Goal: Task Accomplishment & Management: Manage account settings

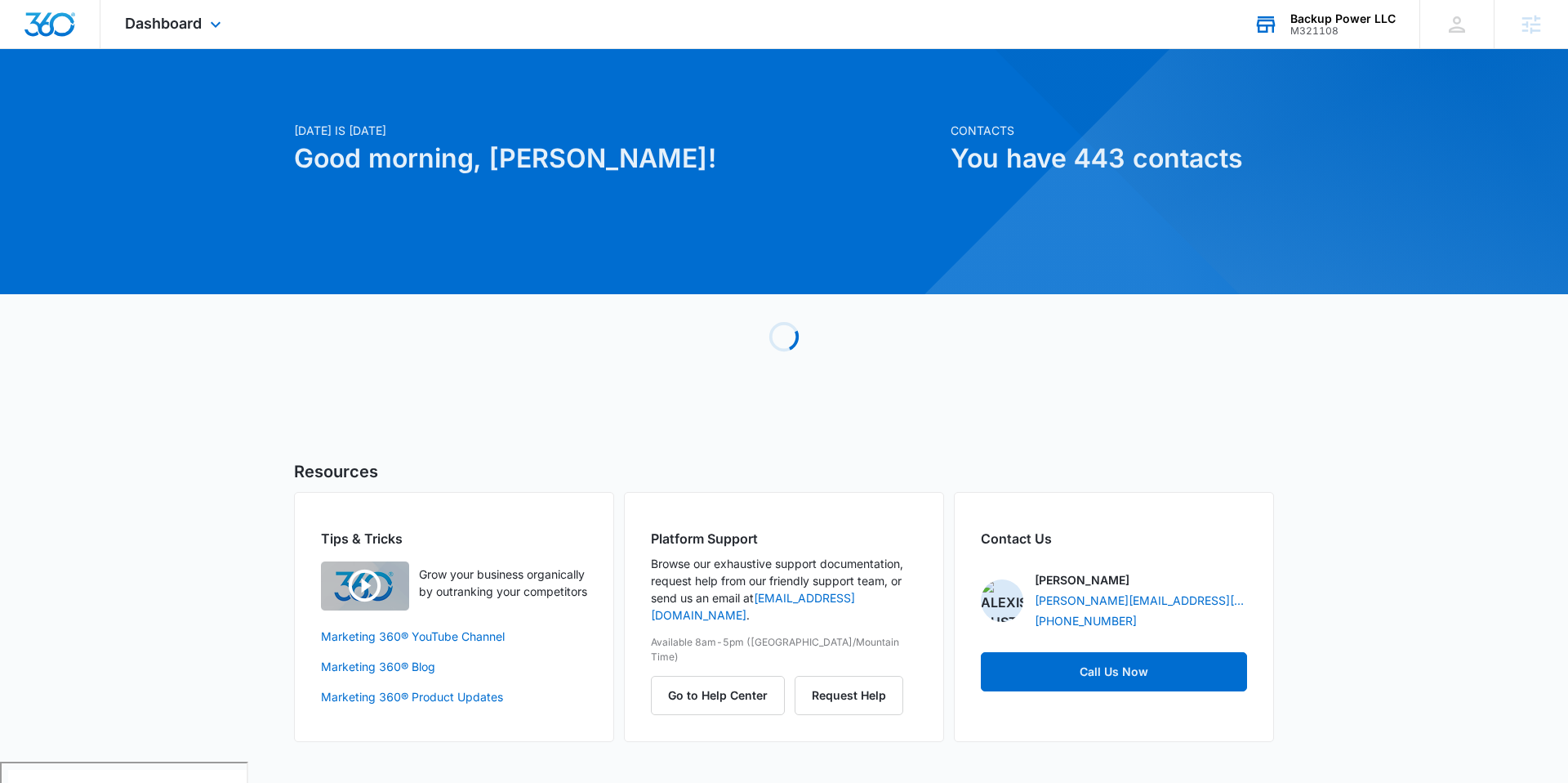
click at [1359, 30] on div "M321108" at bounding box center [1343, 31] width 105 height 11
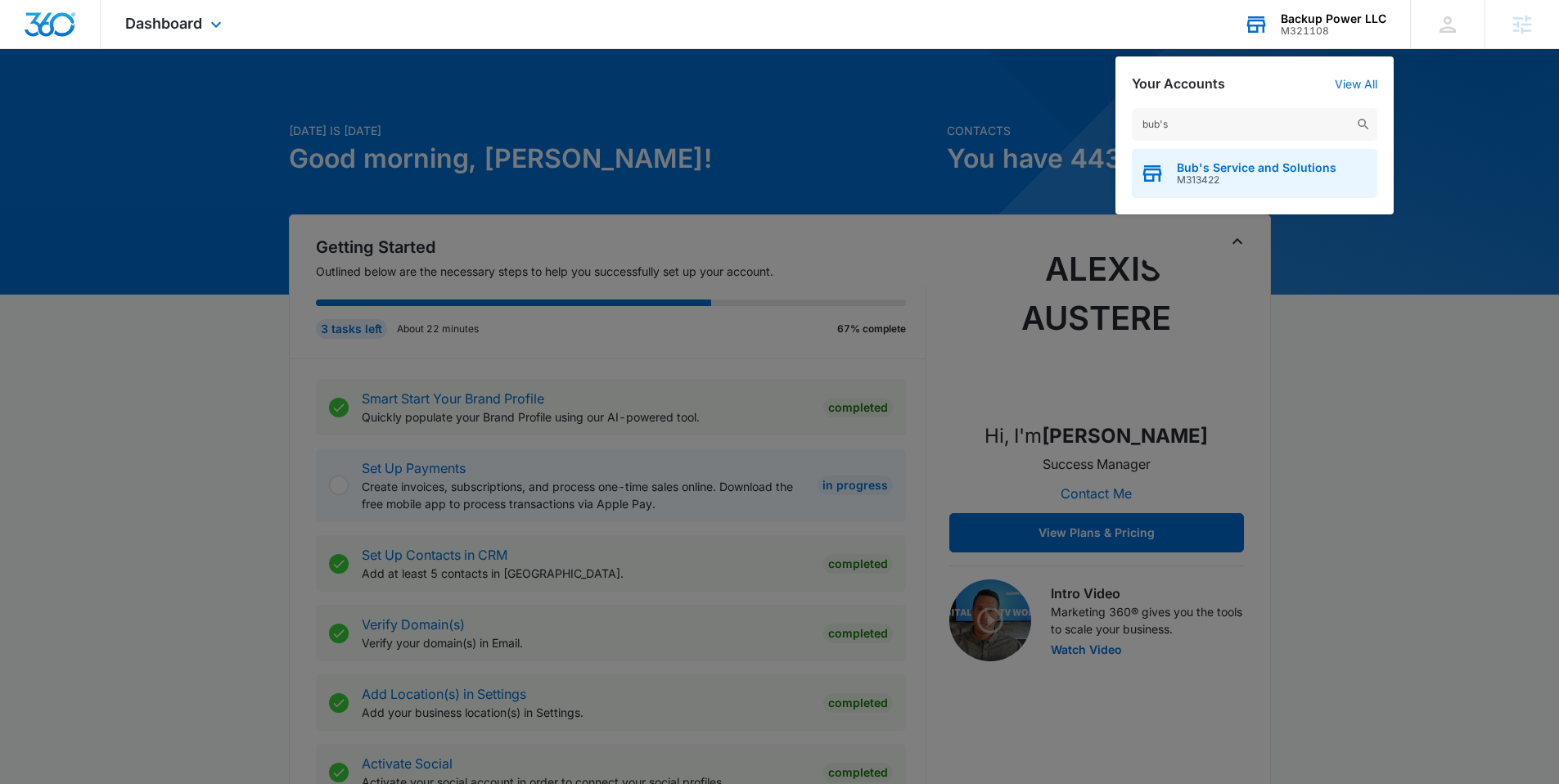
type input "bub's"
click at [1234, 176] on span "M313422" at bounding box center [1257, 179] width 160 height 11
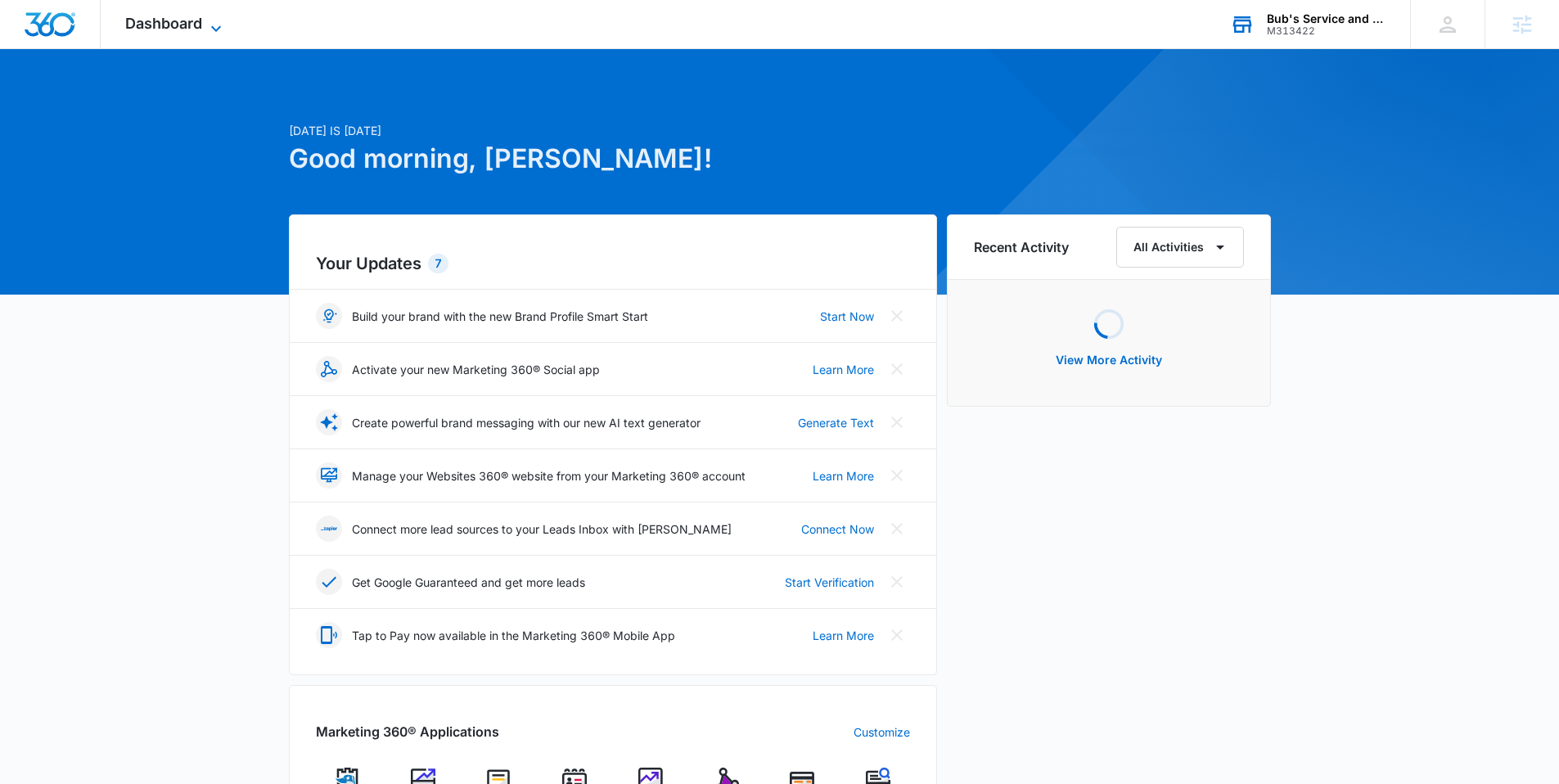
click at [197, 19] on span "Dashboard" at bounding box center [164, 24] width 77 height 18
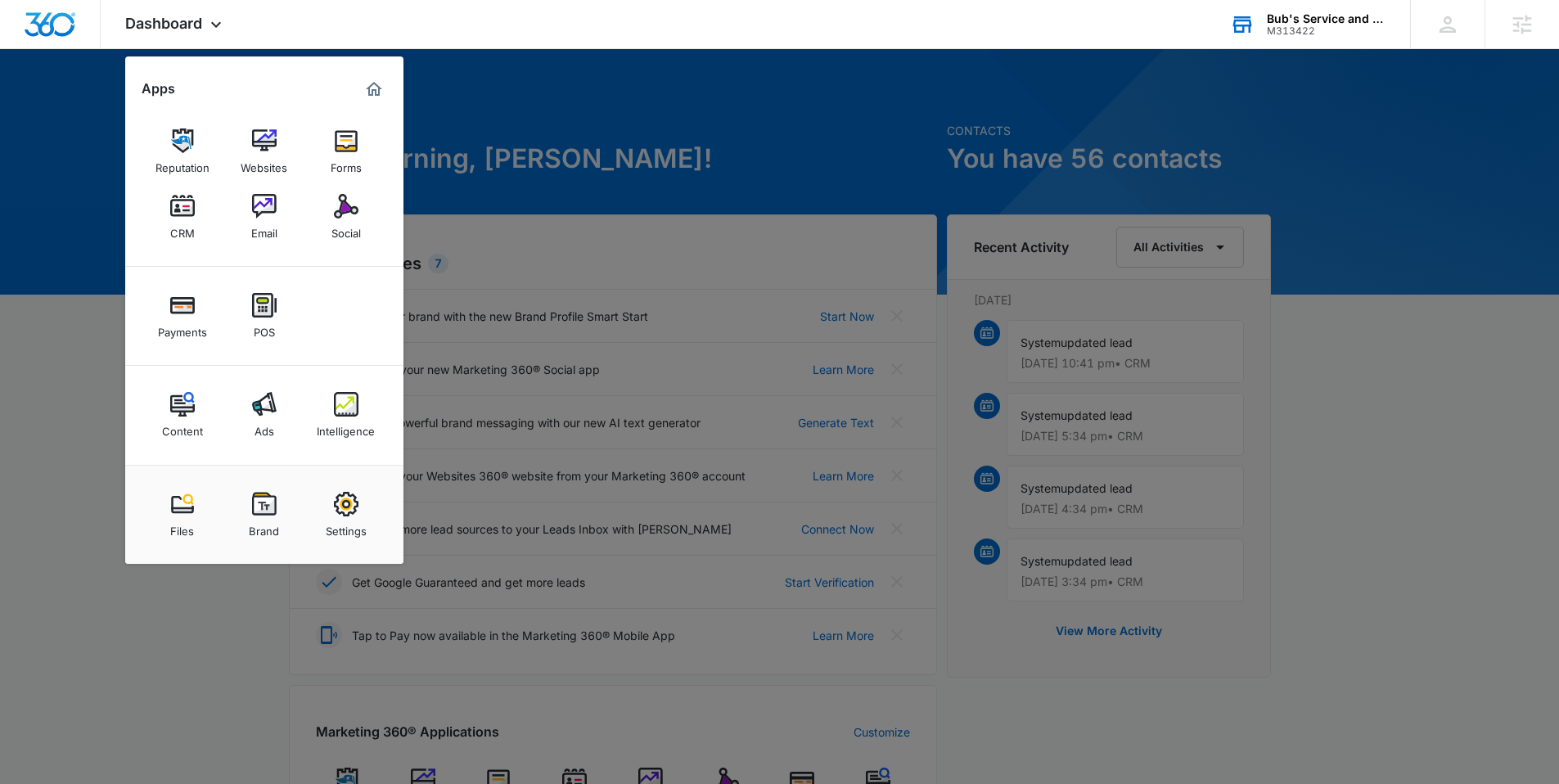
click at [275, 221] on div "Email" at bounding box center [264, 229] width 26 height 21
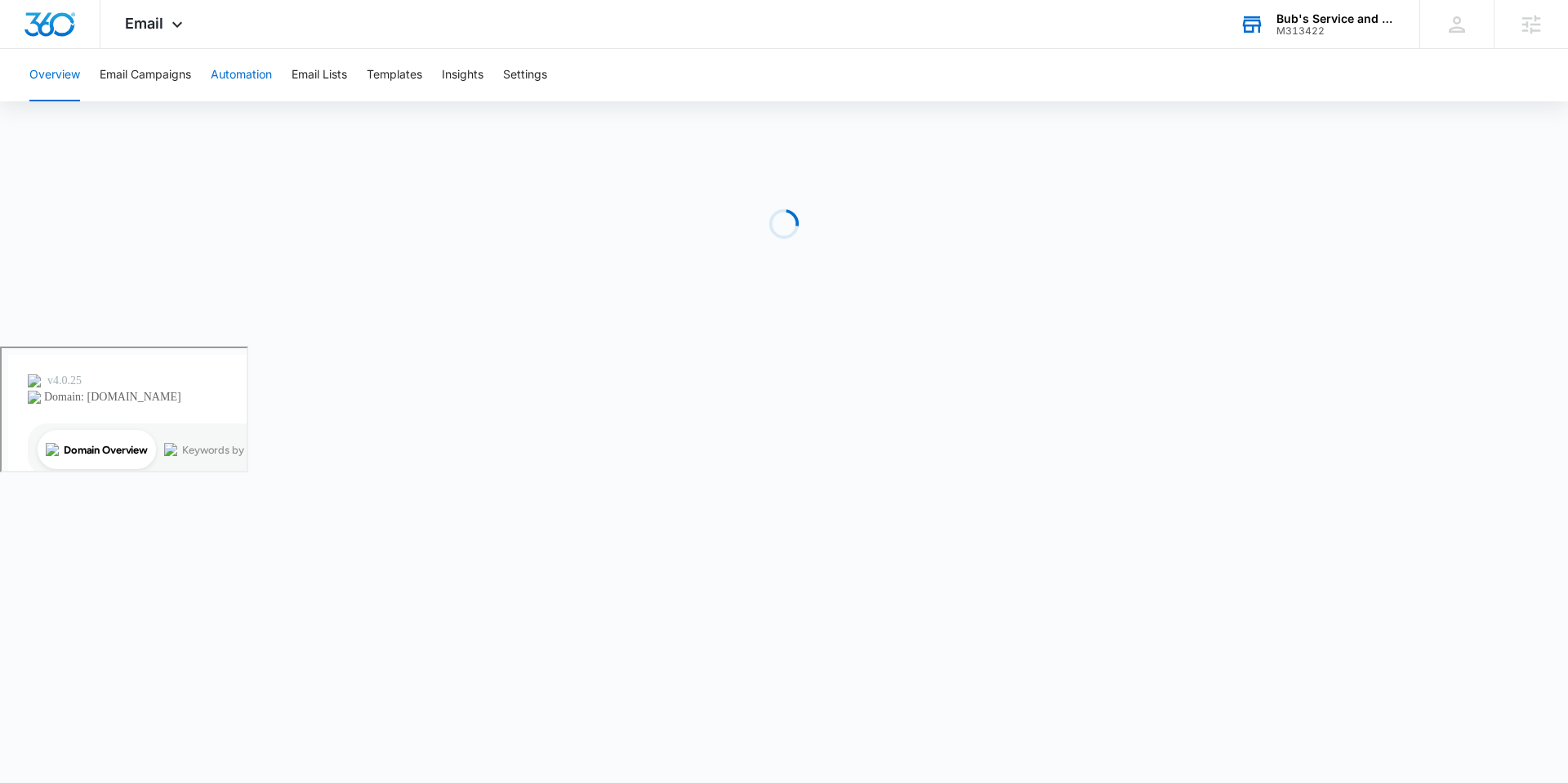
click at [270, 73] on button "Automation" at bounding box center [241, 75] width 61 height 53
click at [347, 80] on button "Email Lists" at bounding box center [319, 75] width 55 height 53
click at [413, 81] on button "Templates" at bounding box center [394, 75] width 55 height 53
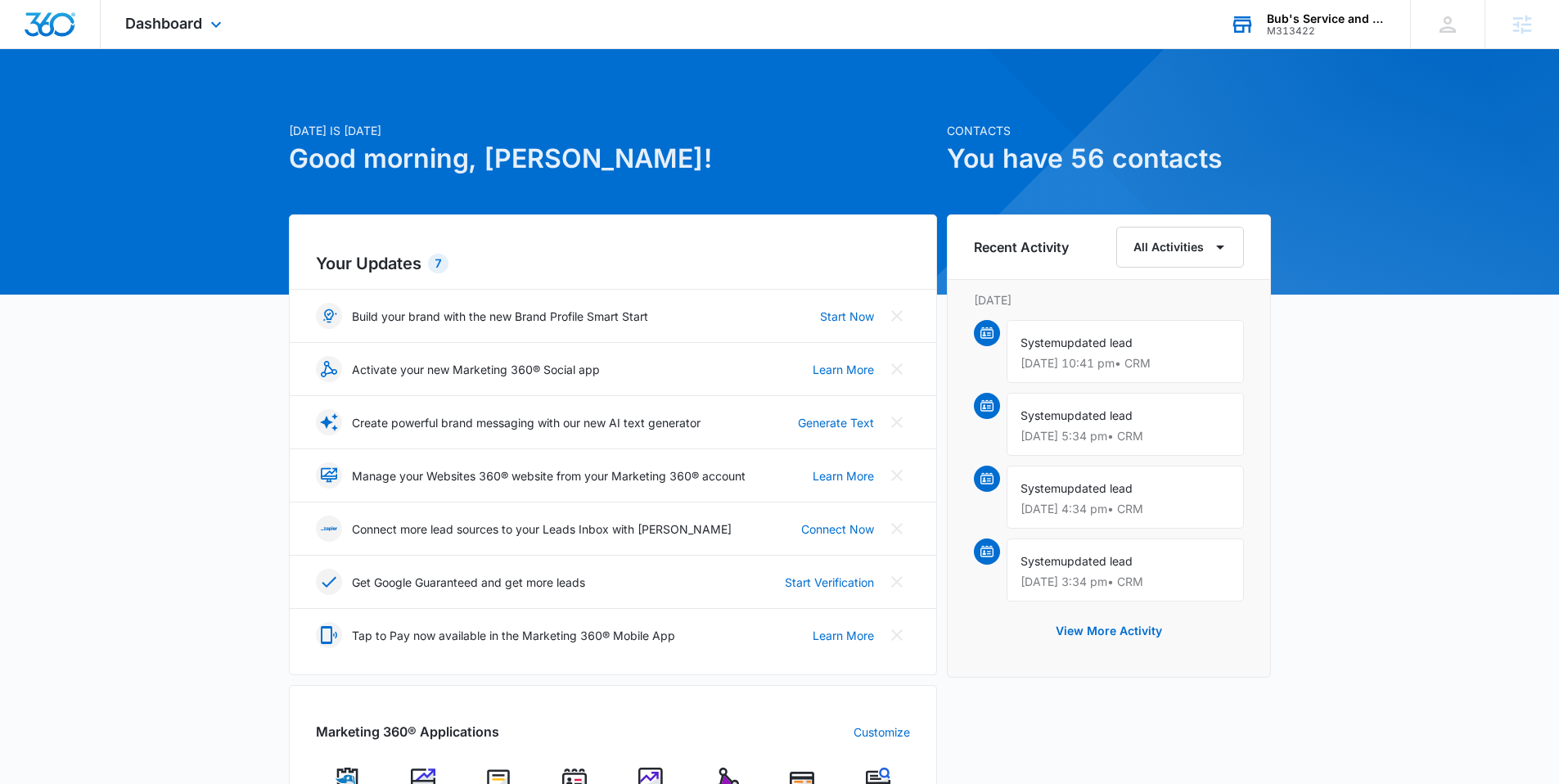
click at [1280, 14] on div "Bub's Service and Solutions" at bounding box center [1326, 18] width 119 height 13
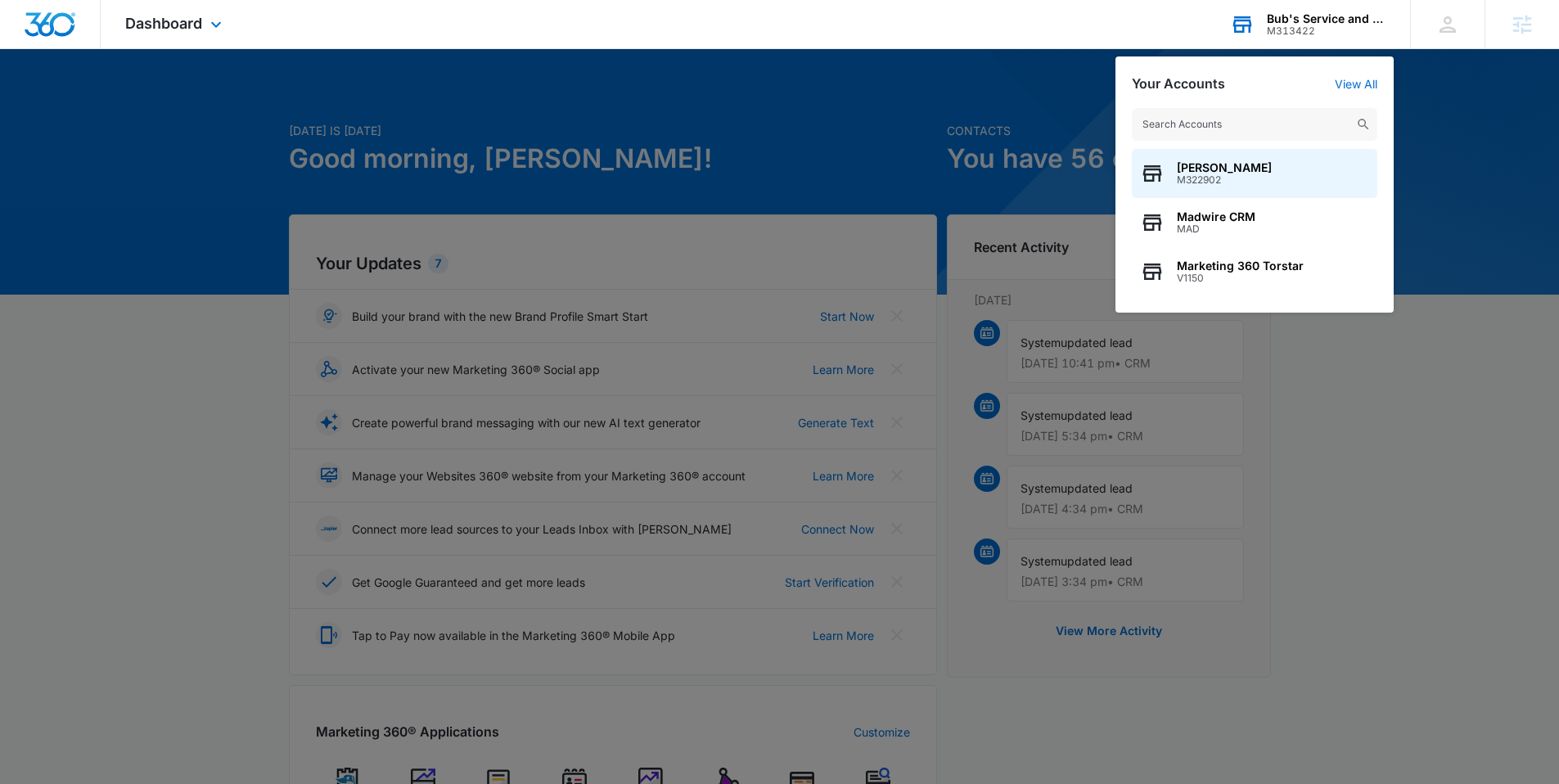
type input "c"
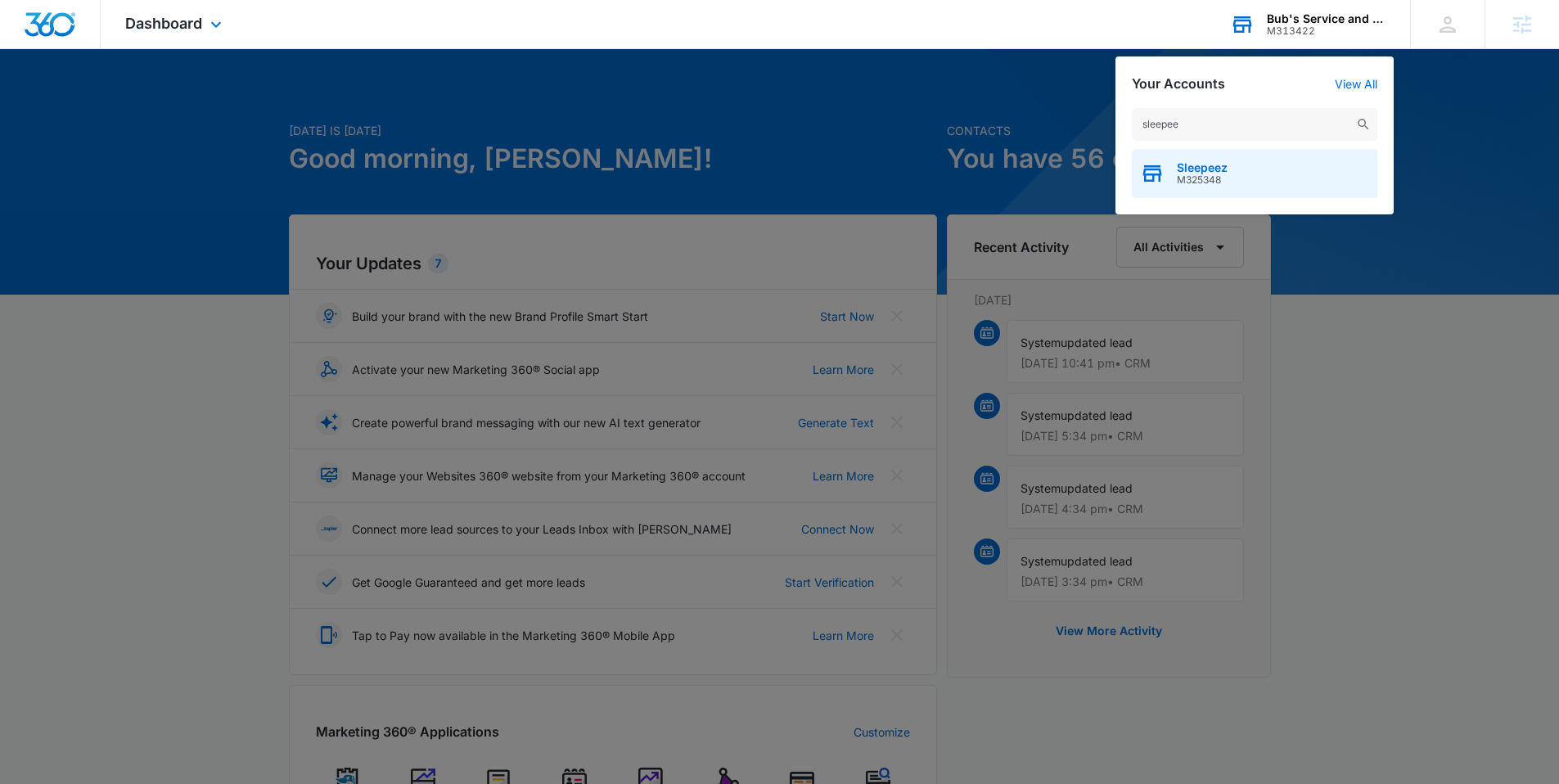
type input "sleepee"
click at [1190, 168] on span "Sleepeez" at bounding box center [1202, 168] width 51 height 13
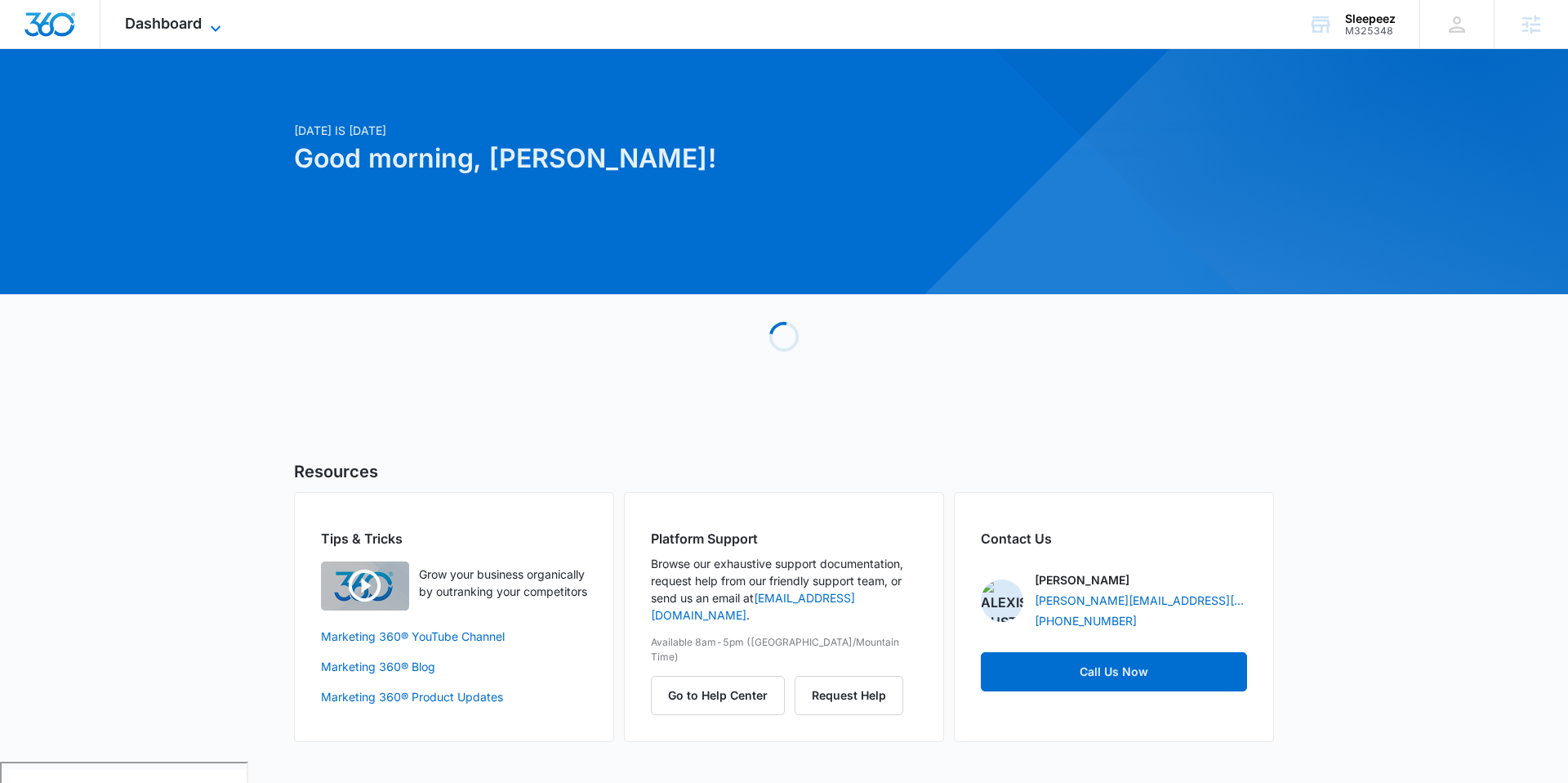
click at [177, 18] on span "Dashboard" at bounding box center [164, 24] width 77 height 18
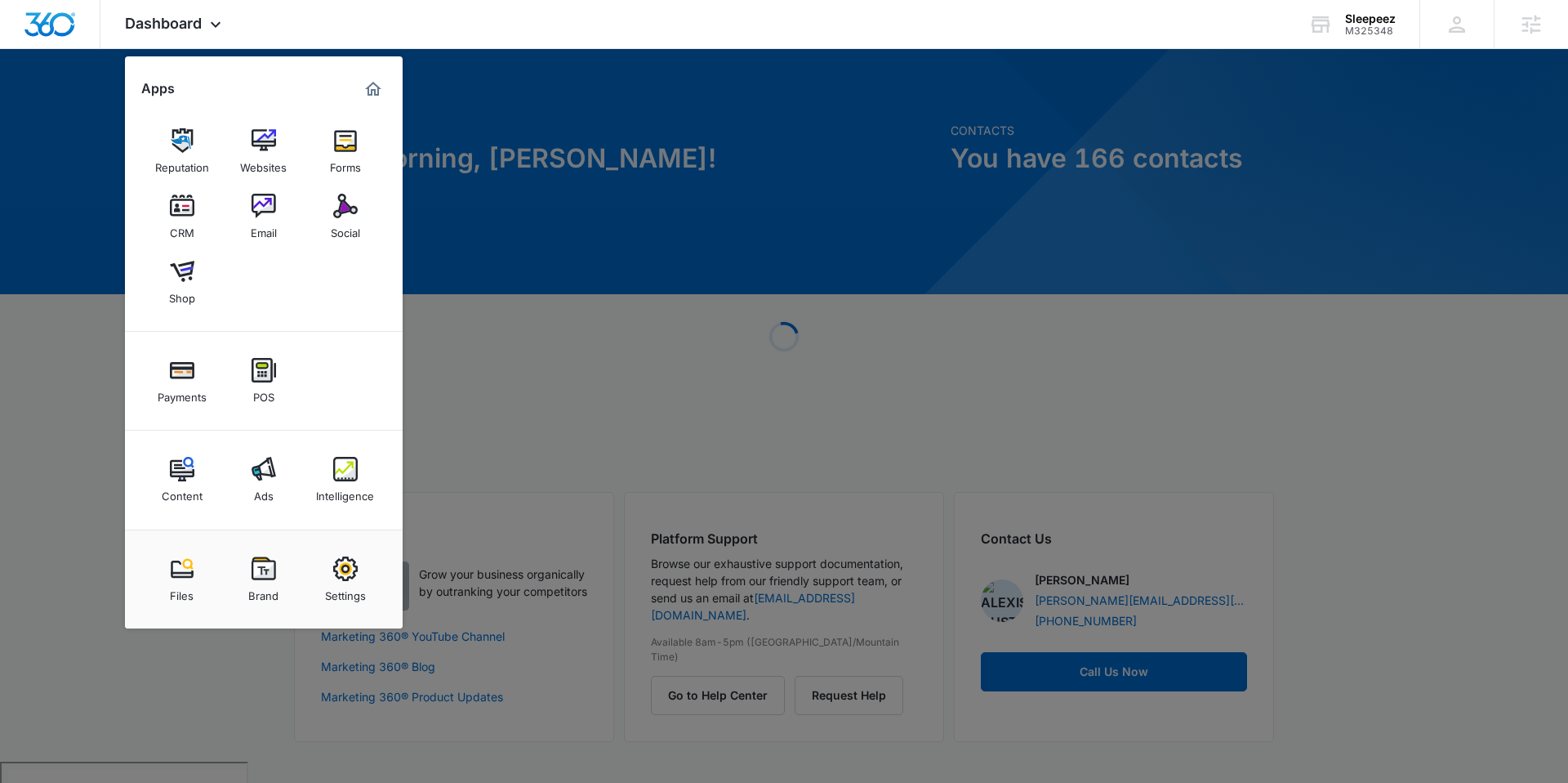
click at [261, 223] on div "Email" at bounding box center [264, 229] width 26 height 21
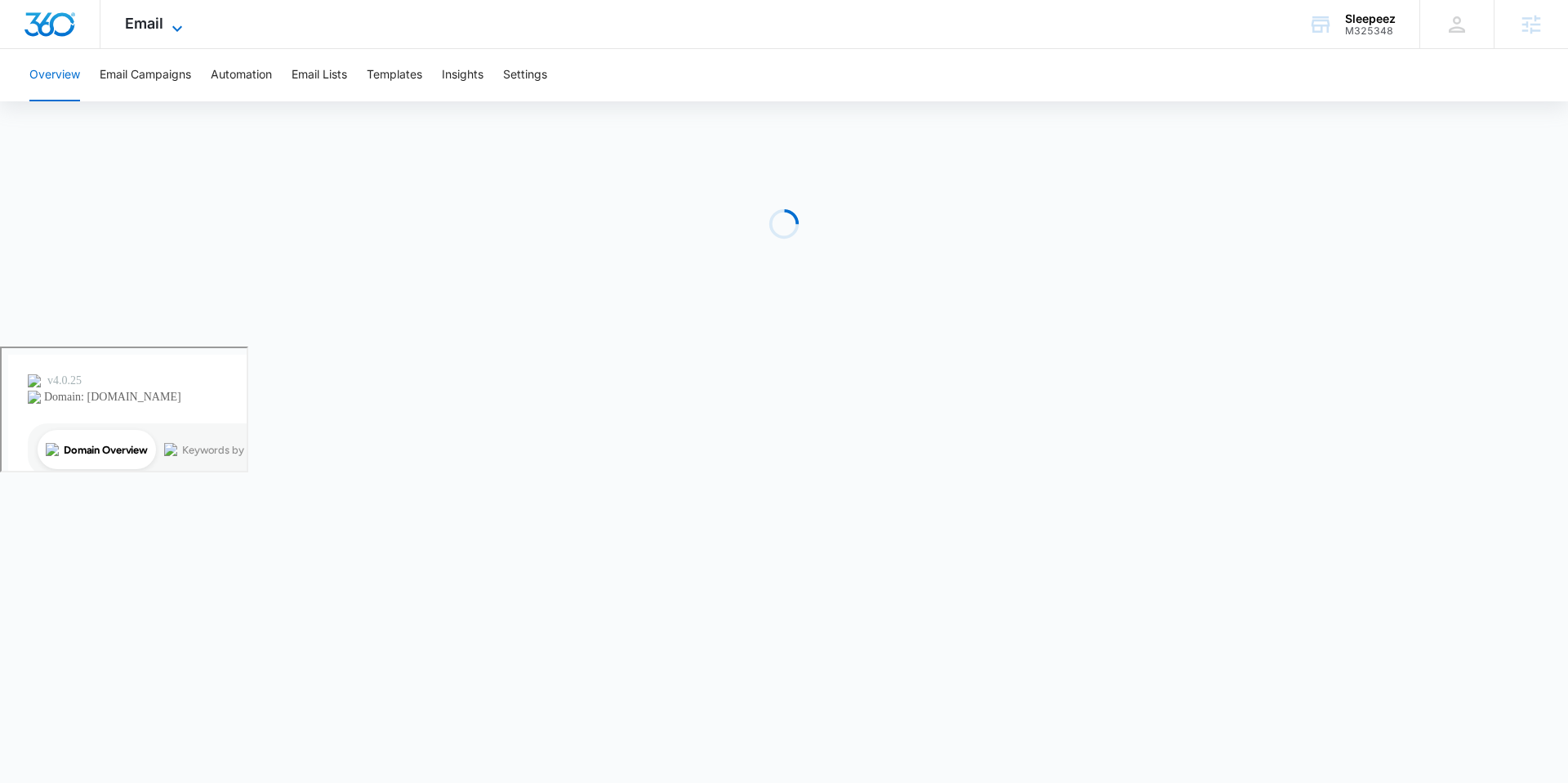
click at [161, 24] on span "Email" at bounding box center [145, 24] width 39 height 18
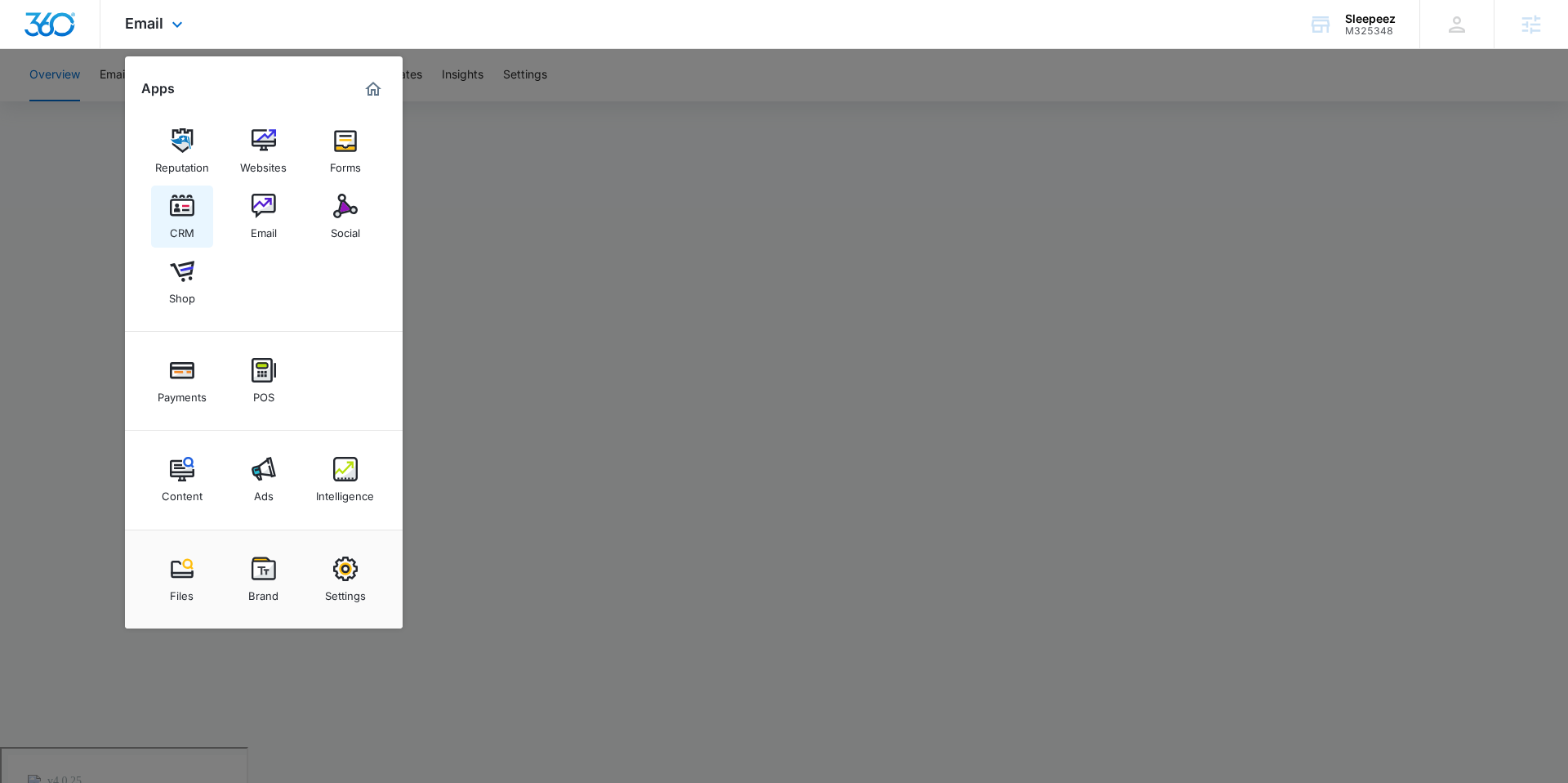
click at [167, 221] on link "CRM" at bounding box center [181, 217] width 62 height 62
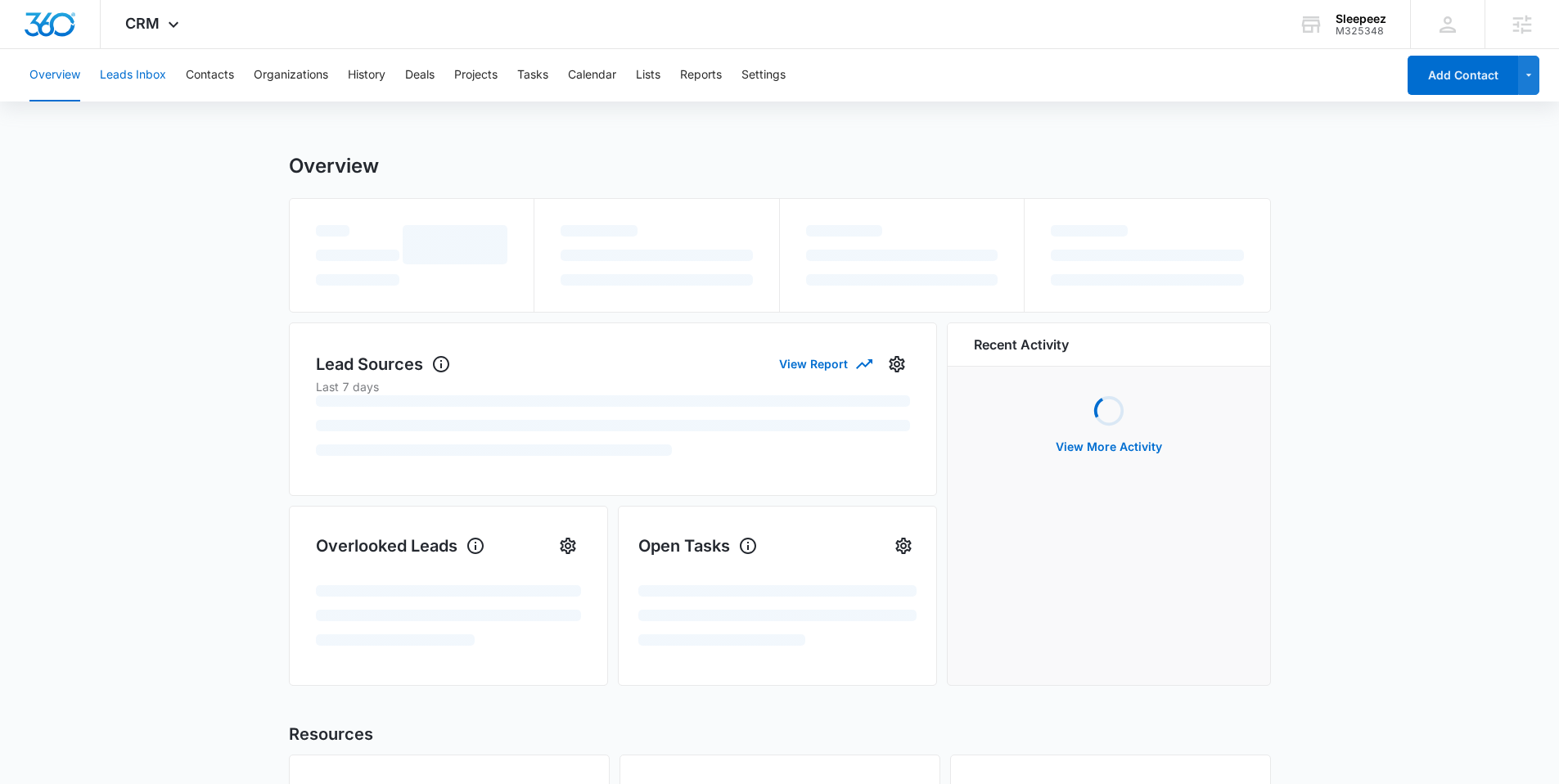
click at [155, 86] on button "Leads Inbox" at bounding box center [133, 76] width 66 height 53
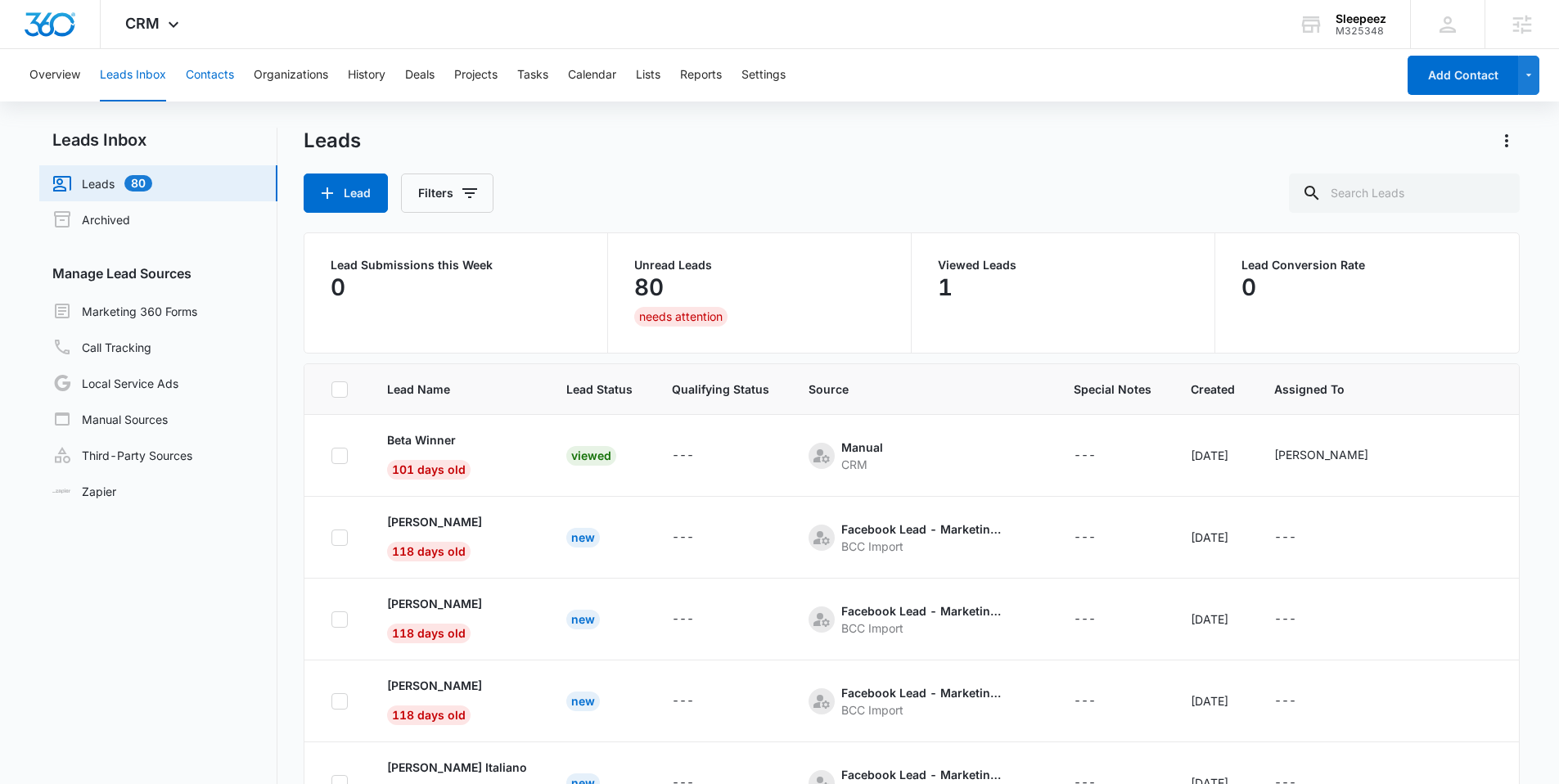
click at [232, 74] on button "Contacts" at bounding box center [210, 76] width 48 height 53
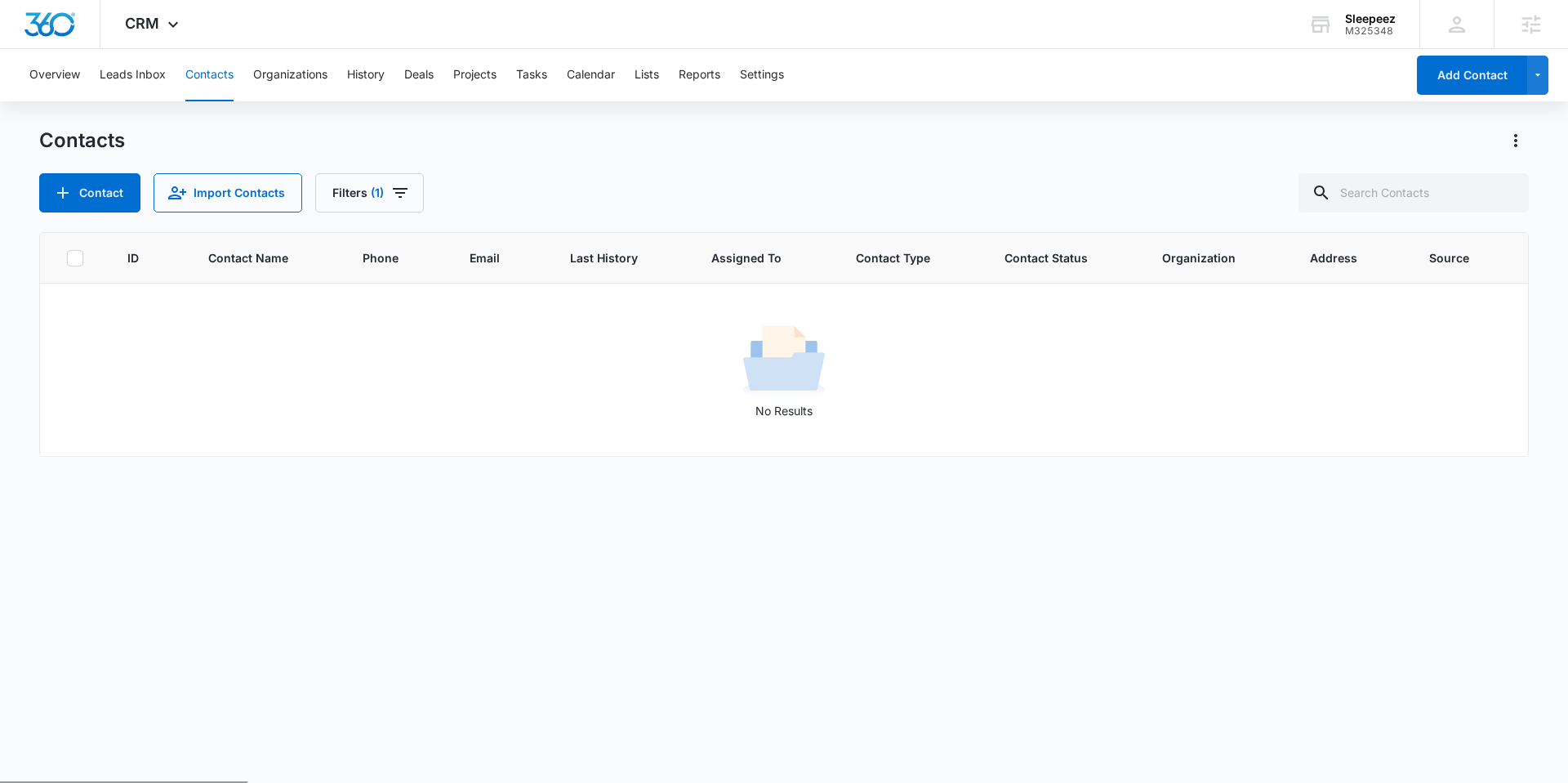
click at [666, 84] on div "Overview Leads Inbox Contacts Organizations History Deals Projects Tasks Calend…" at bounding box center [712, 75] width 1386 height 53
click at [653, 82] on button "Lists" at bounding box center [647, 75] width 25 height 53
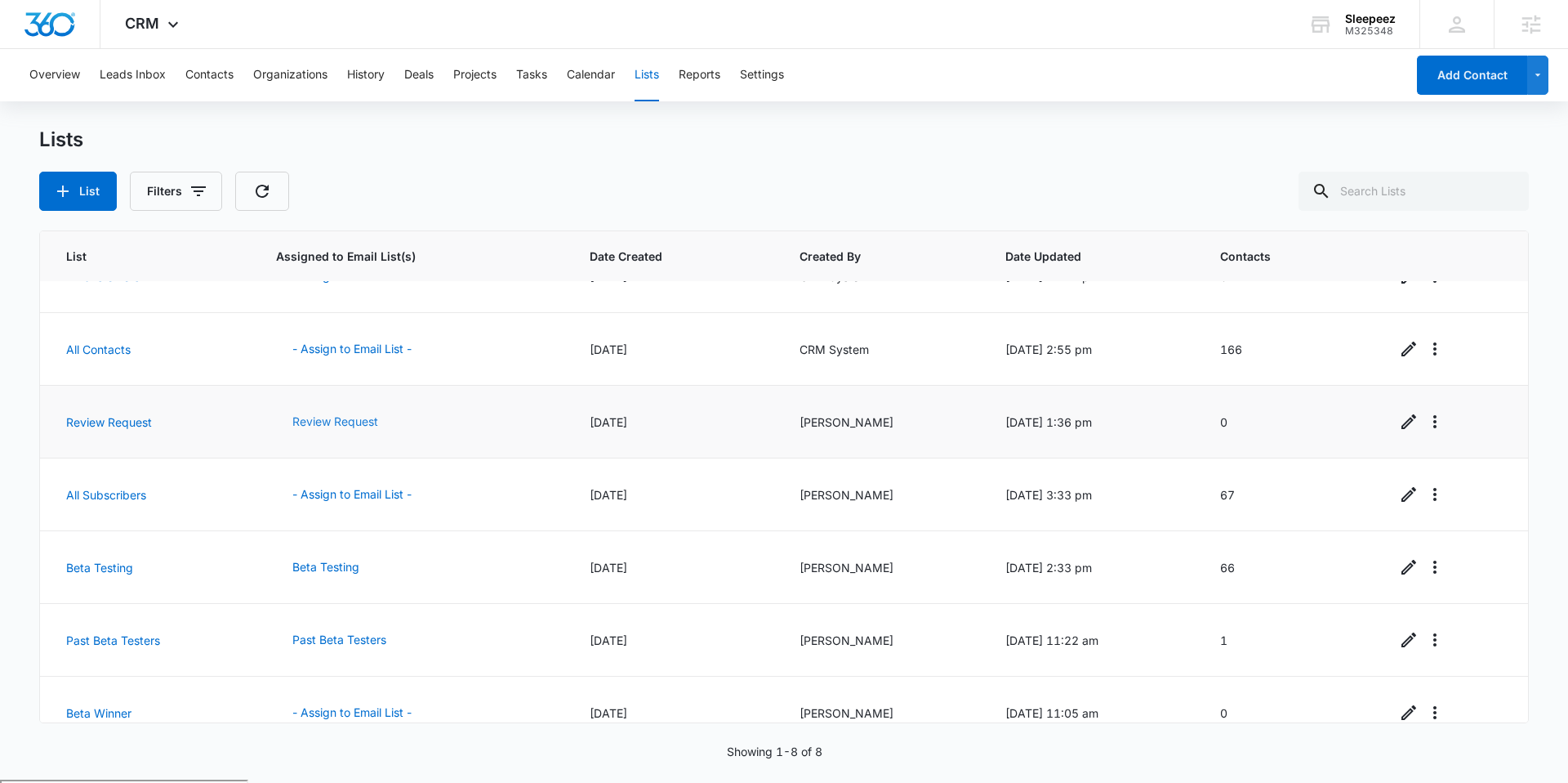
scroll to position [111, 0]
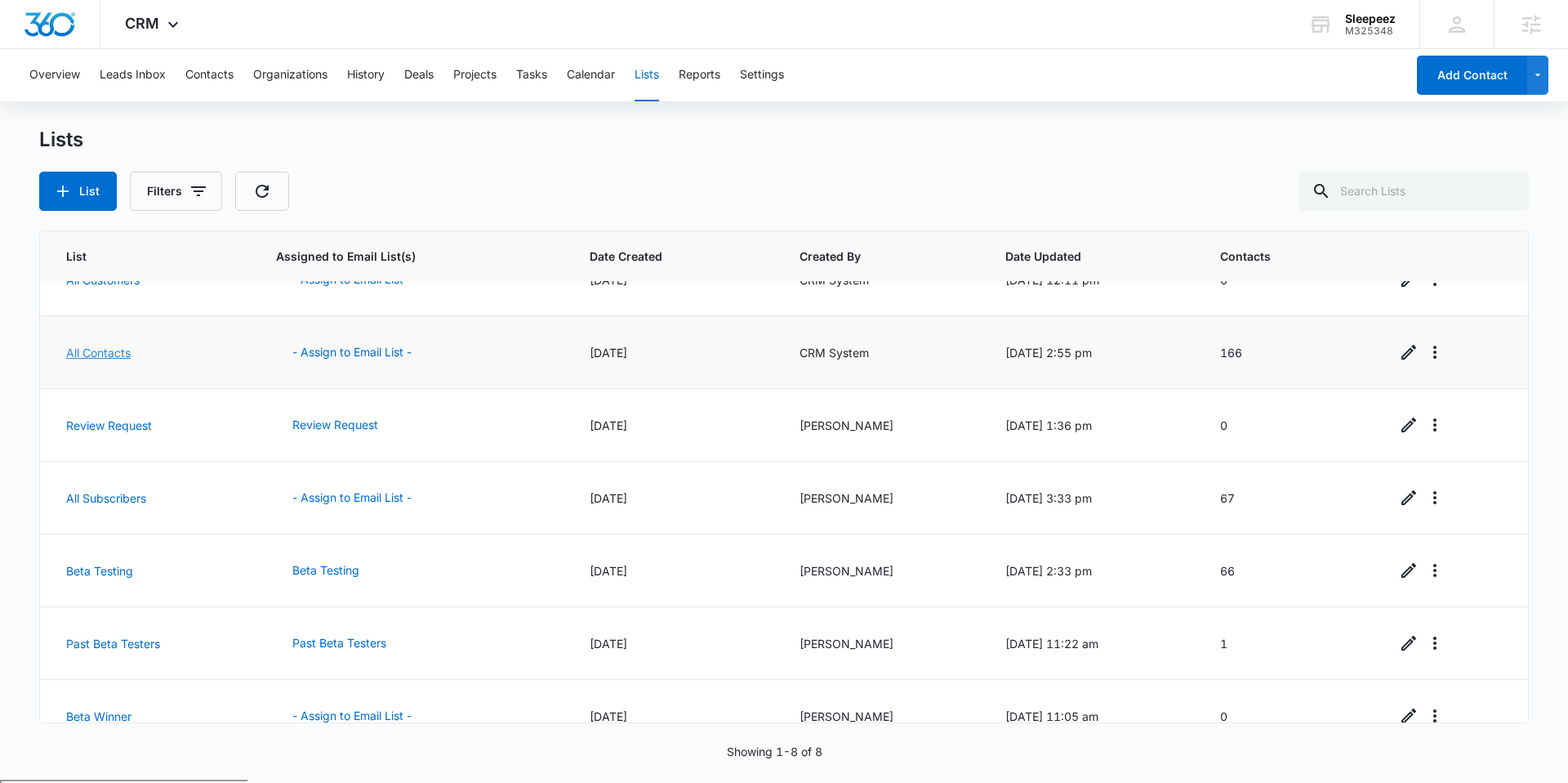
click at [103, 354] on link "All Contacts" at bounding box center [98, 352] width 65 height 14
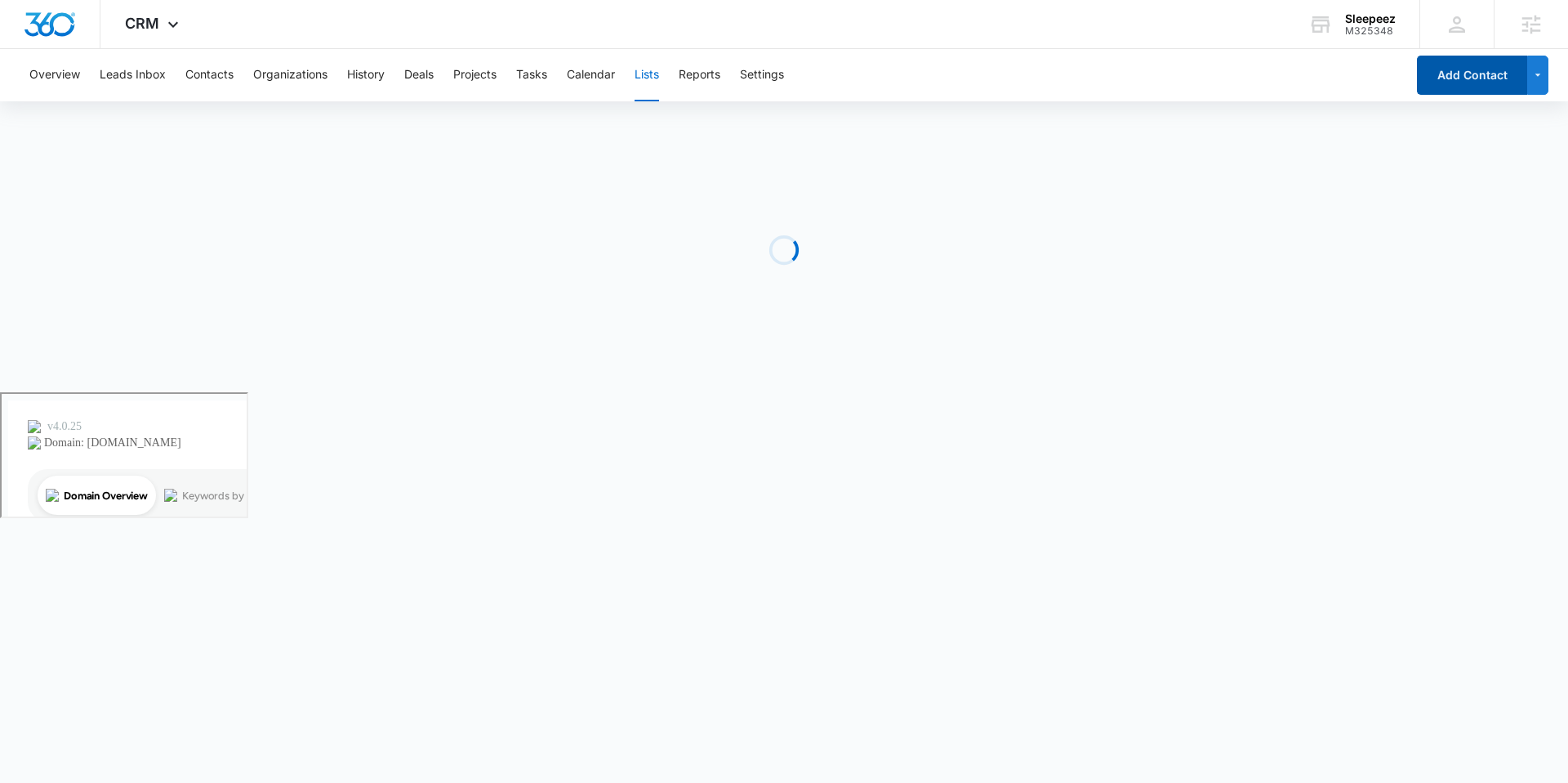
click at [1461, 79] on button "Add Contact" at bounding box center [1472, 75] width 110 height 39
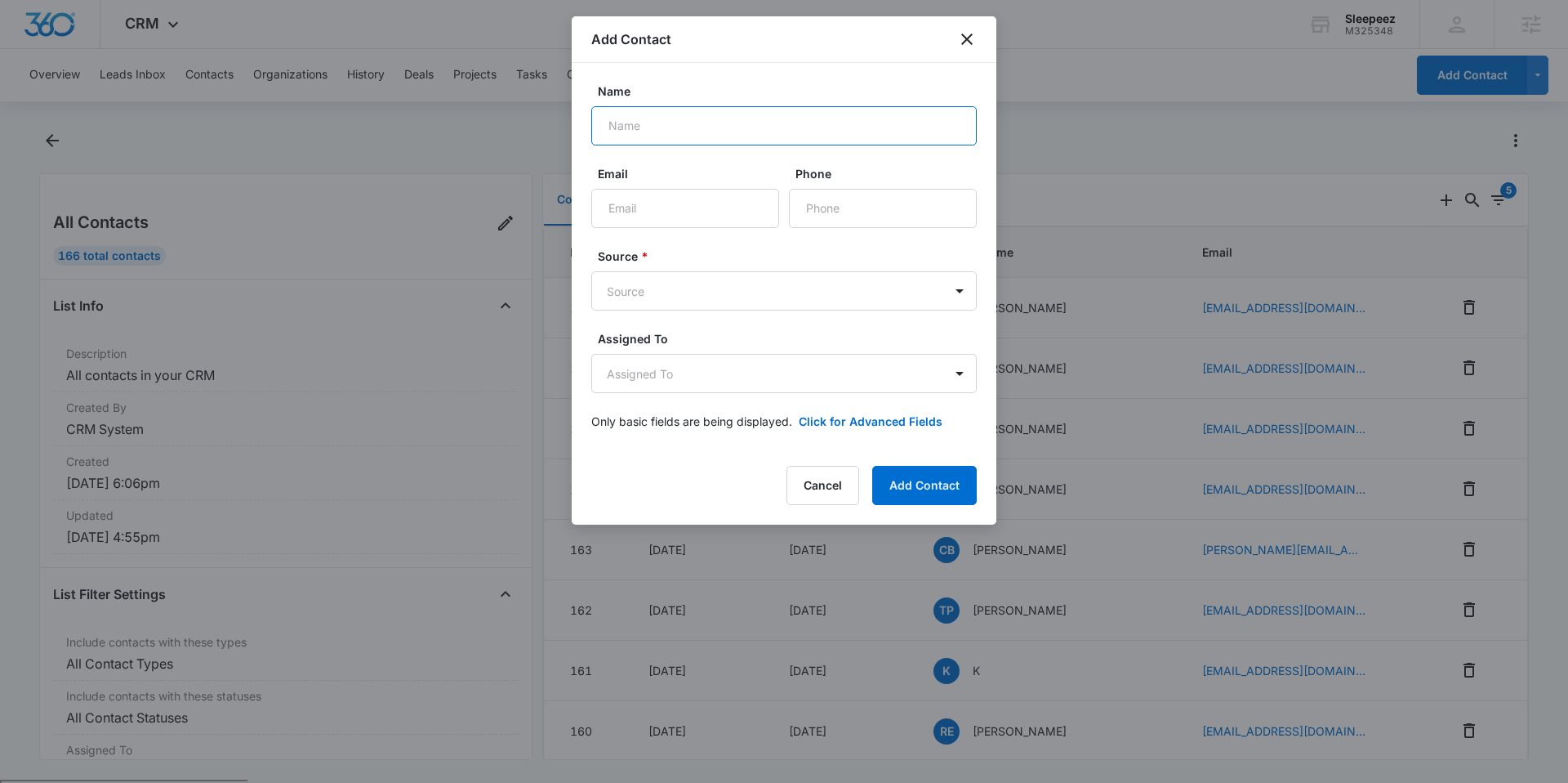
click at [720, 133] on input "Name" at bounding box center [784, 125] width 386 height 39
click at [621, 211] on input "Email" at bounding box center [685, 208] width 188 height 39
click at [663, 119] on input "Name" at bounding box center [784, 125] width 386 height 39
type input "[PERSON_NAME]"
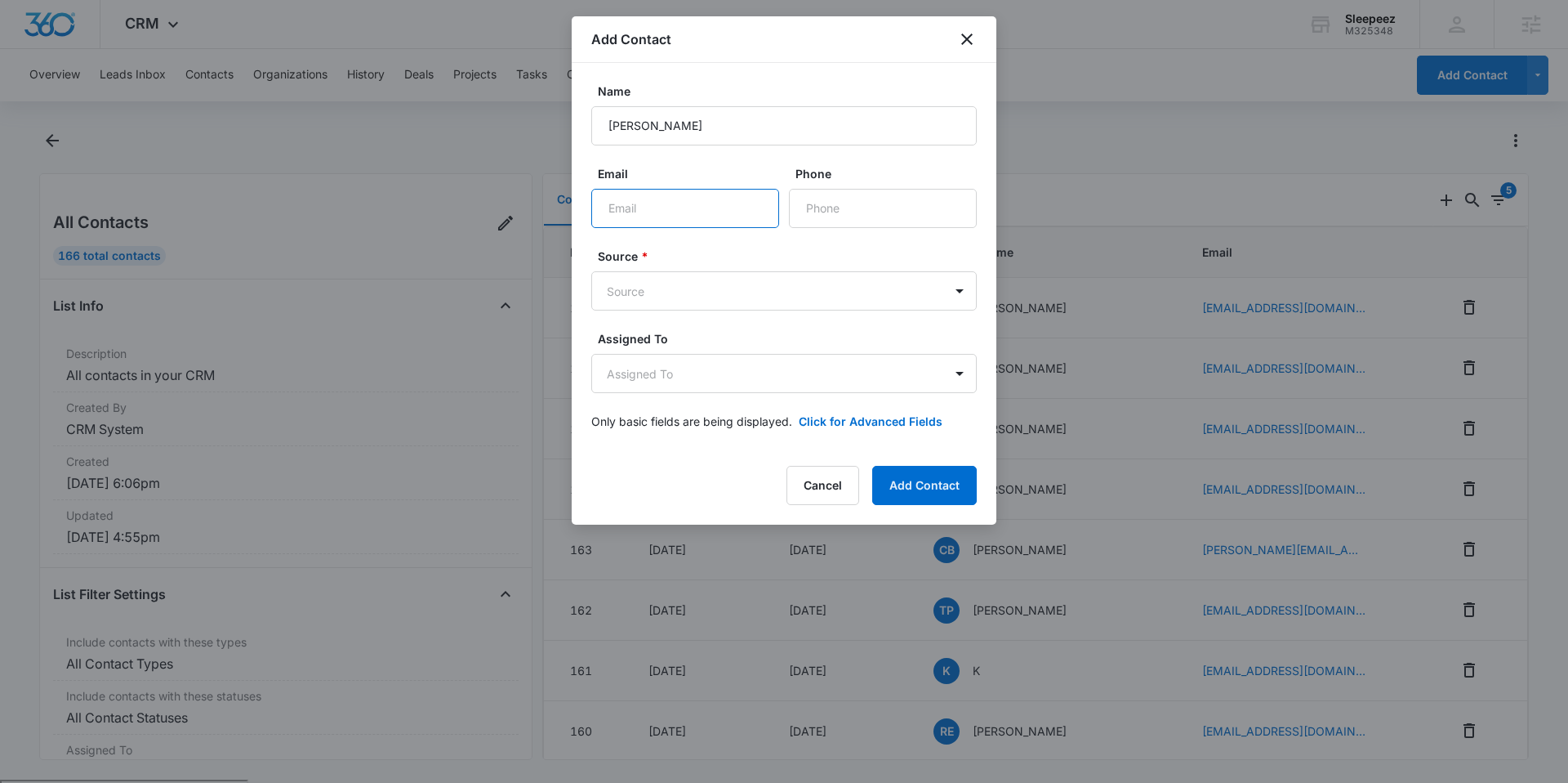
click at [685, 207] on input "Email" at bounding box center [685, 208] width 188 height 39
click at [655, 284] on body "CRM Apps Reputation Websites Forms CRM Email Social Shop Payments POS Content A…" at bounding box center [784, 454] width 1568 height 909
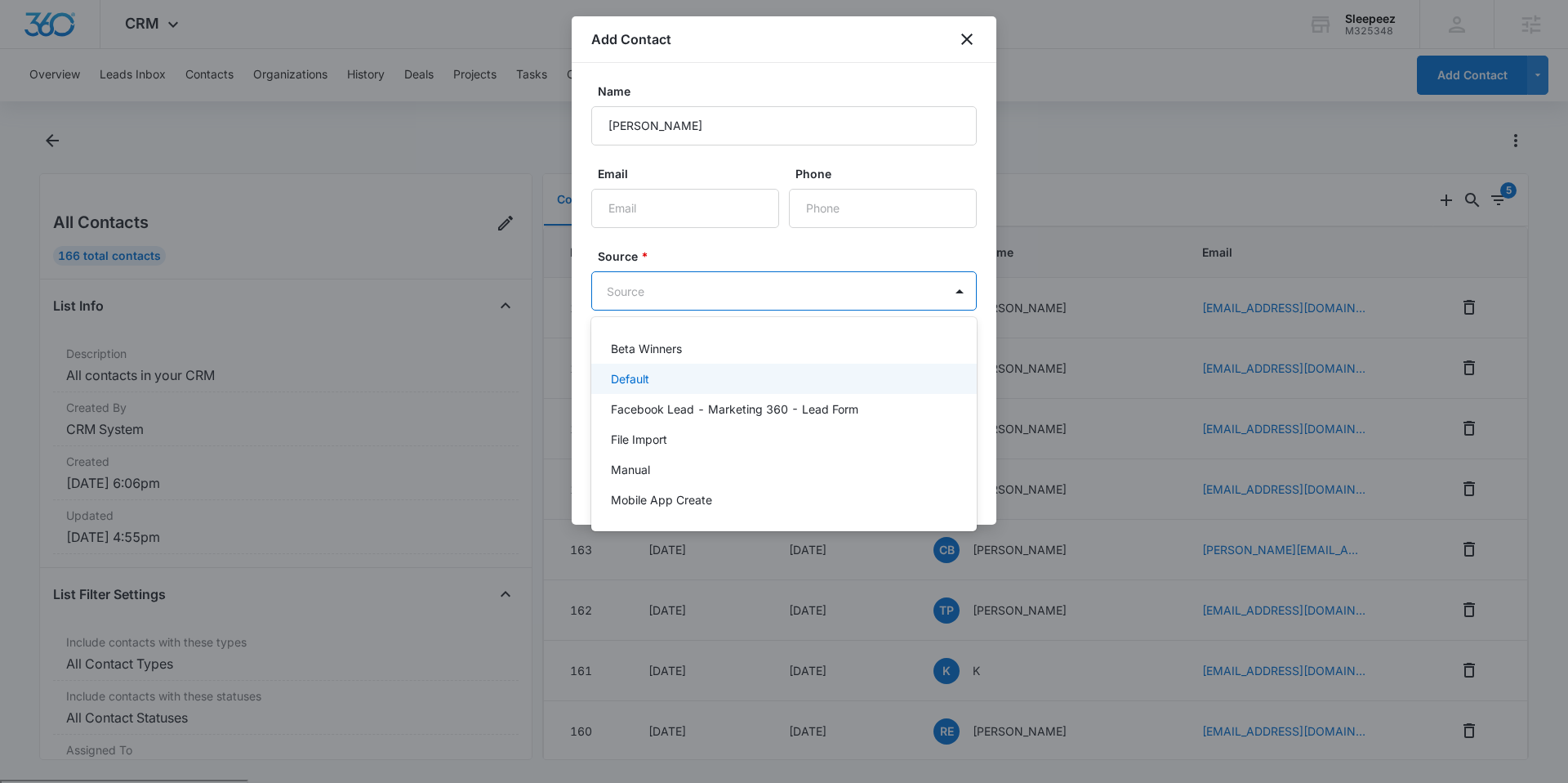
click at [667, 388] on div "Default" at bounding box center [784, 379] width 386 height 30
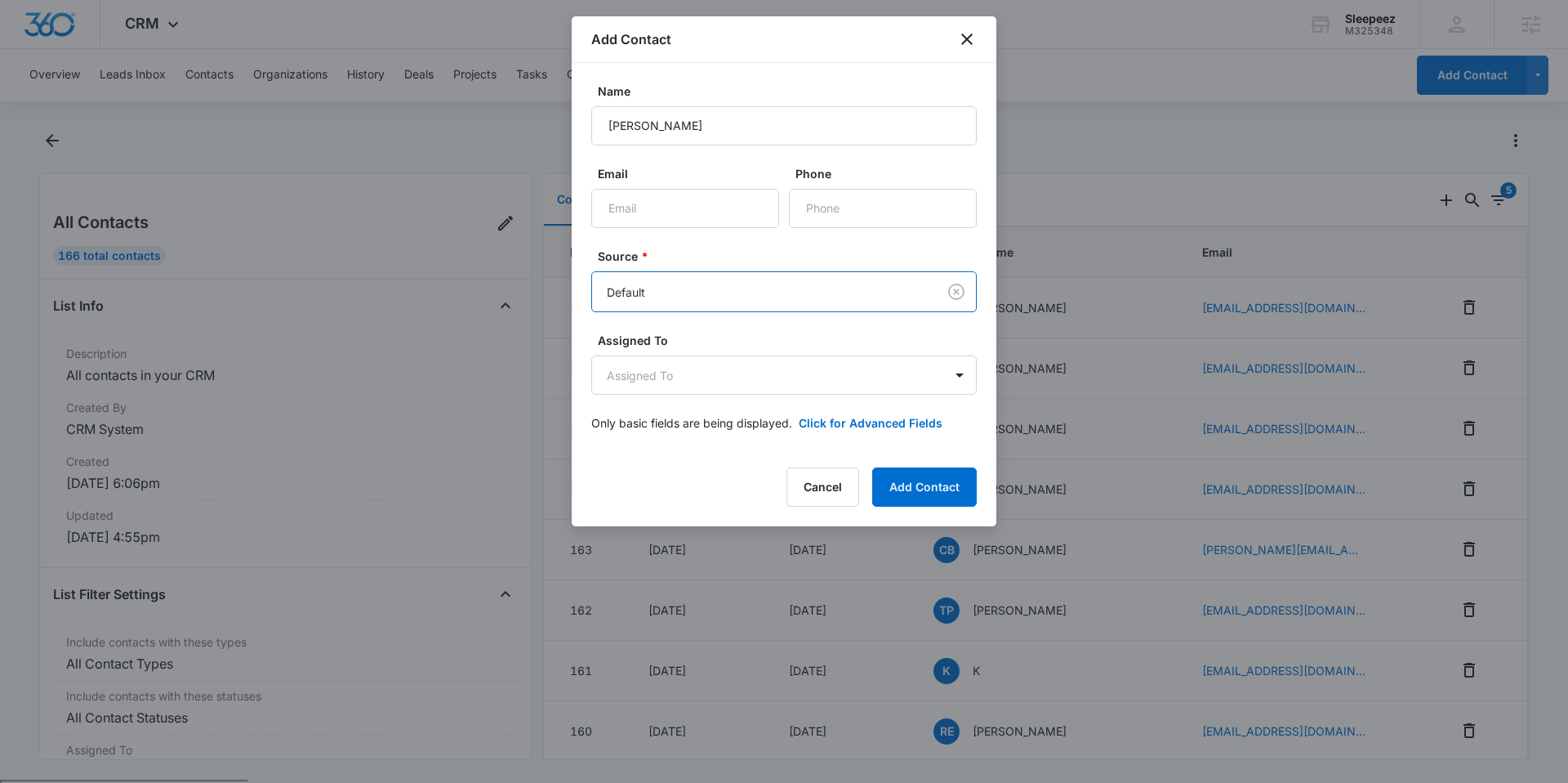
click at [709, 253] on label "Source *" at bounding box center [791, 256] width 386 height 18
click at [736, 383] on body "CRM Apps Reputation Websites Forms CRM Email Social Shop Payments POS Content A…" at bounding box center [784, 454] width 1568 height 909
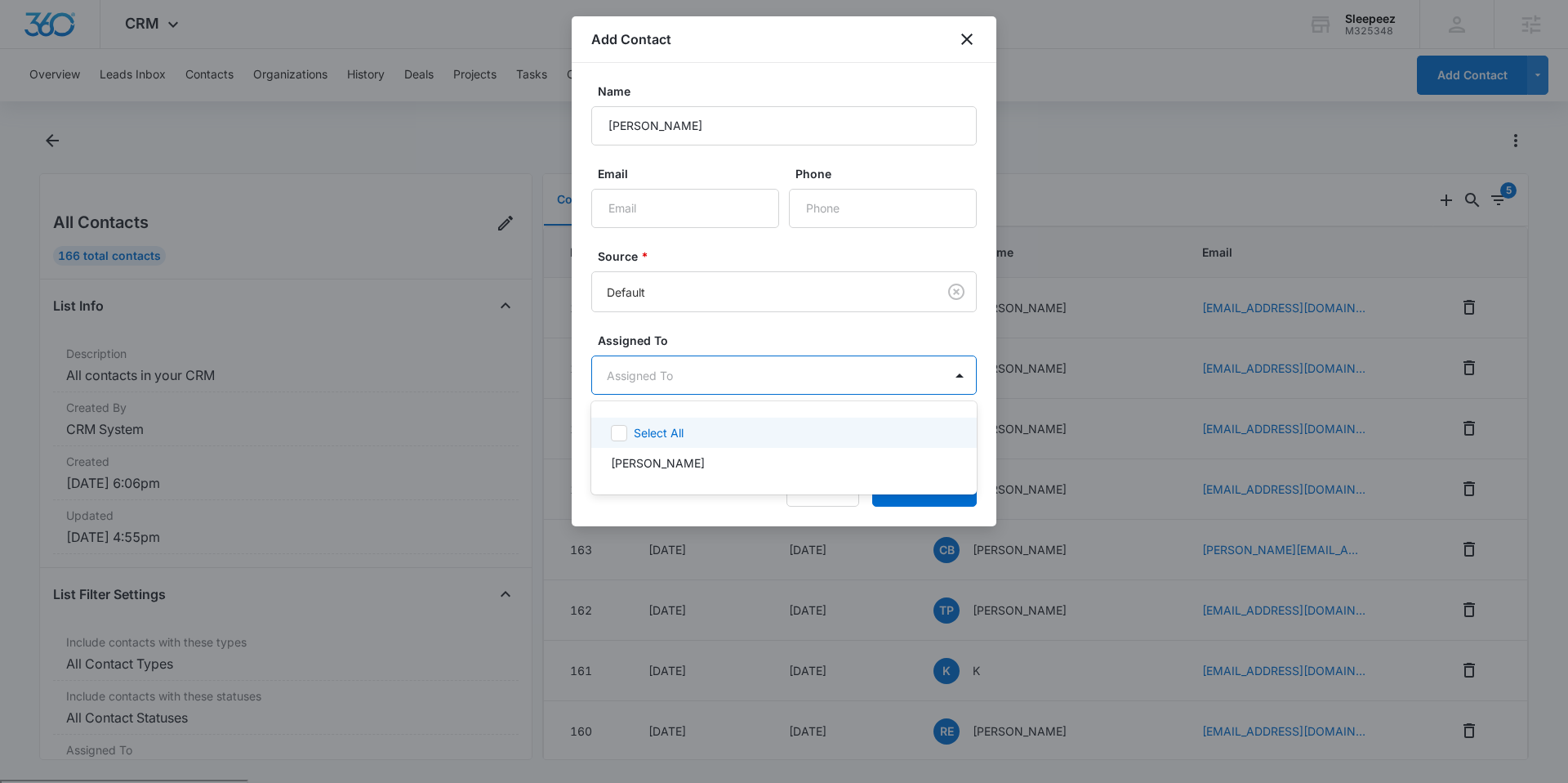
click at [698, 331] on div at bounding box center [784, 391] width 1568 height 783
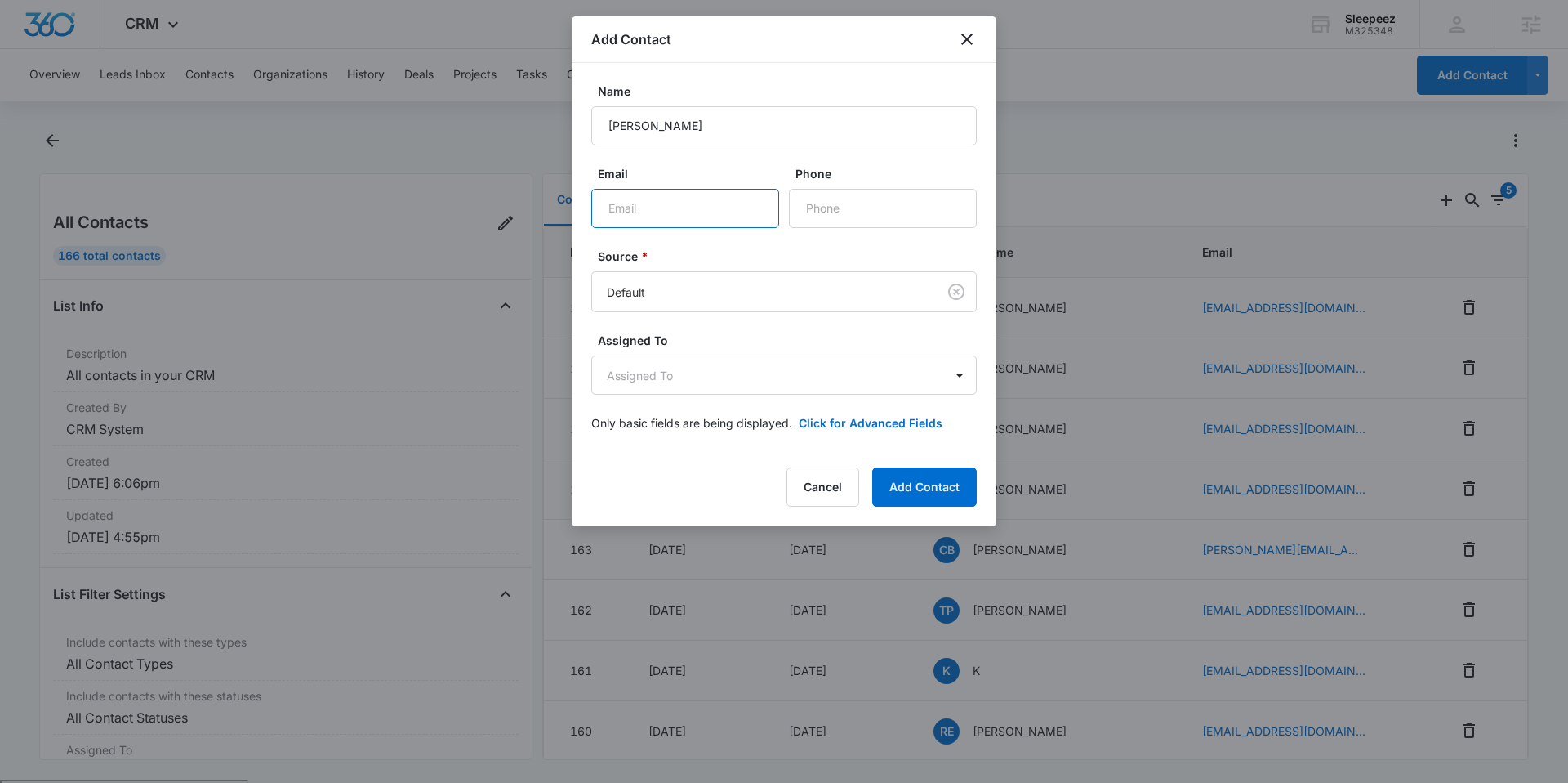
click at [699, 217] on input "Email" at bounding box center [685, 208] width 188 height 39
paste input "[EMAIL_ADDRESS][DOMAIN_NAME]"
type input "[EMAIL_ADDRESS][DOMAIN_NAME]"
click at [677, 170] on label "Email" at bounding box center [692, 174] width 188 height 18
click at [677, 189] on input "[EMAIL_ADDRESS][DOMAIN_NAME]" at bounding box center [685, 208] width 188 height 39
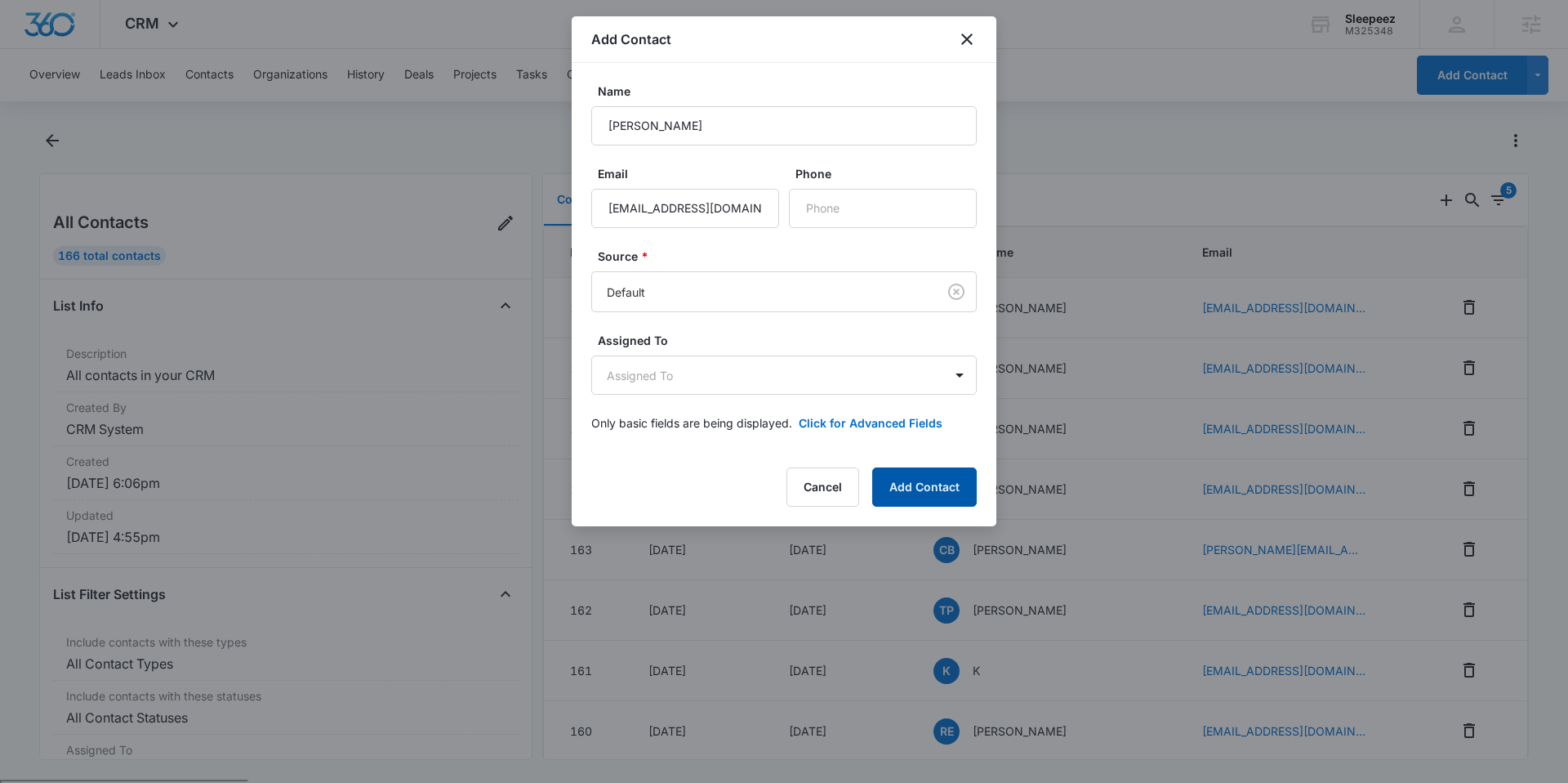
click at [926, 478] on button "Add Contact" at bounding box center [924, 487] width 104 height 39
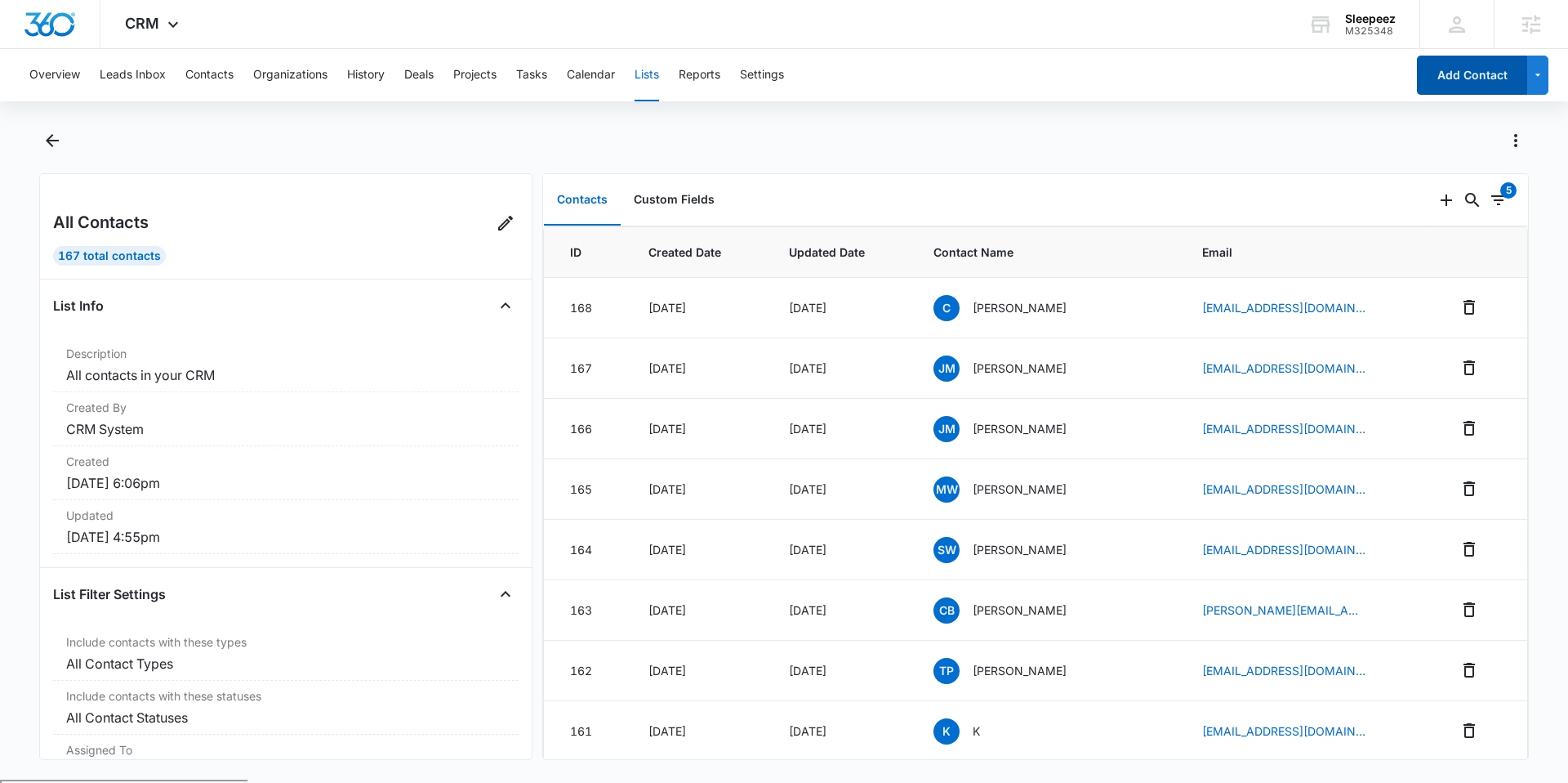
click at [1429, 82] on button "Add Contact" at bounding box center [1472, 75] width 110 height 39
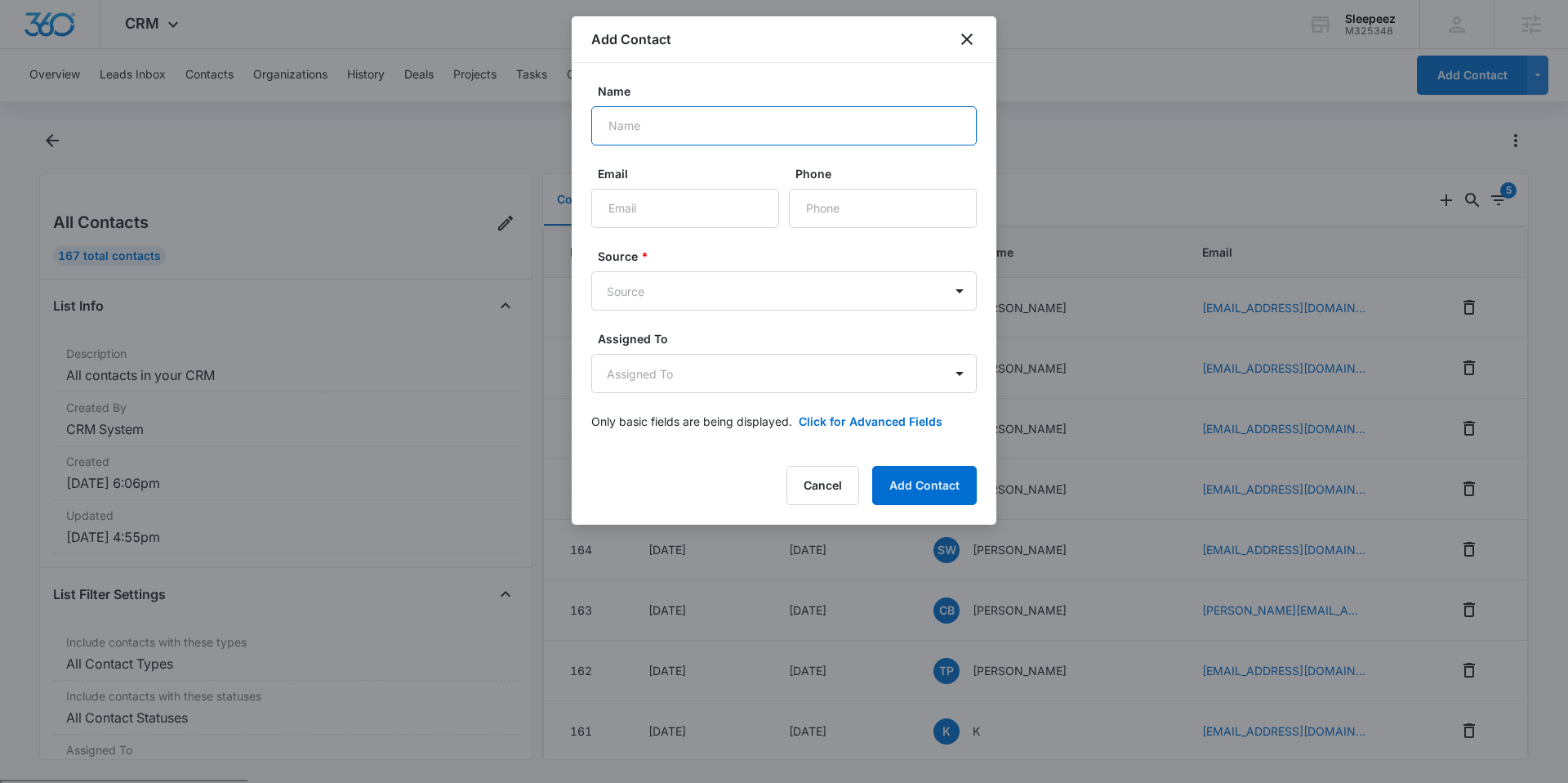
click at [752, 131] on input "Name" at bounding box center [784, 125] width 386 height 39
type input "[PERSON_NAME]"
click at [672, 216] on input "Email" at bounding box center [685, 208] width 188 height 39
paste input "[EMAIL_ADDRESS][DOMAIN_NAME])"
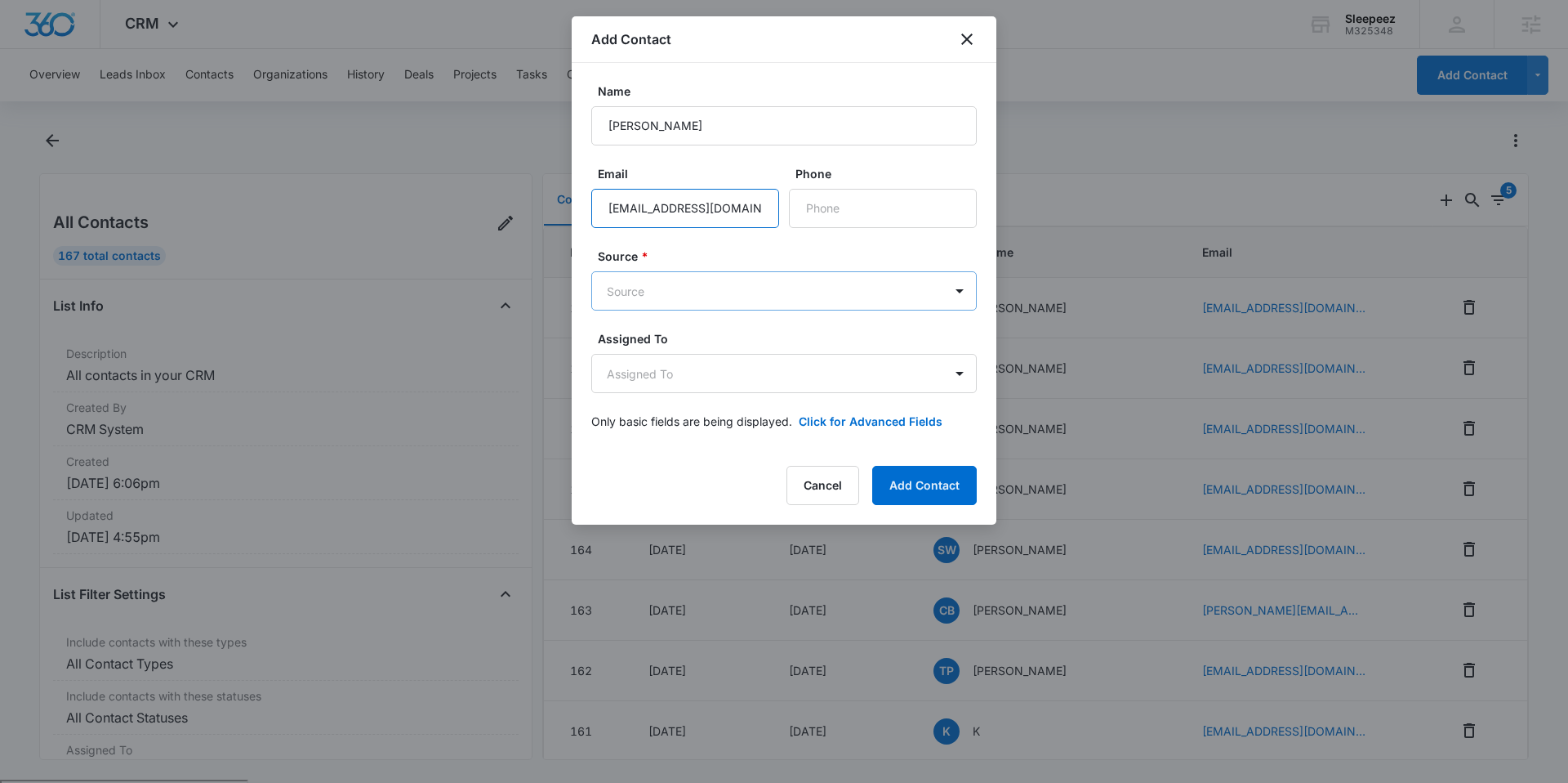
scroll to position [0, 7]
click at [682, 304] on body "CRM Apps Reputation Websites Forms CRM Email Social Shop Payments POS Content A…" at bounding box center [784, 454] width 1568 height 909
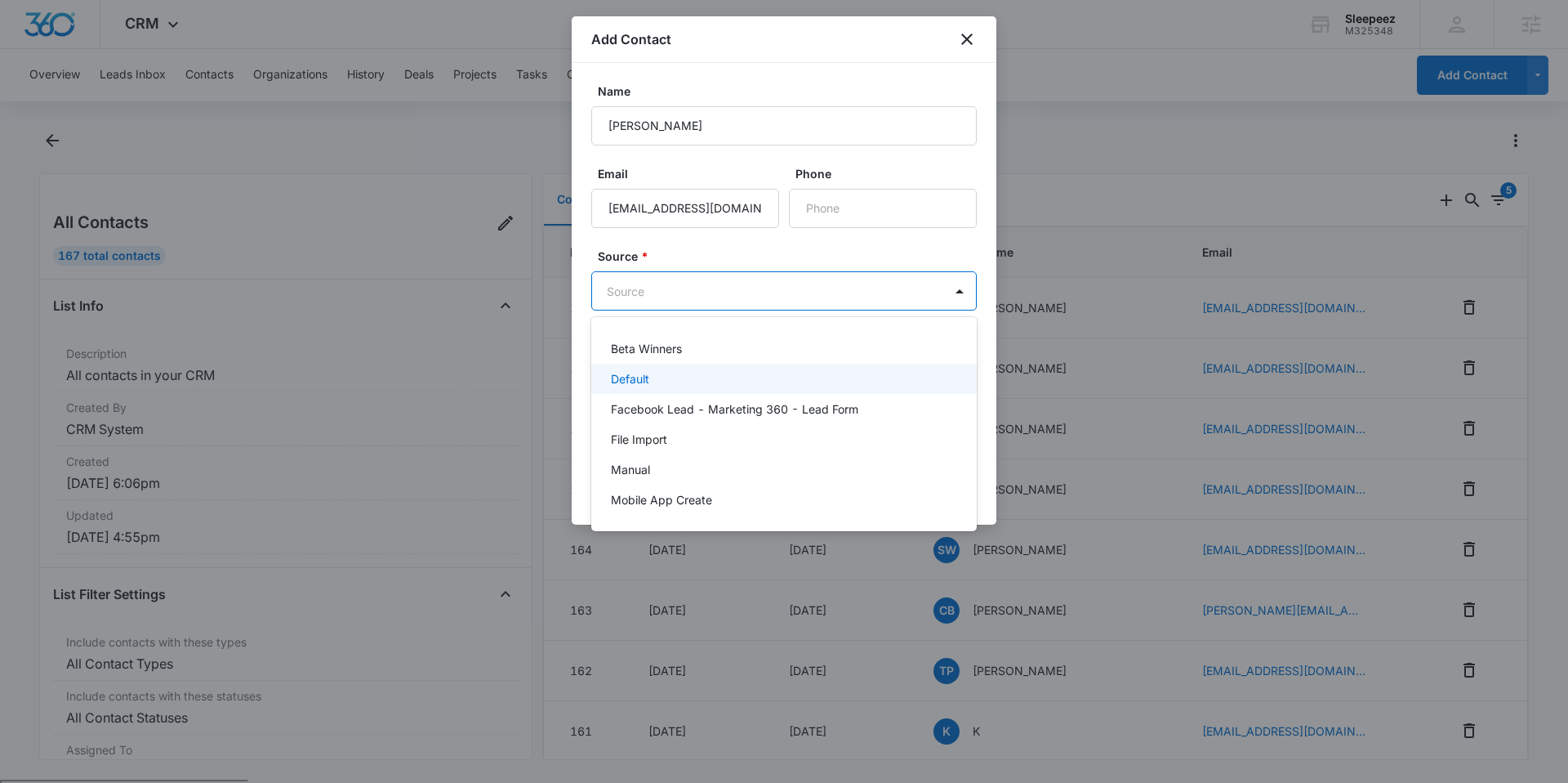
click at [663, 376] on div "Default" at bounding box center [782, 379] width 343 height 18
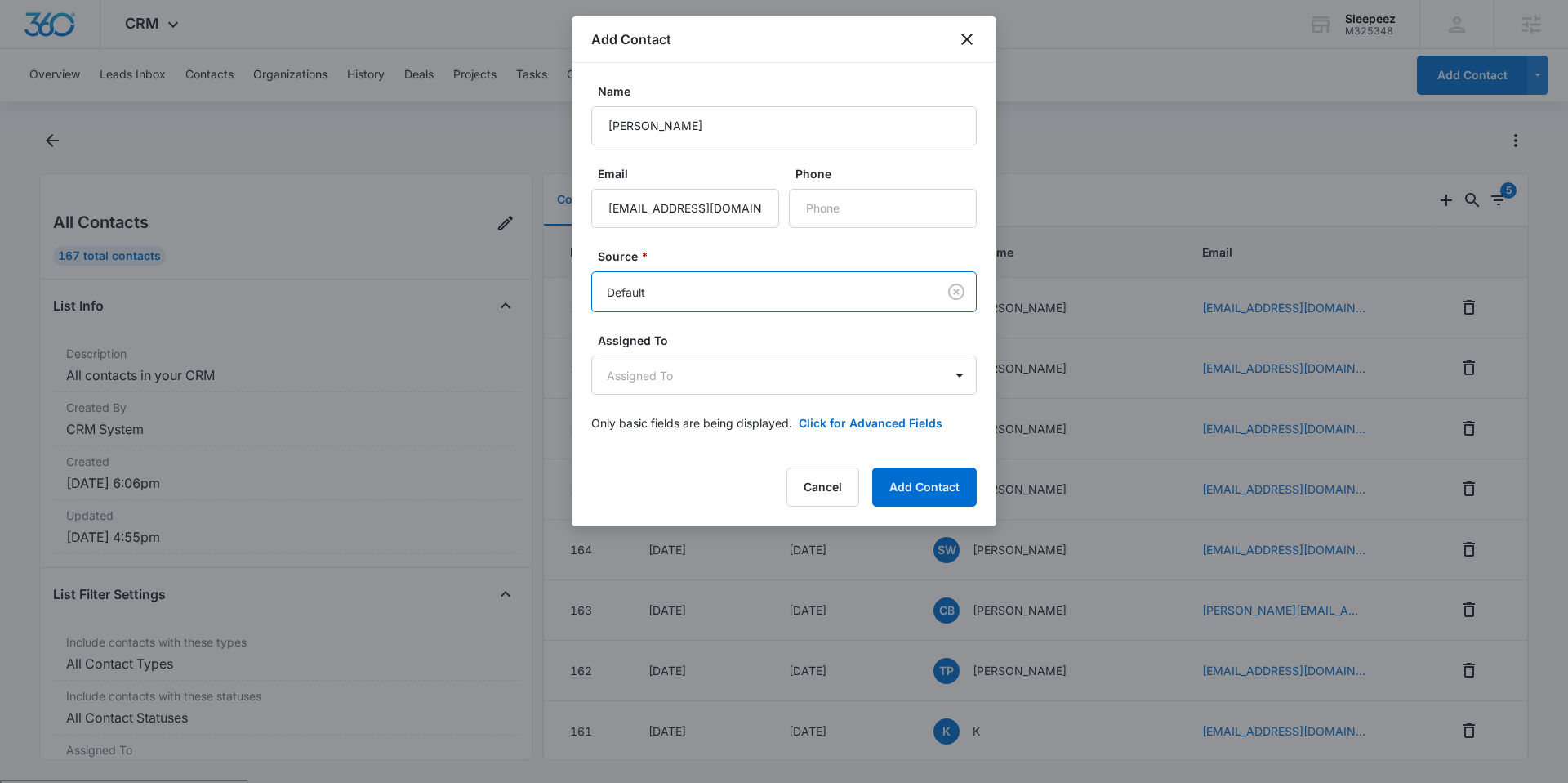
click at [705, 247] on label "Source *" at bounding box center [791, 256] width 386 height 18
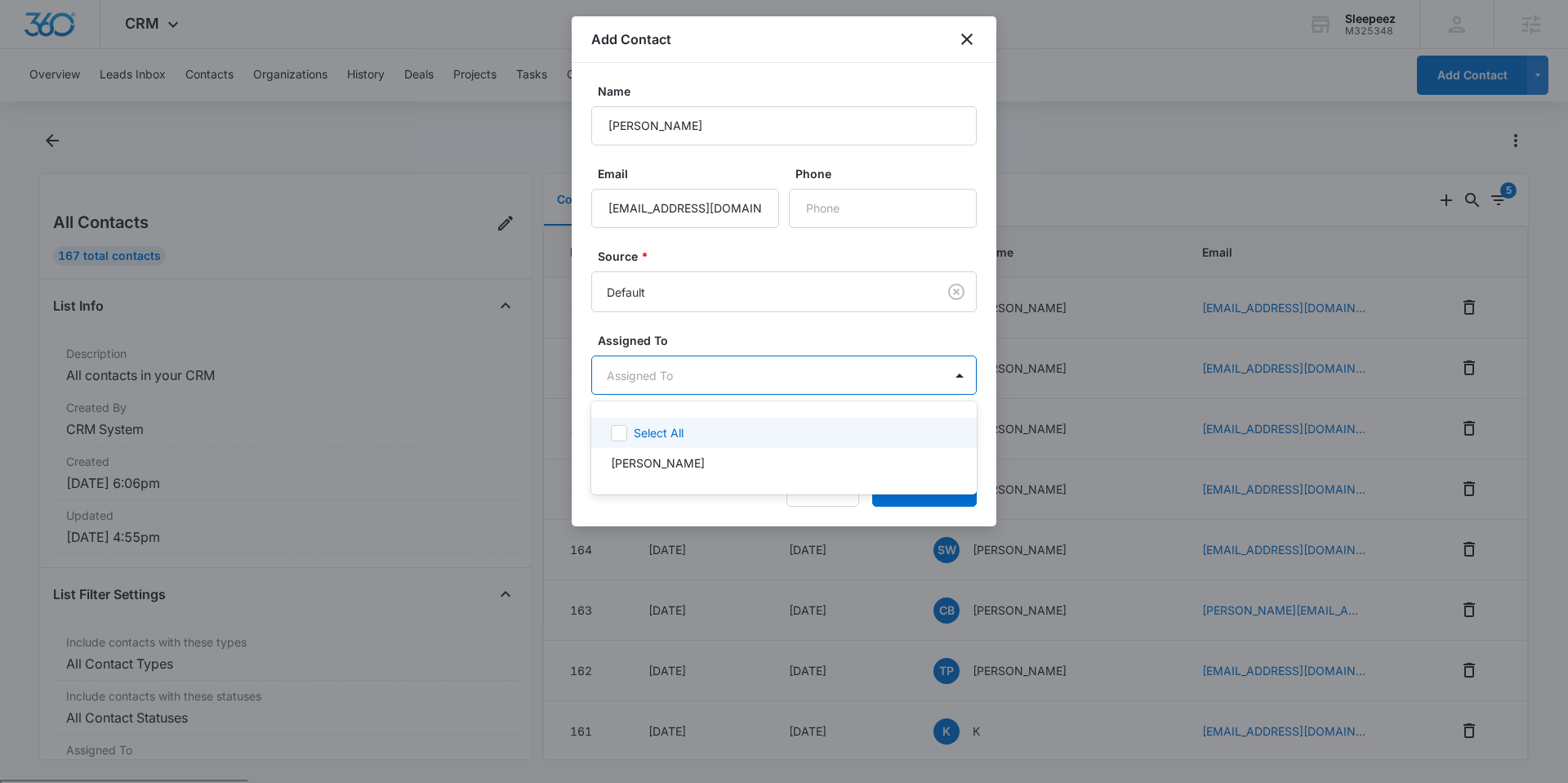
click at [706, 369] on body "CRM Apps Reputation Websites Forms CRM Email Social Shop Payments POS Content A…" at bounding box center [784, 391] width 1568 height 783
click at [696, 325] on div at bounding box center [784, 391] width 1568 height 783
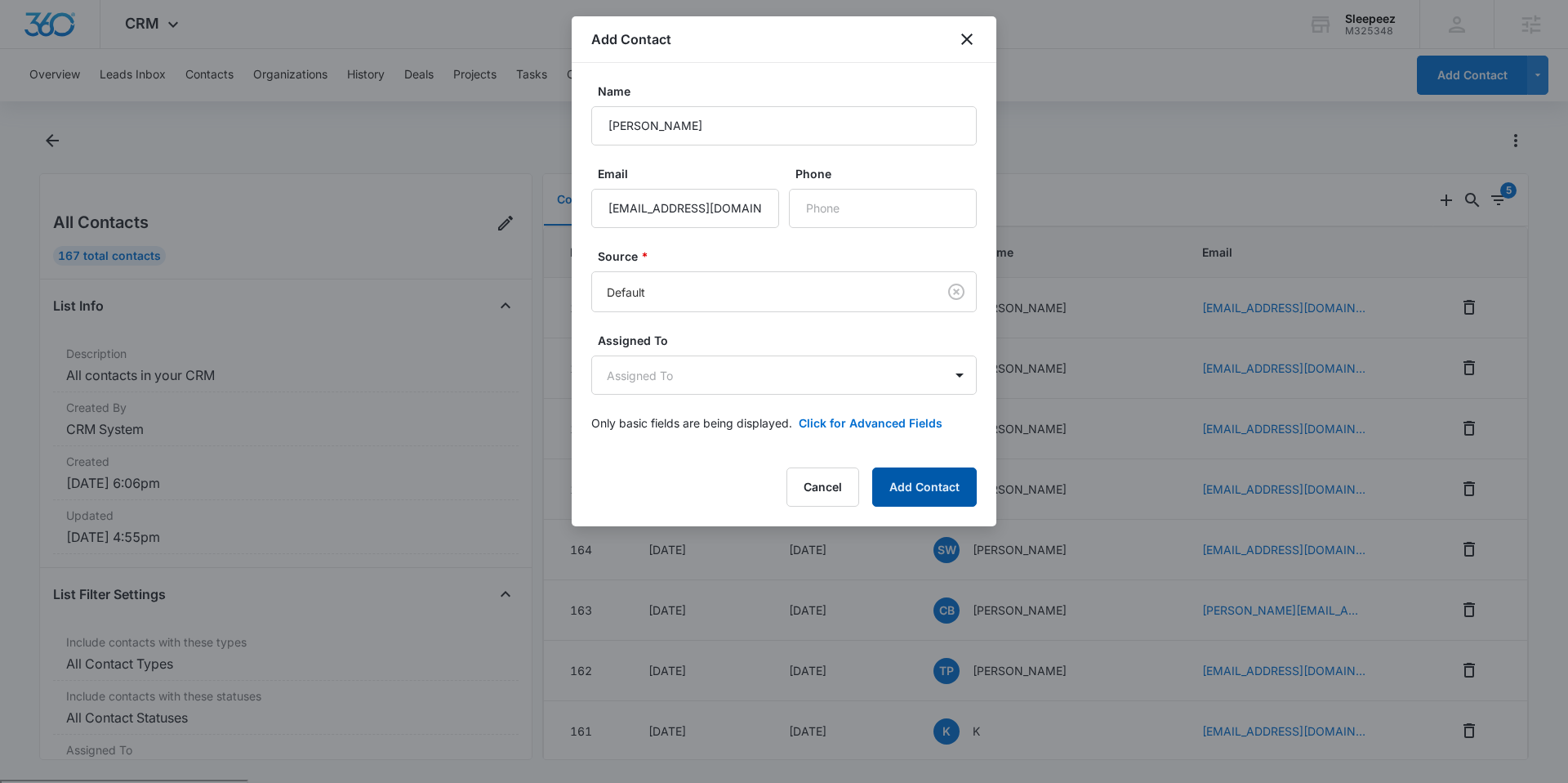
drag, startPoint x: 935, startPoint y: 485, endPoint x: 928, endPoint y: 479, distance: 9.2
click at [934, 484] on button "Add Contact" at bounding box center [924, 487] width 104 height 39
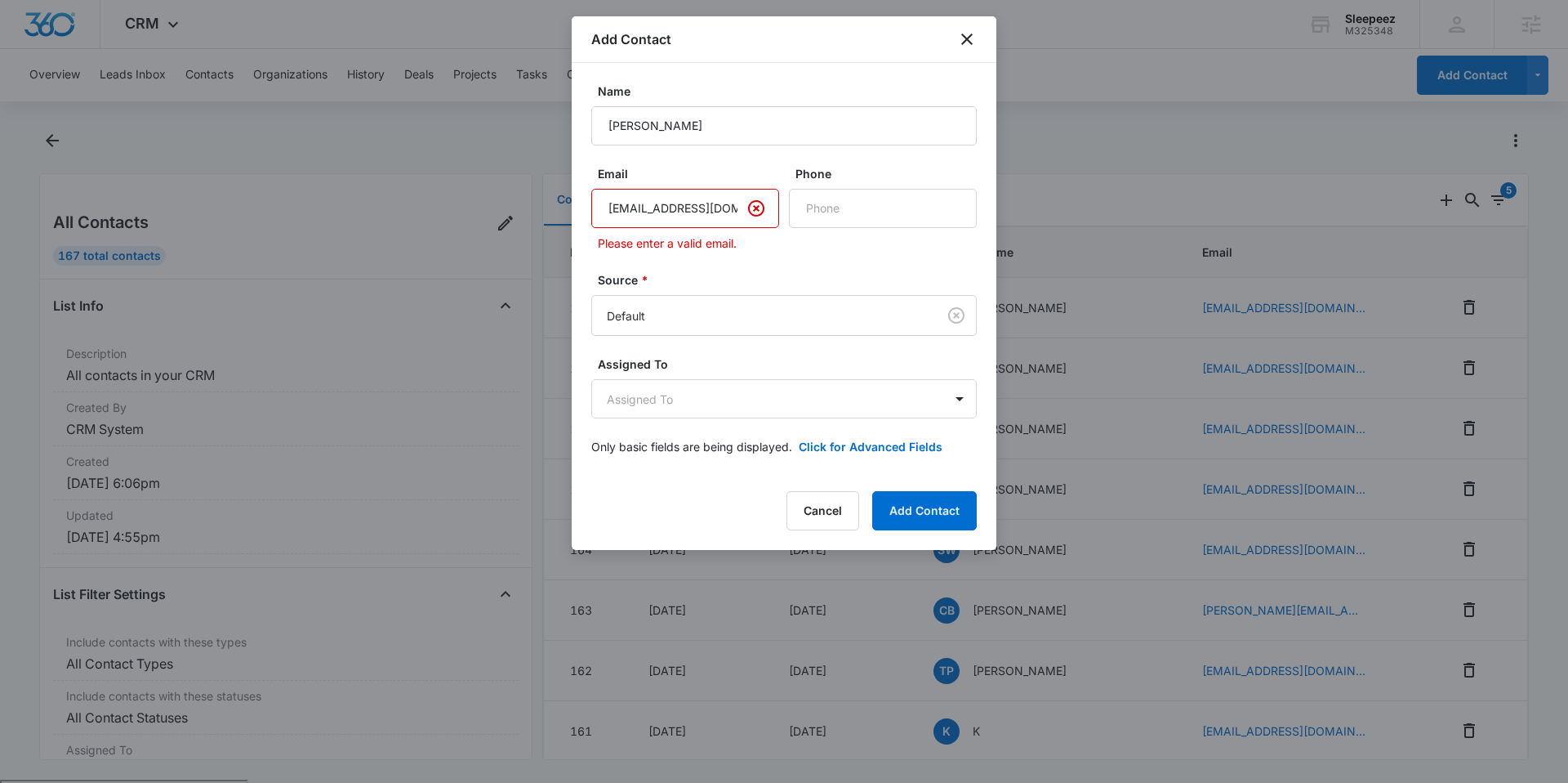
click at [696, 220] on input "[EMAIL_ADDRESS][DOMAIN_NAME])" at bounding box center [685, 208] width 188 height 39
click at [731, 271] on label "Source *" at bounding box center [791, 280] width 386 height 18
click at [692, 215] on input "spsinghmartin85@gmail.com)" at bounding box center [685, 208] width 188 height 39
click at [711, 214] on input "spsi5@gmail.com)" at bounding box center [685, 208] width 188 height 39
type input "s"
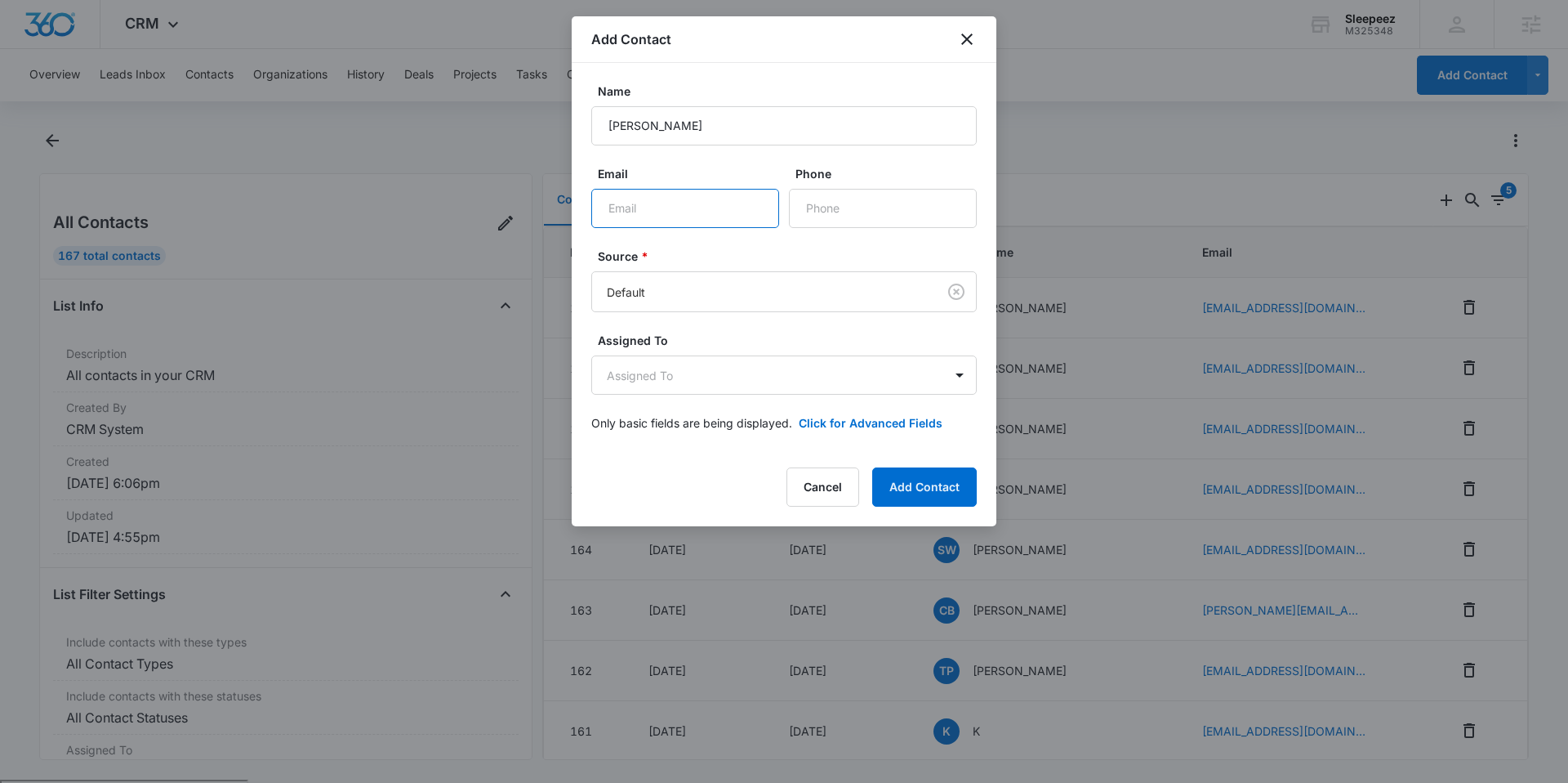
click at [660, 216] on input "Email" at bounding box center [685, 208] width 188 height 39
paste input "[EMAIL_ADDRESS][DOMAIN_NAME]"
type input "spsinghmartin85@gmail.com"
click at [894, 473] on button "Add Contact" at bounding box center [924, 487] width 104 height 39
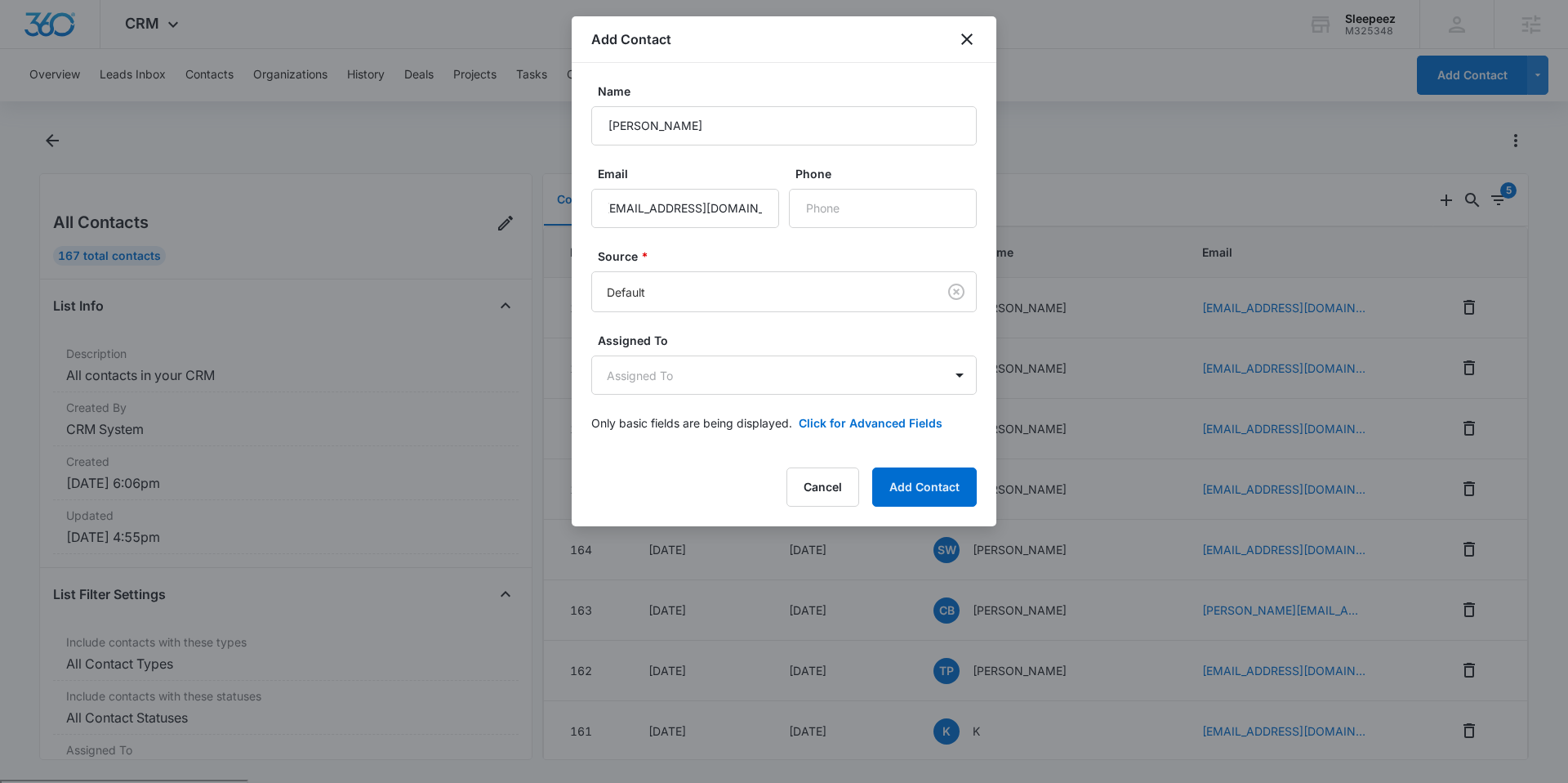
scroll to position [0, 0]
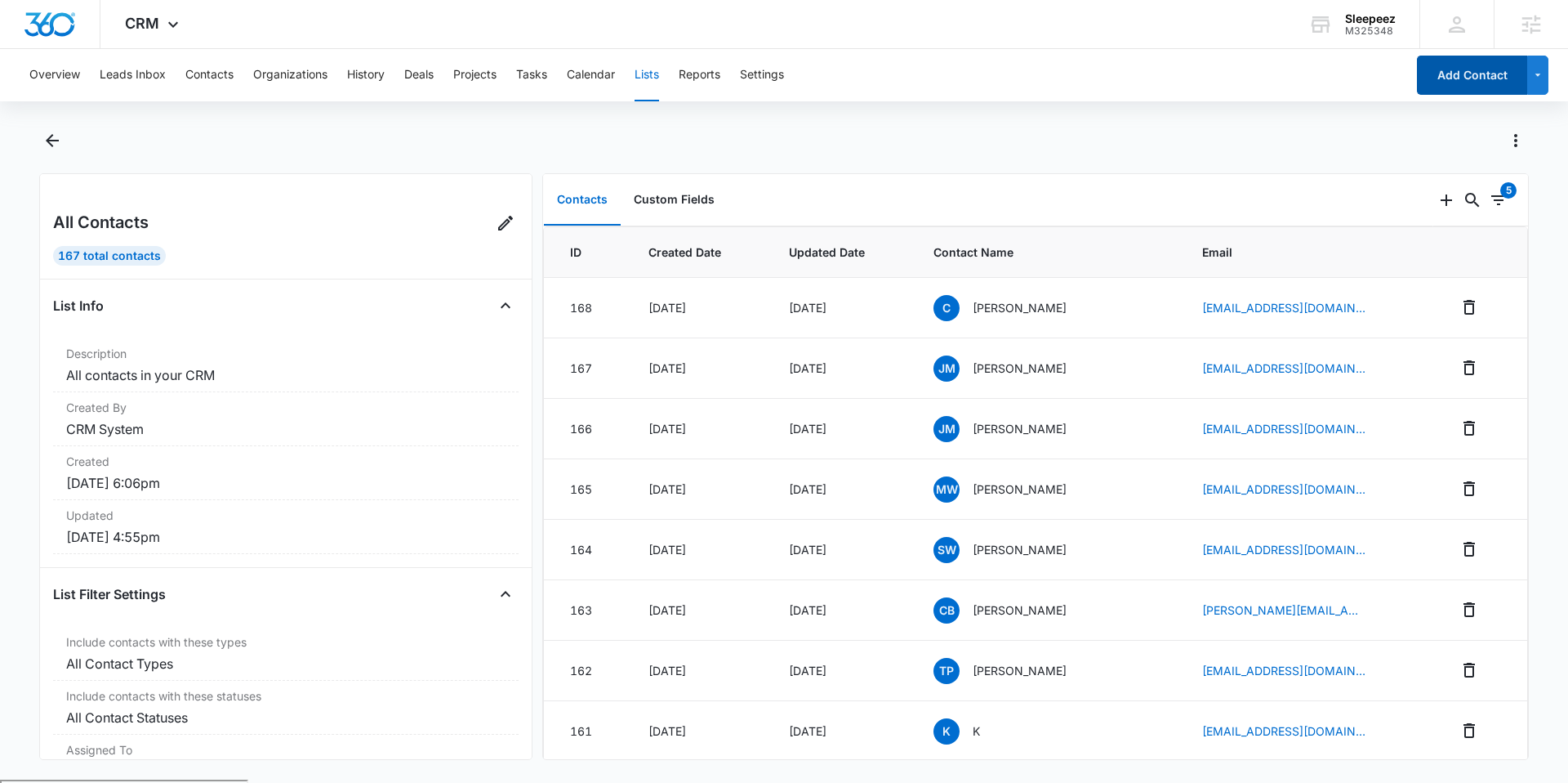
click at [1465, 75] on button "Add Contact" at bounding box center [1472, 75] width 110 height 39
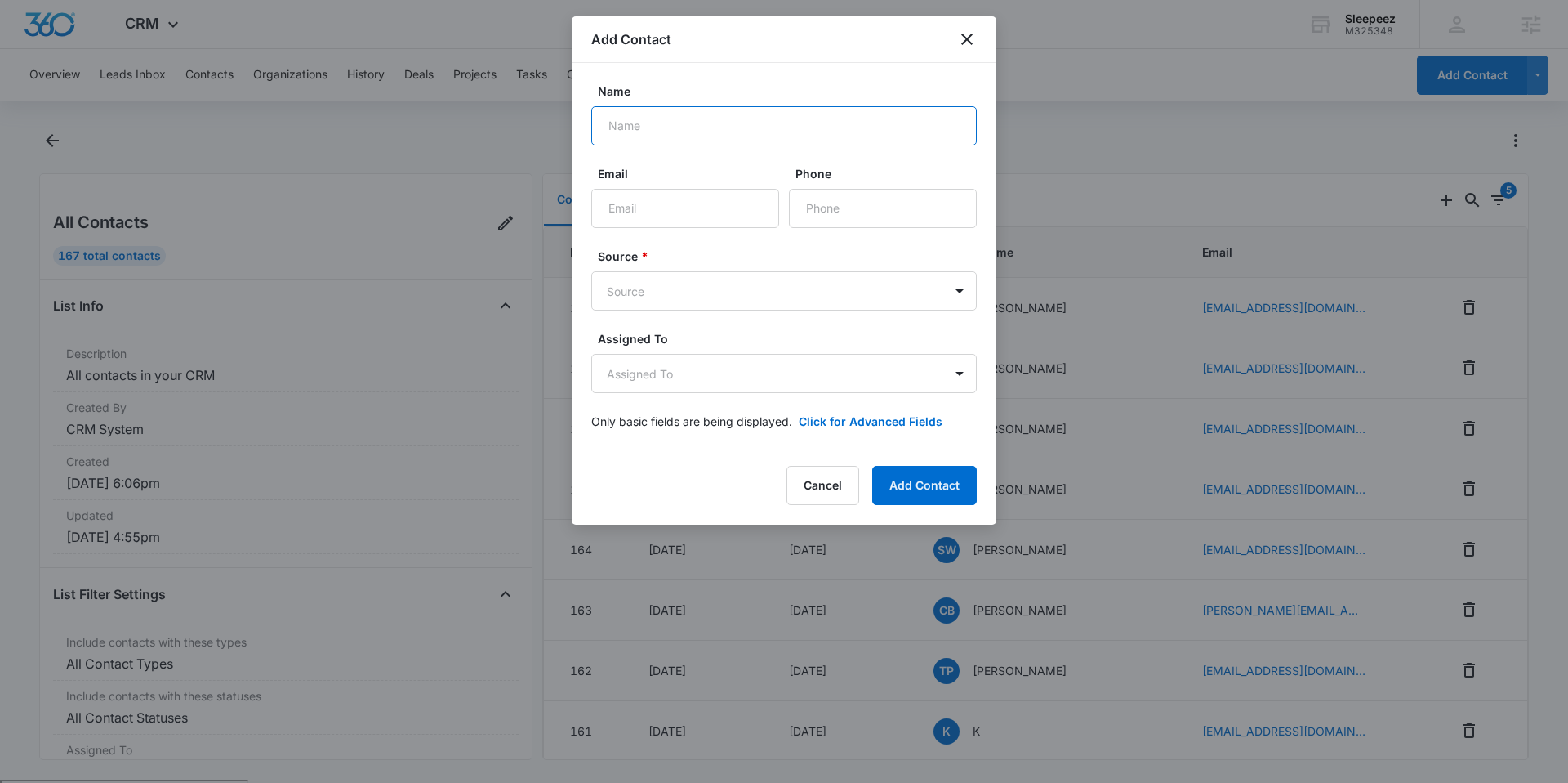
click at [783, 121] on input "Name" at bounding box center [784, 125] width 386 height 39
type input "Wayne"
click at [724, 223] on input "Email" at bounding box center [685, 208] width 188 height 39
paste input "smithwayne88@icloud.com"
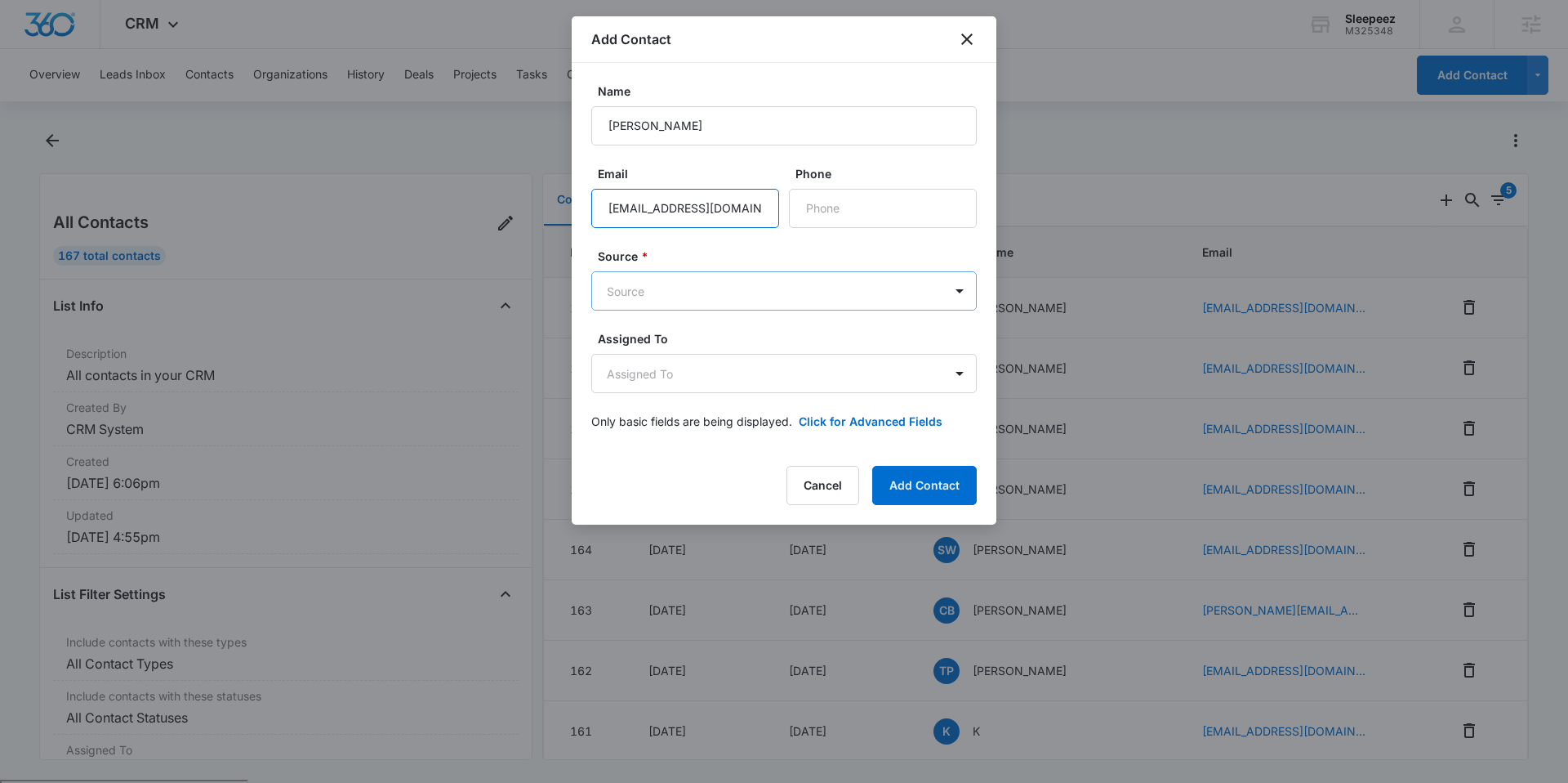
type input "smithwayne88@icloud.com"
click at [750, 285] on body "CRM Apps Reputation Websites Forms CRM Email Social Shop Payments POS Content A…" at bounding box center [784, 454] width 1568 height 909
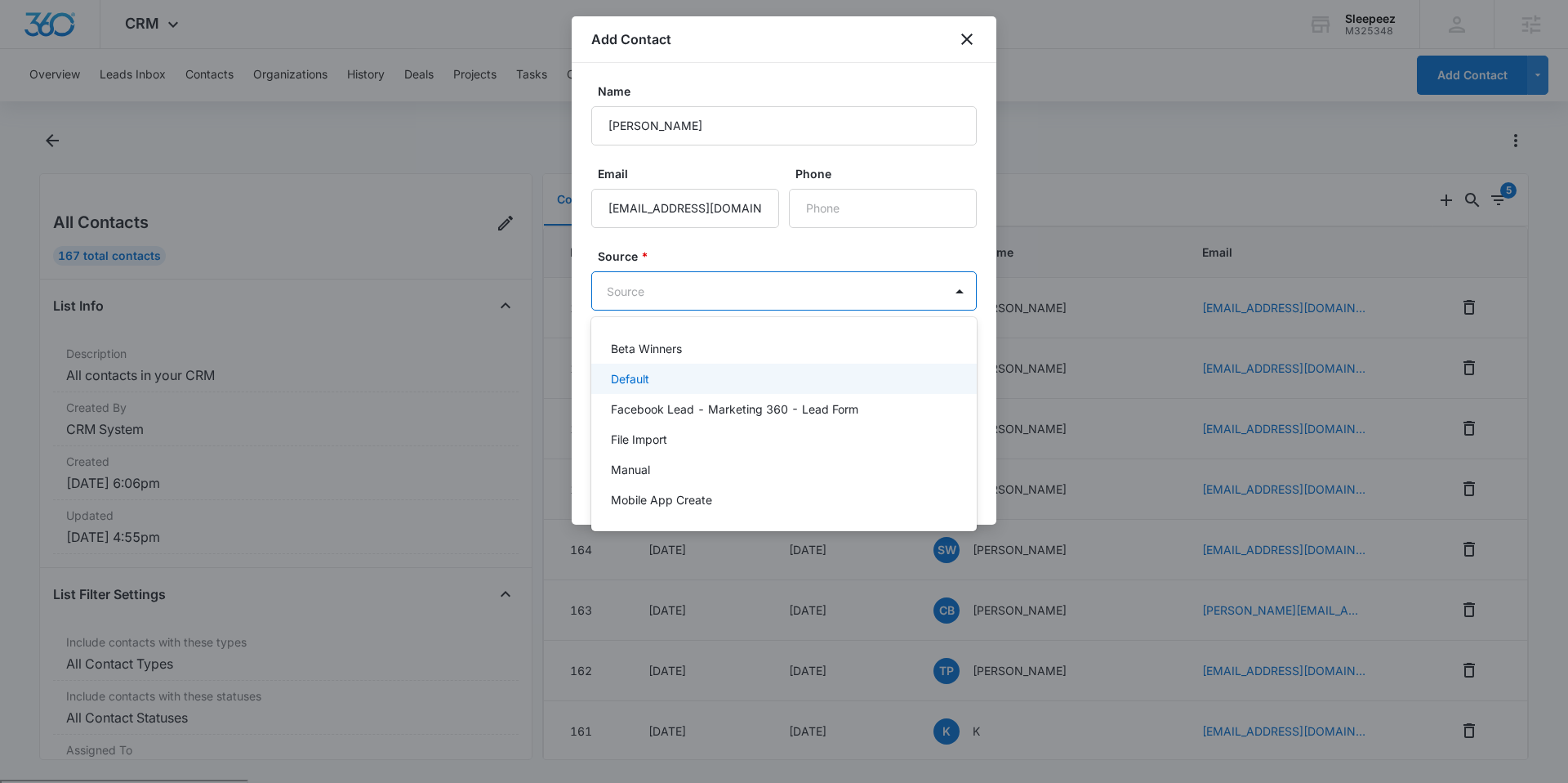
click at [716, 379] on div "Default" at bounding box center [782, 379] width 343 height 18
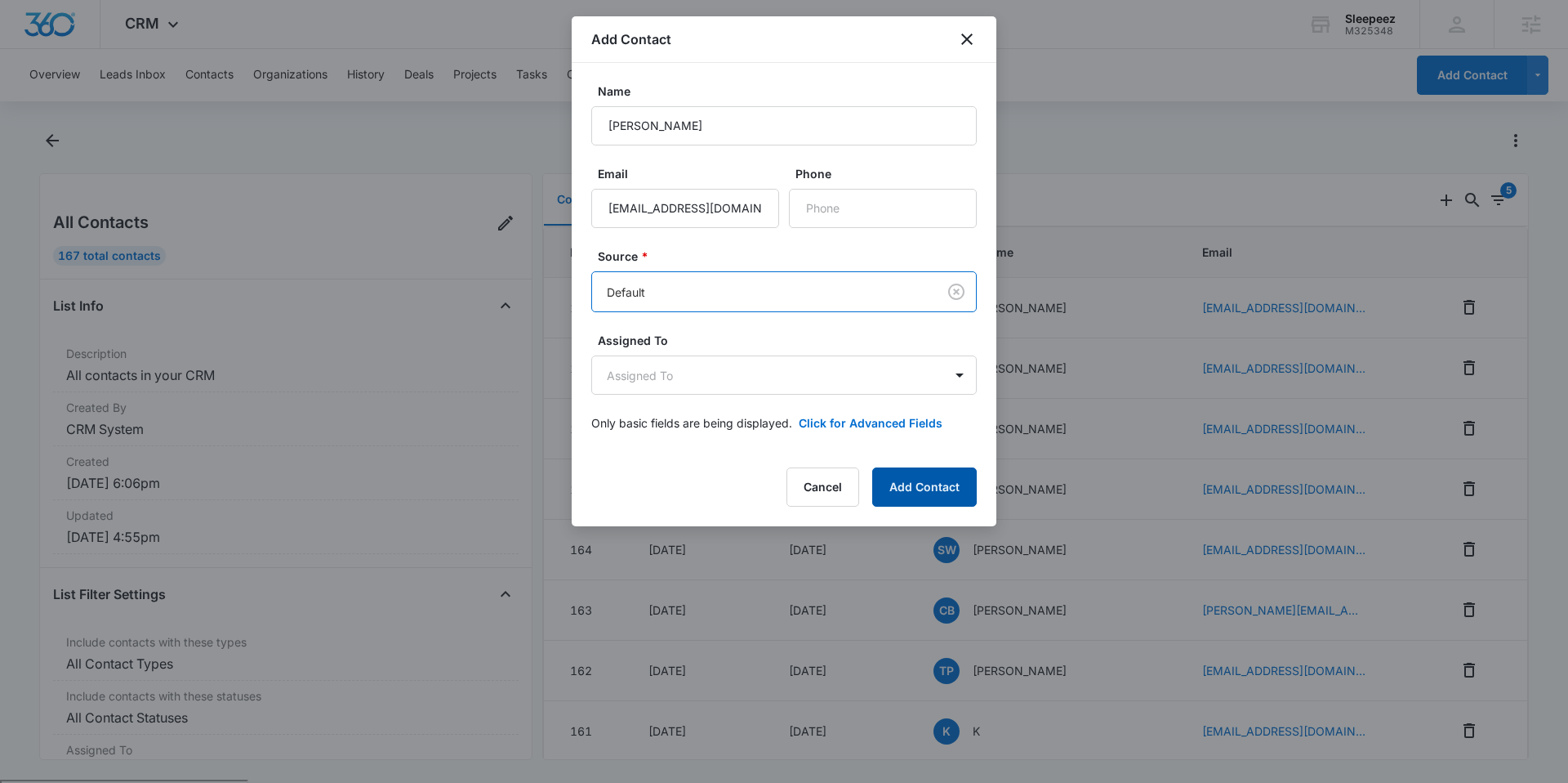
click at [922, 495] on button "Add Contact" at bounding box center [924, 487] width 104 height 39
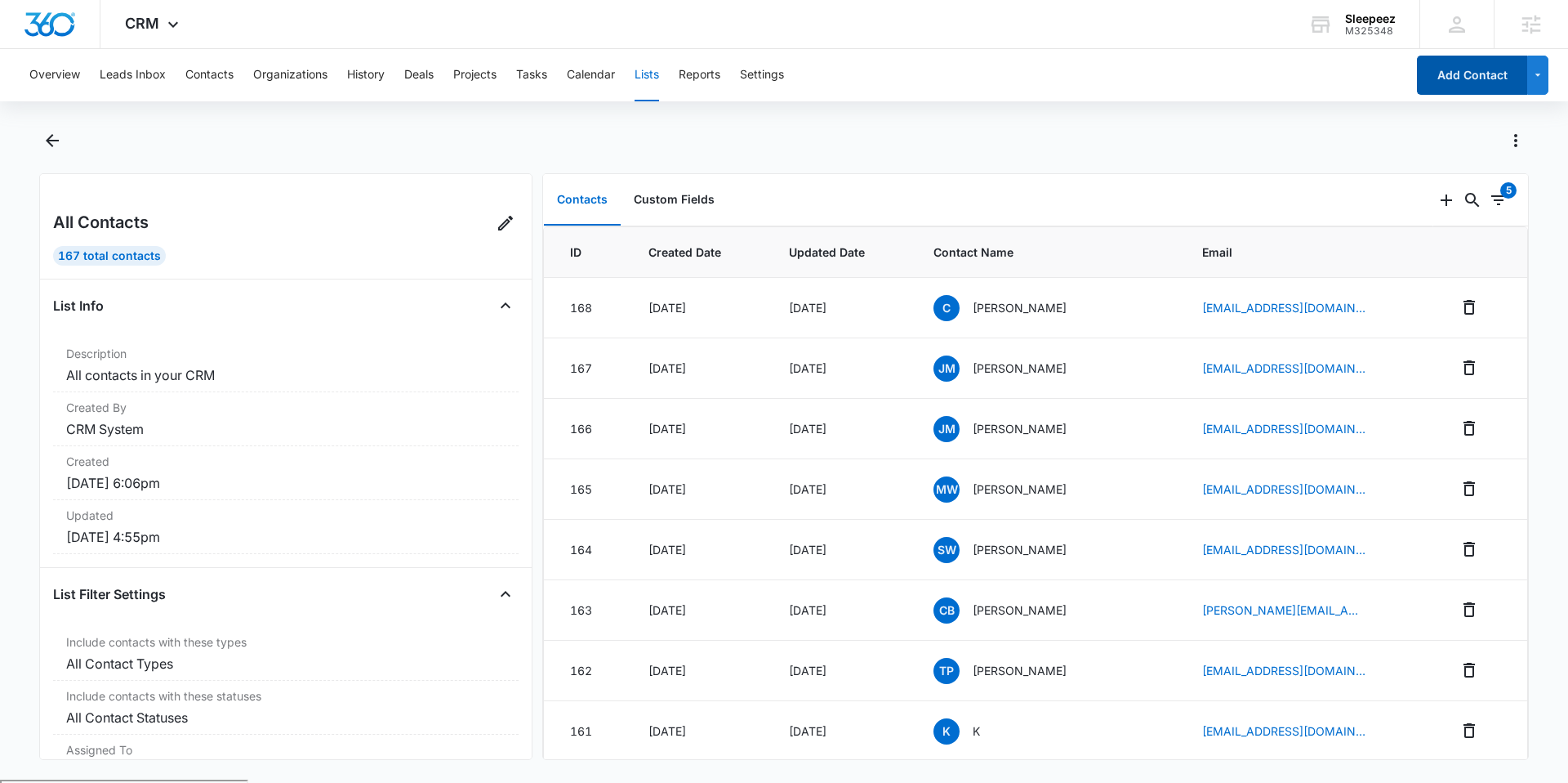
click at [1440, 76] on button "Add Contact" at bounding box center [1472, 75] width 110 height 39
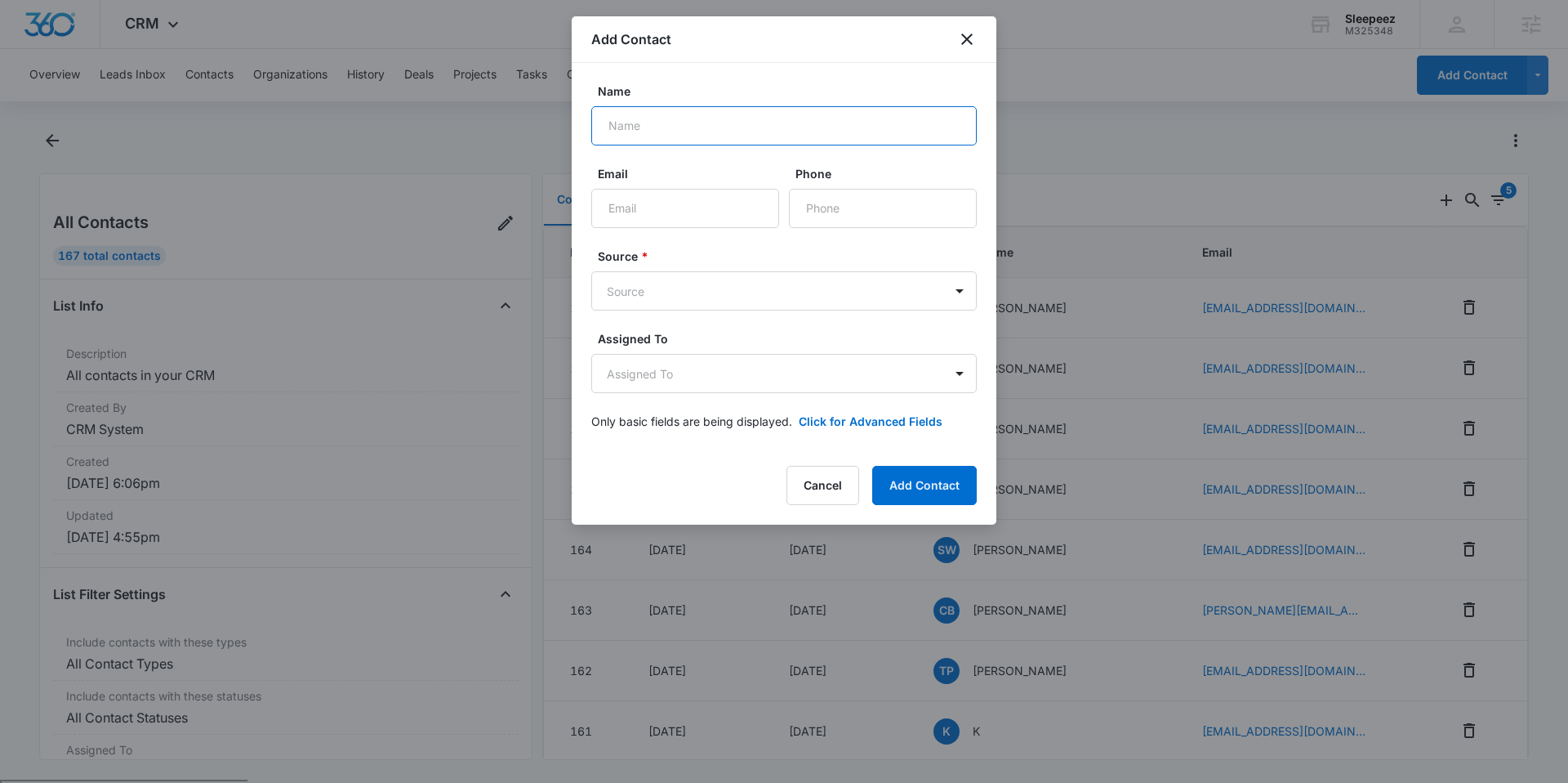
click at [757, 131] on input "Name" at bounding box center [784, 125] width 386 height 39
type input "Kordell"
click at [632, 198] on input "Email" at bounding box center [685, 208] width 188 height 39
paste input "nutupracing99@gmail.com"
type input "nutupracing99@gmail.com"
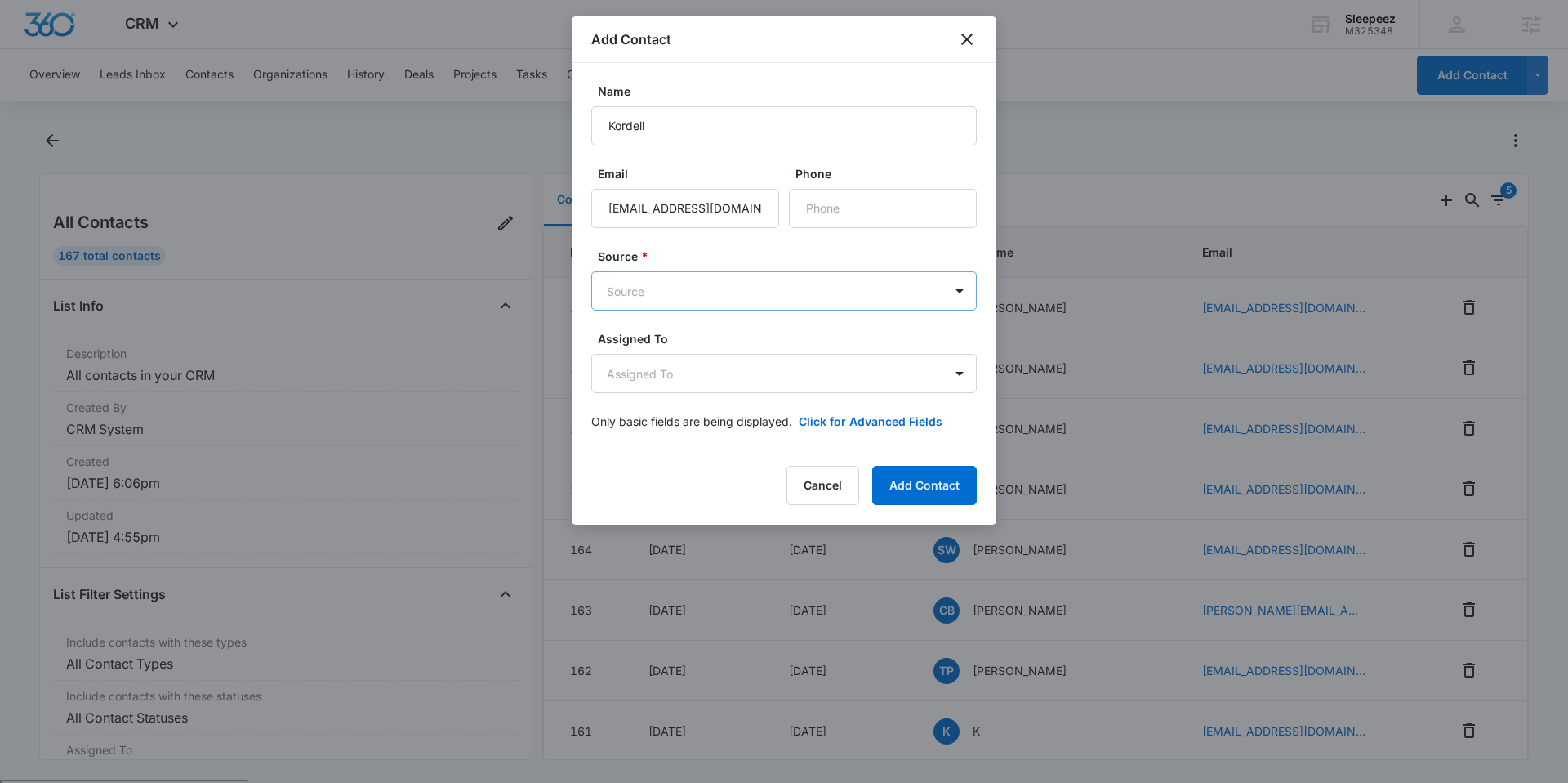
click at [670, 293] on body "CRM Apps Reputation Websites Forms CRM Email Social Shop Payments POS Content A…" at bounding box center [784, 454] width 1568 height 909
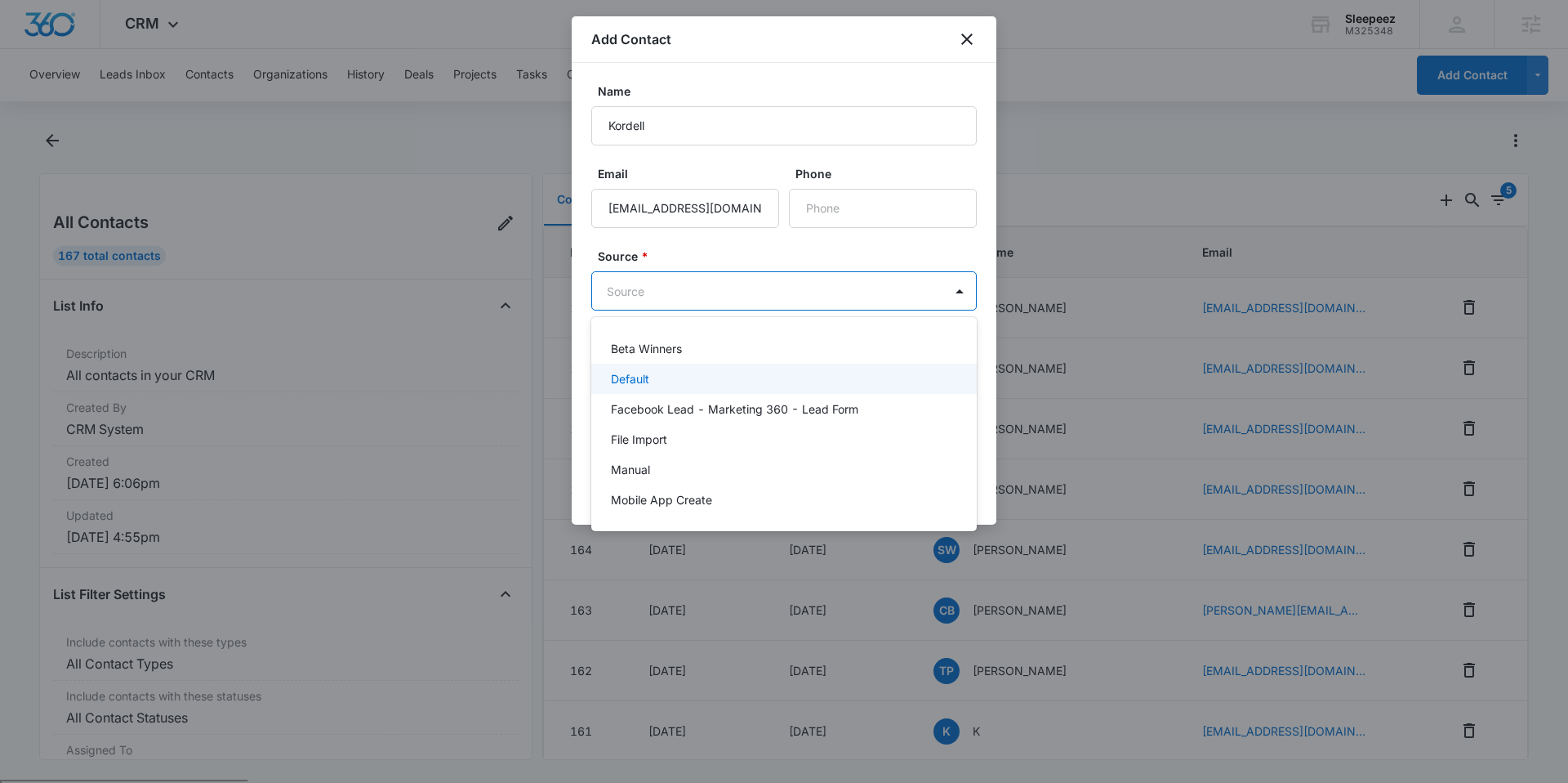
click at [656, 370] on div "Default" at bounding box center [782, 379] width 343 height 18
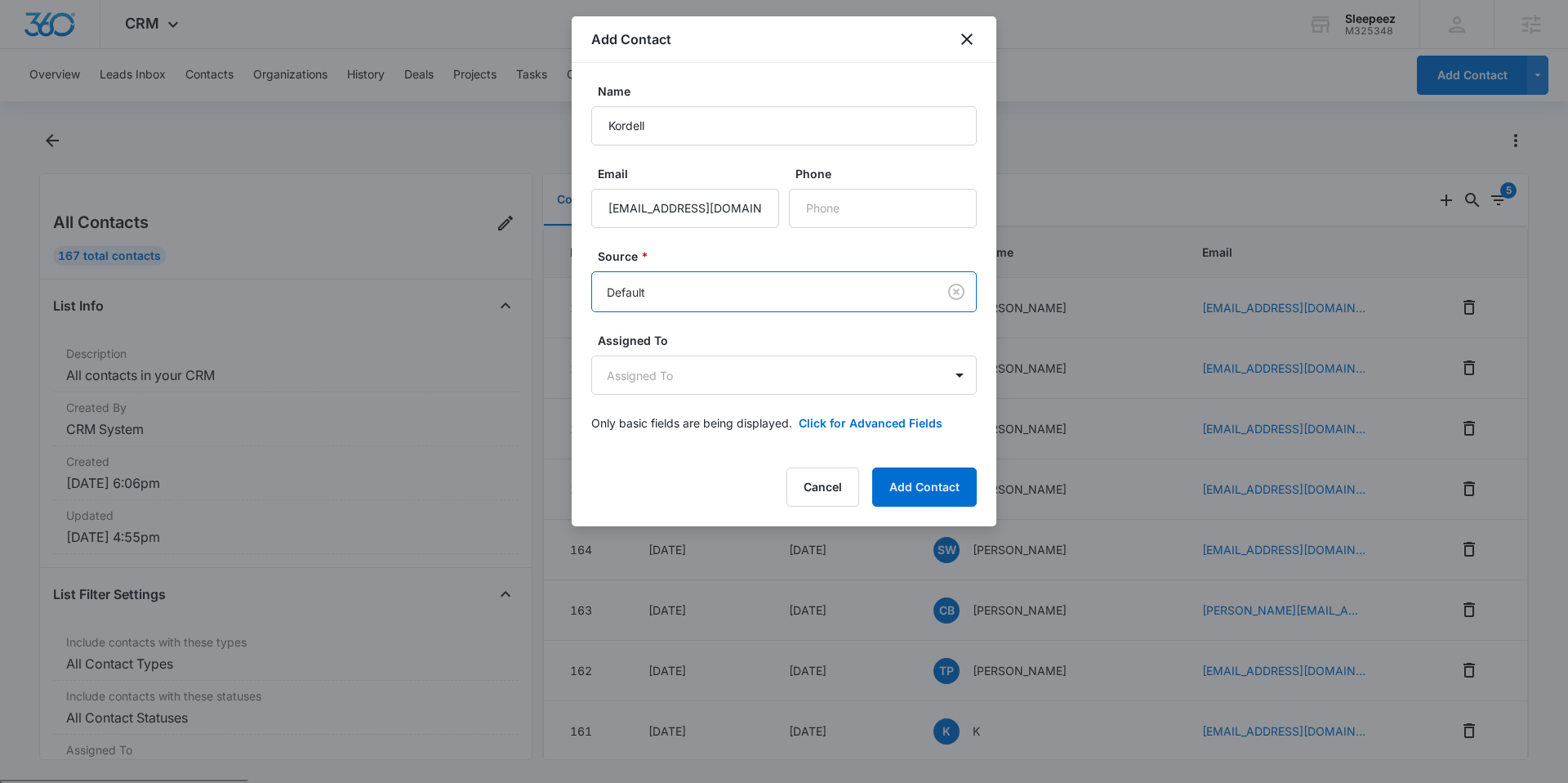
click at [722, 248] on label "Source *" at bounding box center [791, 256] width 386 height 18
click at [951, 485] on button "Add Contact" at bounding box center [924, 487] width 104 height 39
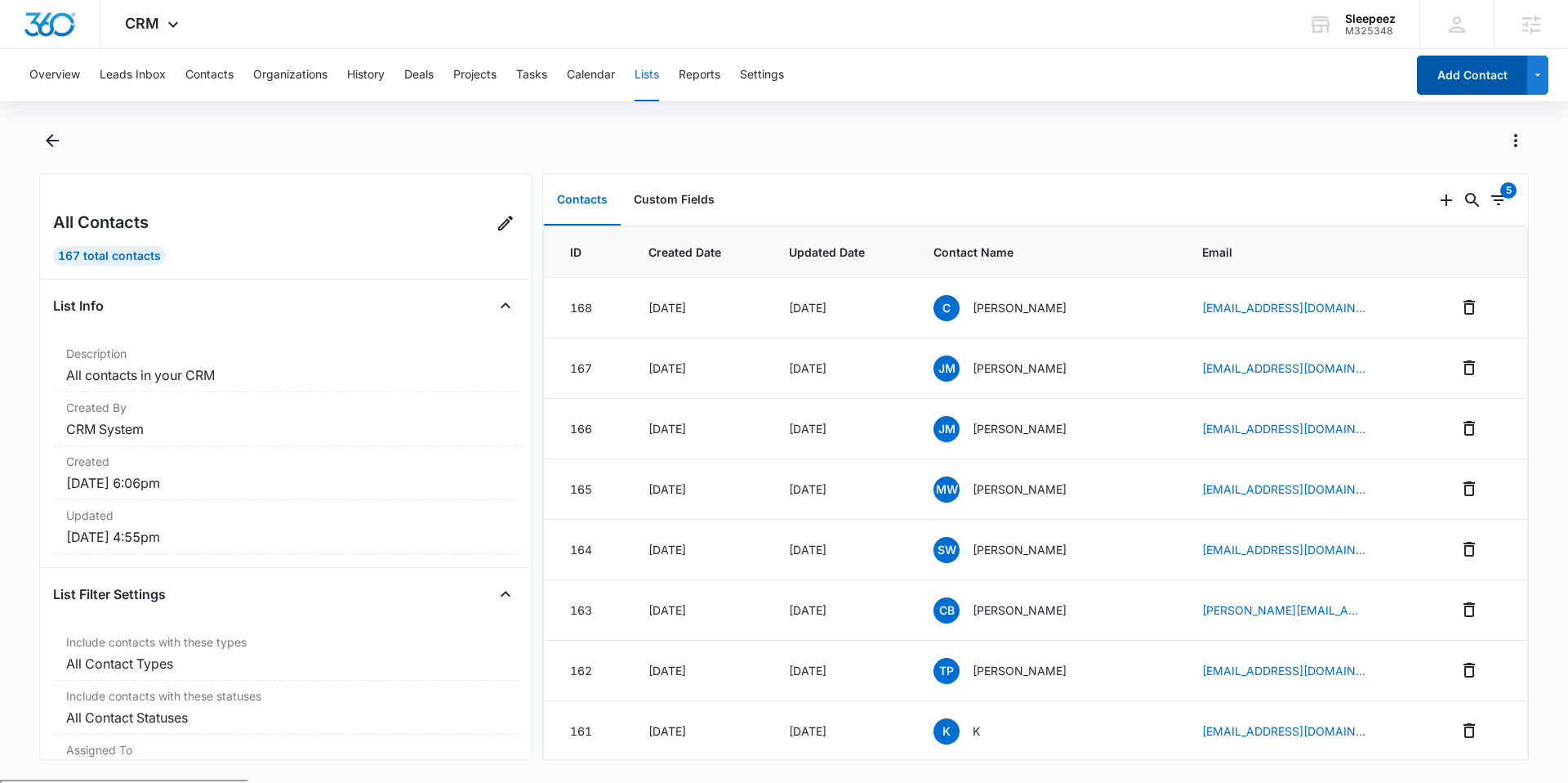
click at [1446, 81] on button "Add Contact" at bounding box center [1472, 75] width 110 height 39
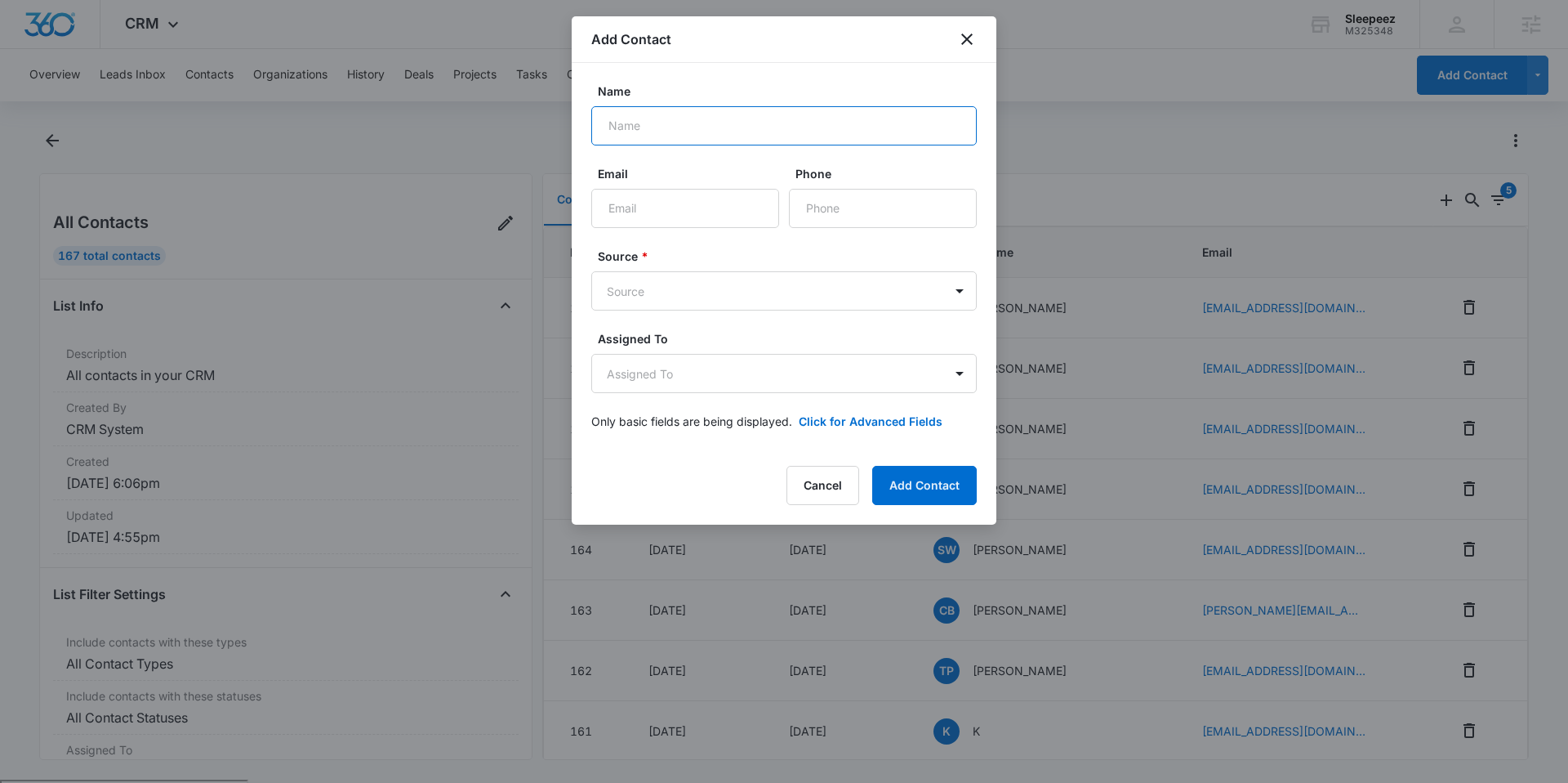
click at [837, 126] on input "Name" at bounding box center [784, 125] width 386 height 39
type input "Eric"
drag, startPoint x: 780, startPoint y: 190, endPoint x: 738, endPoint y: 210, distance: 46.5
click at [779, 190] on div "Email Phone" at bounding box center [784, 196] width 386 height 63
click at [736, 210] on input "Email" at bounding box center [685, 208] width 188 height 39
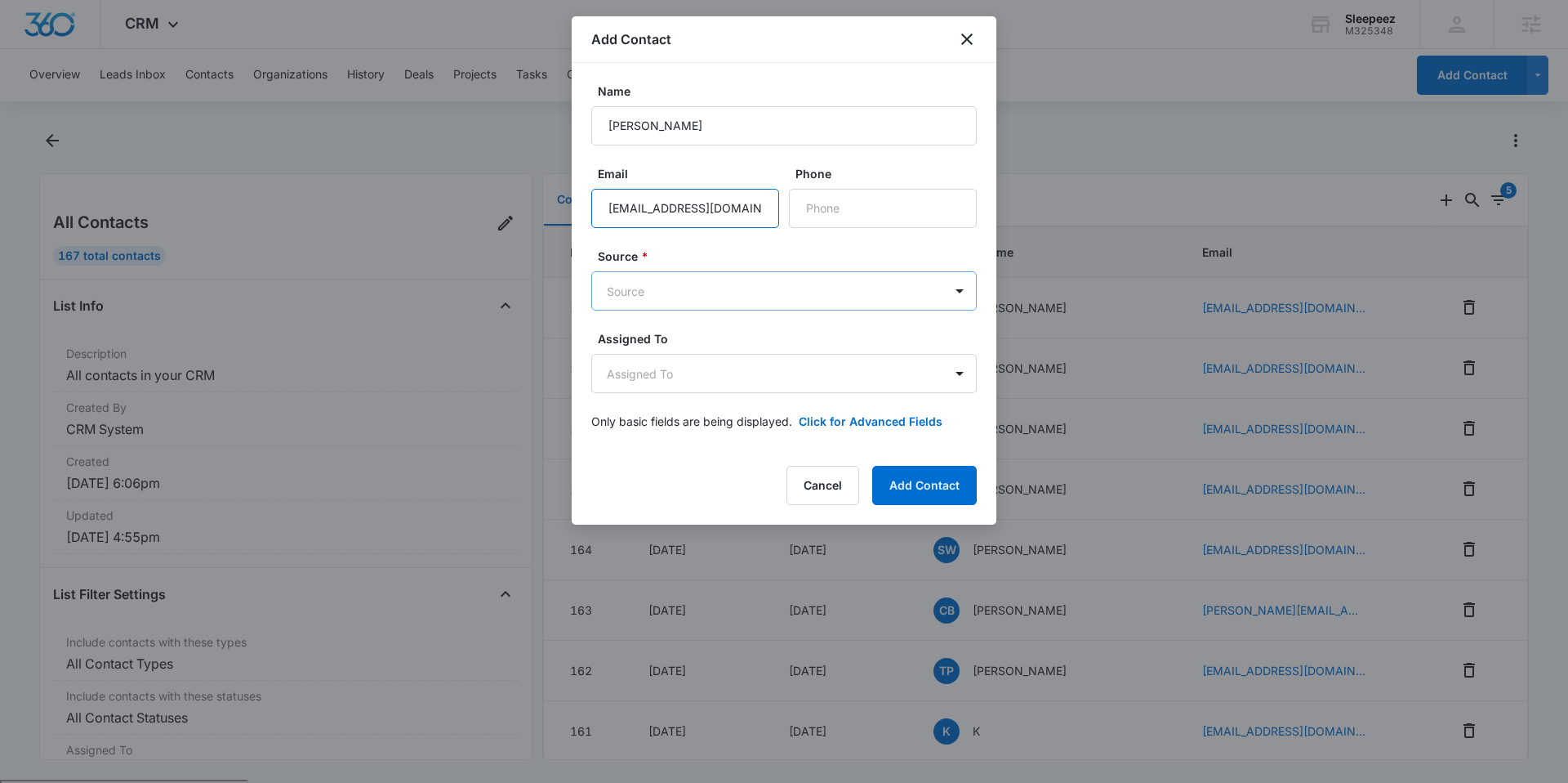
type input "ericsavard955@gmail.com"
click at [890, 279] on body "CRM Apps Reputation Websites Forms CRM Email Social Shop Payments POS Content A…" at bounding box center [784, 454] width 1568 height 909
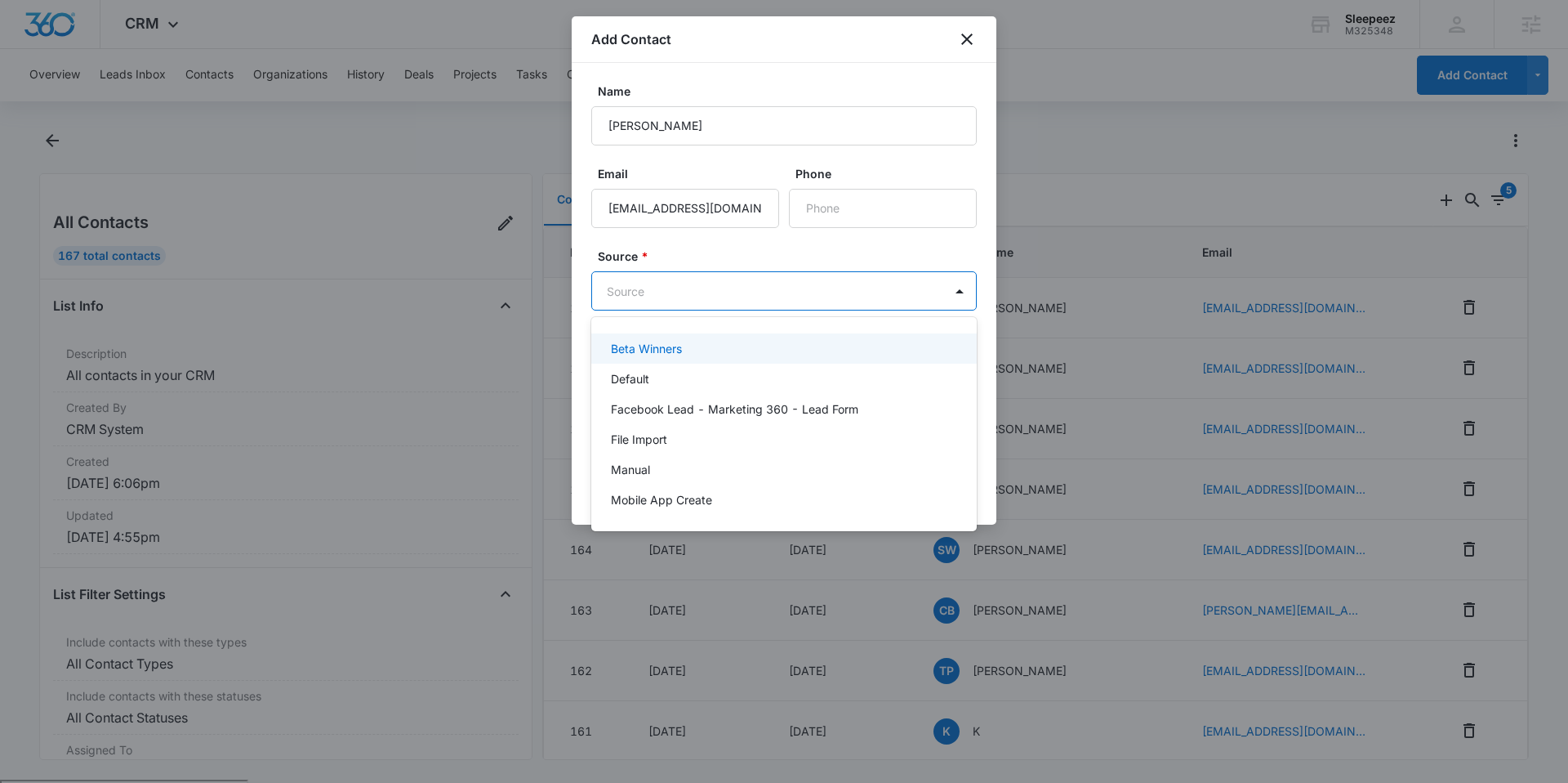
click at [791, 364] on div "Default" at bounding box center [784, 379] width 386 height 30
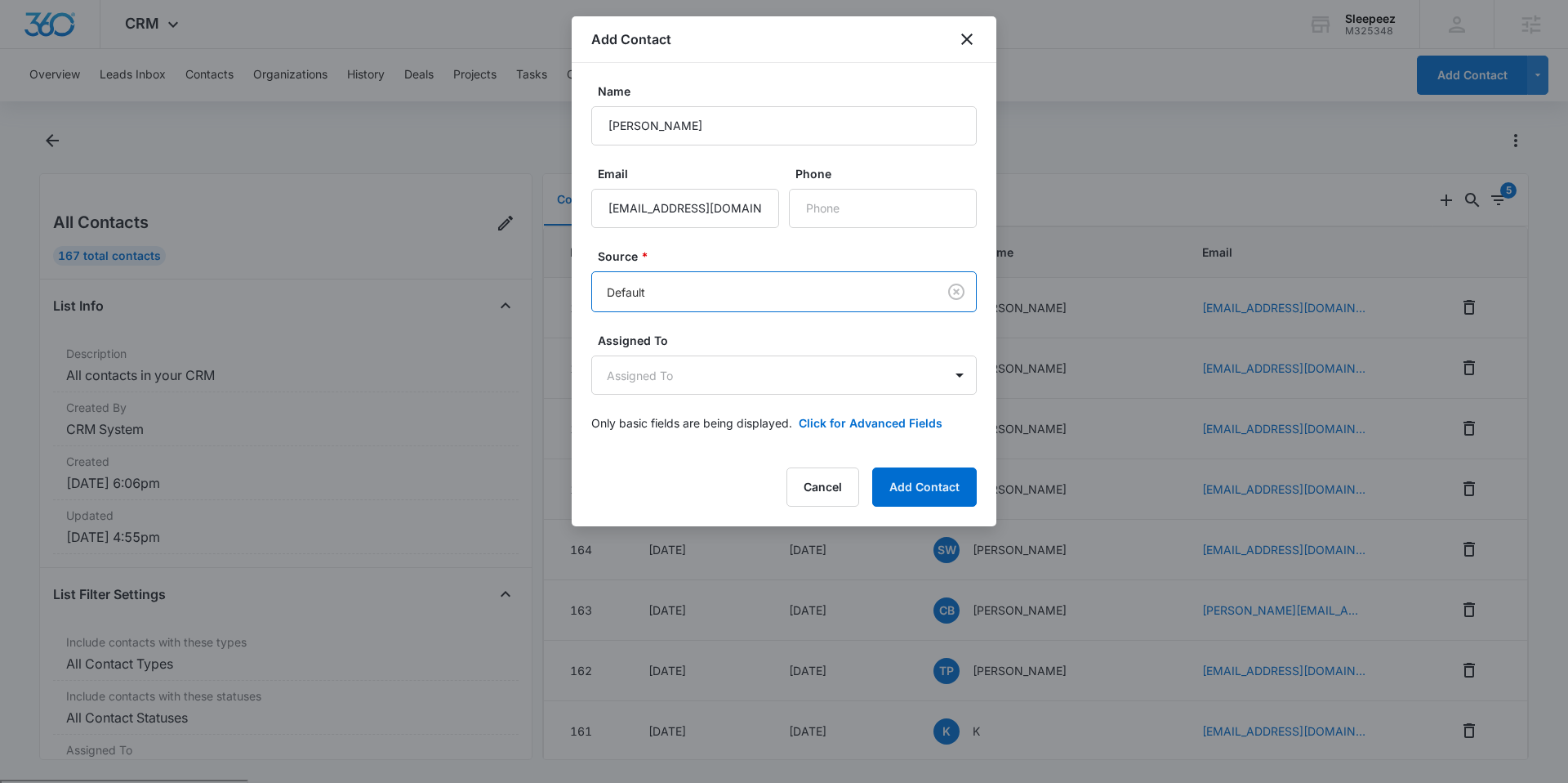
click at [808, 252] on label "Source *" at bounding box center [791, 256] width 386 height 18
click at [919, 473] on button "Add Contact" at bounding box center [924, 487] width 104 height 39
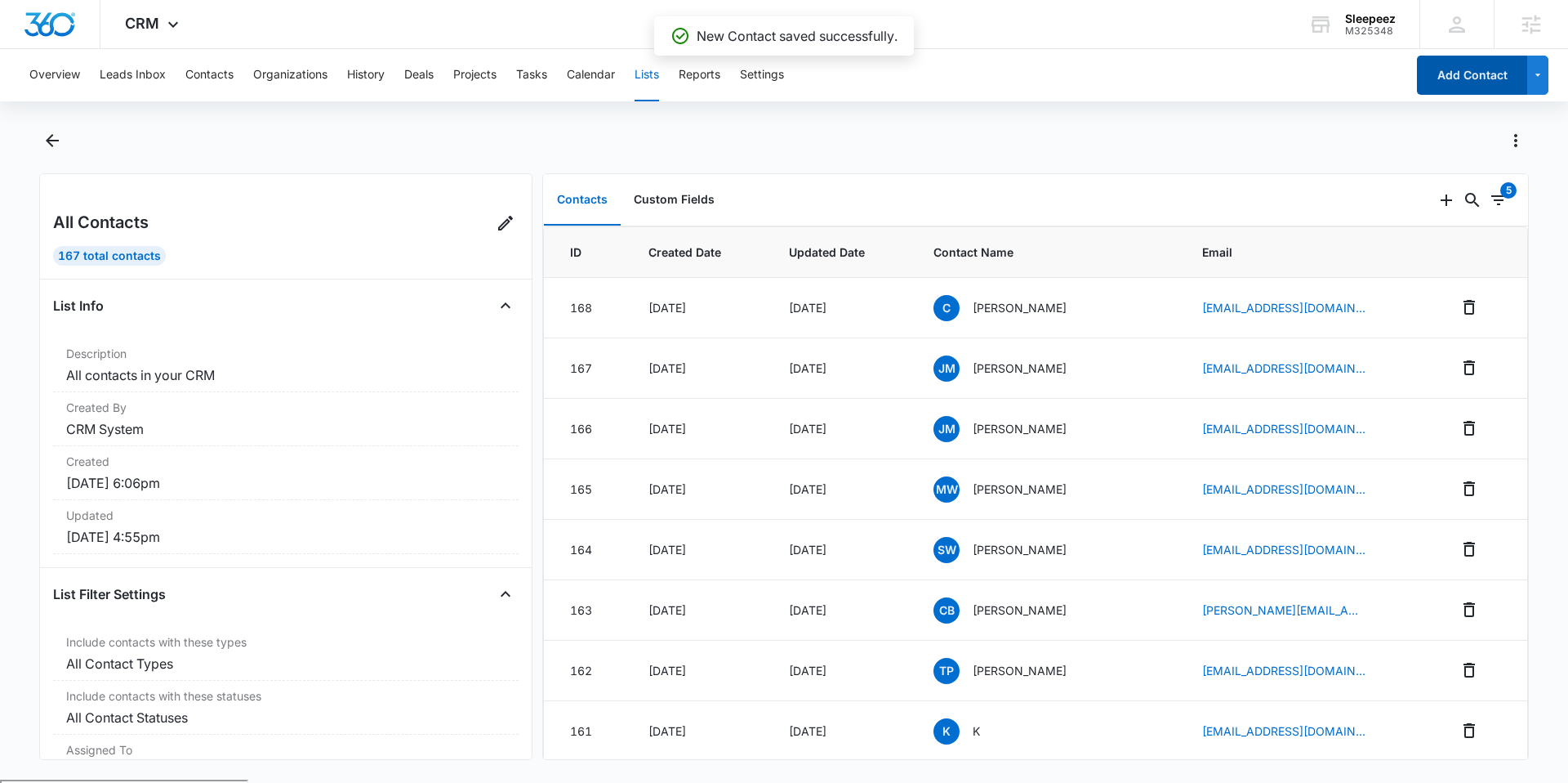
click at [1428, 87] on button "Add Contact" at bounding box center [1472, 75] width 110 height 39
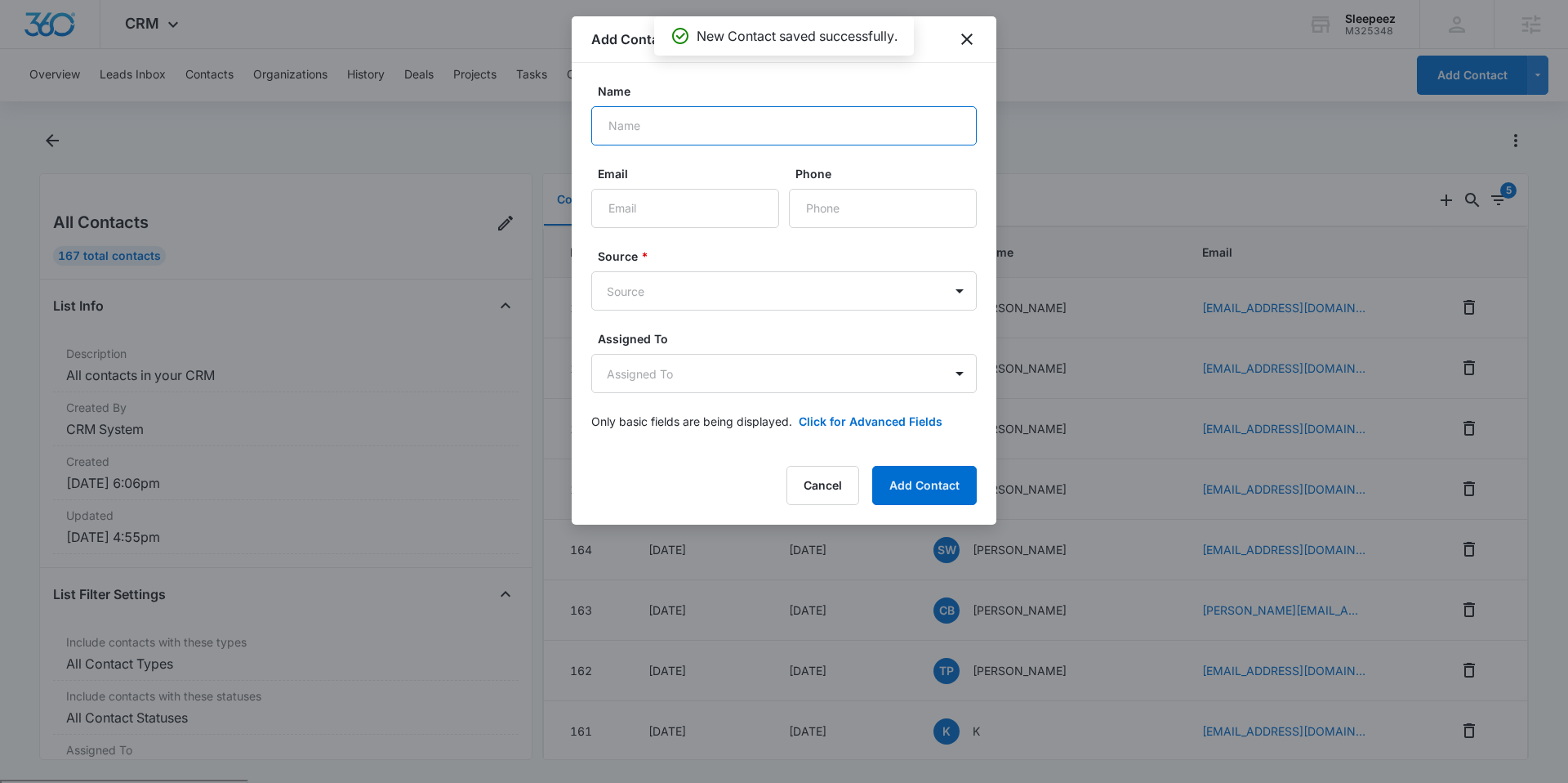
click at [774, 125] on input "Name" at bounding box center [784, 125] width 386 height 39
type input "Brian"
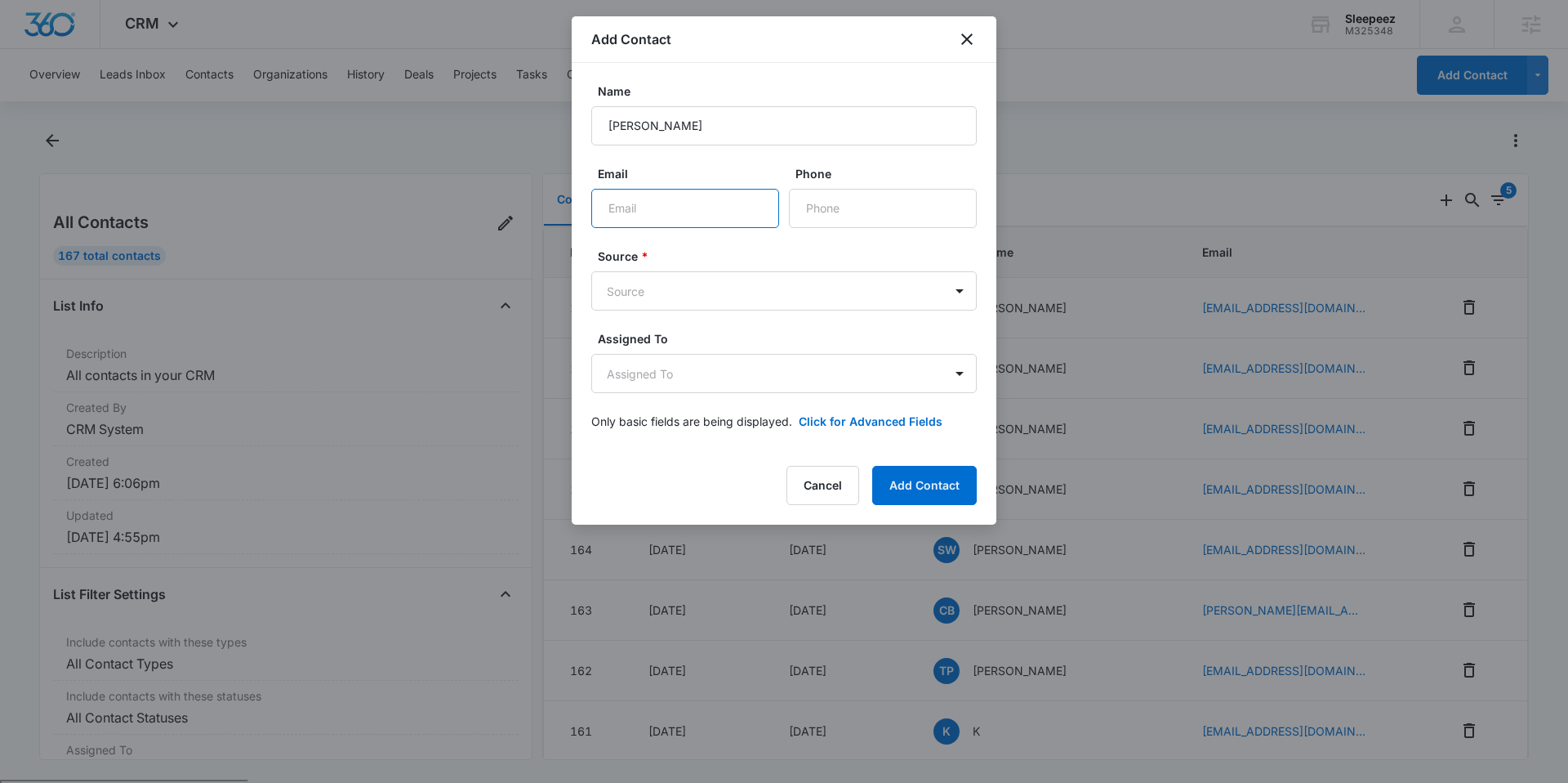
click at [649, 222] on input "Email" at bounding box center [685, 208] width 188 height 39
type input "o"
type input "oconnellbrian1356@gmail.com"
click at [802, 302] on body "CRM Apps Reputation Websites Forms CRM Email Social Shop Payments POS Content A…" at bounding box center [784, 454] width 1568 height 909
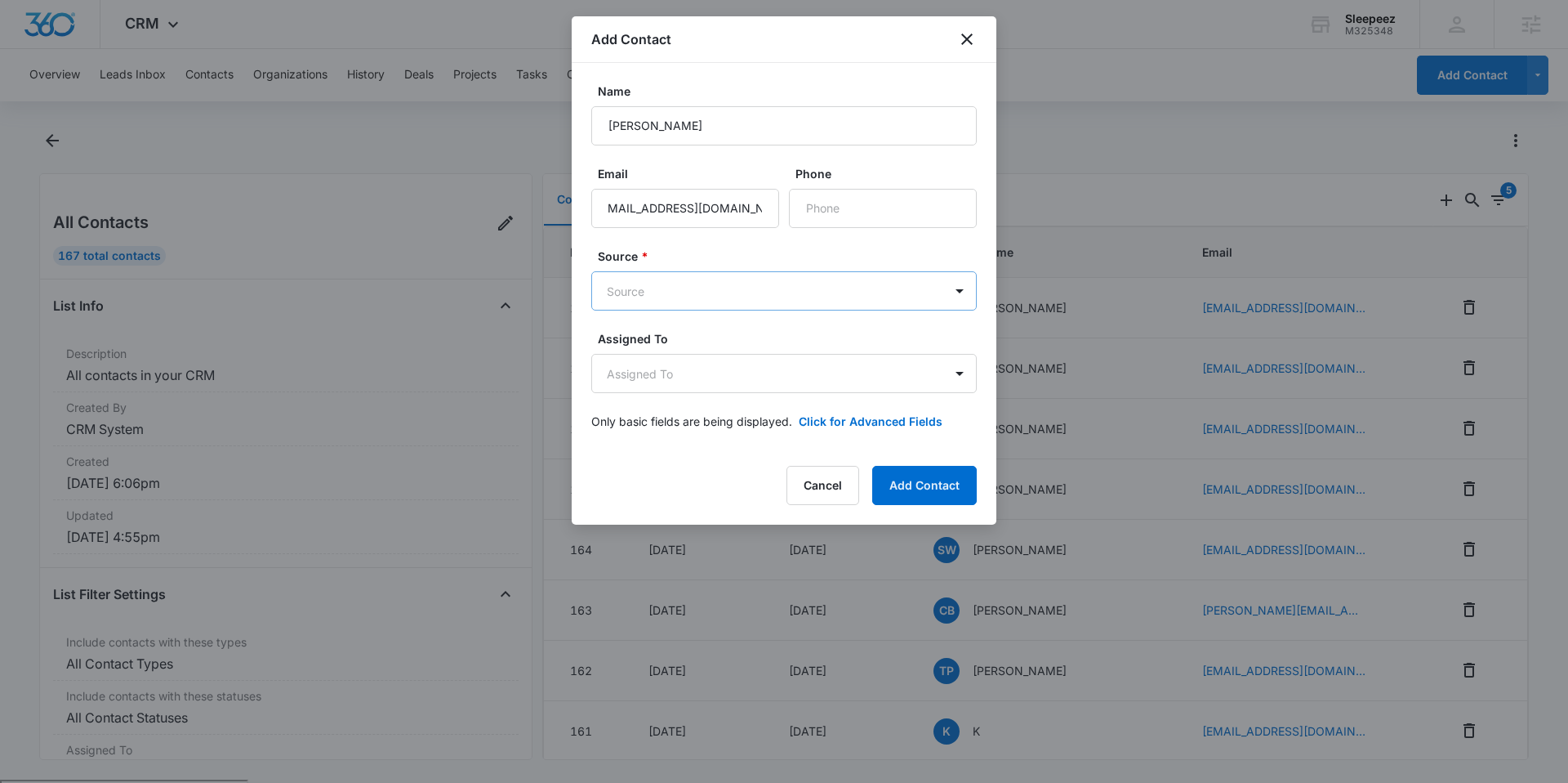
scroll to position [0, 0]
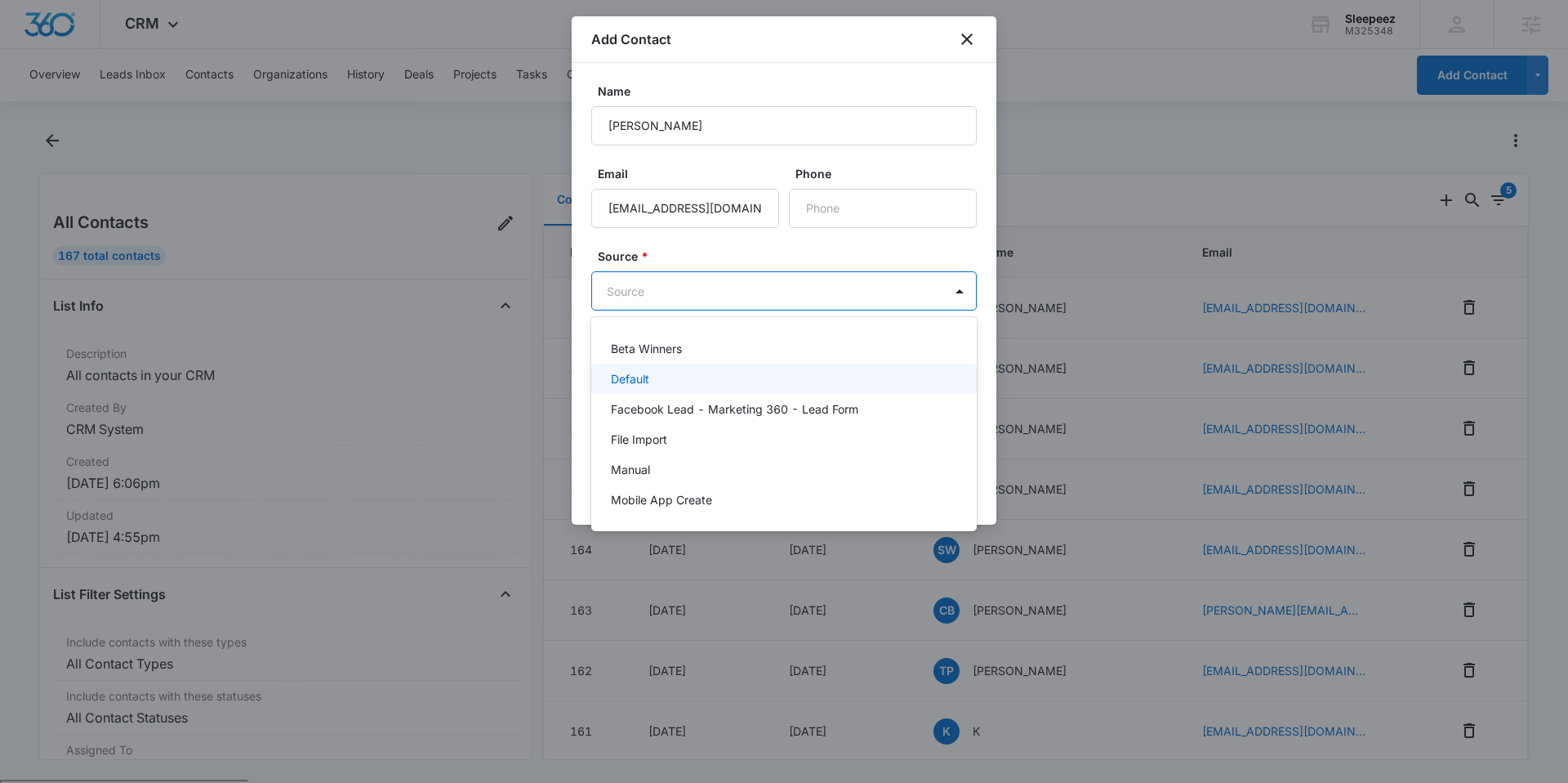
click at [746, 385] on div "Default" at bounding box center [782, 379] width 343 height 18
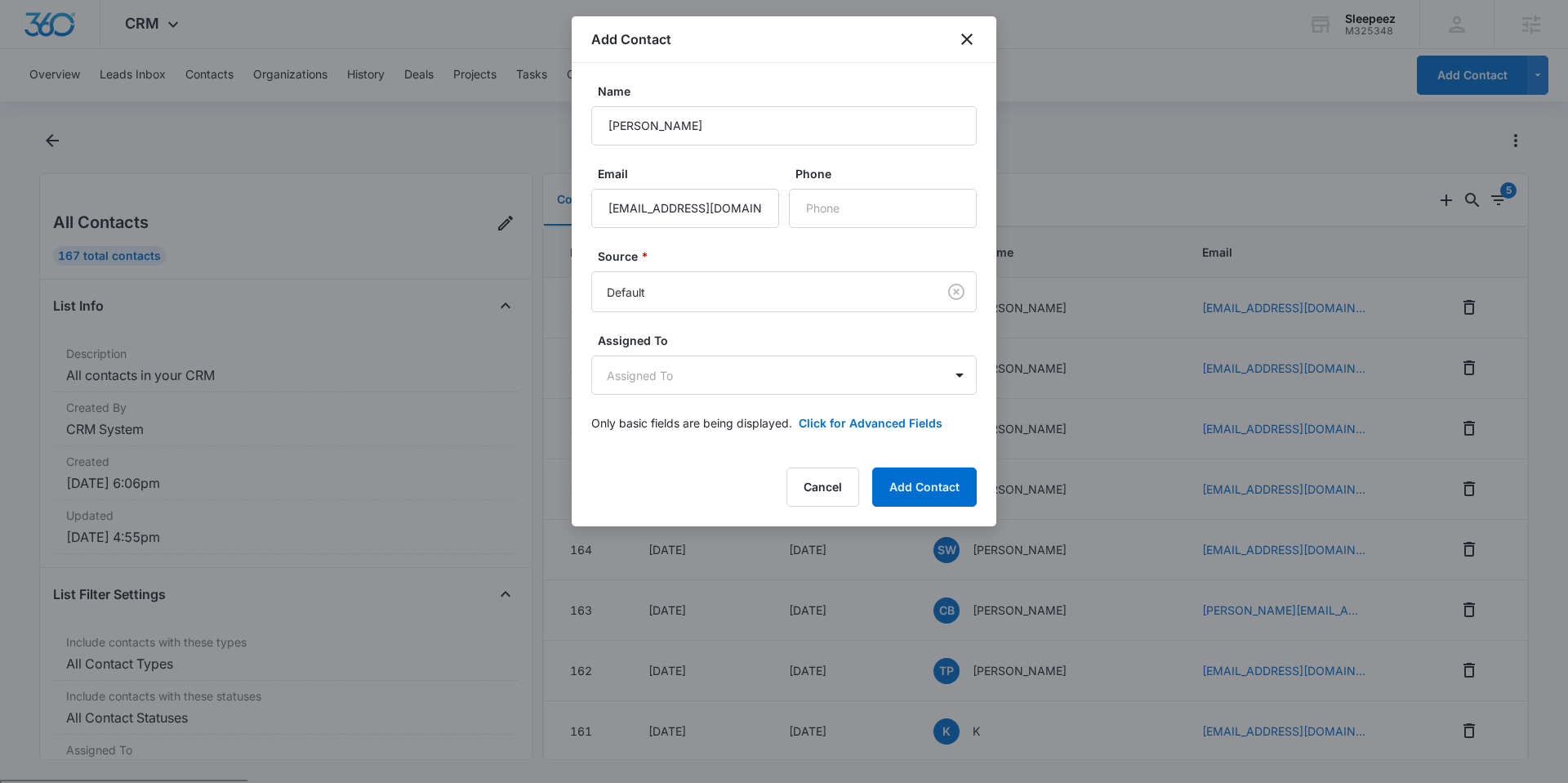
click at [783, 247] on label "Source *" at bounding box center [791, 256] width 386 height 18
click at [886, 475] on button "Add Contact" at bounding box center [924, 487] width 104 height 39
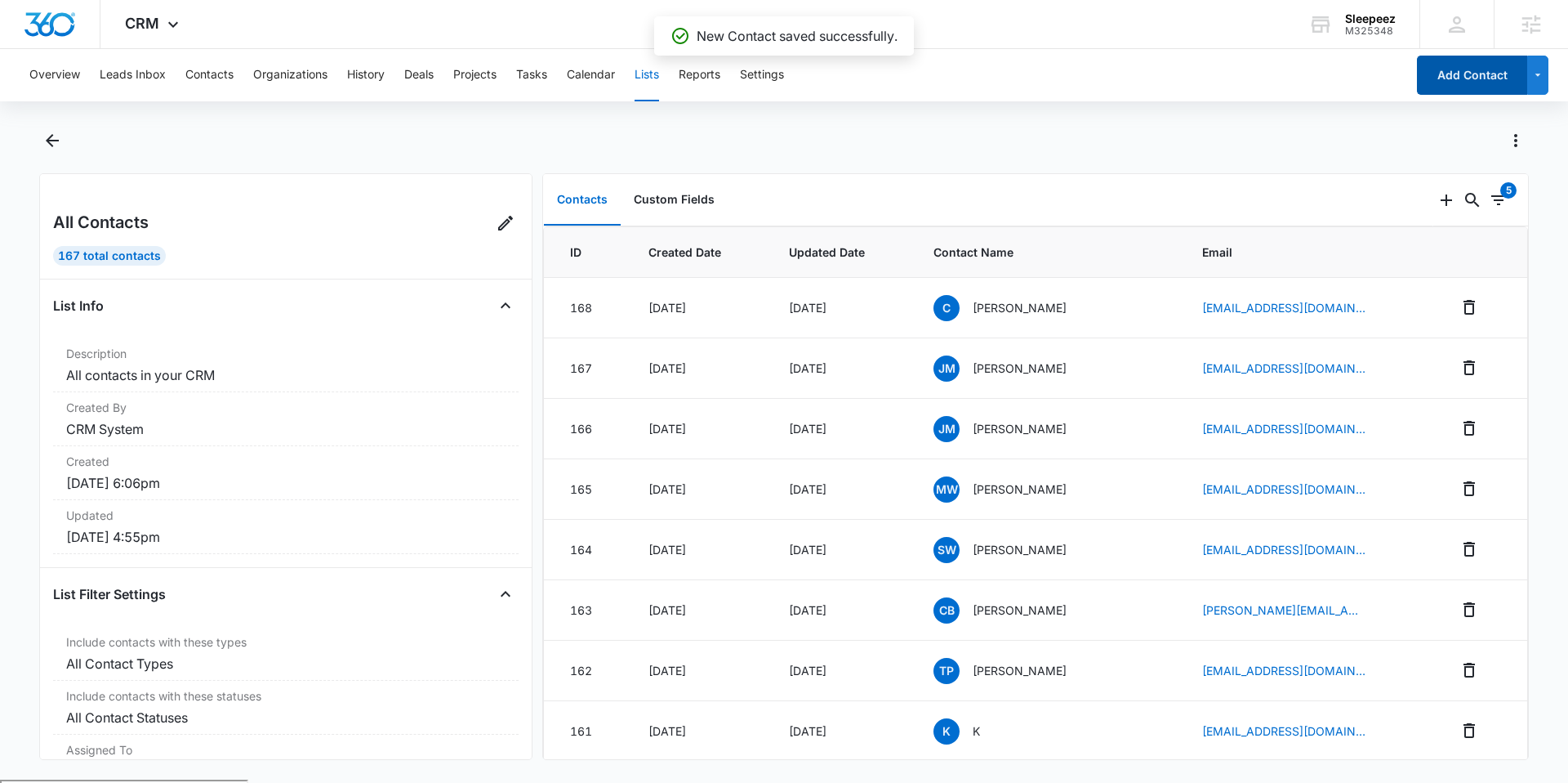
click at [1464, 66] on button "Add Contact" at bounding box center [1472, 75] width 110 height 39
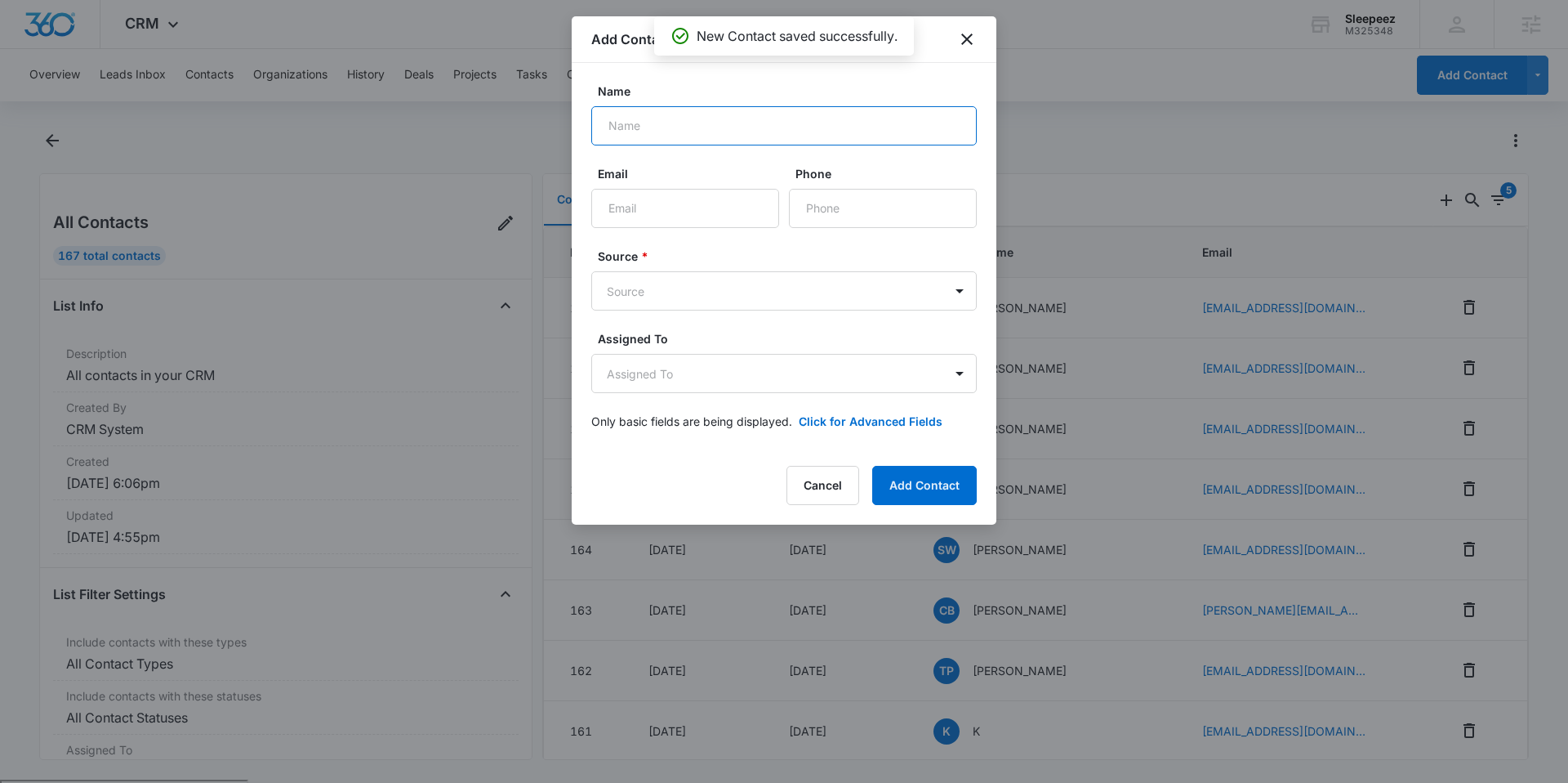
click at [800, 121] on input "Name" at bounding box center [784, 125] width 386 height 39
type input "b"
type input "Emmanuel"
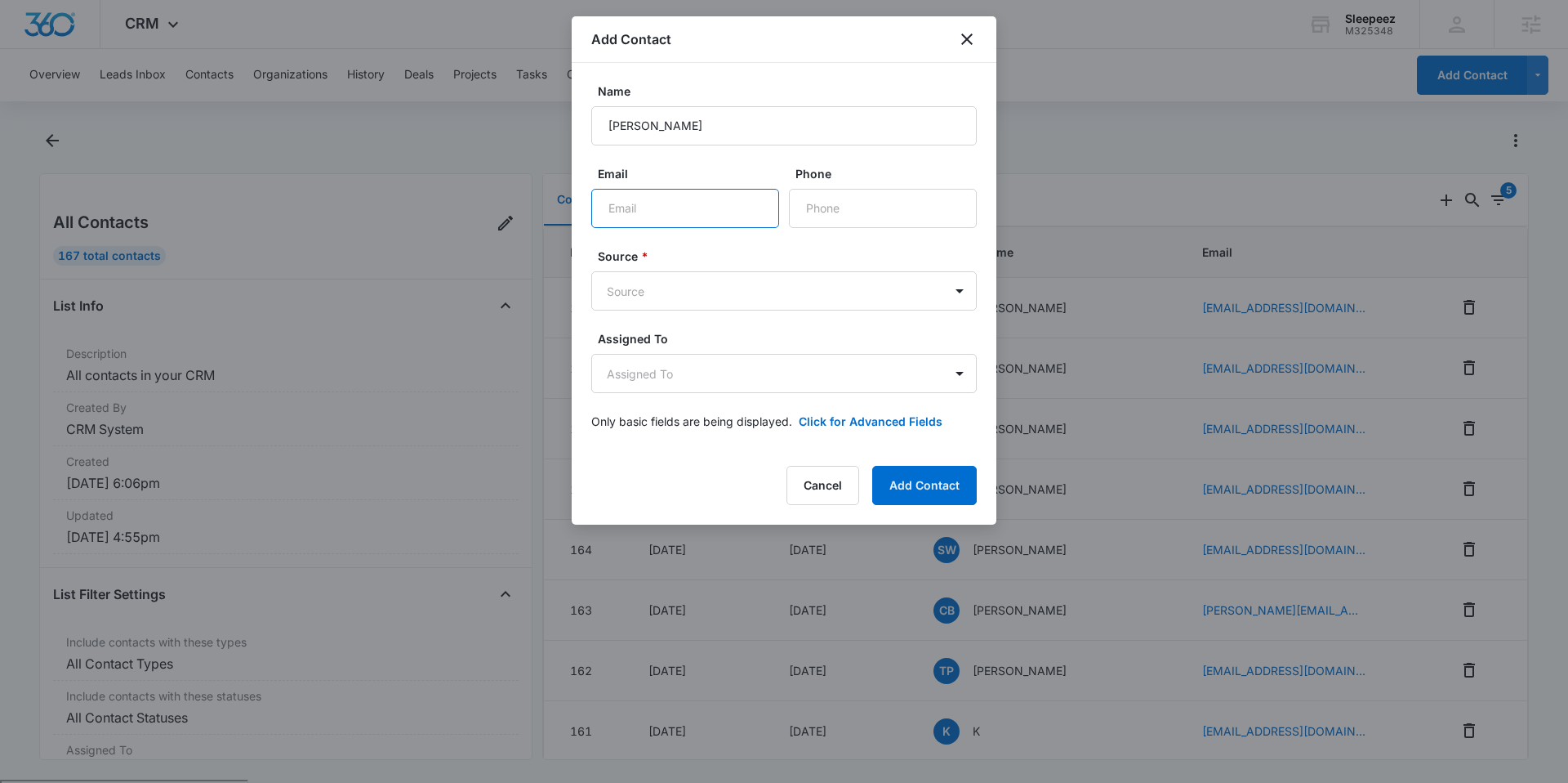
click at [725, 224] on input "Email" at bounding box center [685, 208] width 188 height 39
type input "eamusic6450@gmail.com"
click at [728, 283] on body "CRM Apps Reputation Websites Forms CRM Email Social Shop Payments POS Content A…" at bounding box center [784, 454] width 1568 height 909
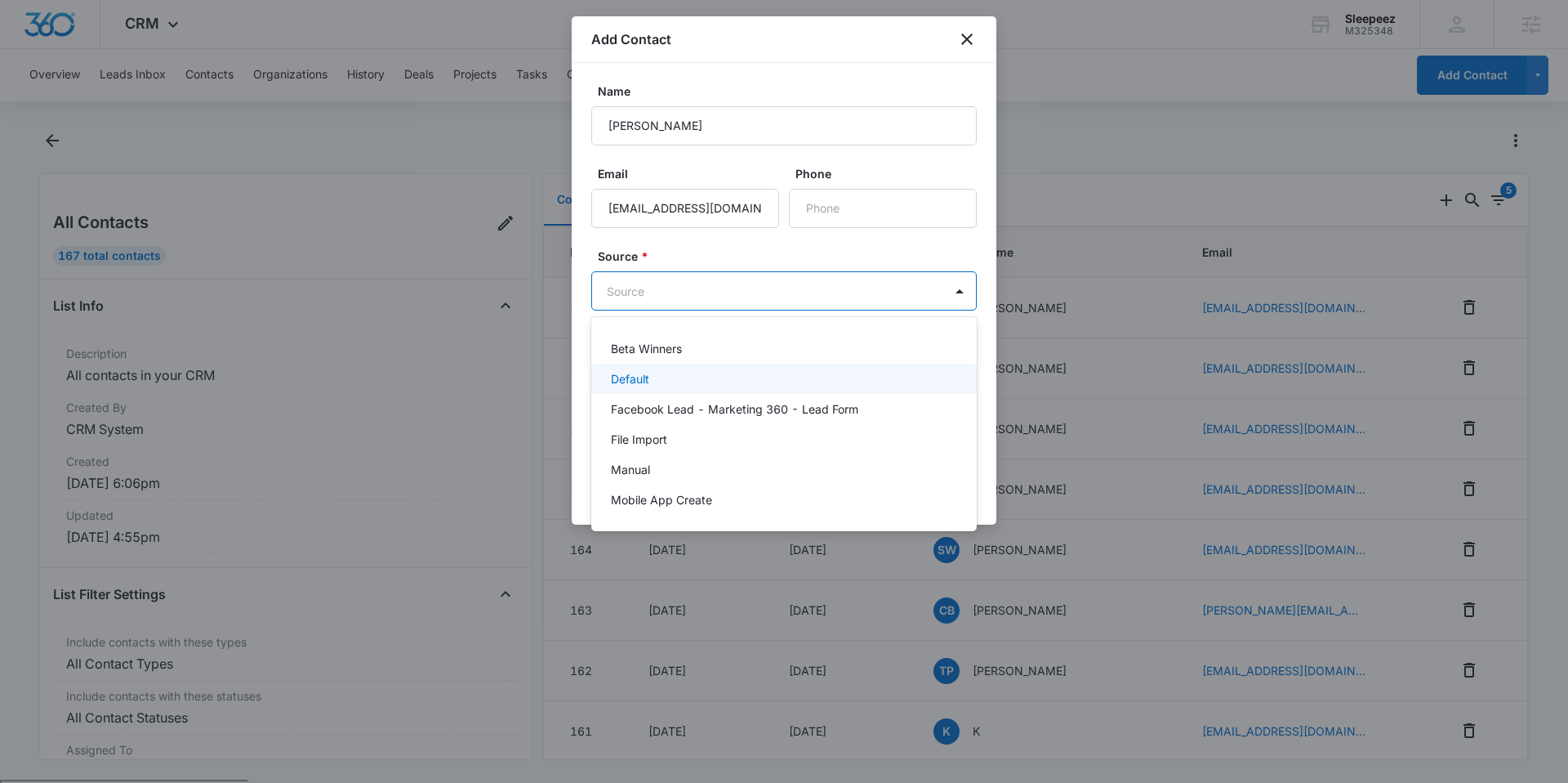
drag, startPoint x: 680, startPoint y: 368, endPoint x: 727, endPoint y: 316, distance: 70.1
click at [680, 369] on div "Default" at bounding box center [784, 379] width 386 height 30
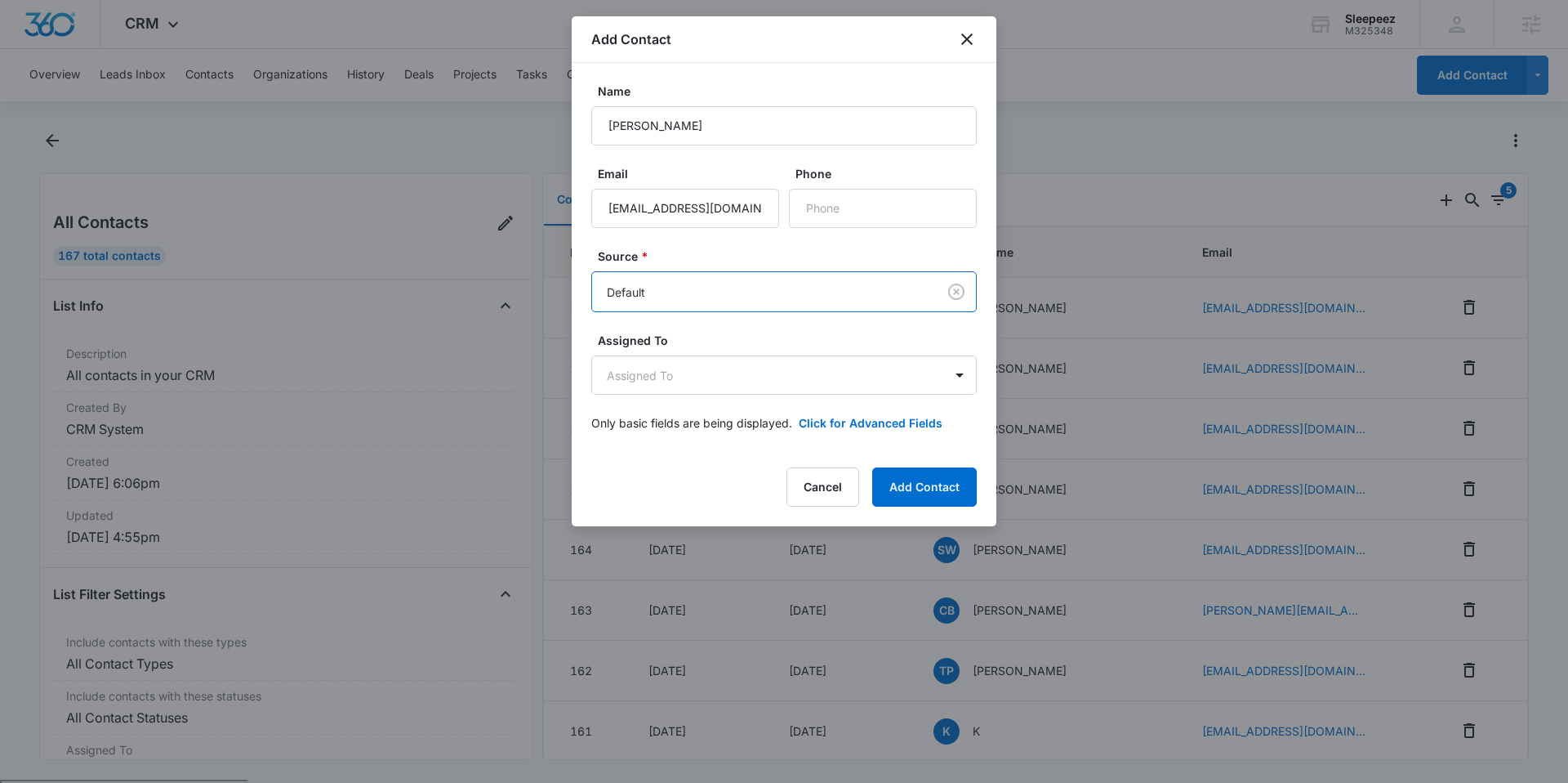
click at [772, 255] on label "Source *" at bounding box center [791, 256] width 386 height 18
click at [920, 497] on button "Add Contact" at bounding box center [924, 487] width 104 height 39
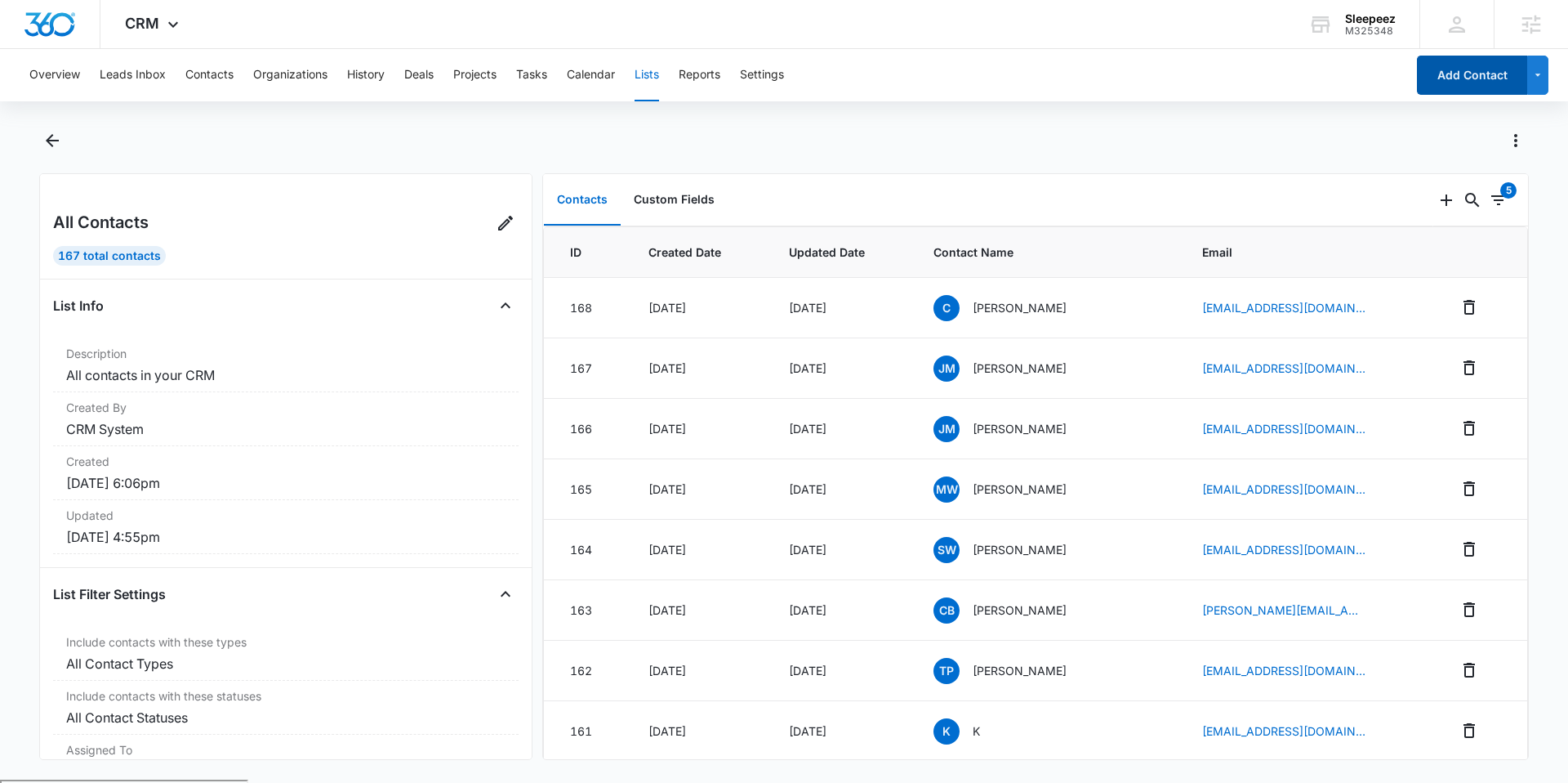
click at [1508, 82] on button "Add Contact" at bounding box center [1472, 75] width 110 height 39
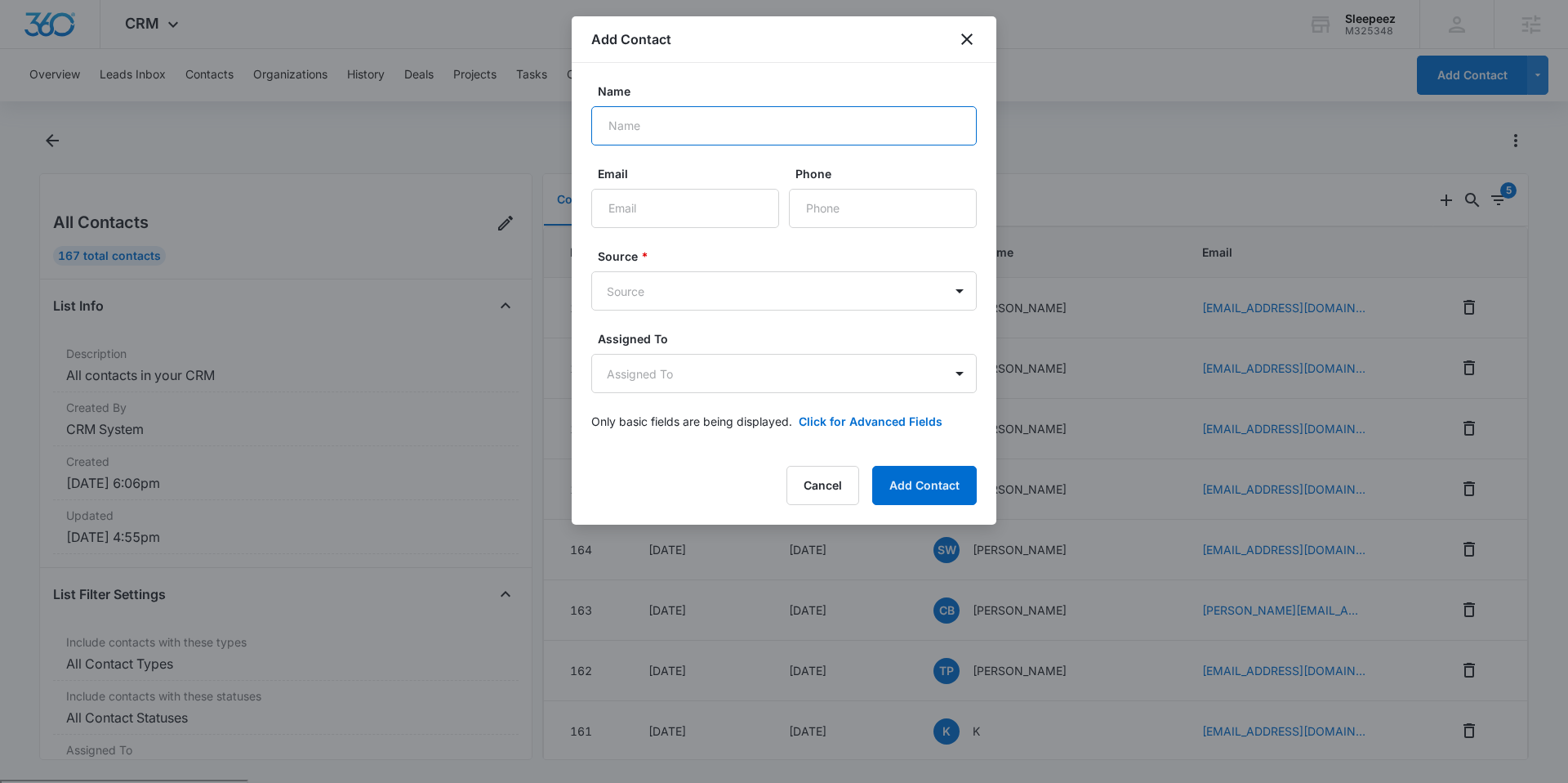
click at [763, 124] on input "Name" at bounding box center [784, 125] width 386 height 39
type input "Ian"
click at [649, 212] on input "Email" at bounding box center [685, 208] width 188 height 39
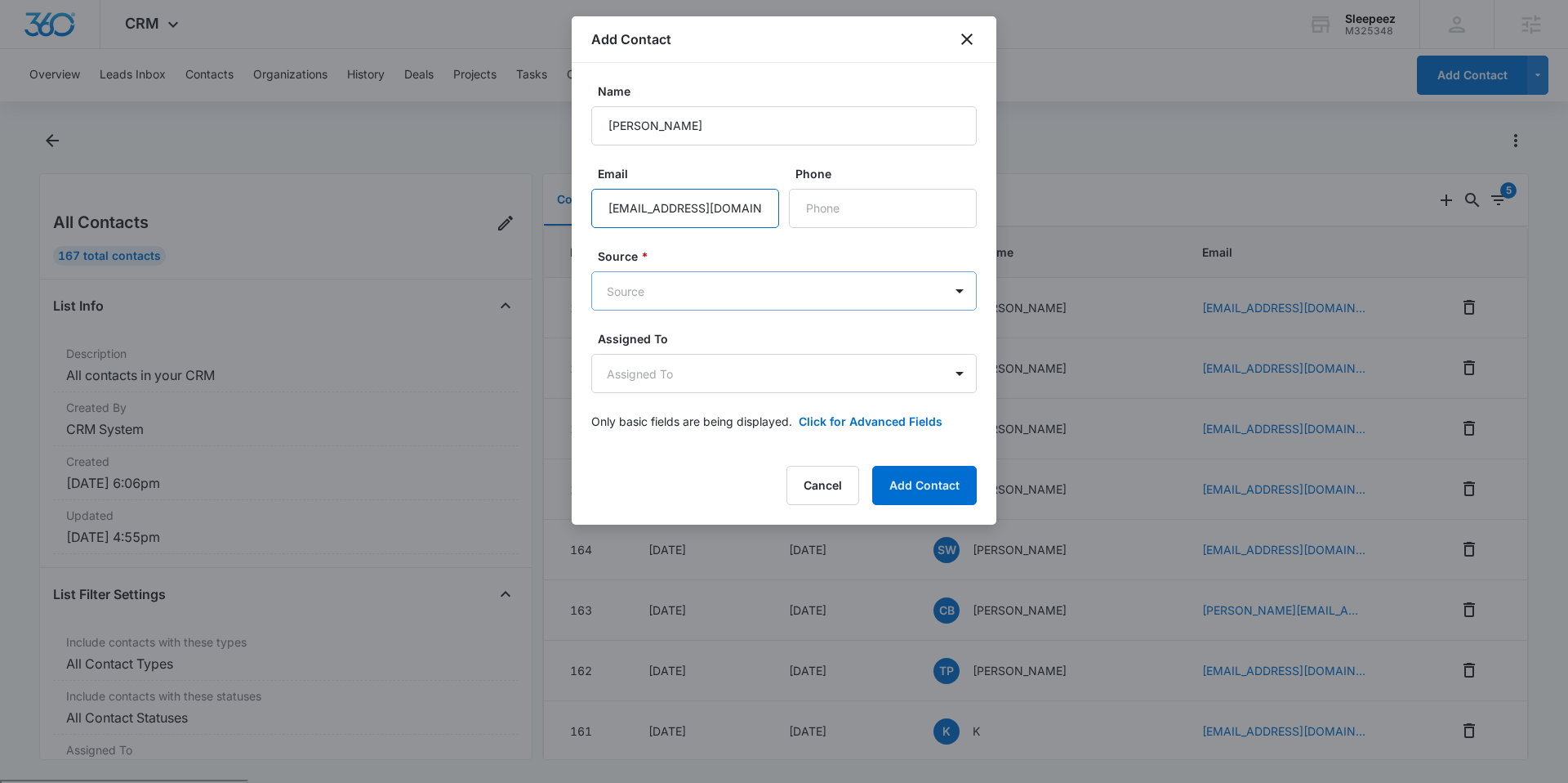
type input "icounihan@sbcglobal.net"
click at [838, 296] on body "CRM Apps Reputation Websites Forms CRM Email Social Shop Payments POS Content A…" at bounding box center [784, 454] width 1568 height 909
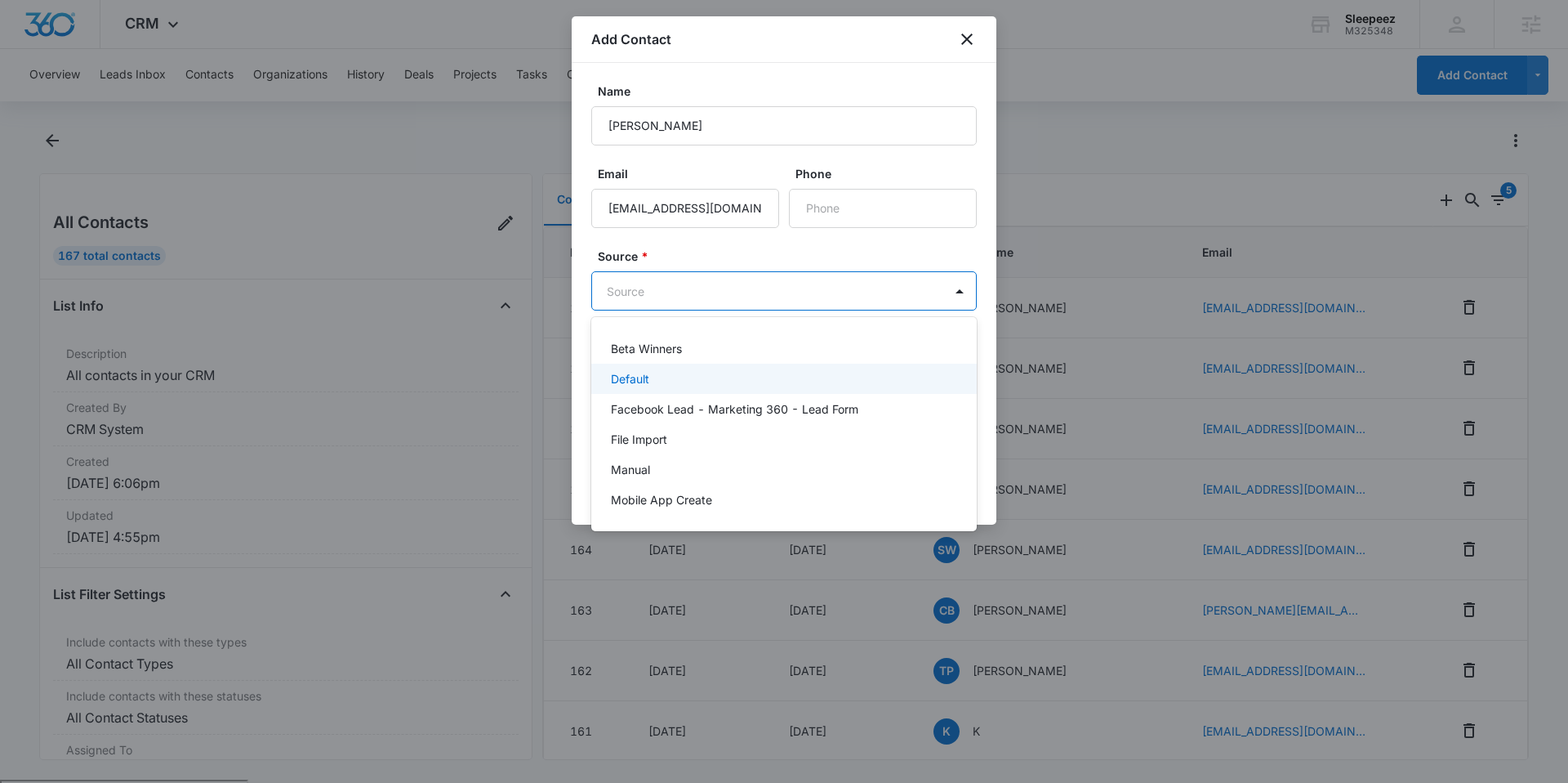
click at [714, 389] on div "Default" at bounding box center [784, 379] width 386 height 30
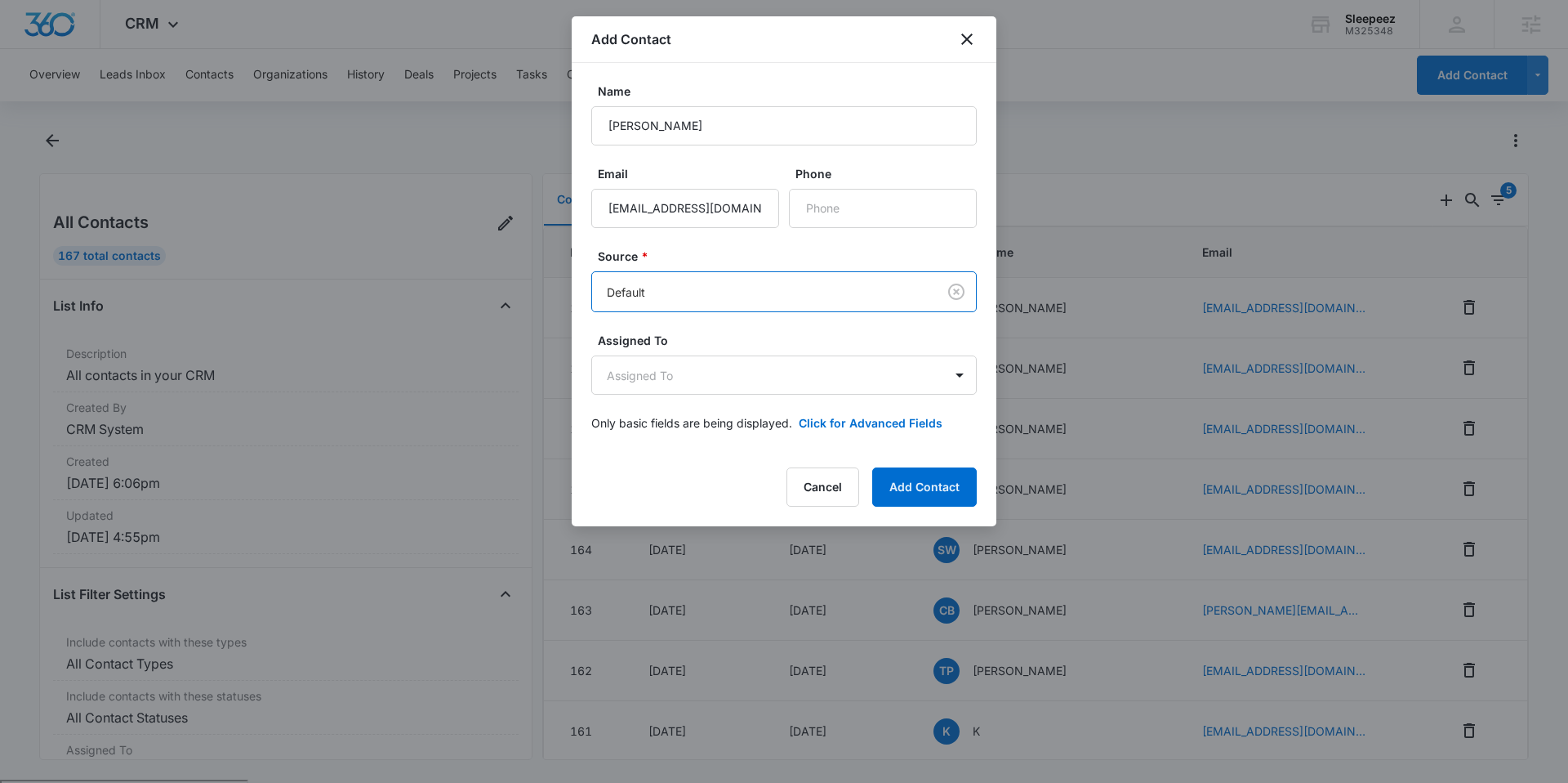
click at [812, 242] on form "Name Ian Email icounihan@sbcglobal.net Phone Source * option Default, selected.…" at bounding box center [784, 267] width 386 height 368
click at [918, 485] on button "Add Contact" at bounding box center [924, 487] width 104 height 39
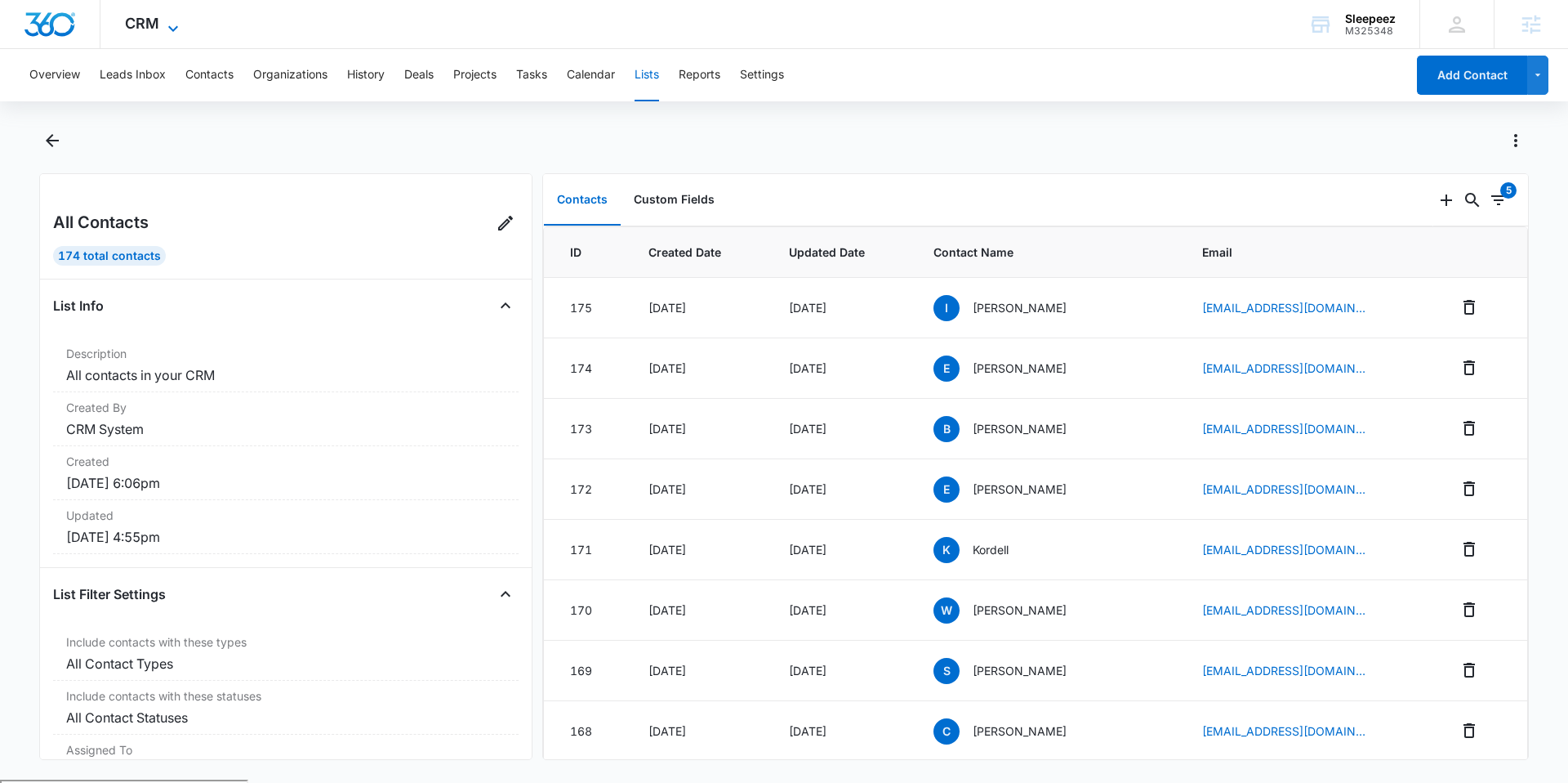
click at [149, 17] on span "CRM" at bounding box center [142, 24] width 34 height 18
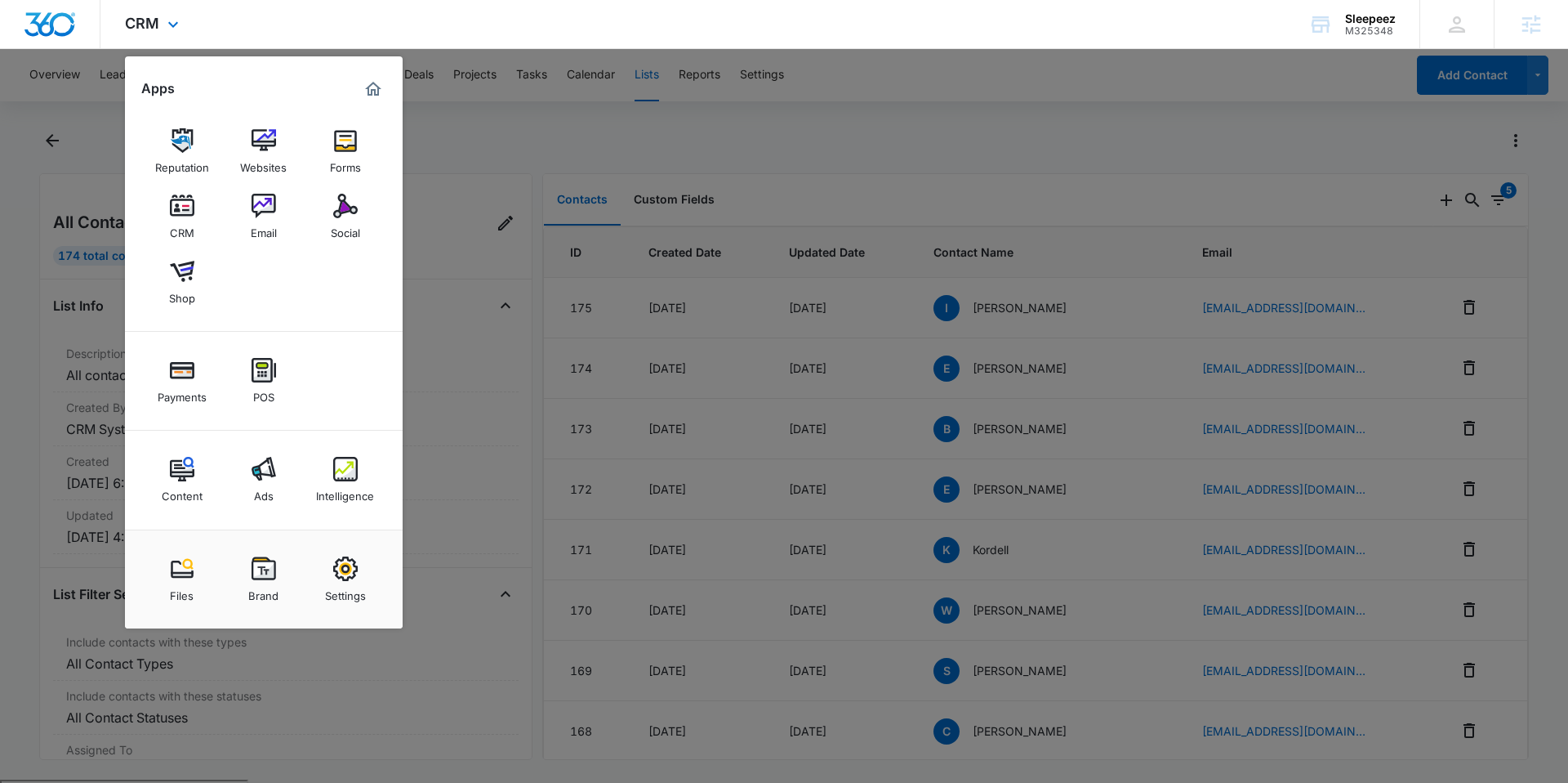
click at [294, 203] on div "Reputation Websites Forms CRM Email Social Shop" at bounding box center [264, 217] width 278 height 230
click at [270, 209] on img at bounding box center [264, 206] width 25 height 25
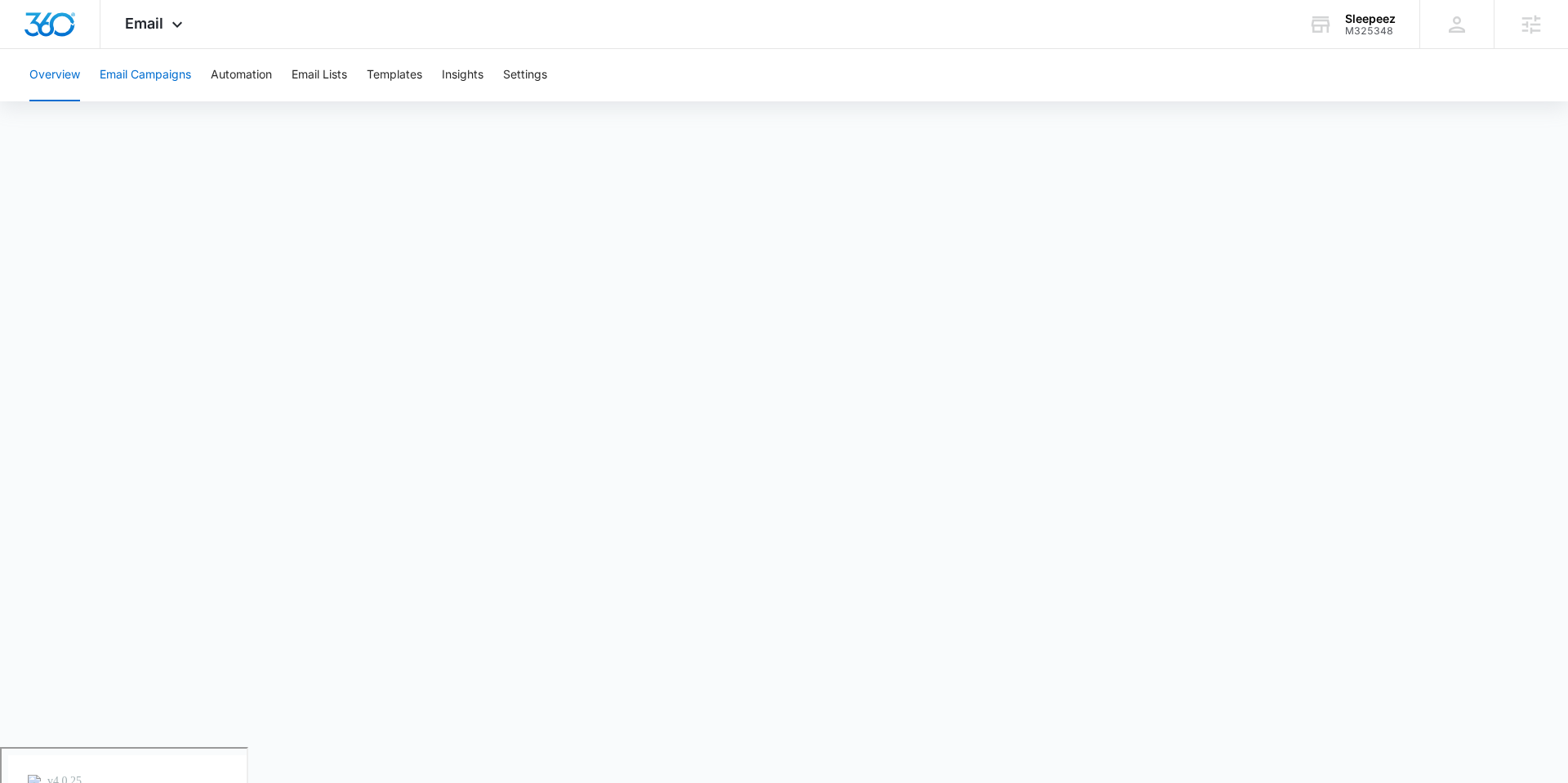
click at [161, 65] on button "Email Campaigns" at bounding box center [145, 75] width 91 height 53
click at [406, 78] on button "Templates" at bounding box center [394, 75] width 55 height 53
click at [144, 66] on button "Email Campaigns" at bounding box center [145, 75] width 91 height 53
click at [152, 18] on span "Email" at bounding box center [145, 24] width 39 height 18
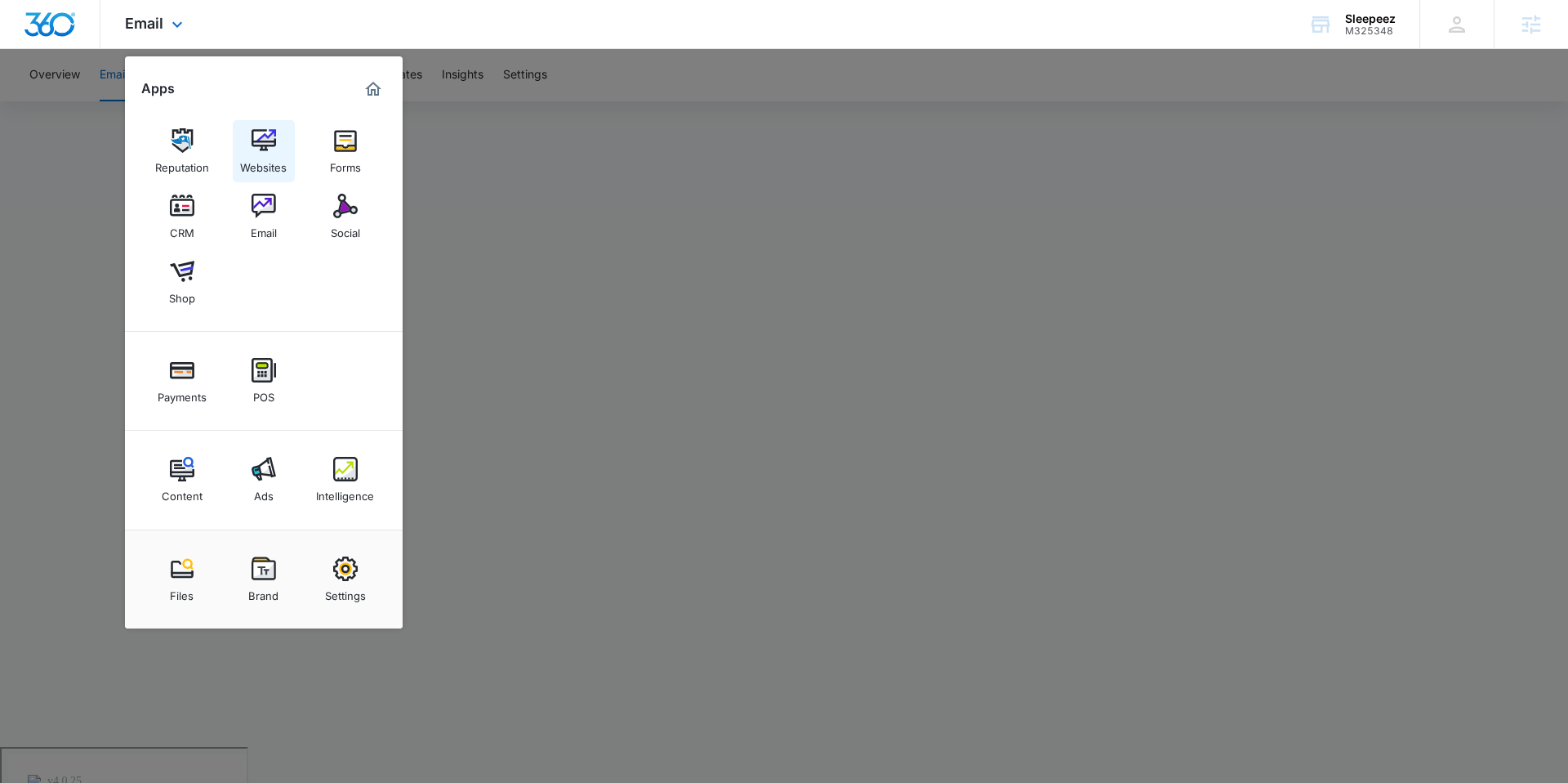
click at [291, 146] on link "Websites" at bounding box center [264, 151] width 62 height 62
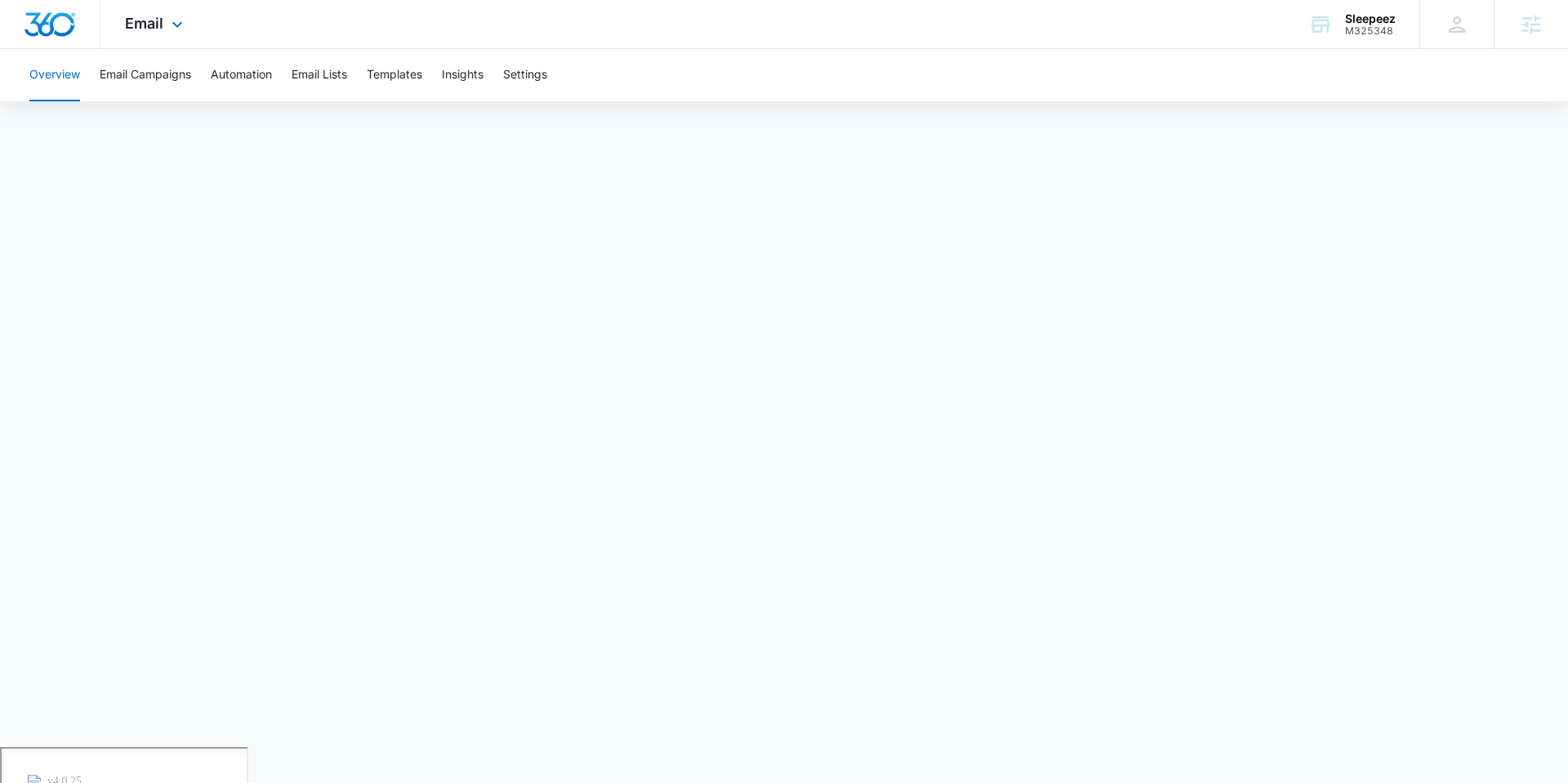
click at [153, 34] on div "Email Apps Reputation Websites Forms CRM Email Social Shop Payments POS Content…" at bounding box center [156, 24] width 111 height 48
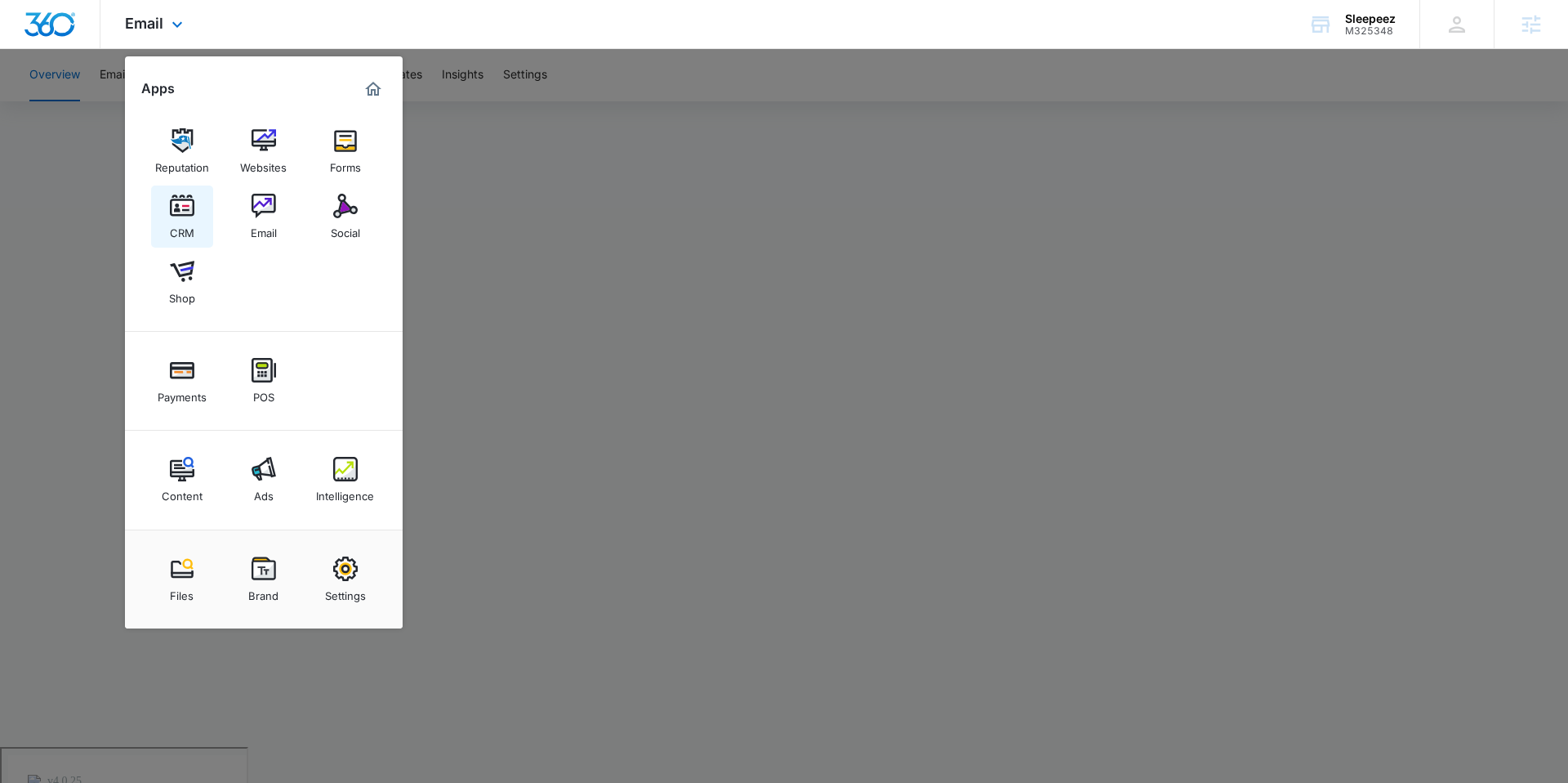
click at [180, 217] on img at bounding box center [182, 206] width 25 height 25
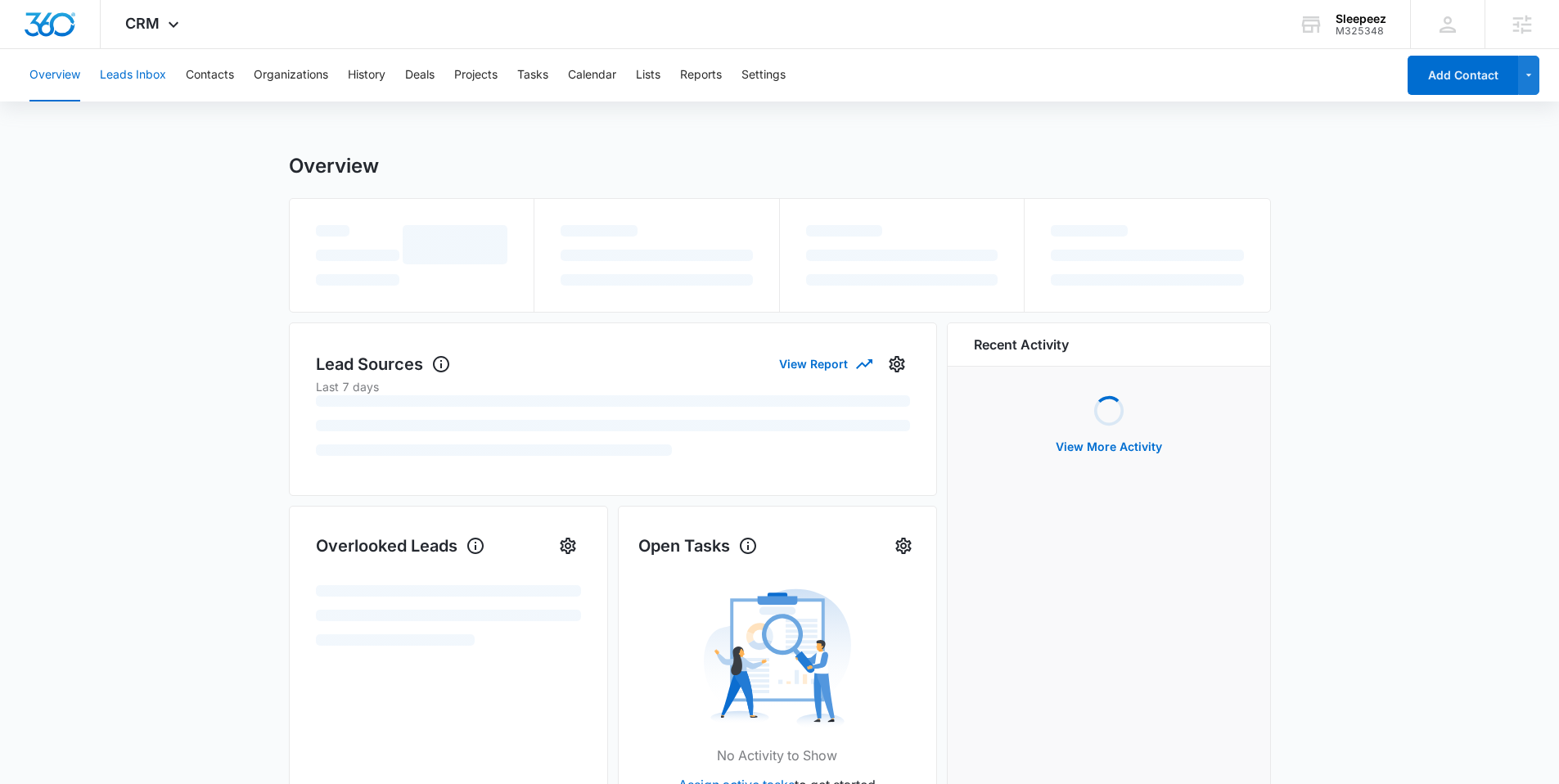
click at [148, 80] on button "Leads Inbox" at bounding box center [133, 76] width 66 height 53
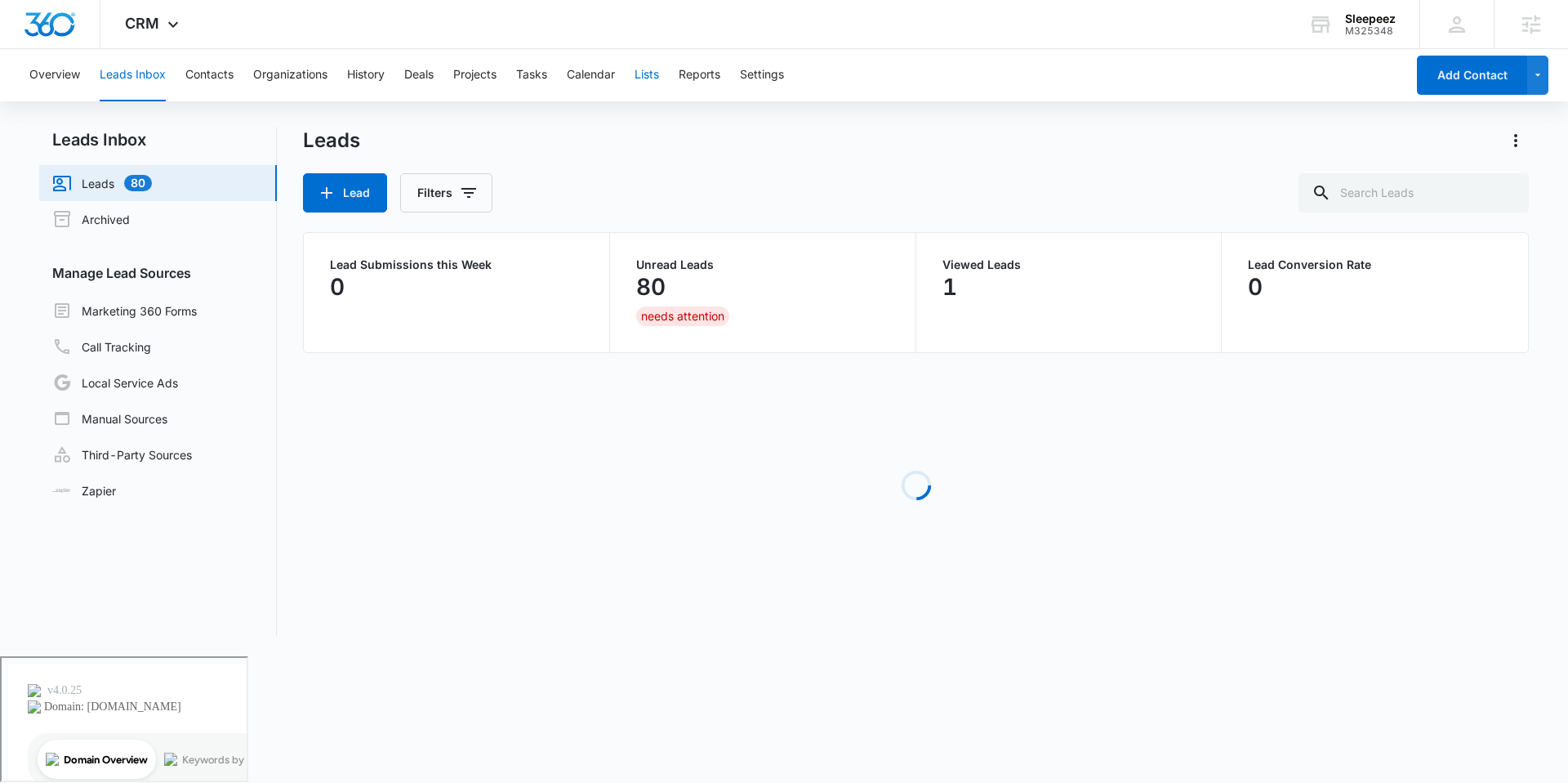
click at [642, 75] on button "Lists" at bounding box center [647, 75] width 25 height 53
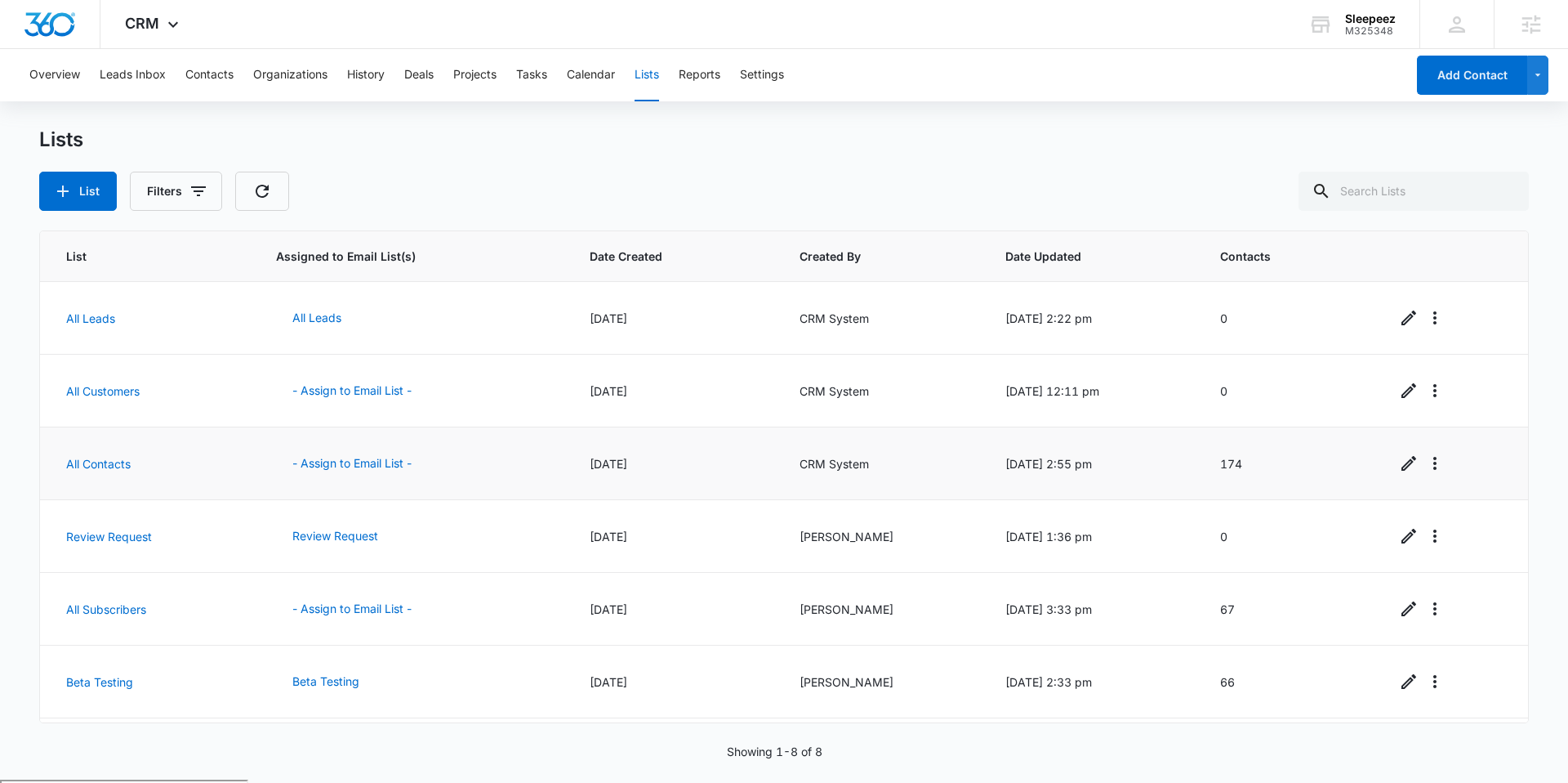
click at [1387, 461] on td at bounding box center [1451, 463] width 152 height 73
click at [1401, 466] on icon "Edit" at bounding box center [1408, 463] width 15 height 15
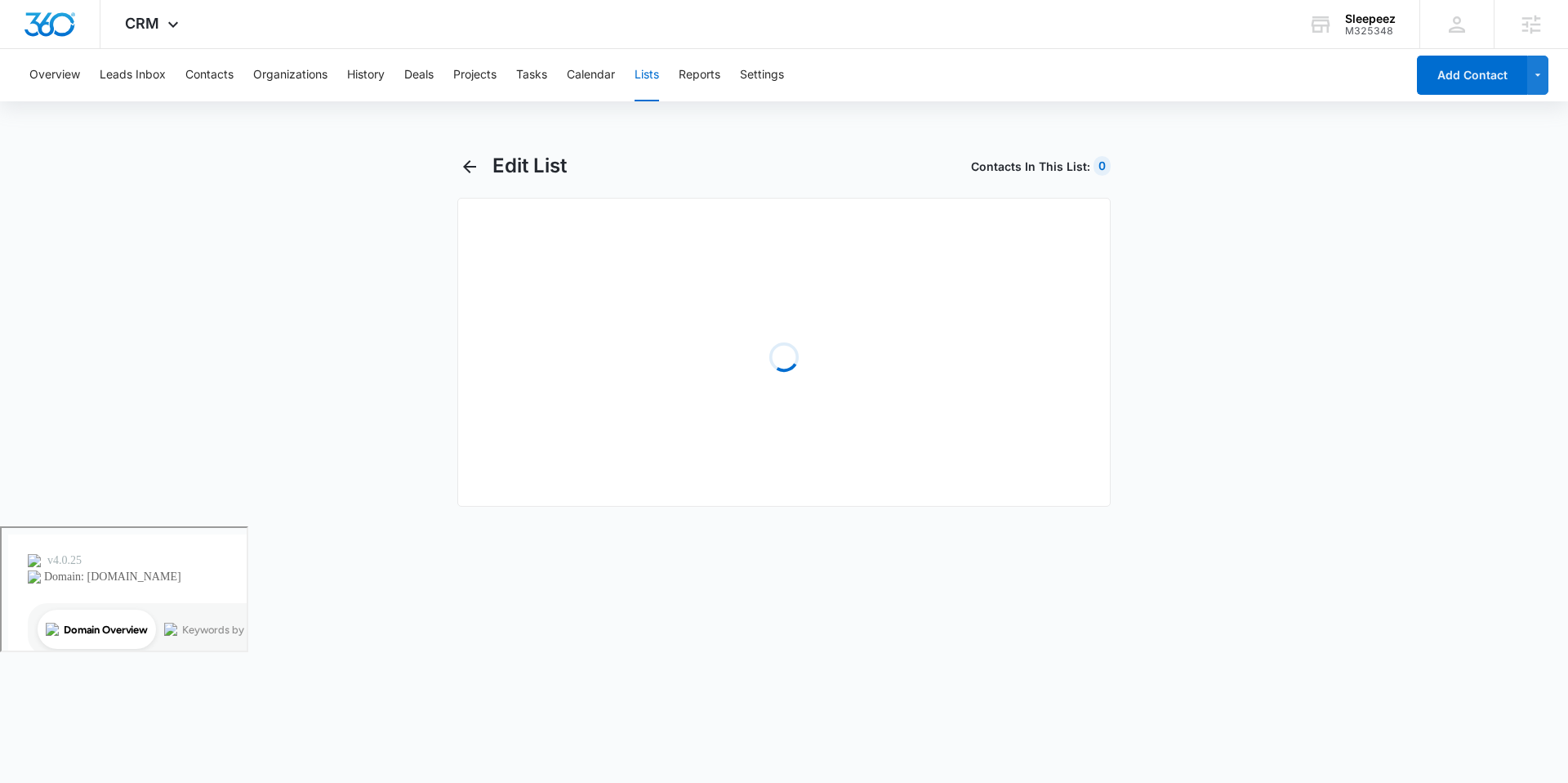
select select "31"
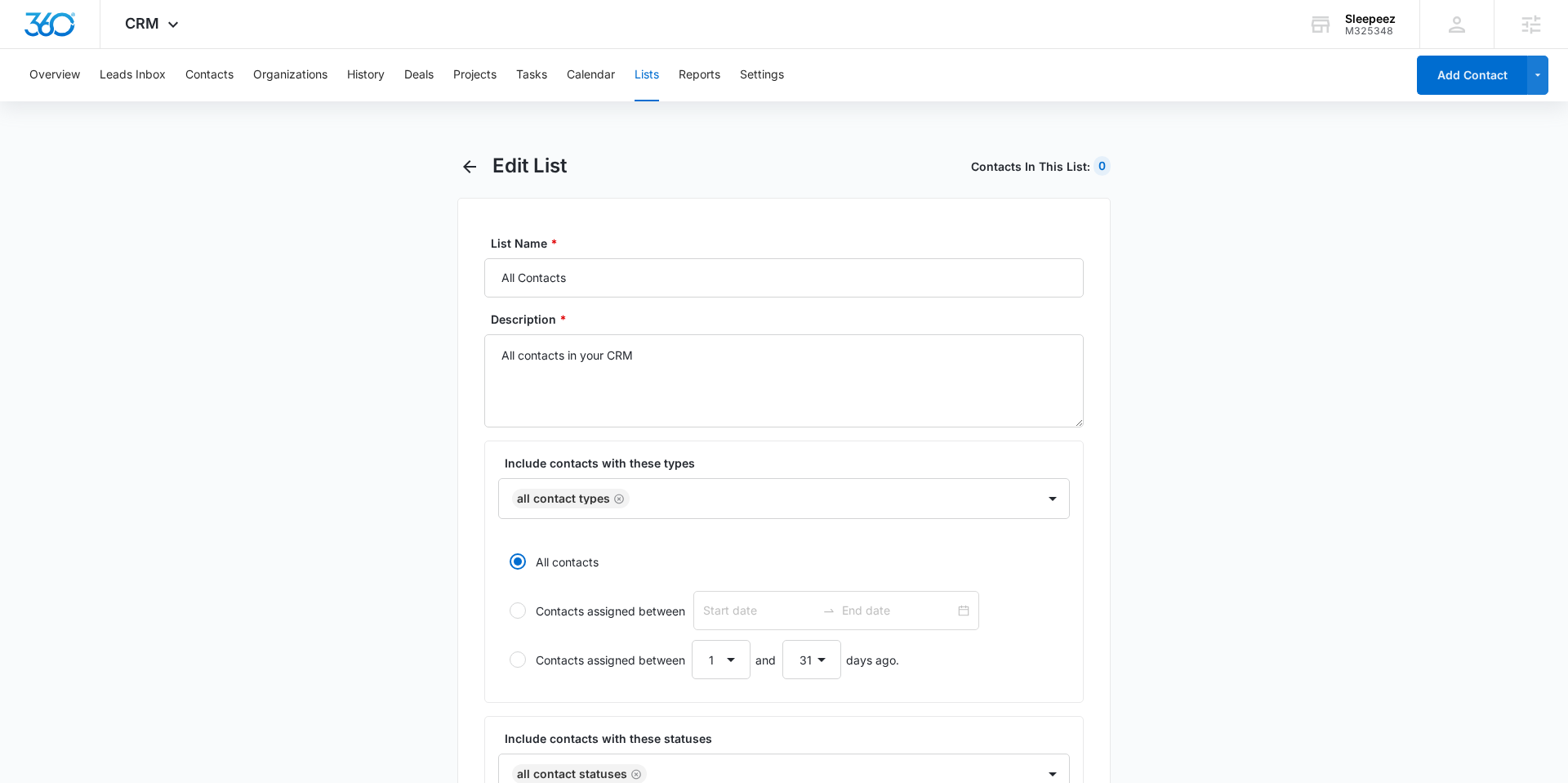
radio input "true"
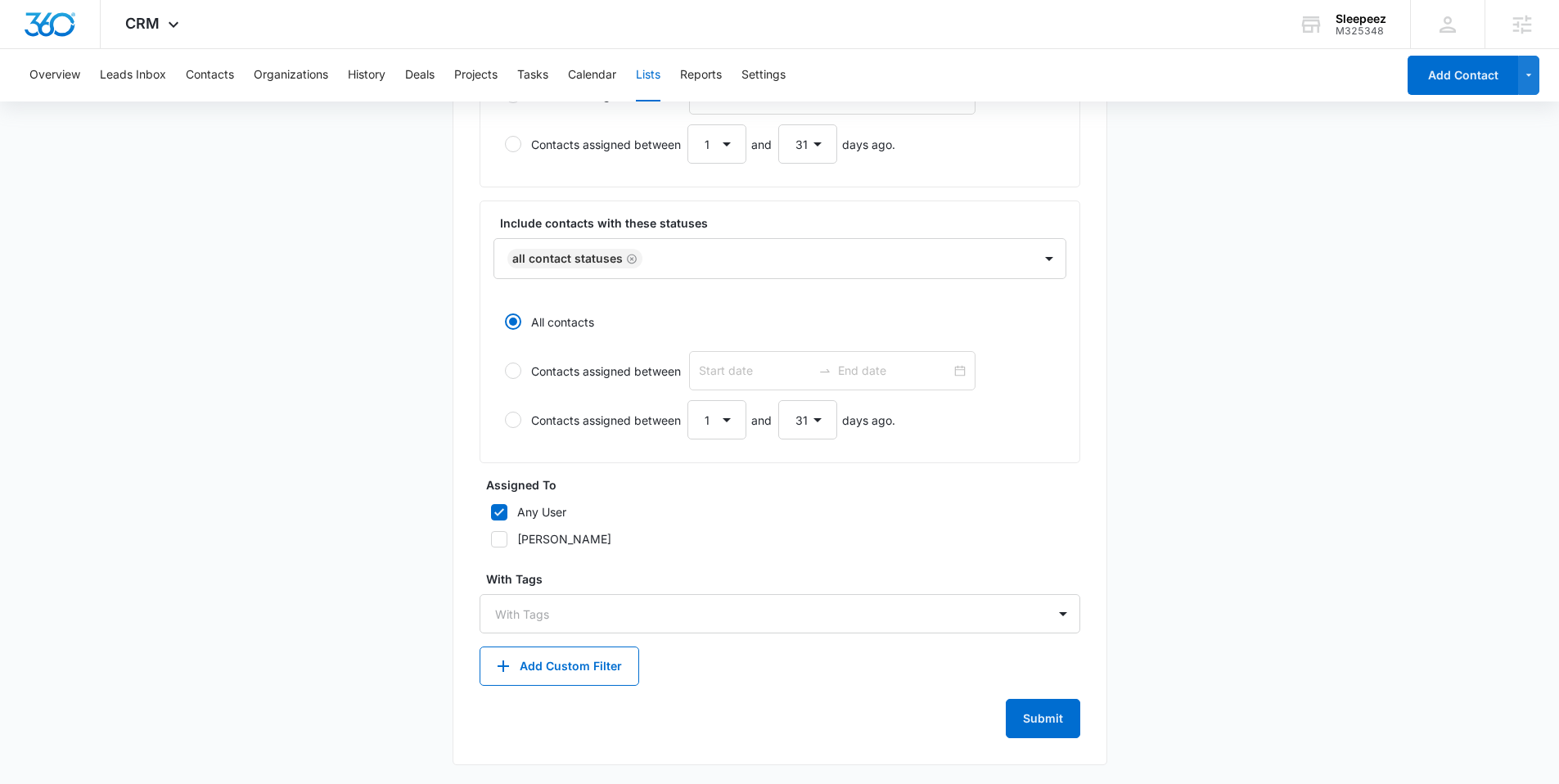
scroll to position [517, 0]
click at [581, 606] on div at bounding box center [770, 613] width 550 height 20
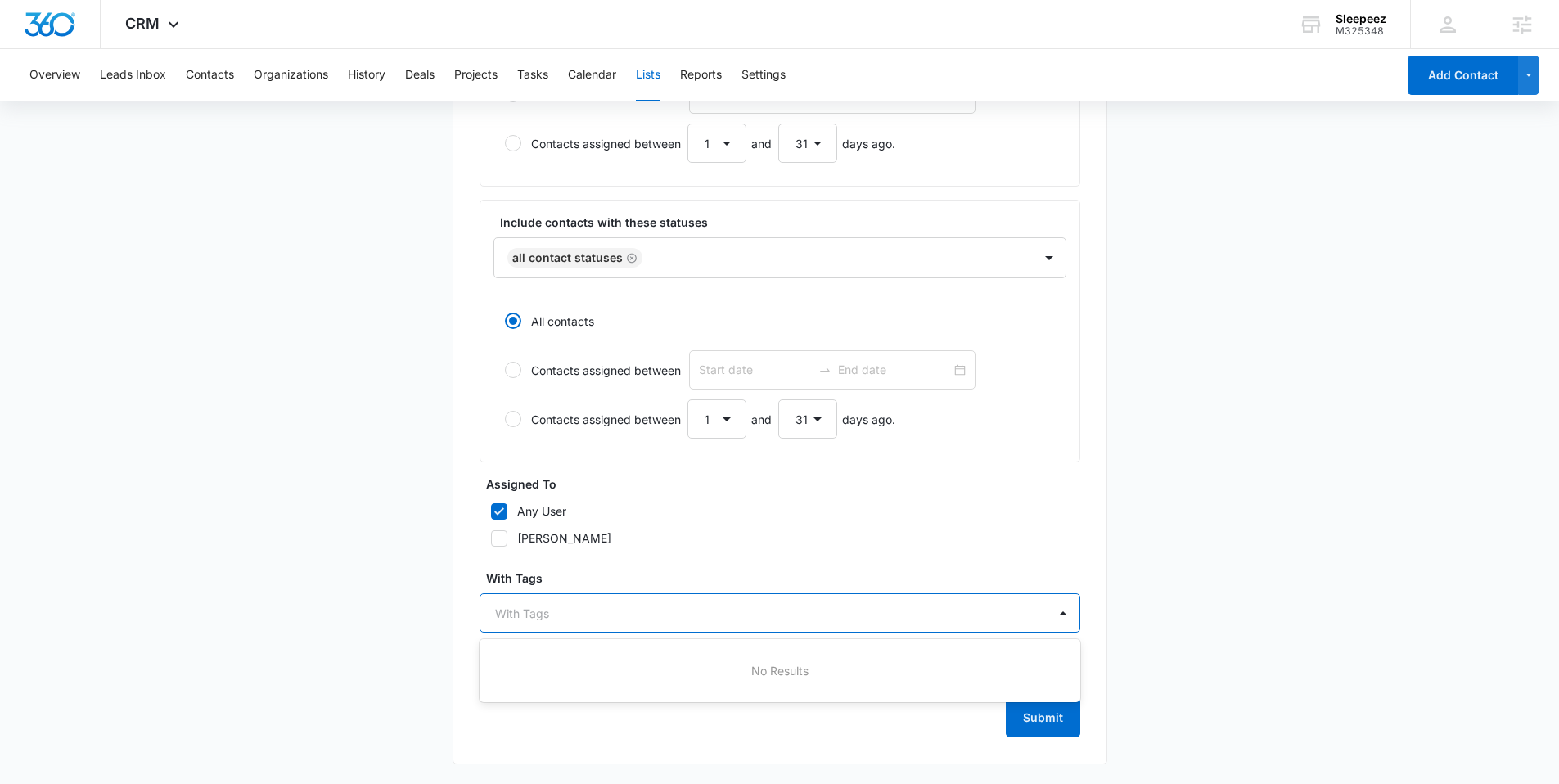
click at [437, 607] on main "Edit List Contacts In This List : 0 List Name * All Contacts Description * All …" at bounding box center [779, 210] width 1559 height 1147
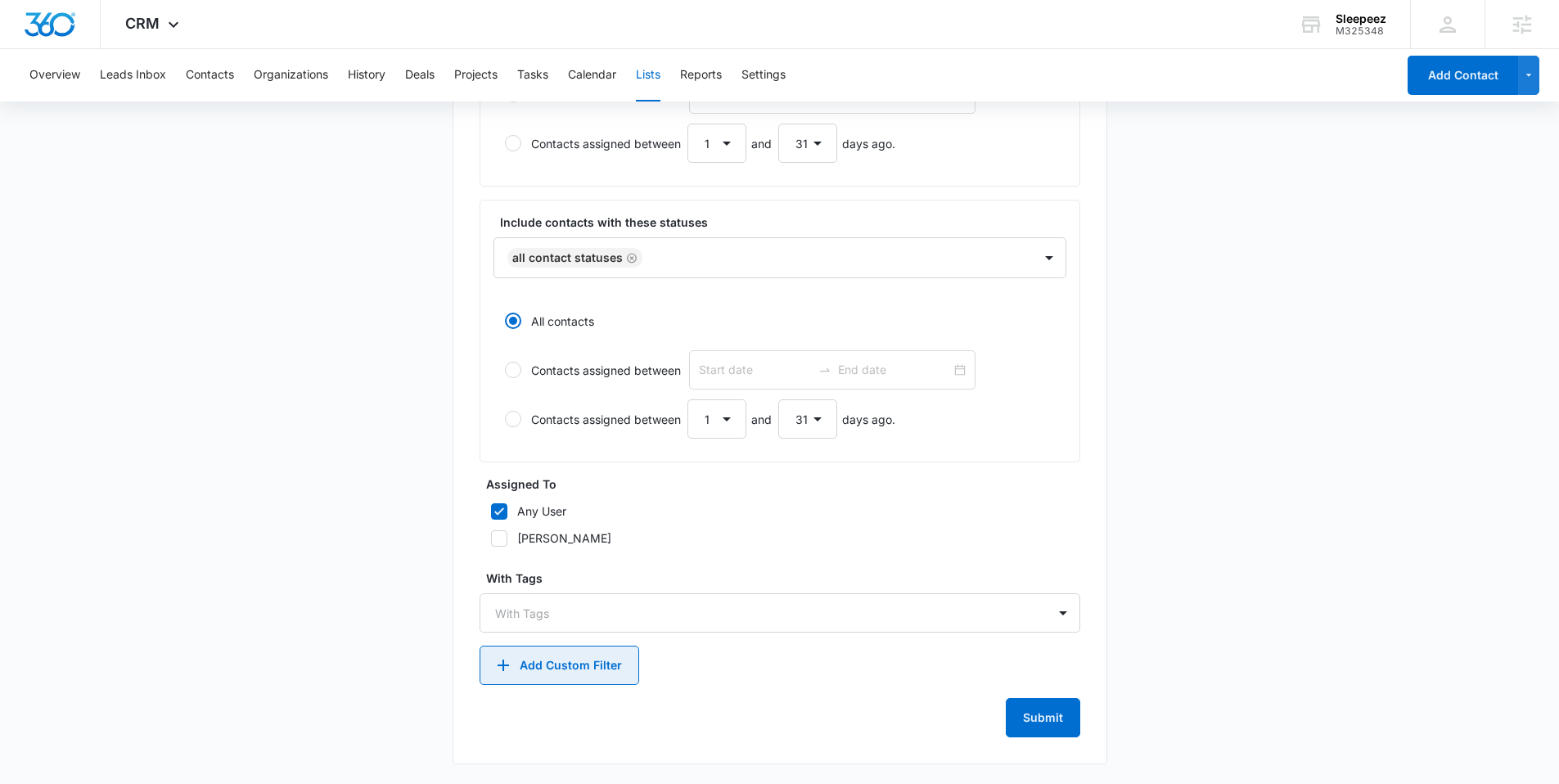
click at [526, 664] on button "Add Custom Filter" at bounding box center [559, 665] width 160 height 40
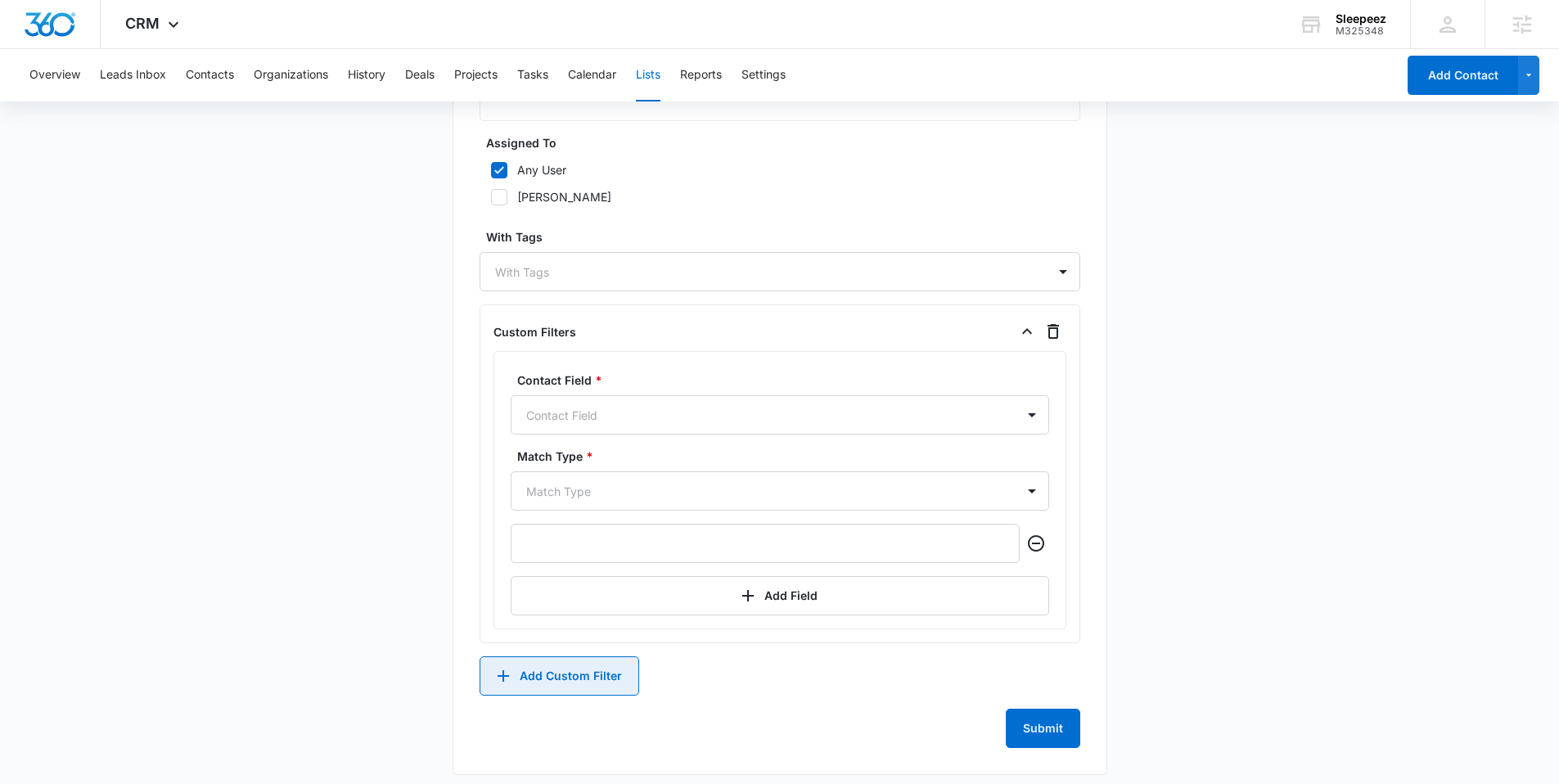
scroll to position [869, 0]
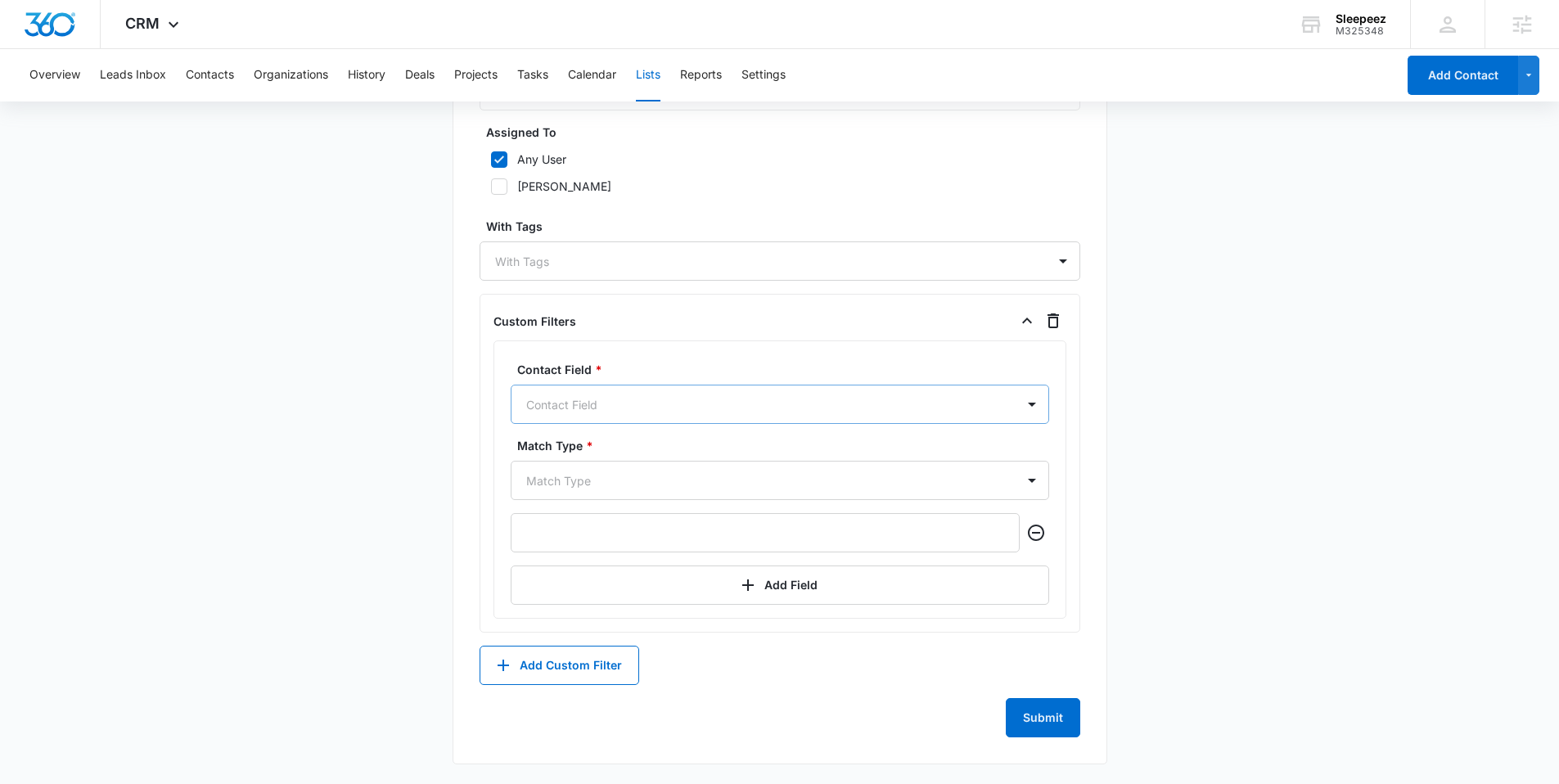
click at [605, 402] on div at bounding box center [760, 404] width 468 height 20
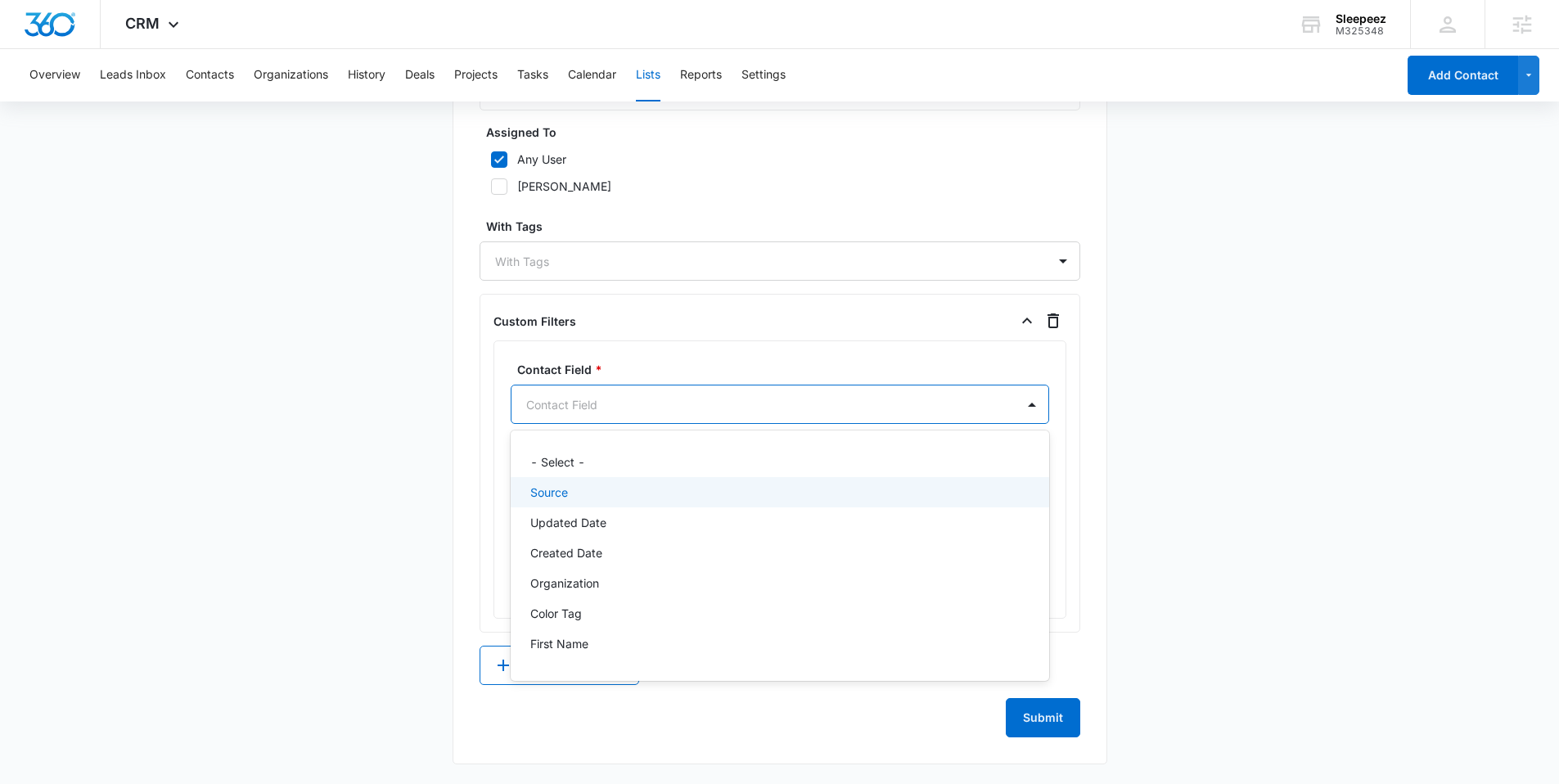
click at [576, 489] on div "Source" at bounding box center [778, 493] width 496 height 18
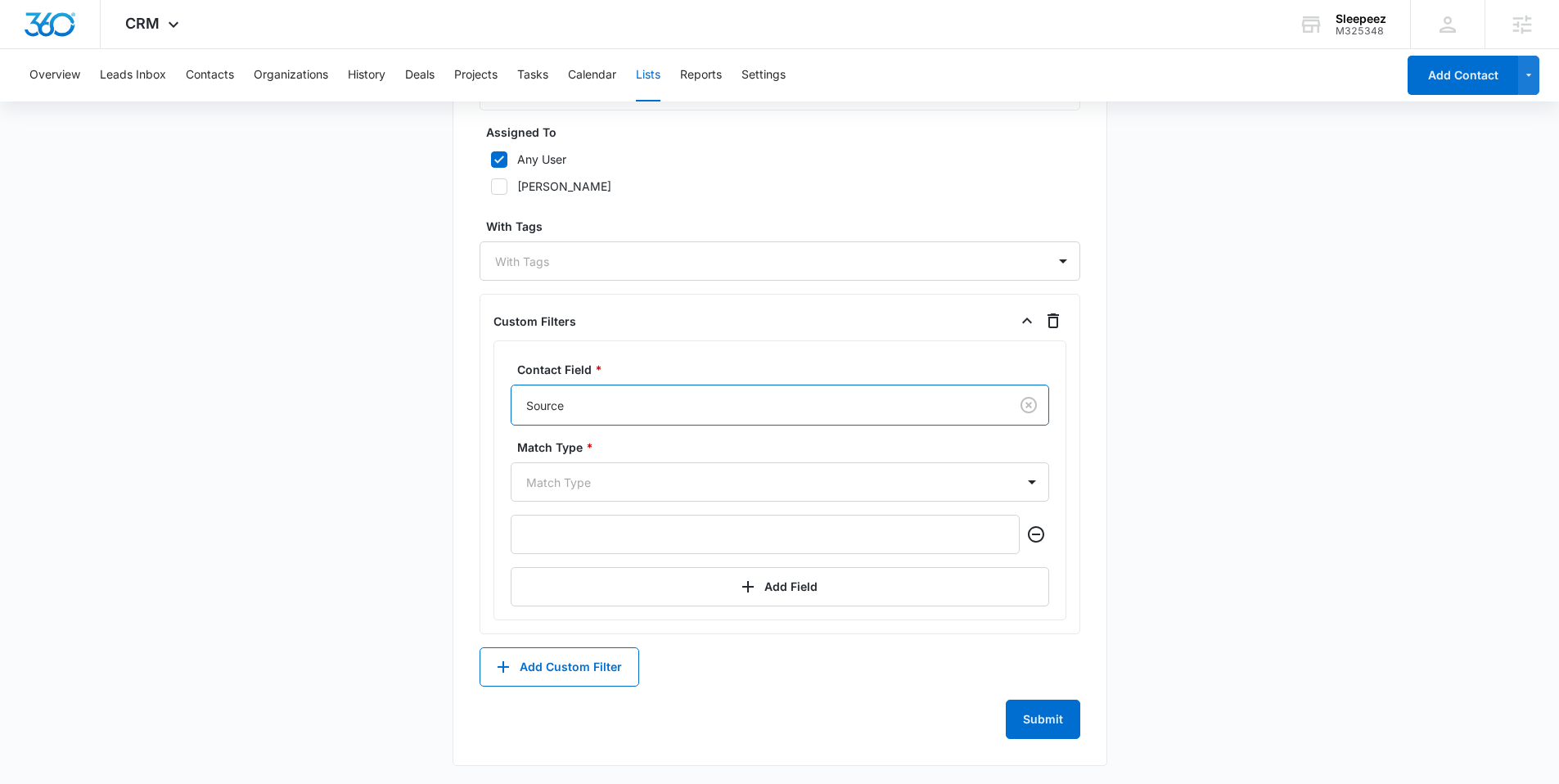
click at [400, 431] on main "Edit List Contacts In This List : 0 List Name * All Contacts Description * All …" at bounding box center [779, 35] width 1559 height 1500
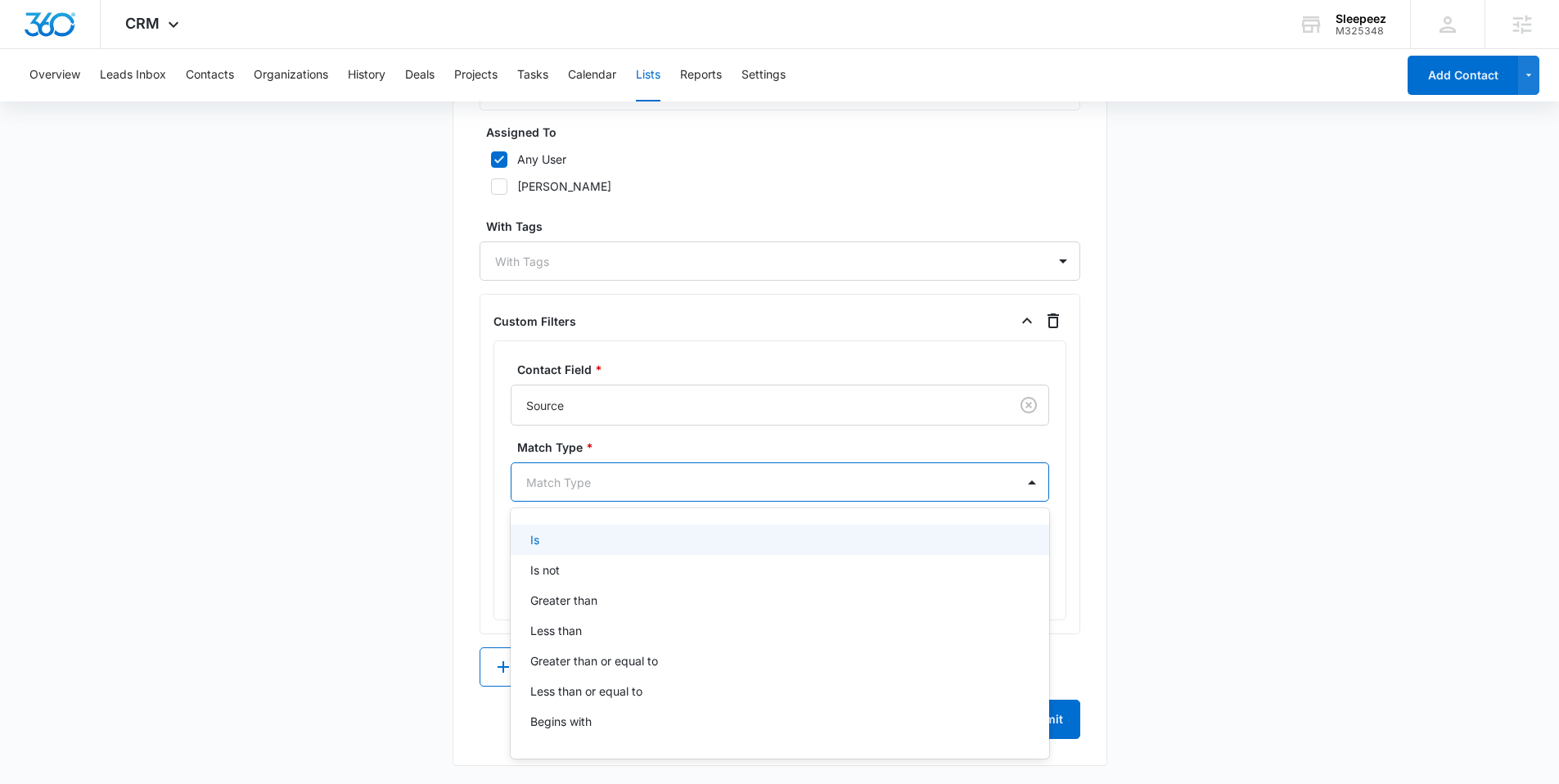
click at [582, 474] on div at bounding box center [760, 482] width 468 height 20
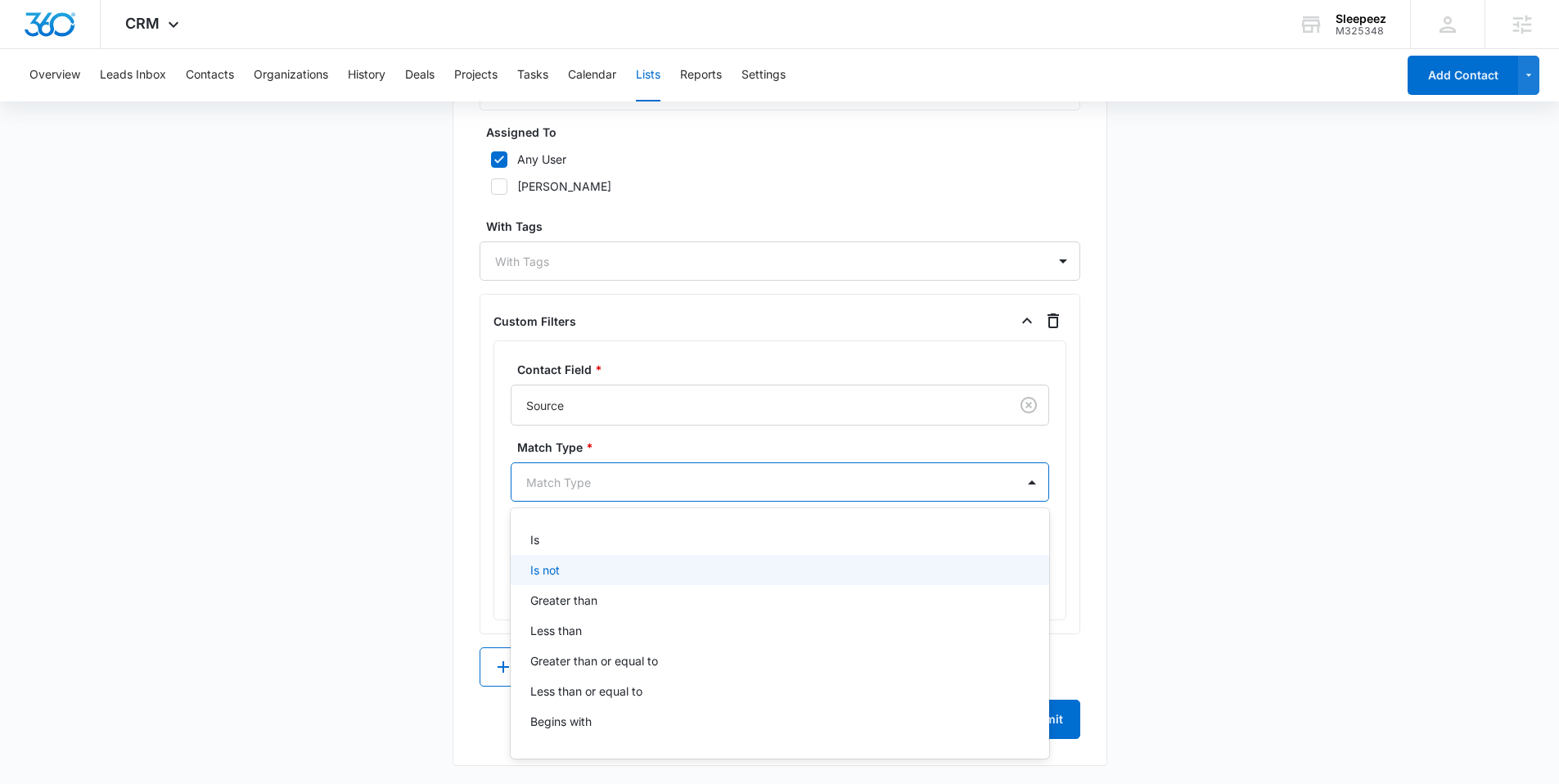
click at [556, 556] on div "Is not" at bounding box center [779, 570] width 538 height 30
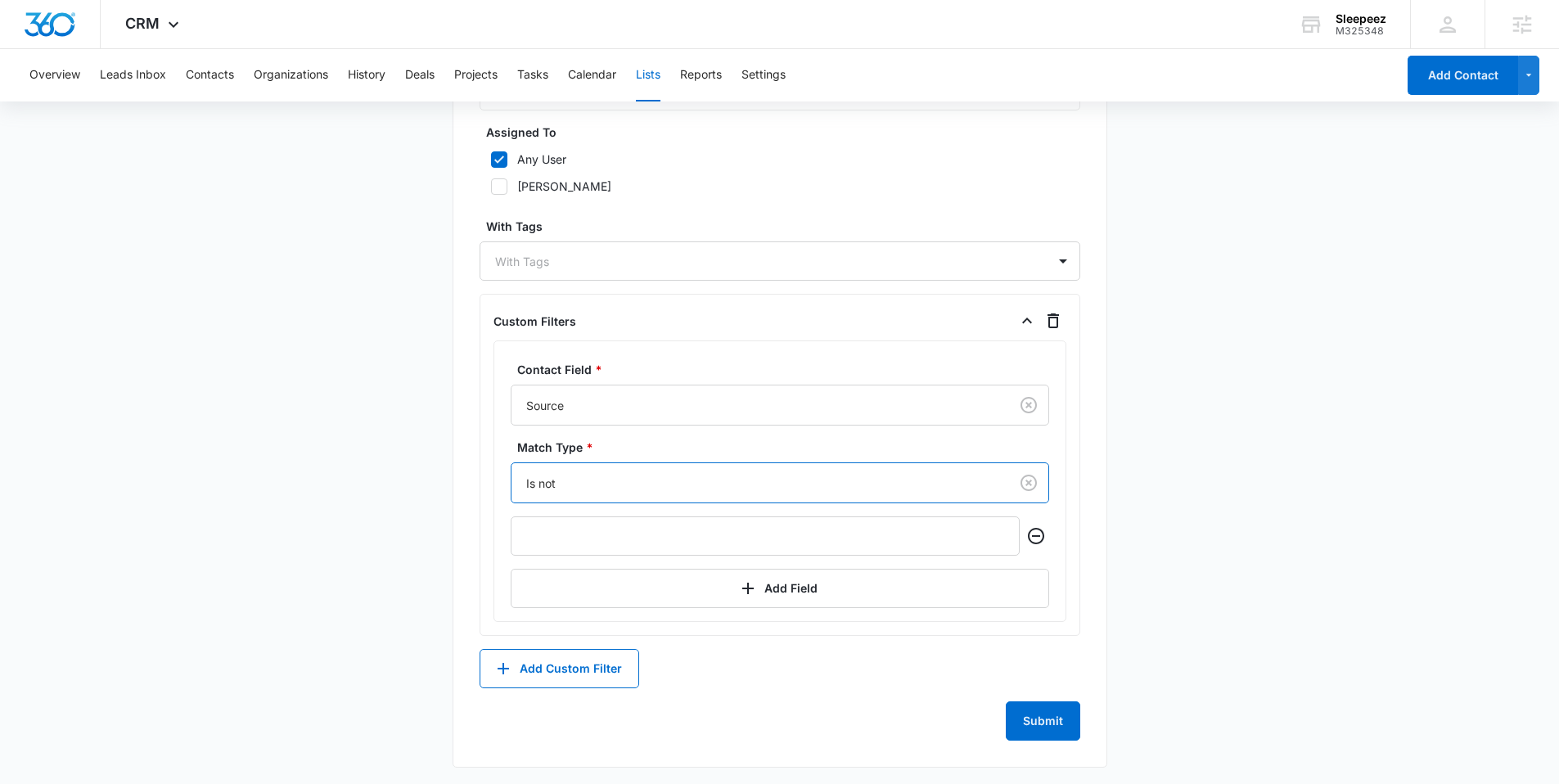
click at [429, 522] on main "Edit List Contacts In This List : 0 List Name * All Contacts Description * All …" at bounding box center [779, 36] width 1559 height 1502
click at [530, 520] on input "text" at bounding box center [765, 536] width 509 height 40
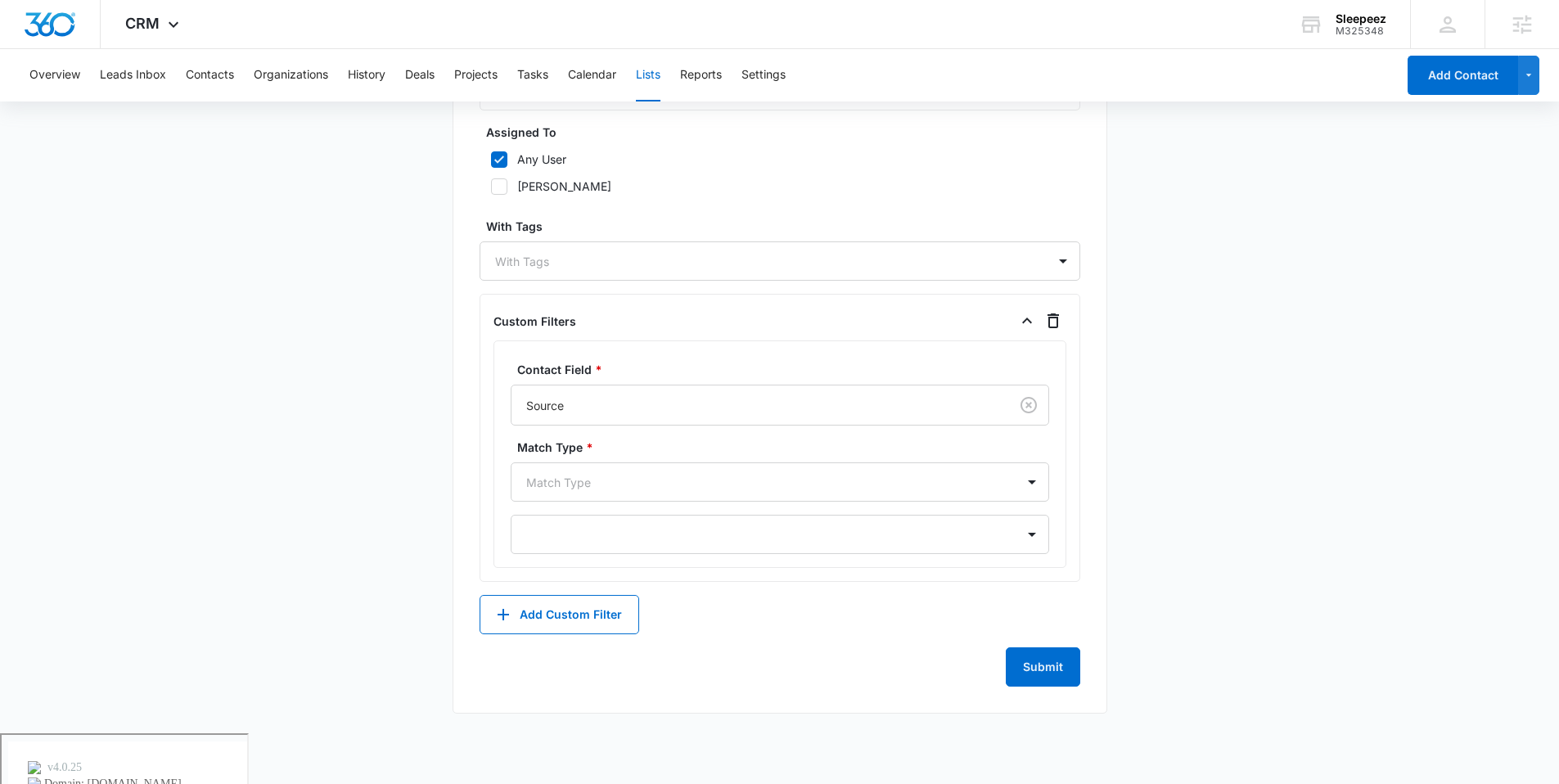
scroll to position [818, 0]
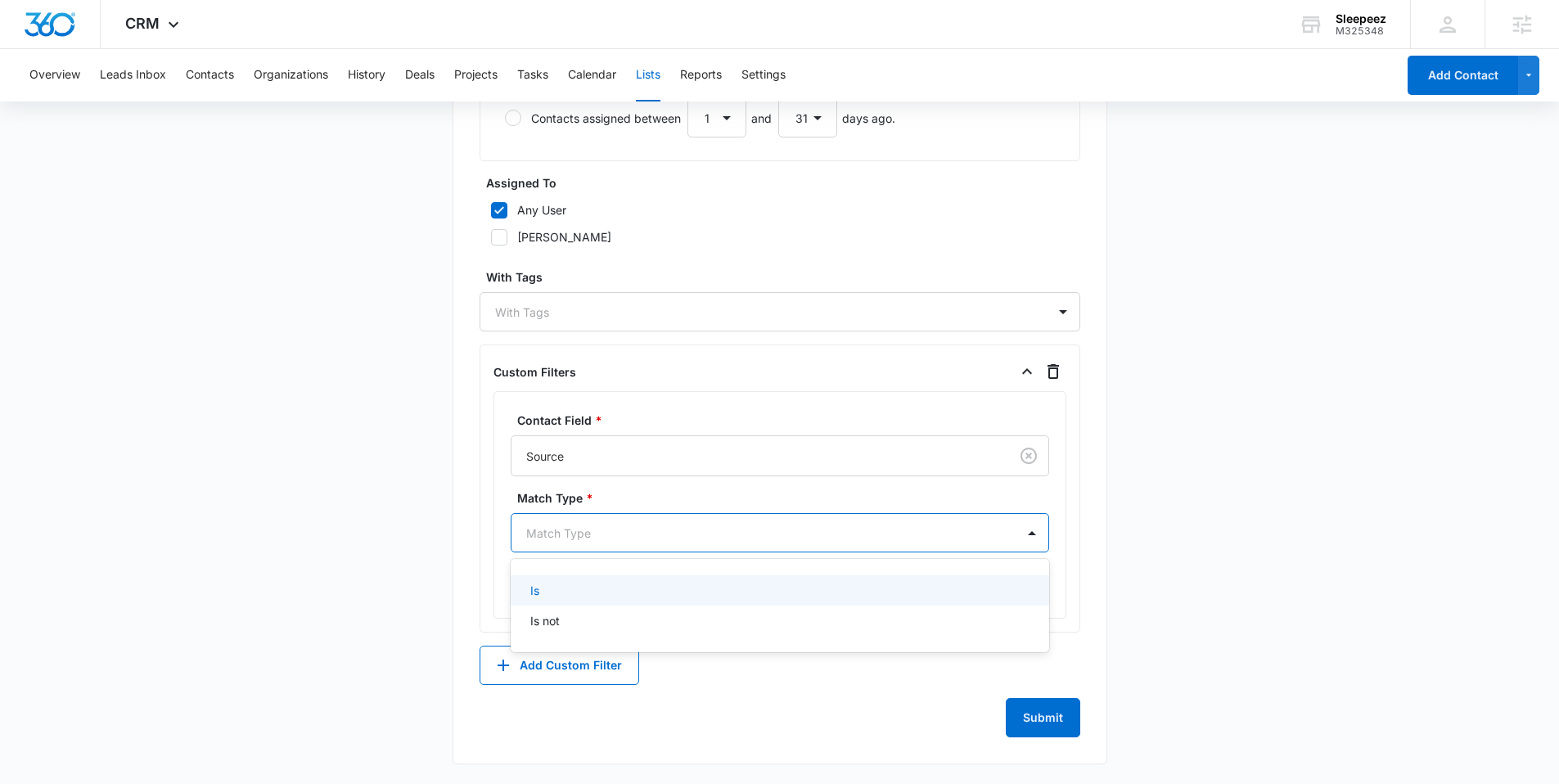
click at [648, 535] on div at bounding box center [760, 532] width 468 height 20
drag, startPoint x: 565, startPoint y: 588, endPoint x: 545, endPoint y: 577, distance: 22.8
click at [565, 588] on div "Is" at bounding box center [778, 591] width 496 height 18
click at [527, 584] on div at bounding box center [779, 586] width 538 height 40
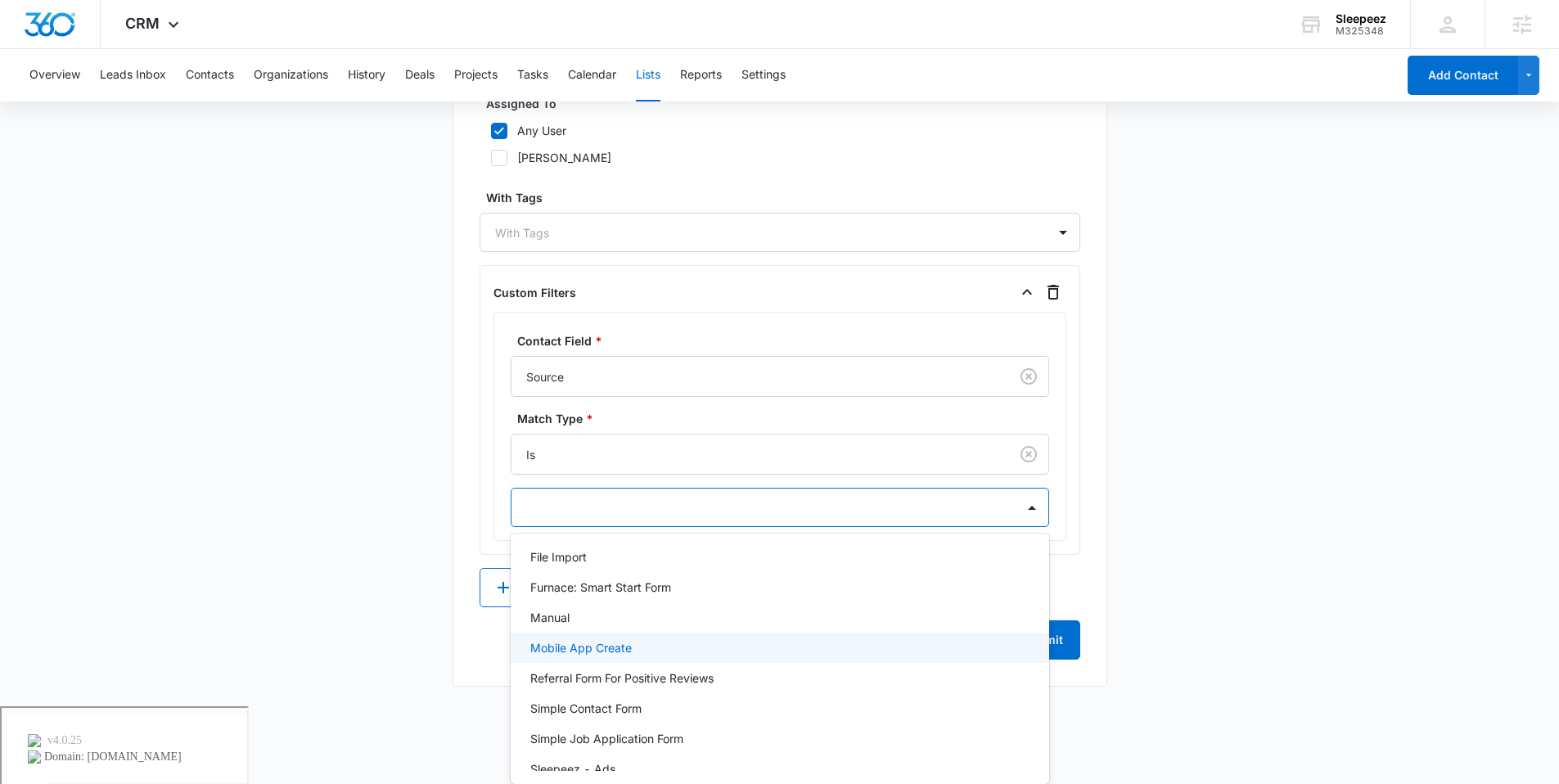
scroll to position [330, 0]
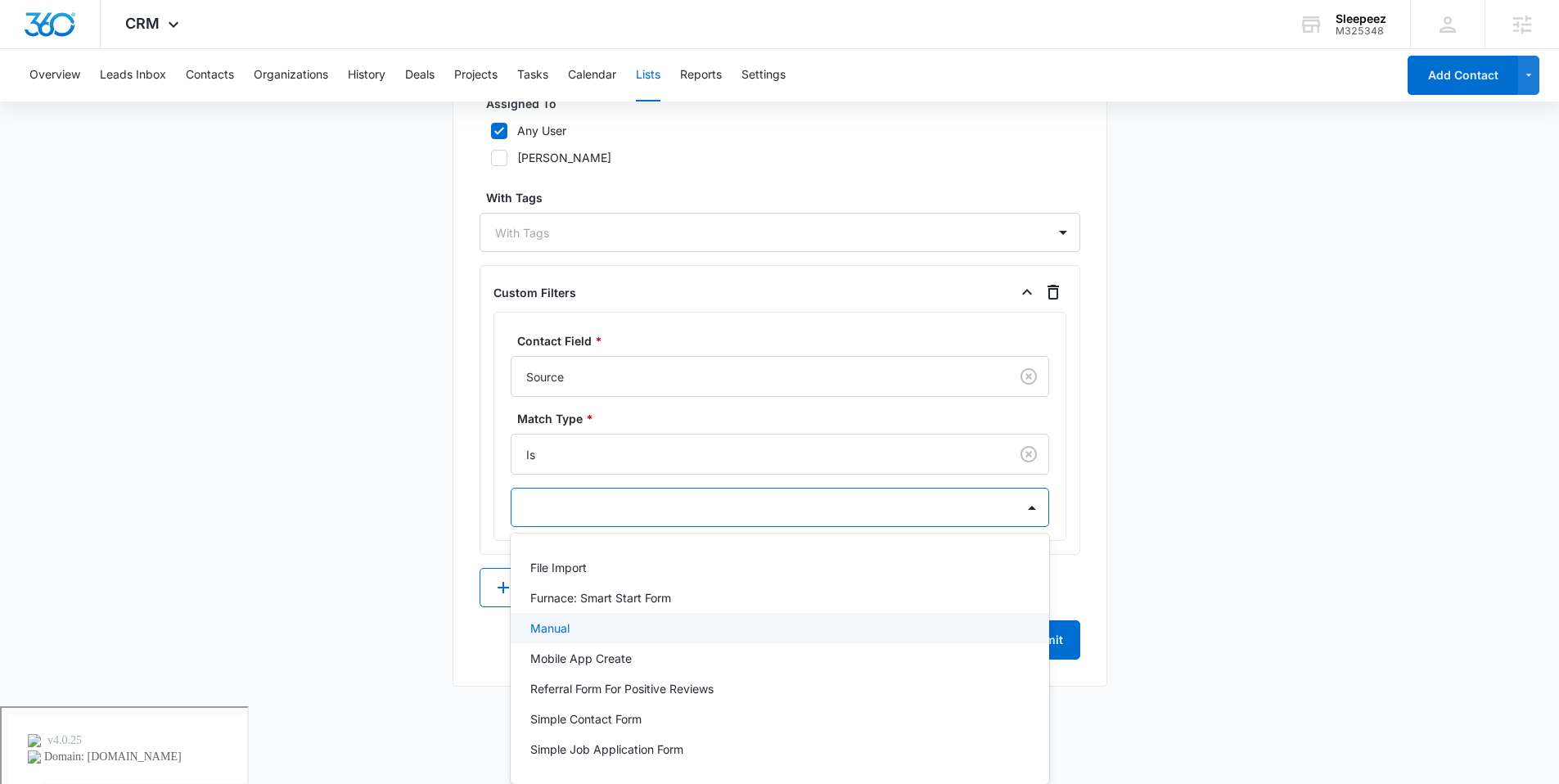
click at [573, 634] on div "Manual" at bounding box center [778, 628] width 496 height 18
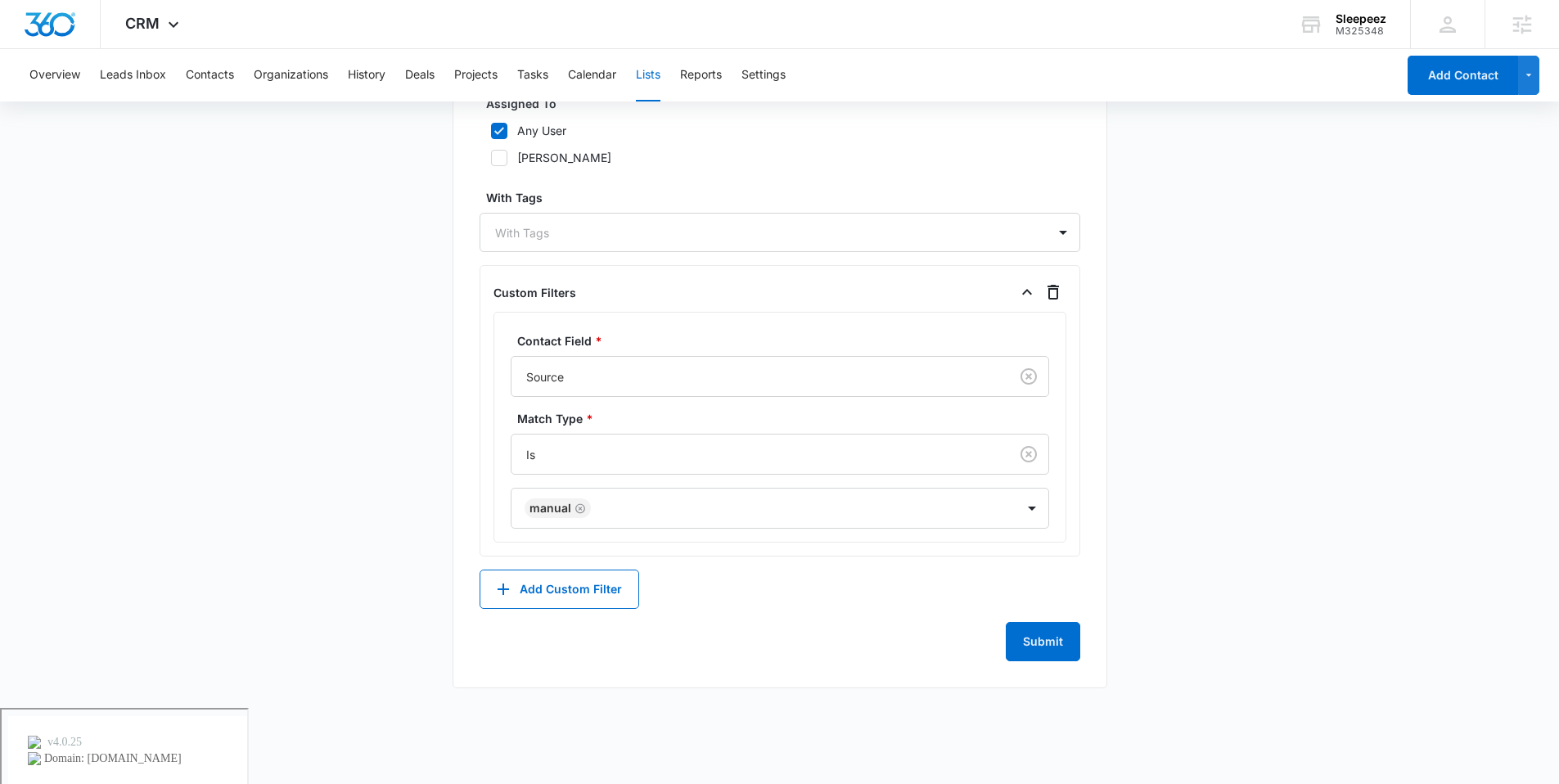
scroll to position [822, 0]
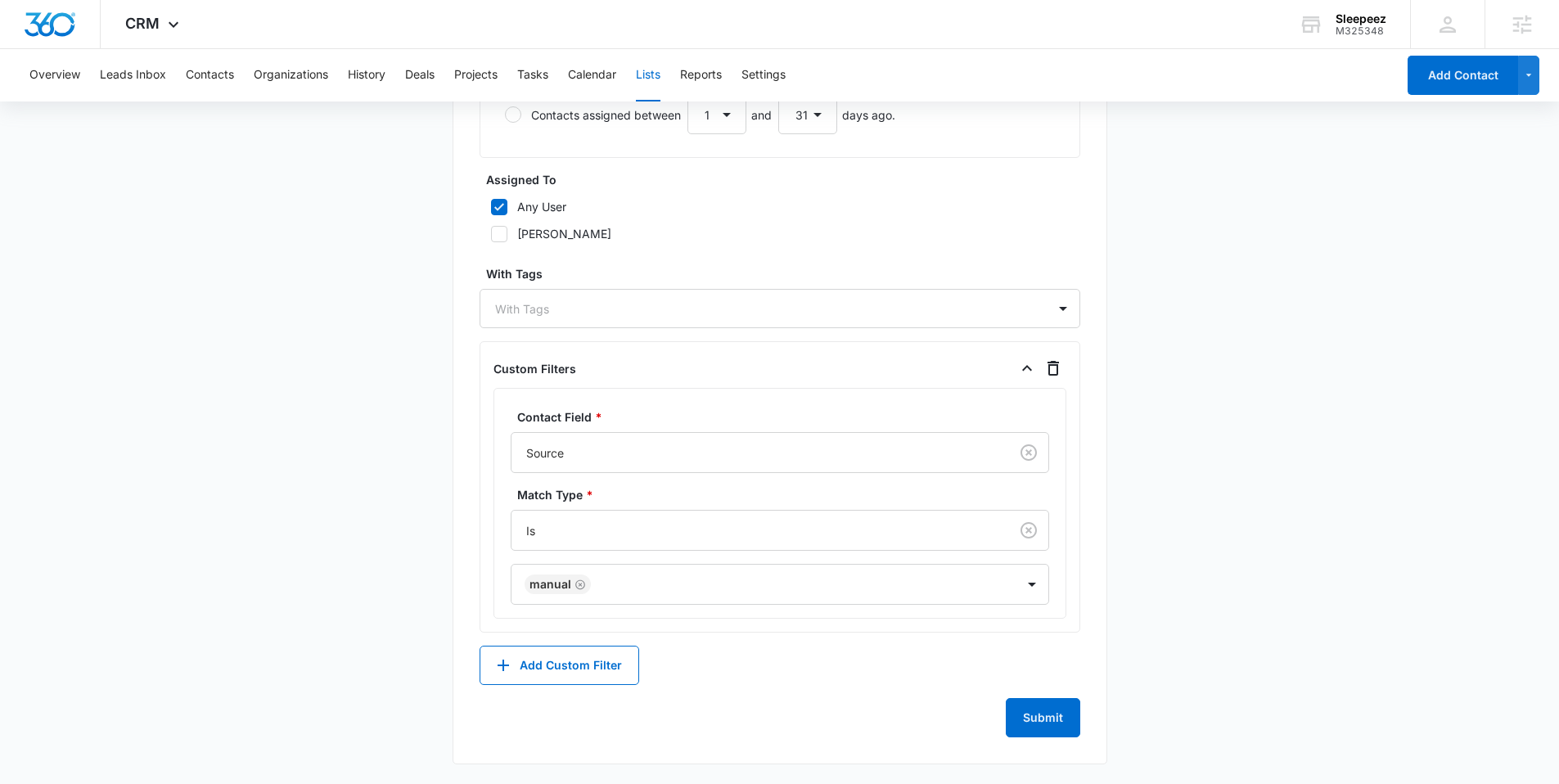
drag, startPoint x: 379, startPoint y: 535, endPoint x: 389, endPoint y: 535, distance: 10.0
click at [379, 535] on main "Edit List Contacts In This List : 174 List Name * All Contacts Description * Al…" at bounding box center [779, 58] width 1559 height 1451
click at [178, 3] on div "CRM Apps Reputation Websites Forms CRM Email Social Shop Payments POS Content A…" at bounding box center [155, 24] width 107 height 48
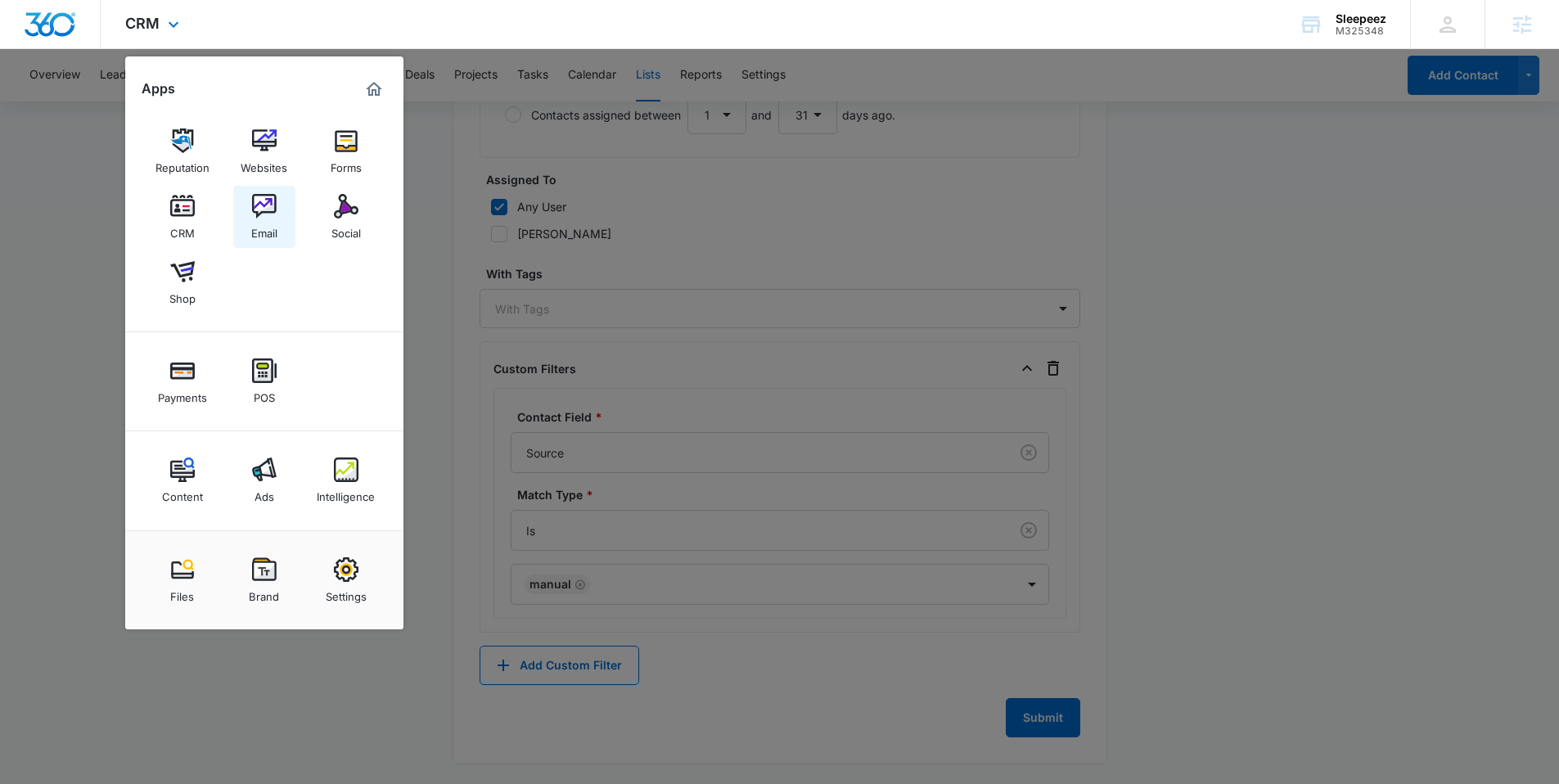
click at [269, 192] on link "Email" at bounding box center [264, 217] width 62 height 62
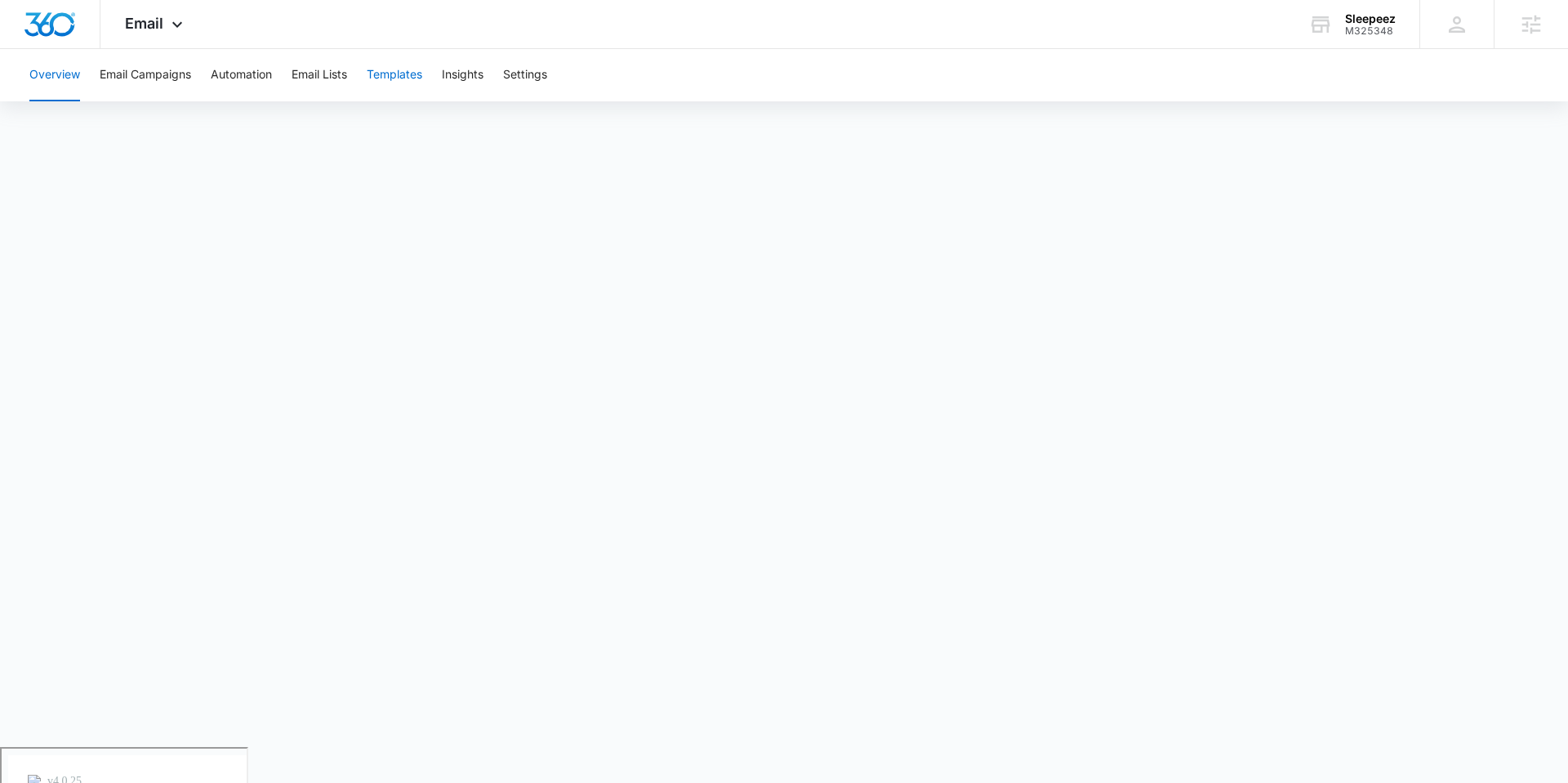
click at [402, 74] on button "Templates" at bounding box center [394, 75] width 55 height 53
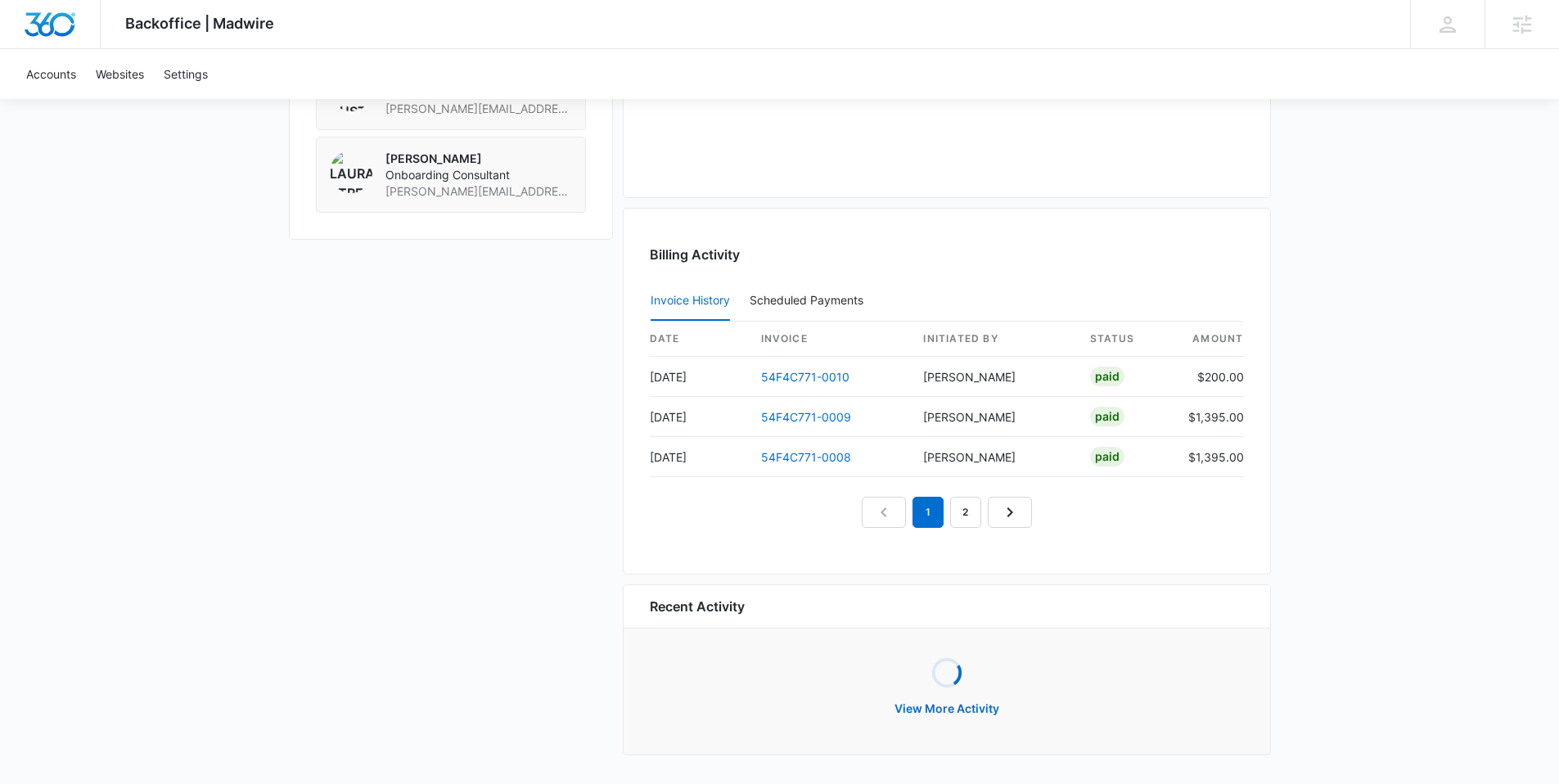
scroll to position [1425, 0]
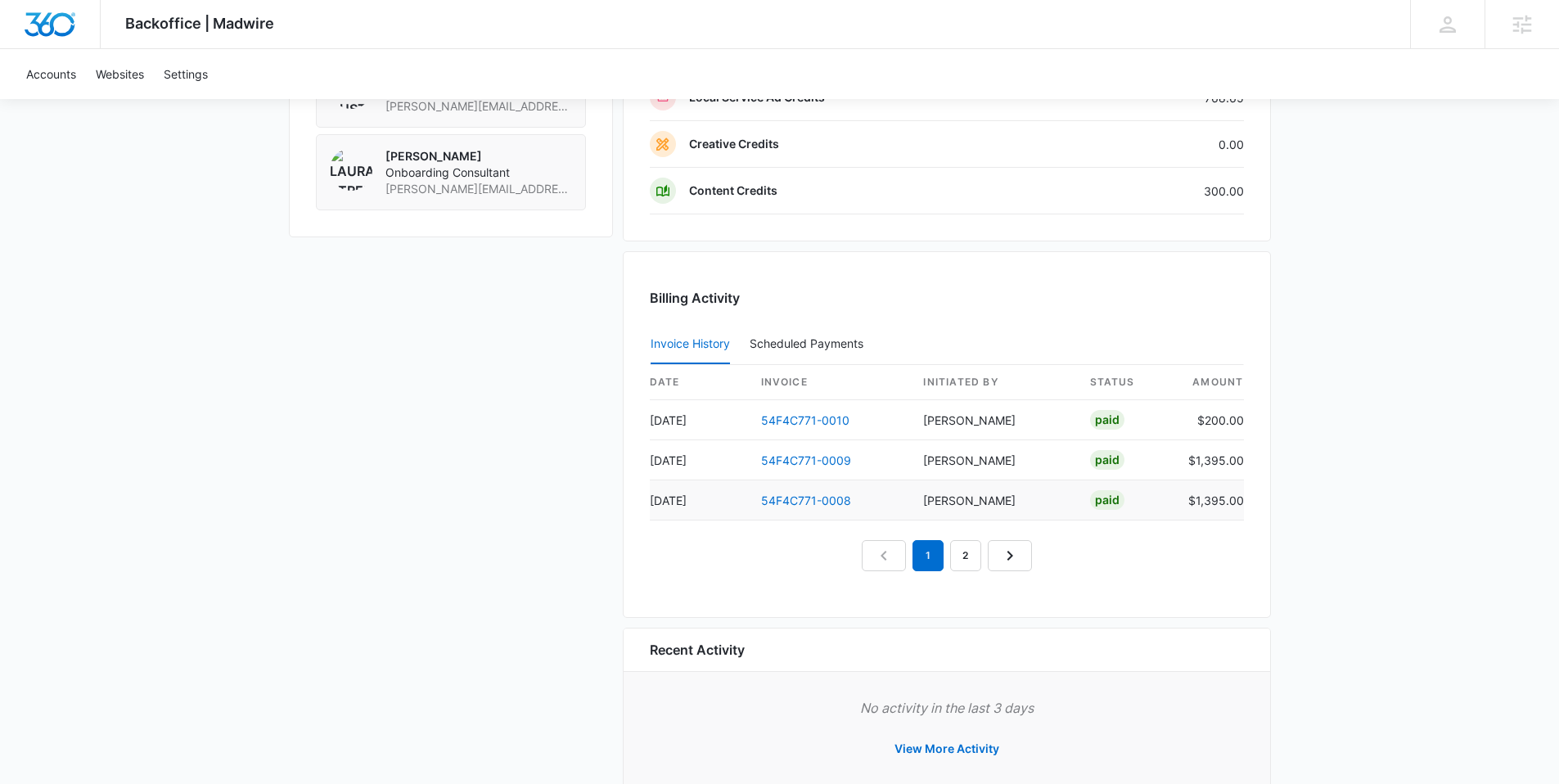
click at [973, 510] on td "Erin Reese" at bounding box center [992, 500] width 166 height 40
click at [966, 552] on link "2" at bounding box center [965, 555] width 31 height 31
click at [975, 557] on link "3" at bounding box center [984, 555] width 31 height 31
click at [1008, 546] on link "4" at bounding box center [1003, 555] width 31 height 31
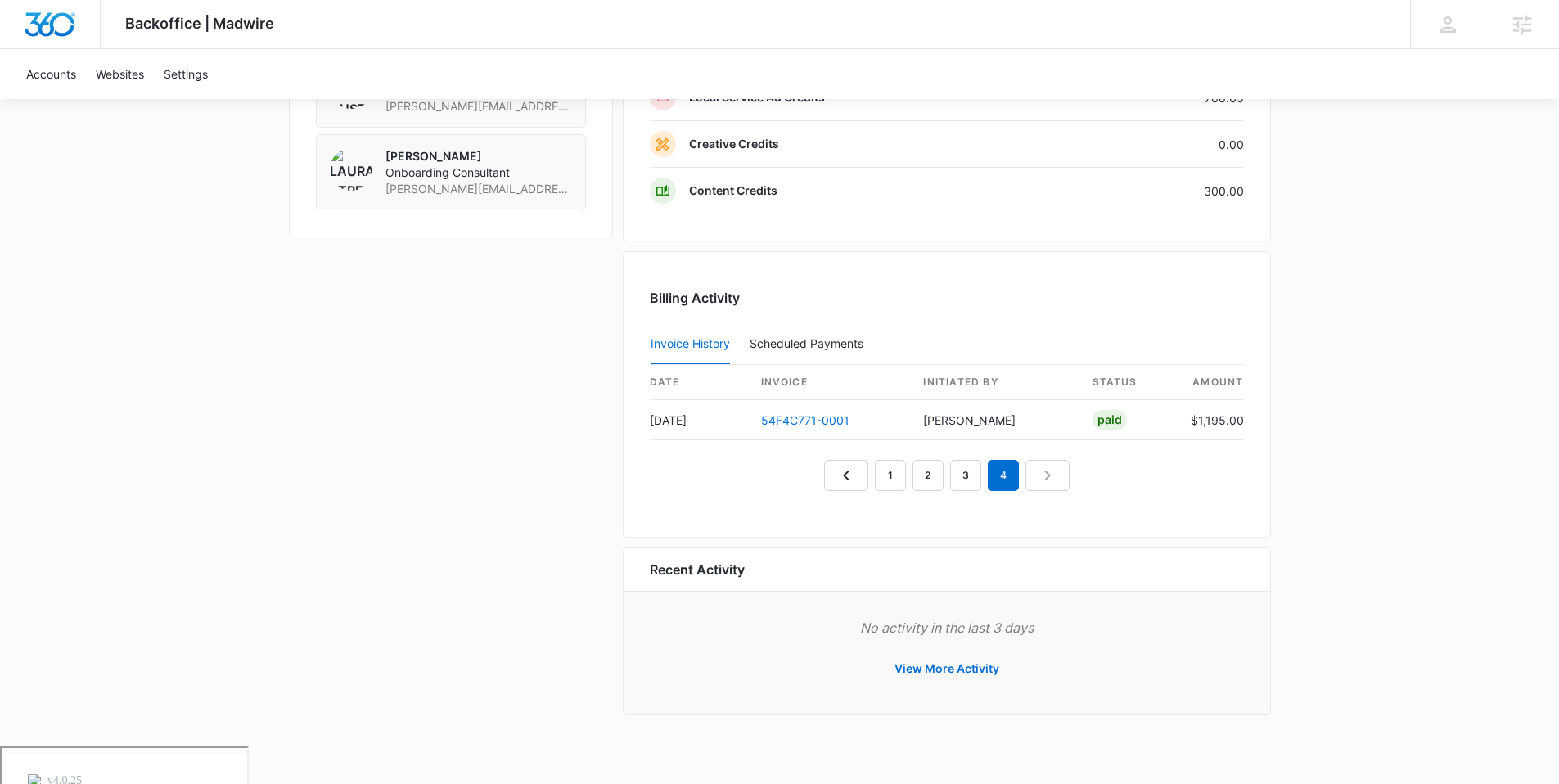
scroll to position [1387, 0]
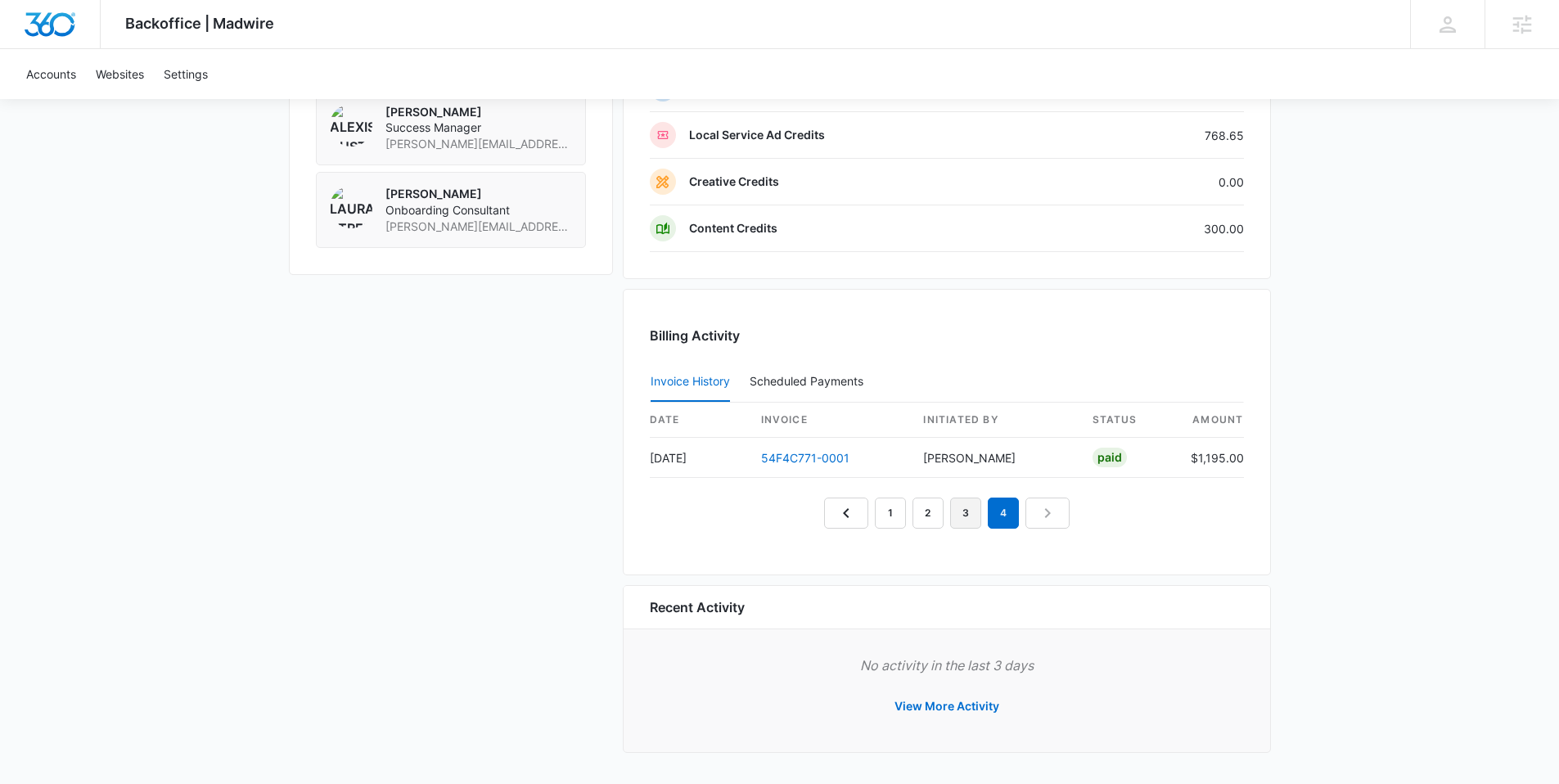
click at [966, 514] on link "3" at bounding box center [965, 513] width 31 height 31
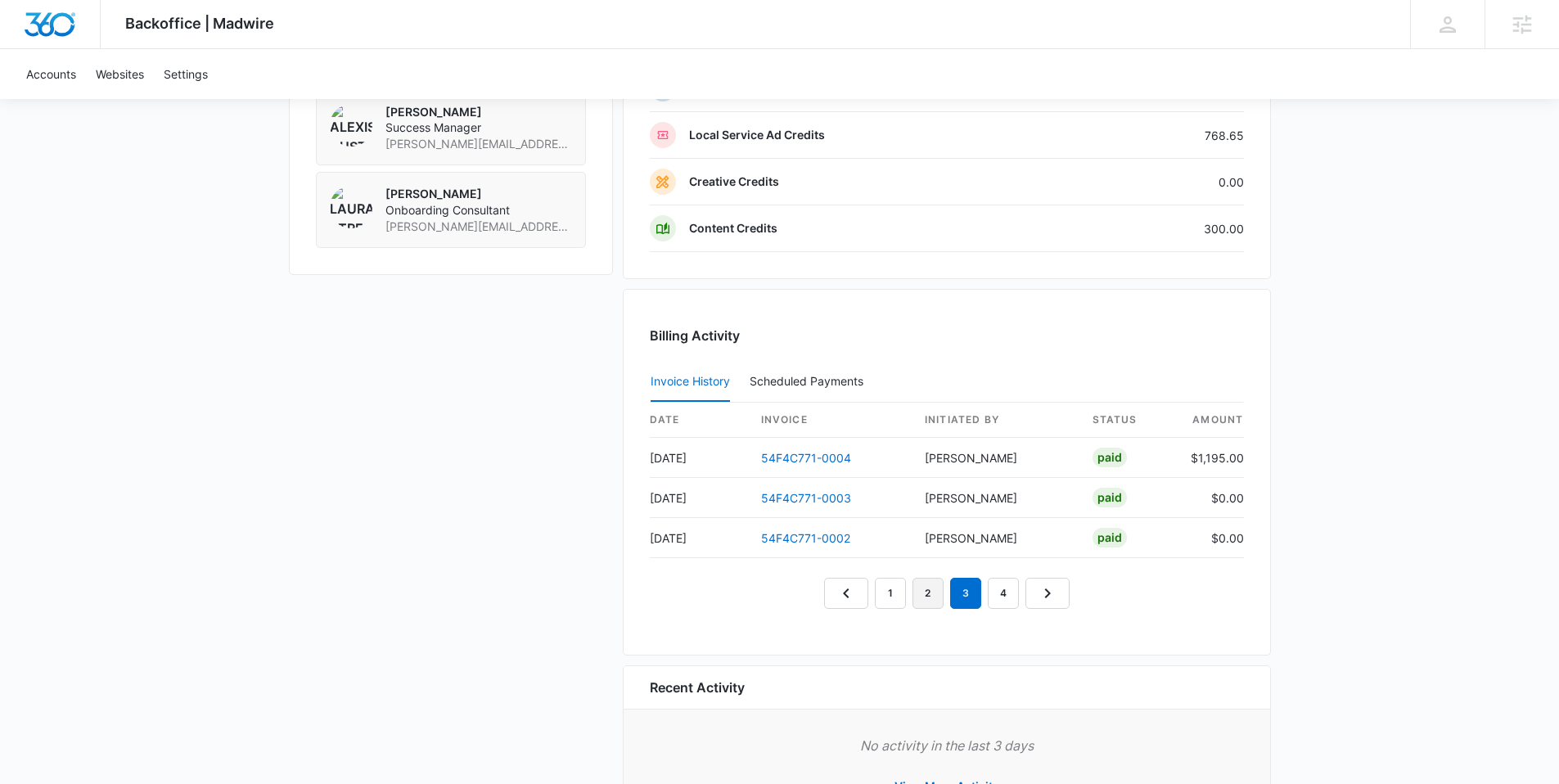
click at [935, 593] on link "2" at bounding box center [927, 593] width 31 height 31
click at [883, 593] on link "1" at bounding box center [890, 593] width 31 height 31
click at [854, 600] on nav "1 2 3 4" at bounding box center [947, 593] width 246 height 31
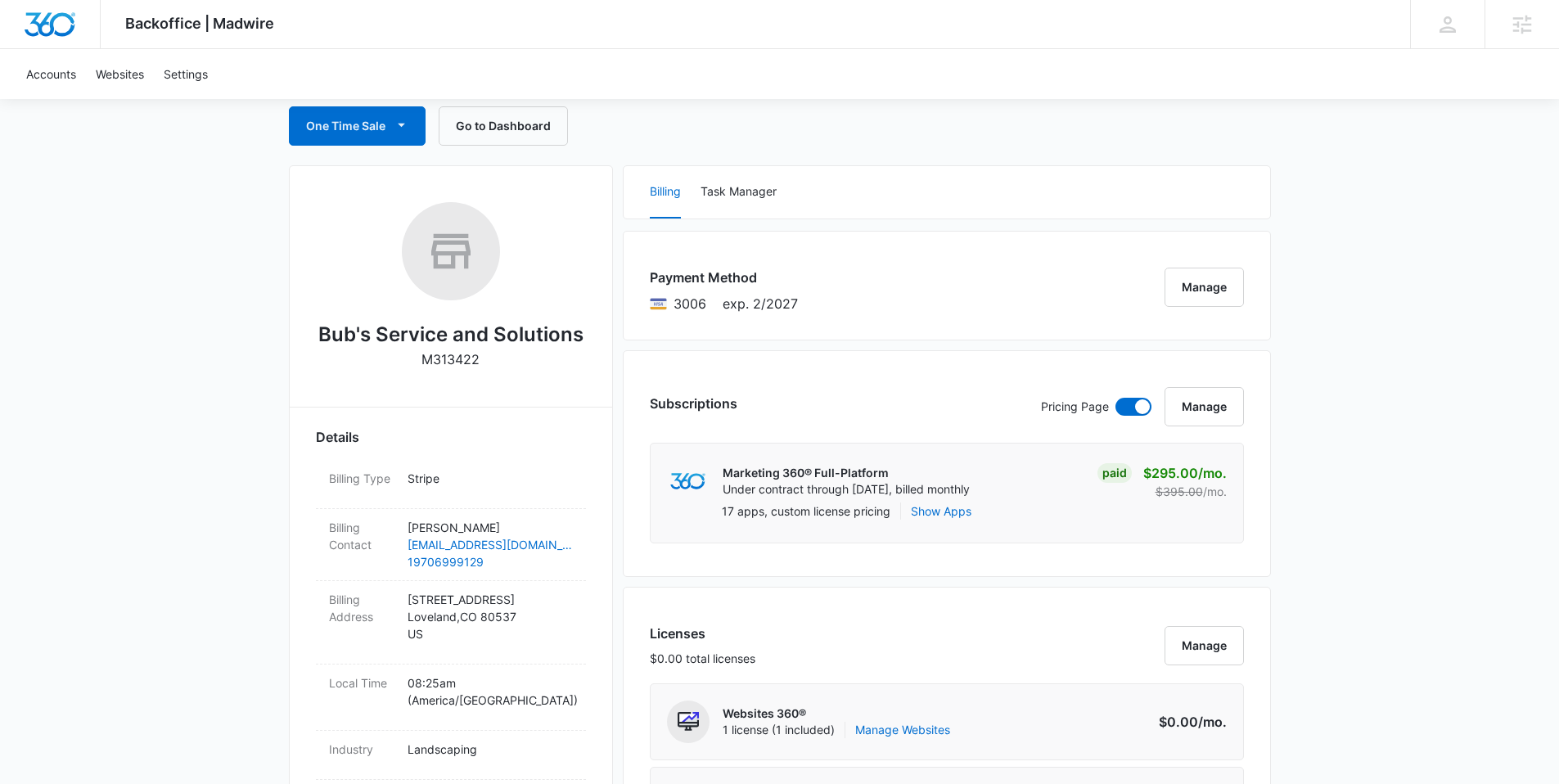
scroll to position [0, 0]
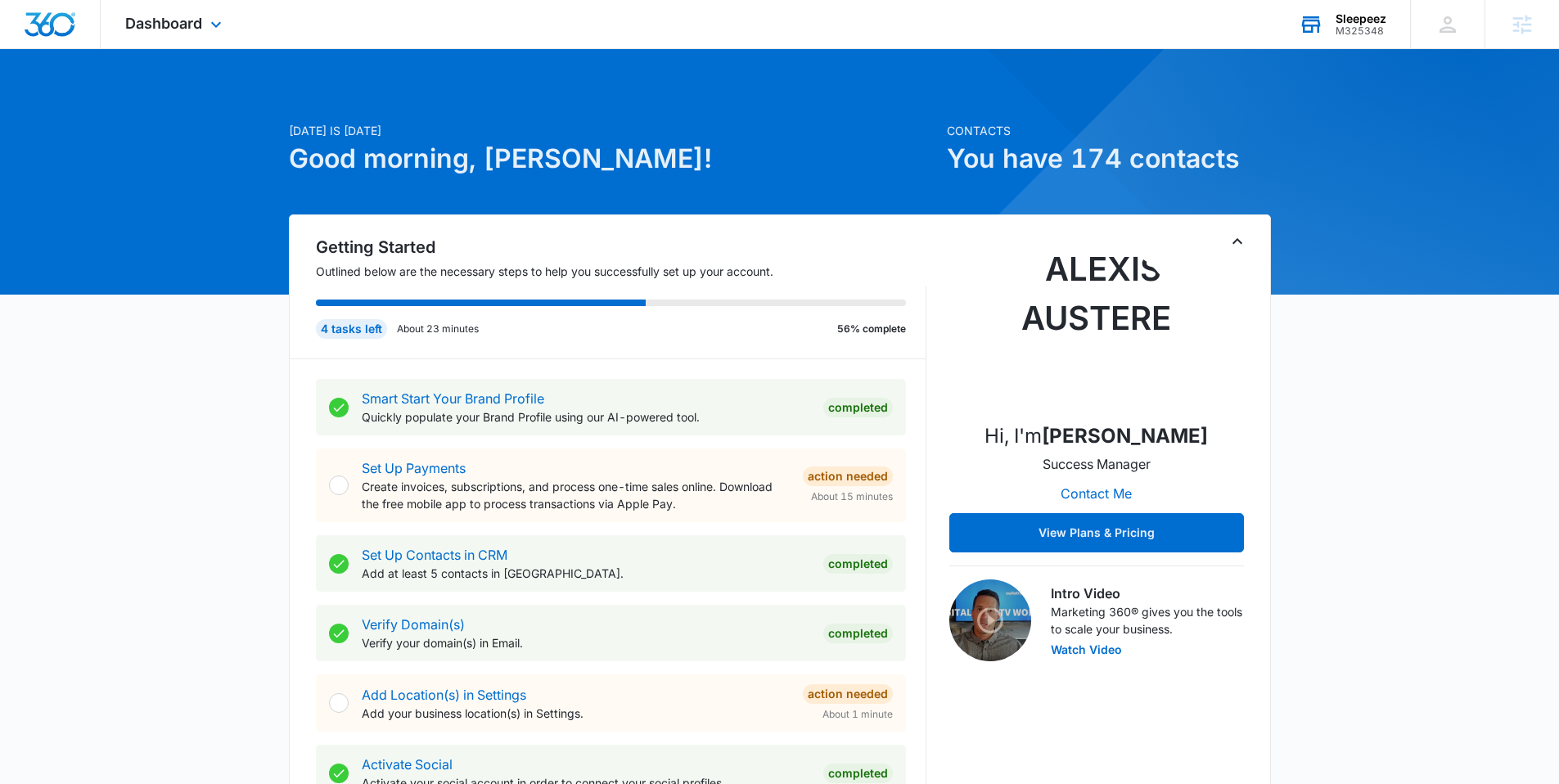
click at [1382, 19] on div "Sleepeez" at bounding box center [1361, 18] width 51 height 13
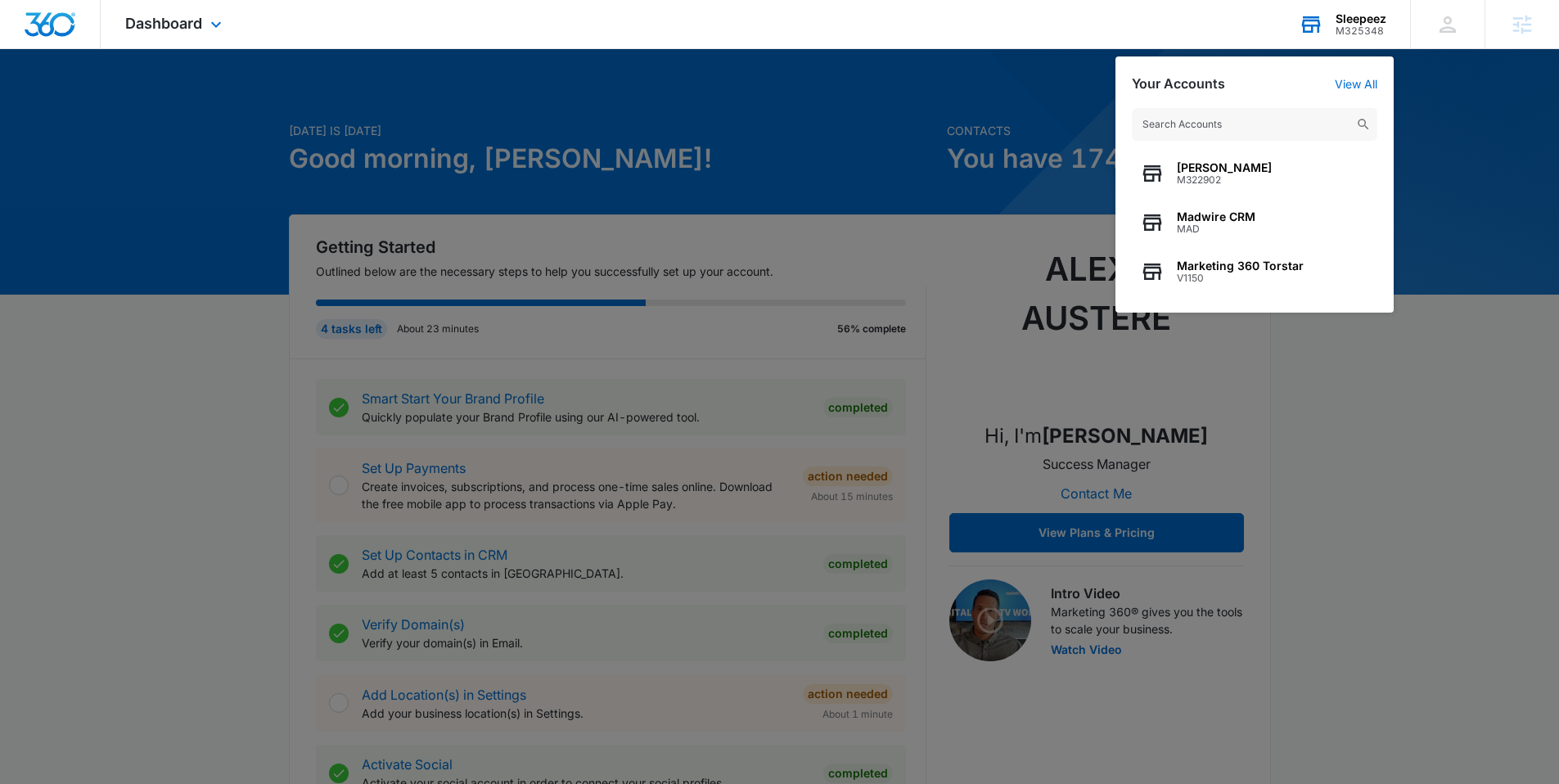
click at [1252, 123] on input "text" at bounding box center [1255, 124] width 246 height 32
type input "j"
paste input "M326243"
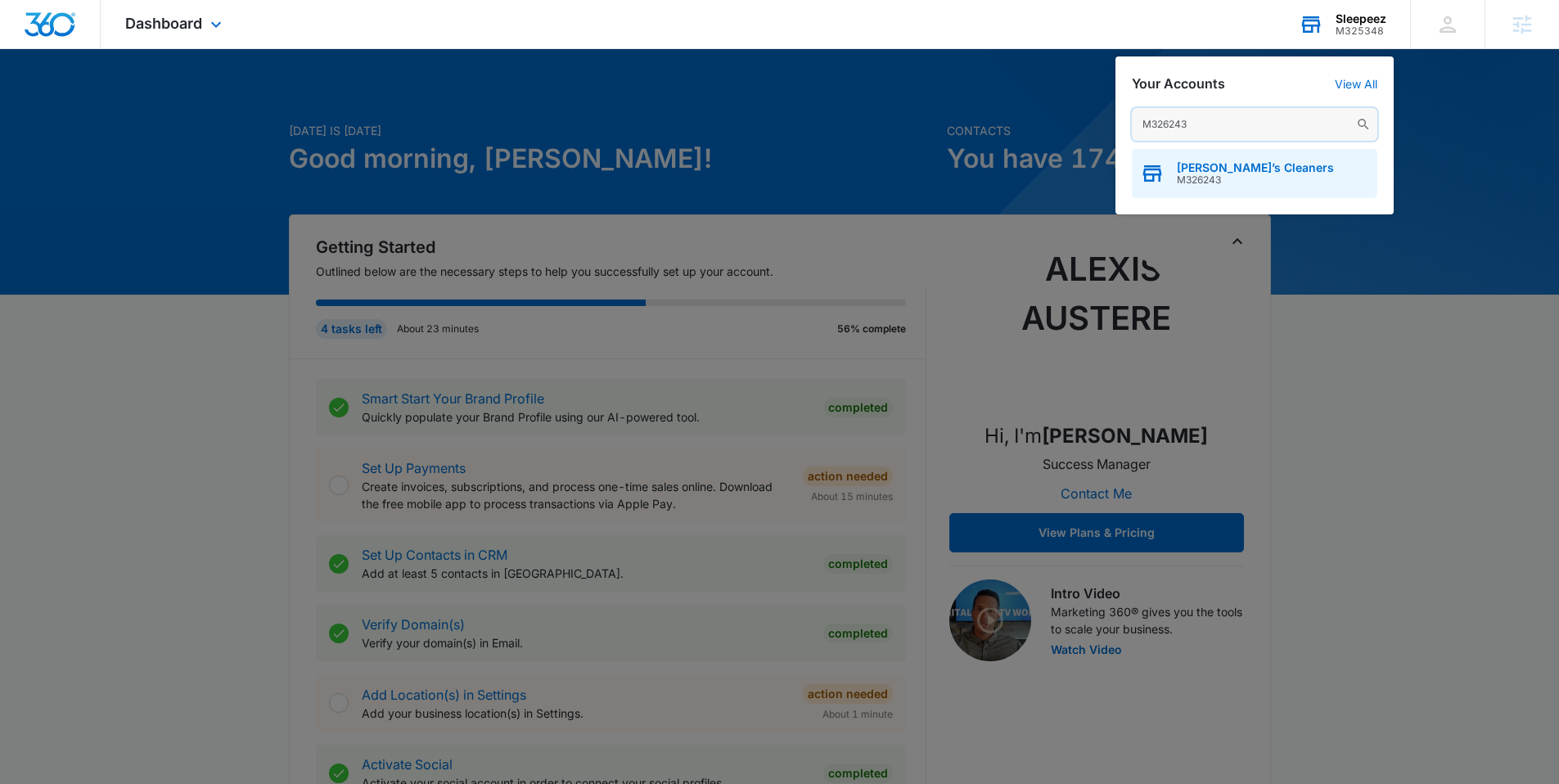
type input "M326243"
click at [1204, 169] on span "[PERSON_NAME]’s Cleaners" at bounding box center [1255, 168] width 157 height 13
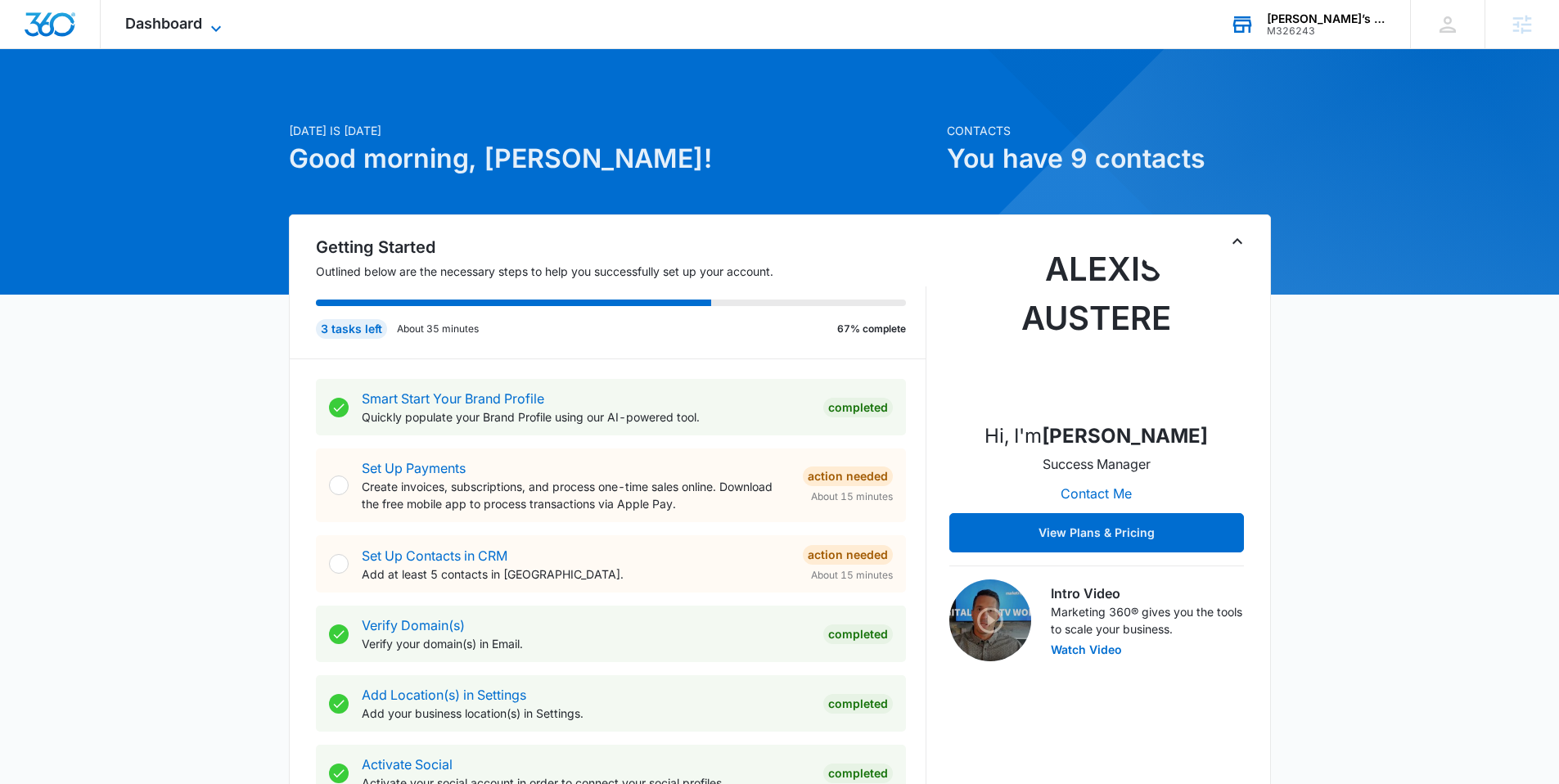
click at [190, 26] on span "Dashboard" at bounding box center [164, 24] width 77 height 18
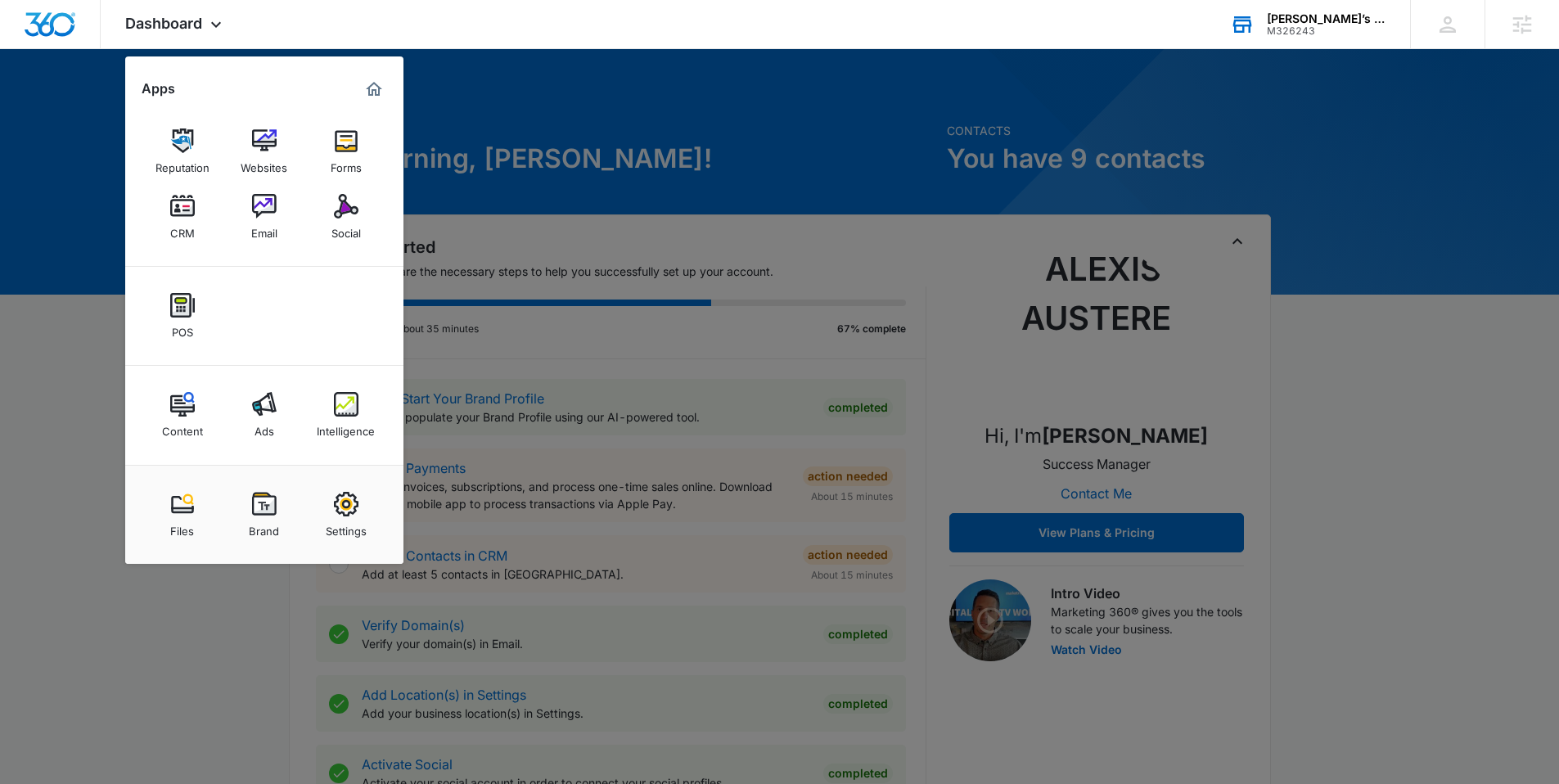
click at [253, 409] on img at bounding box center [264, 404] width 25 height 25
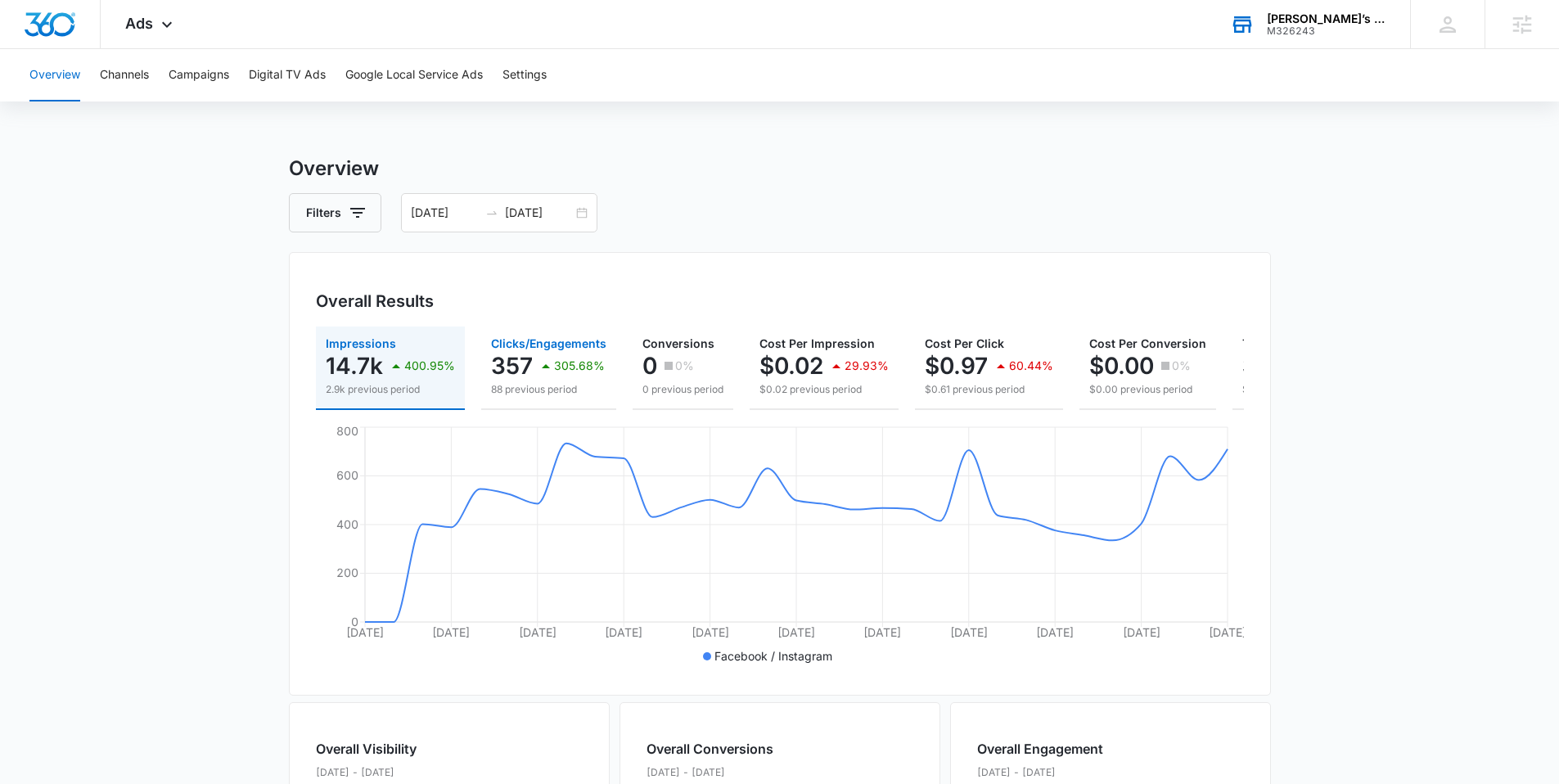
drag, startPoint x: 546, startPoint y: 366, endPoint x: 557, endPoint y: 366, distance: 11.0
click at [557, 366] on div "305.68%" at bounding box center [570, 365] width 69 height 32
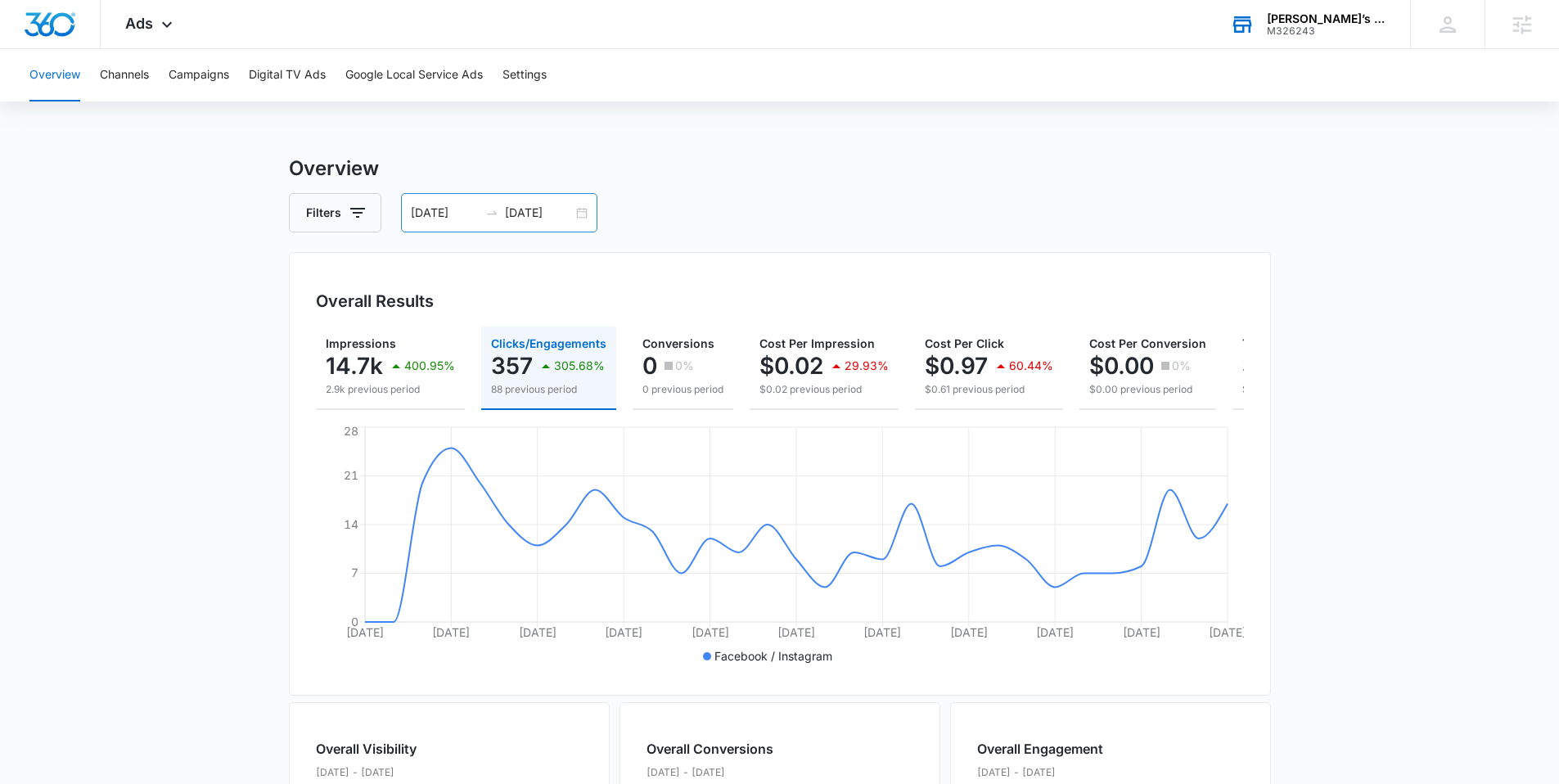
click at [580, 217] on div "08/03/2025 09/02/2025" at bounding box center [500, 212] width 197 height 40
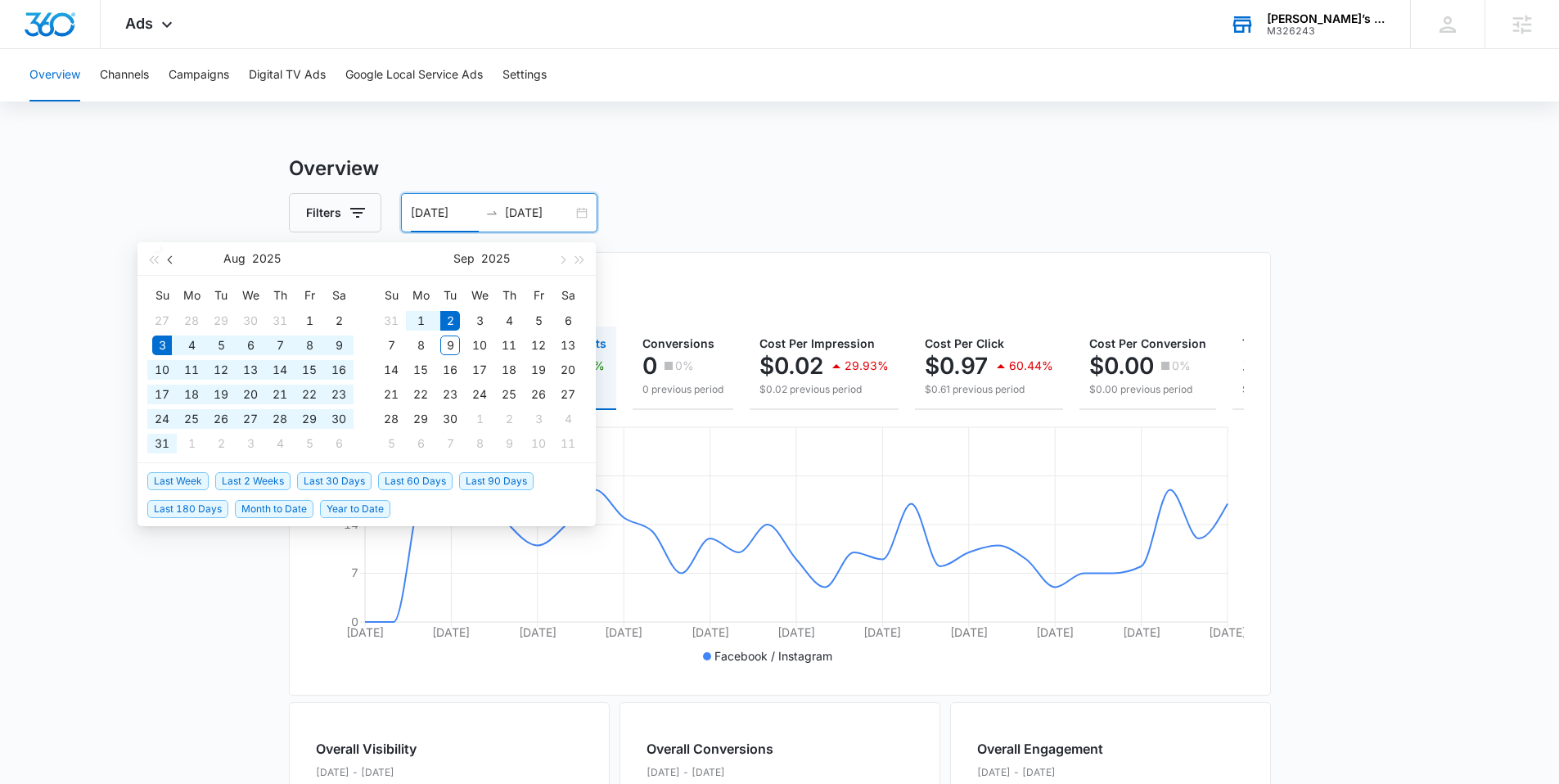
click at [174, 266] on button "button" at bounding box center [170, 258] width 18 height 32
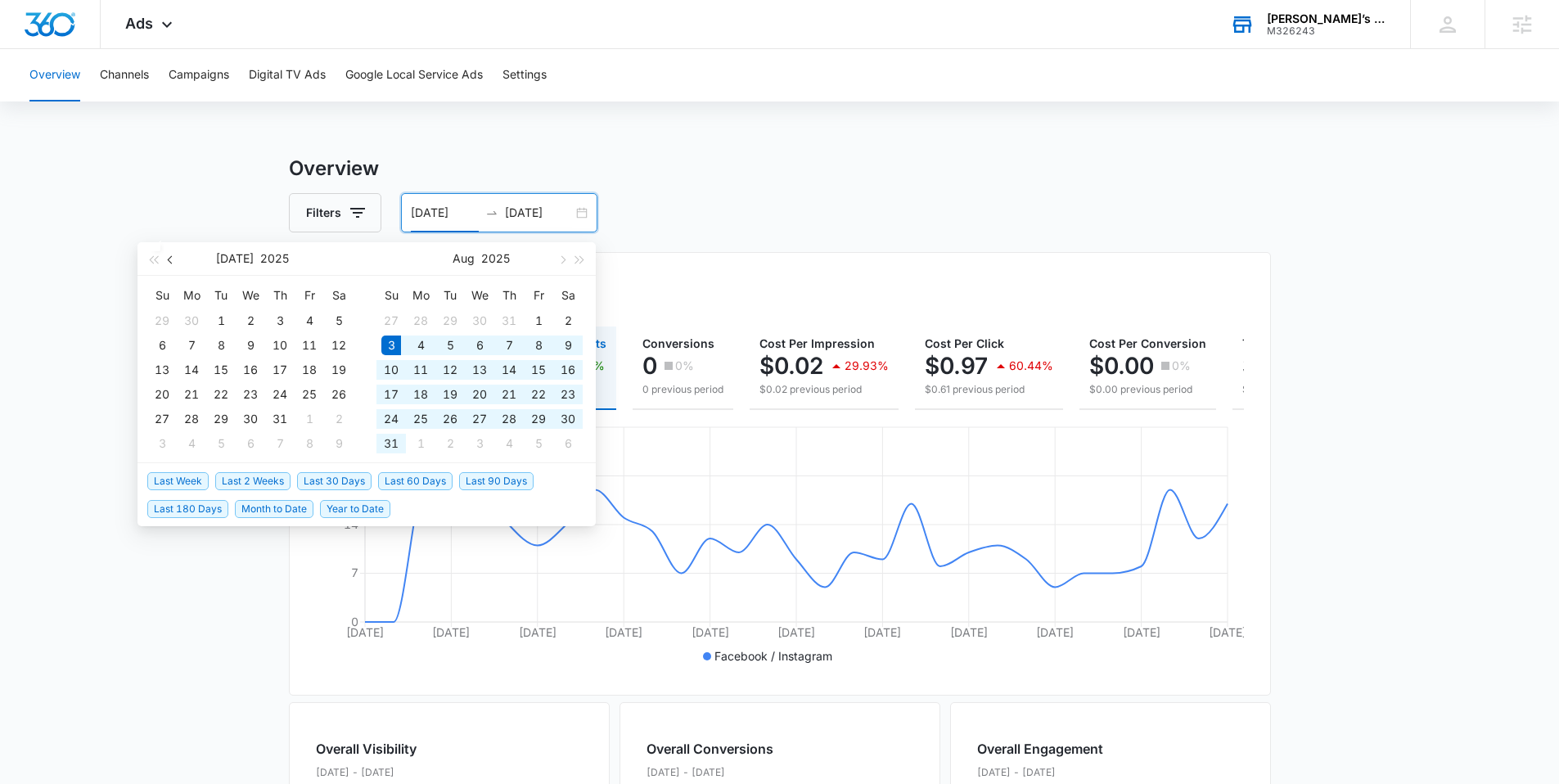
click at [173, 267] on button "button" at bounding box center [170, 258] width 18 height 32
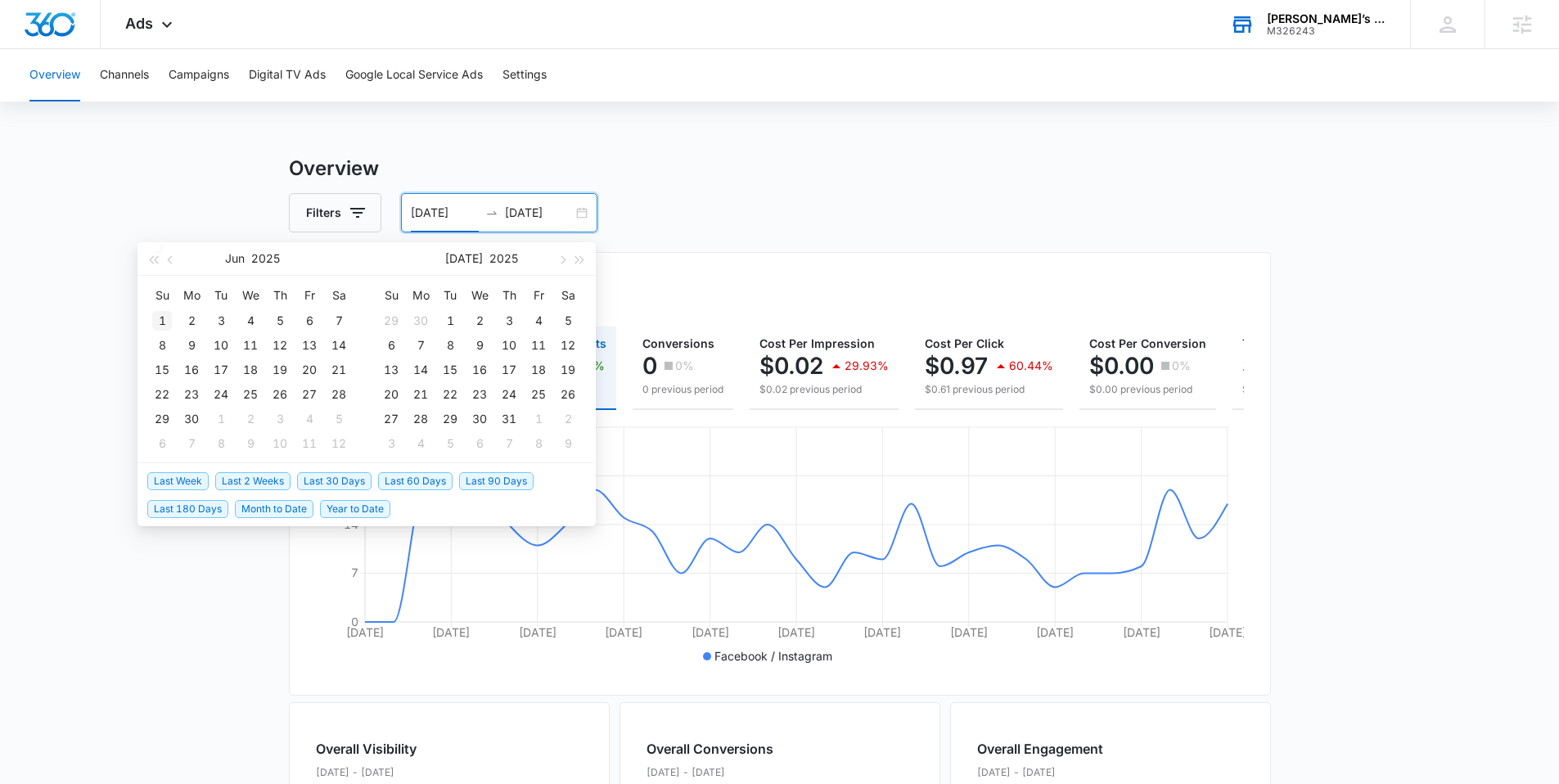
type input "06/01/2025"
click at [155, 312] on div "1" at bounding box center [162, 320] width 19 height 19
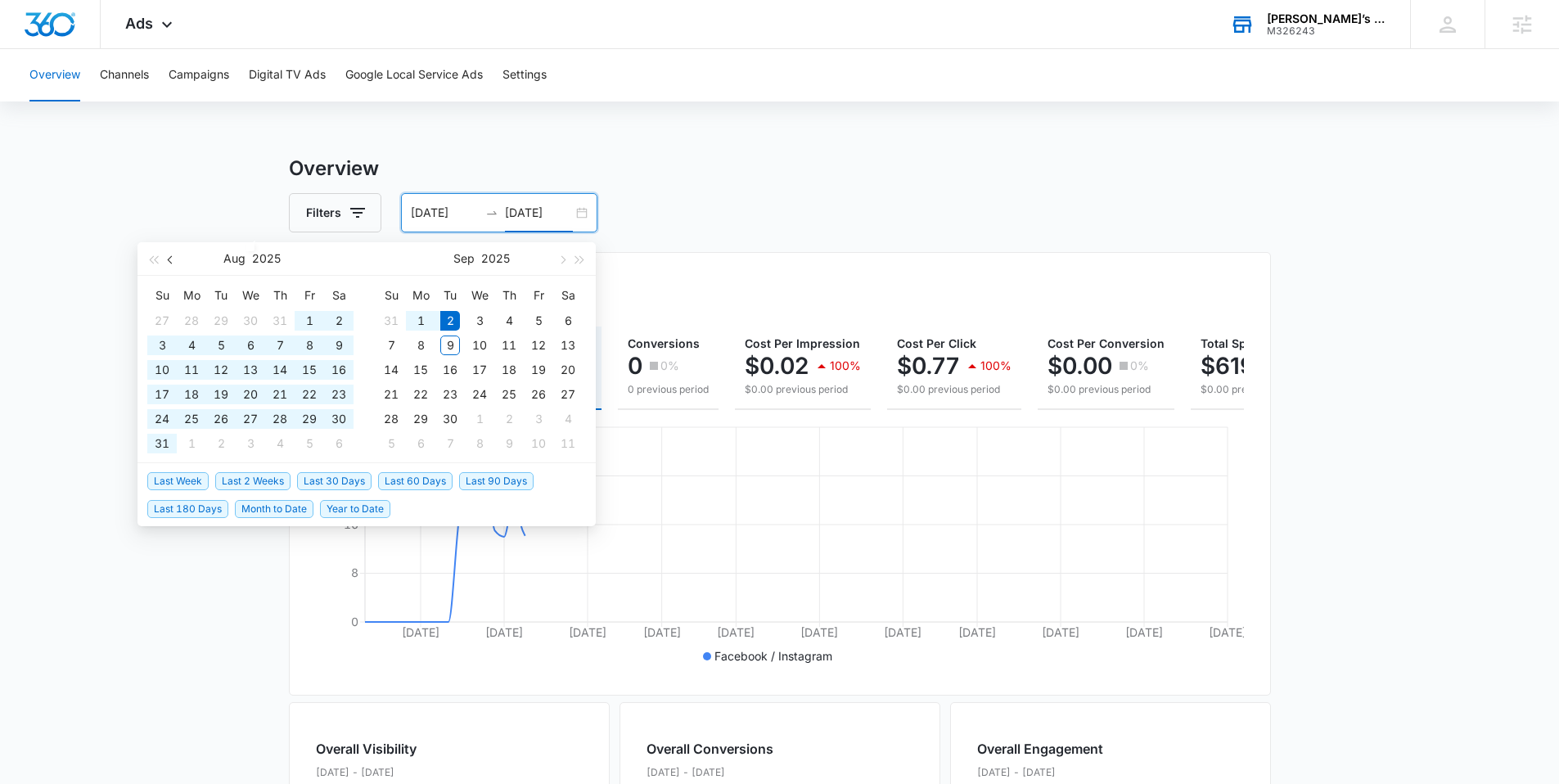
click at [174, 262] on button "button" at bounding box center [170, 258] width 18 height 32
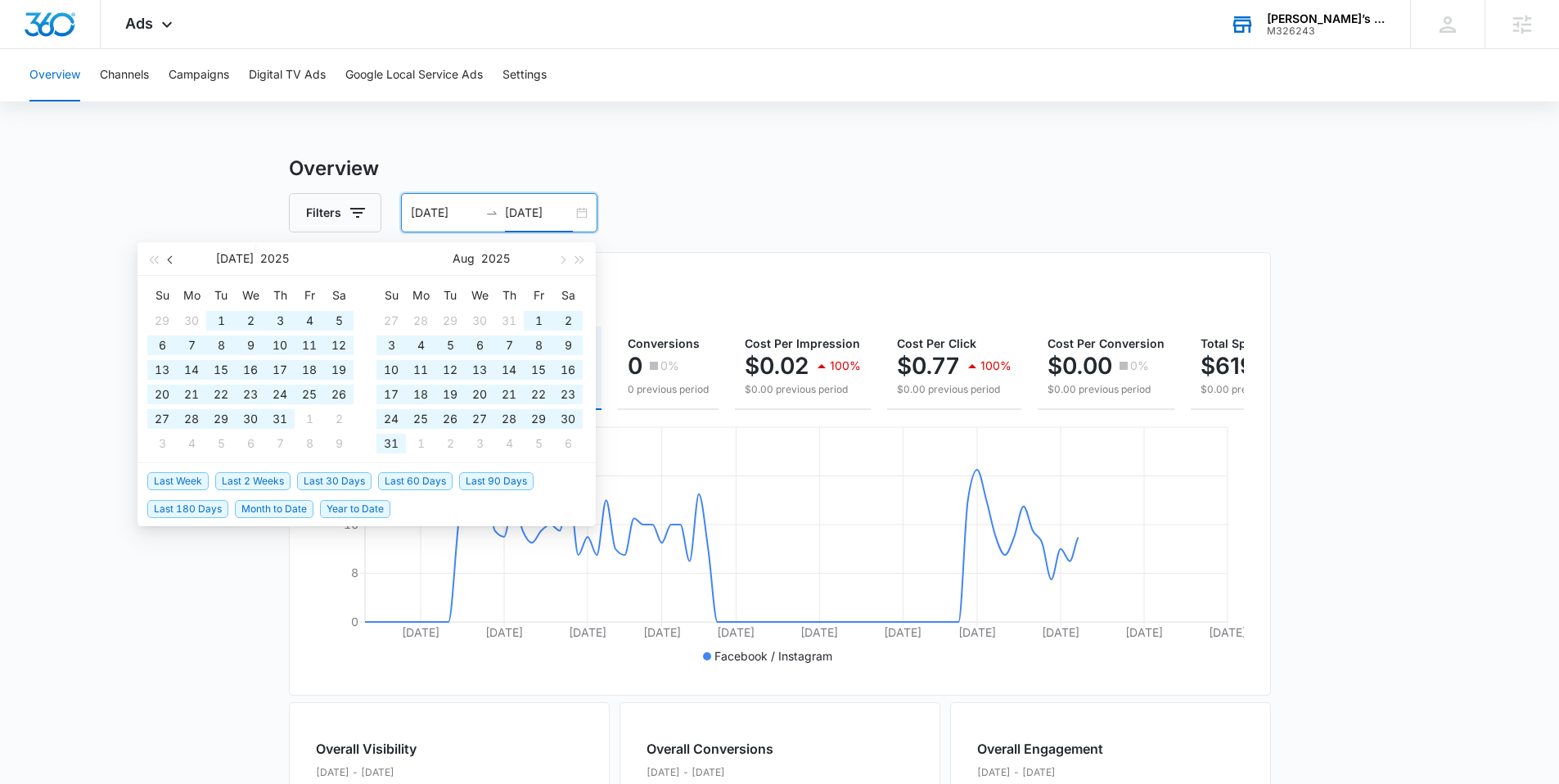
click at [172, 262] on span "button" at bounding box center [171, 259] width 8 height 8
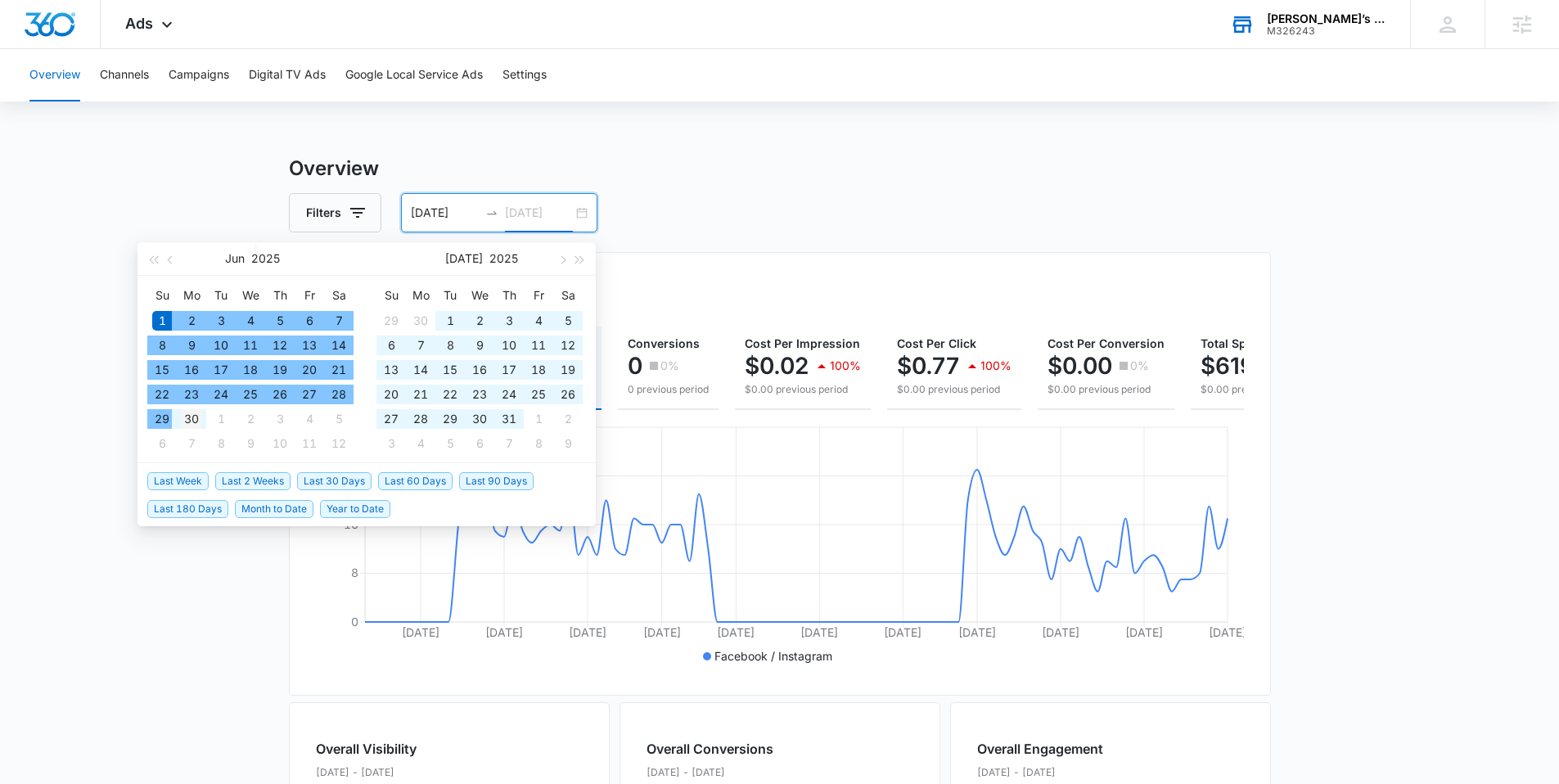
type input "06/30/2025"
click at [186, 417] on div "30" at bounding box center [191, 419] width 19 height 19
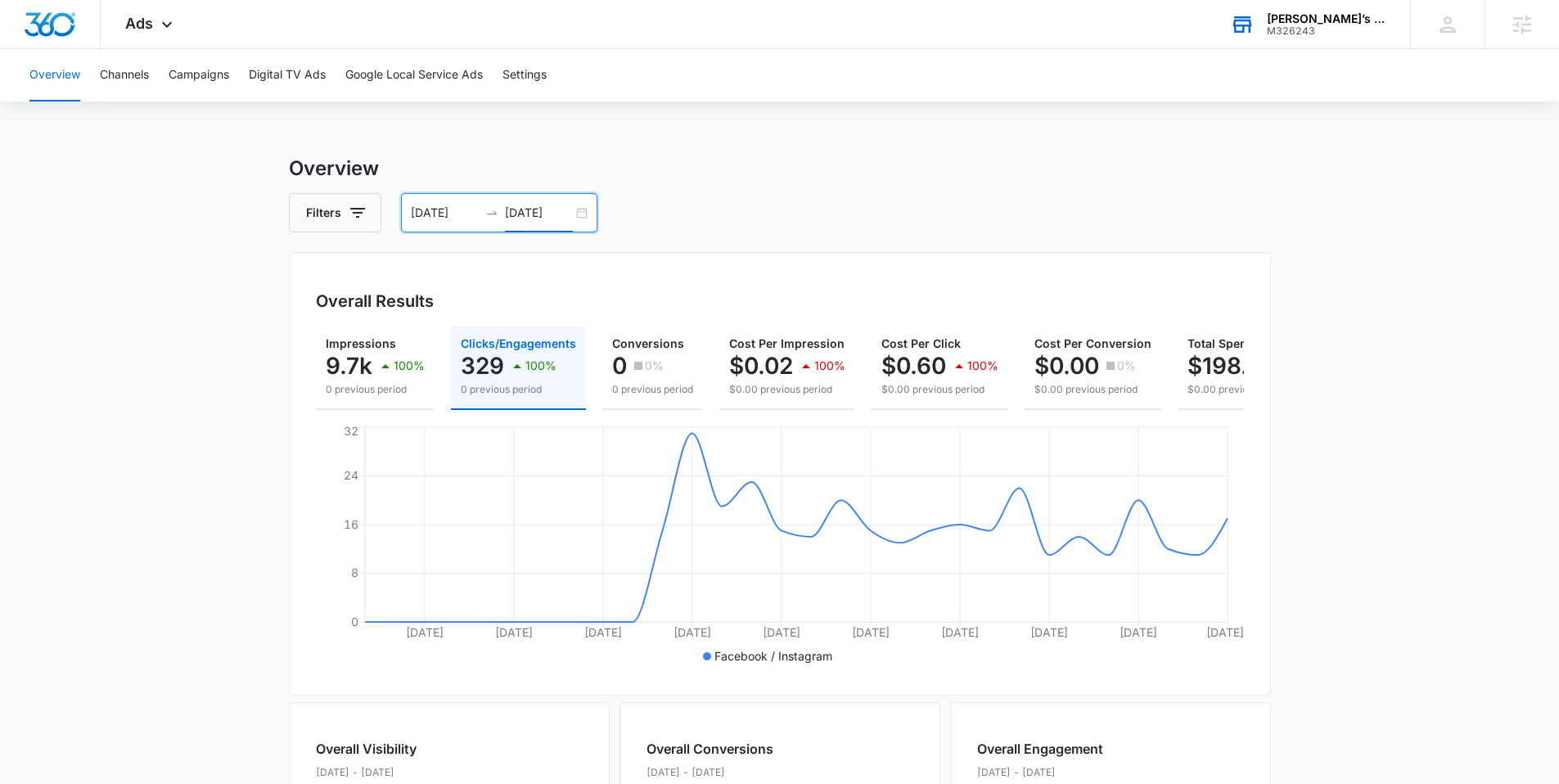
click at [576, 215] on div "06/01/2025 06/30/2025" at bounding box center [500, 212] width 197 height 40
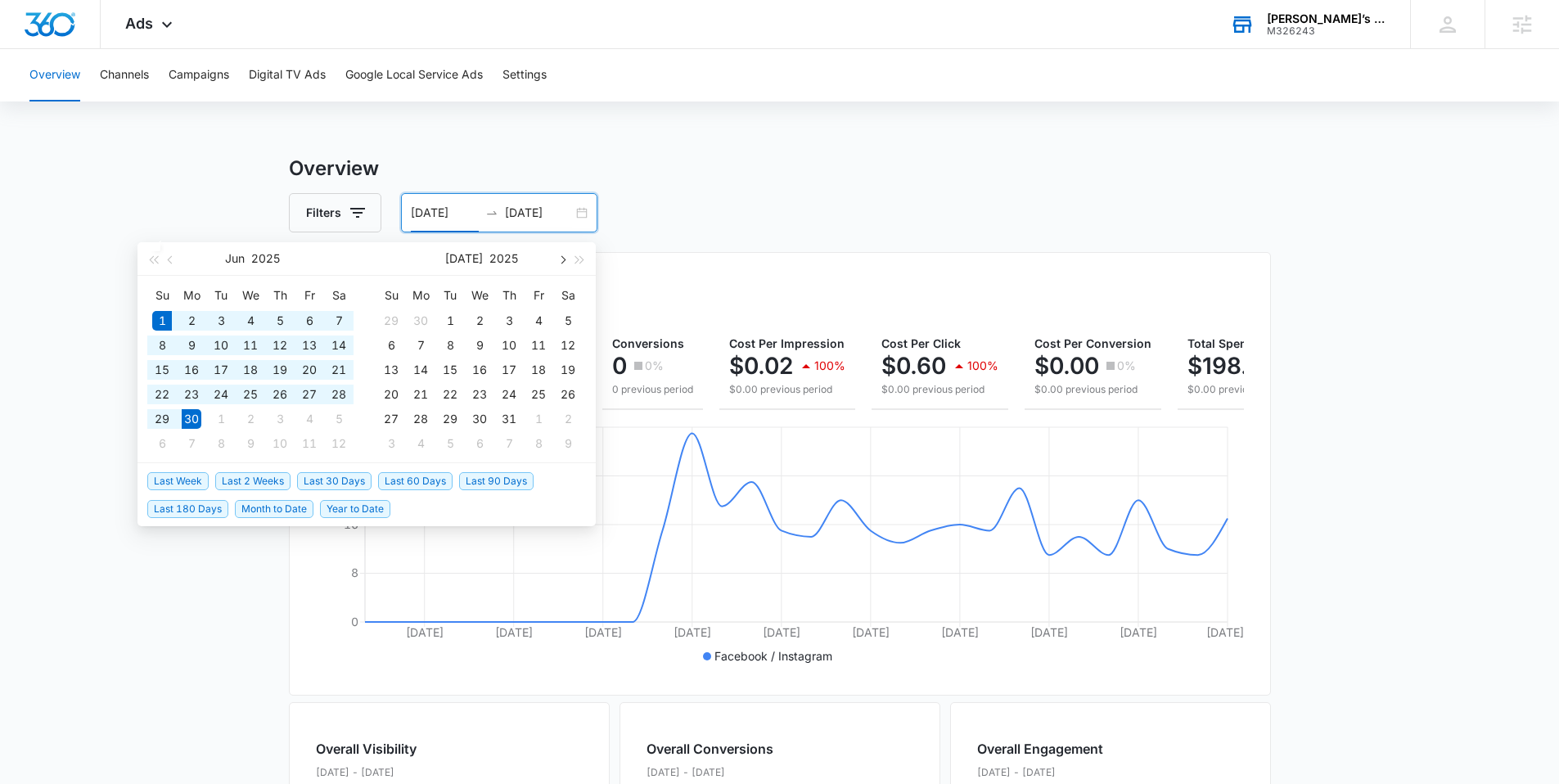
click at [560, 261] on span "button" at bounding box center [561, 259] width 8 height 8
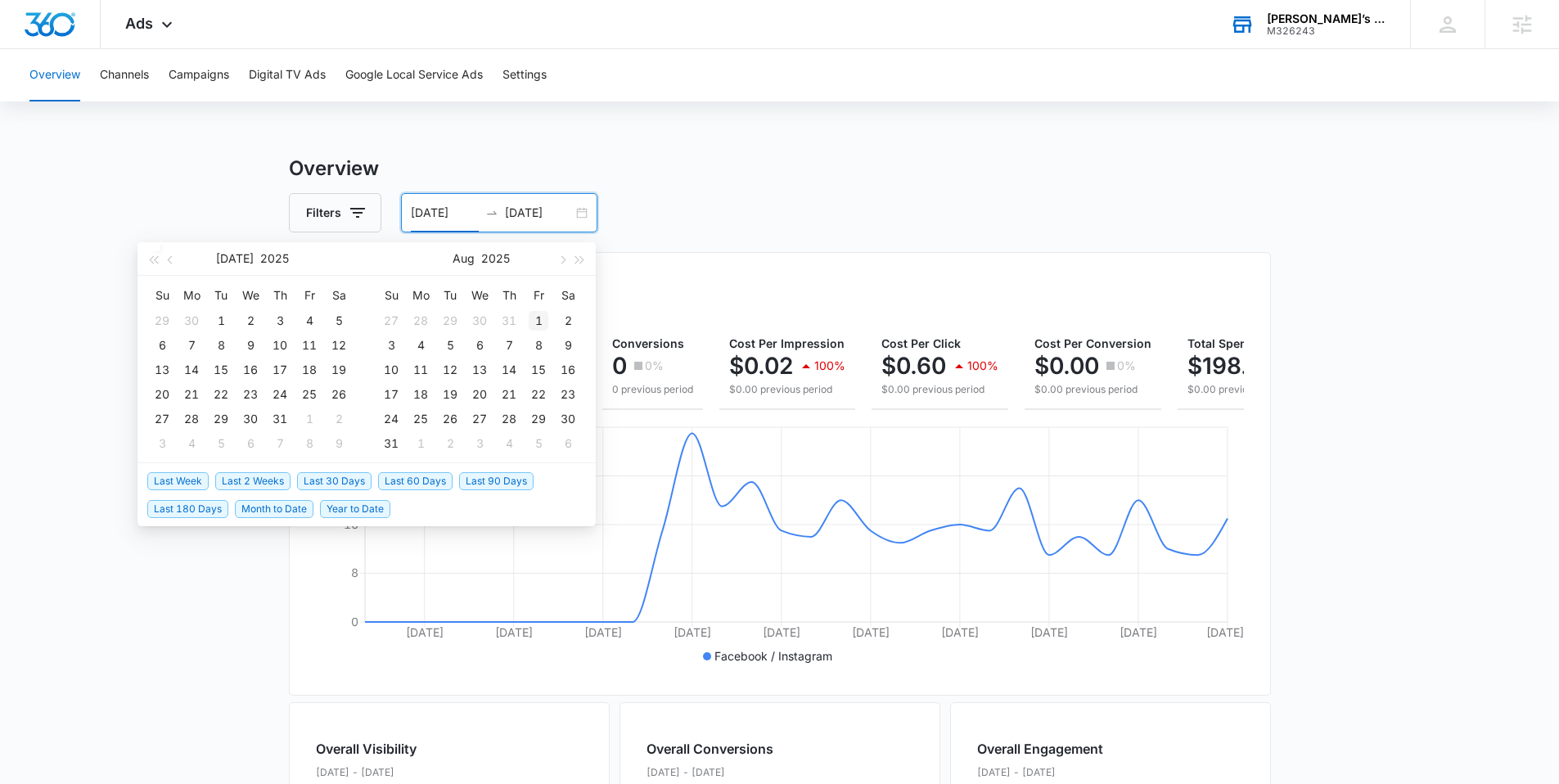
type input "08/01/2025"
drag, startPoint x: 535, startPoint y: 313, endPoint x: 443, endPoint y: 388, distance: 118.7
click at [534, 313] on div "1" at bounding box center [538, 320] width 19 height 19
type input "08/03/2025"
click at [565, 263] on button "button" at bounding box center [561, 258] width 18 height 32
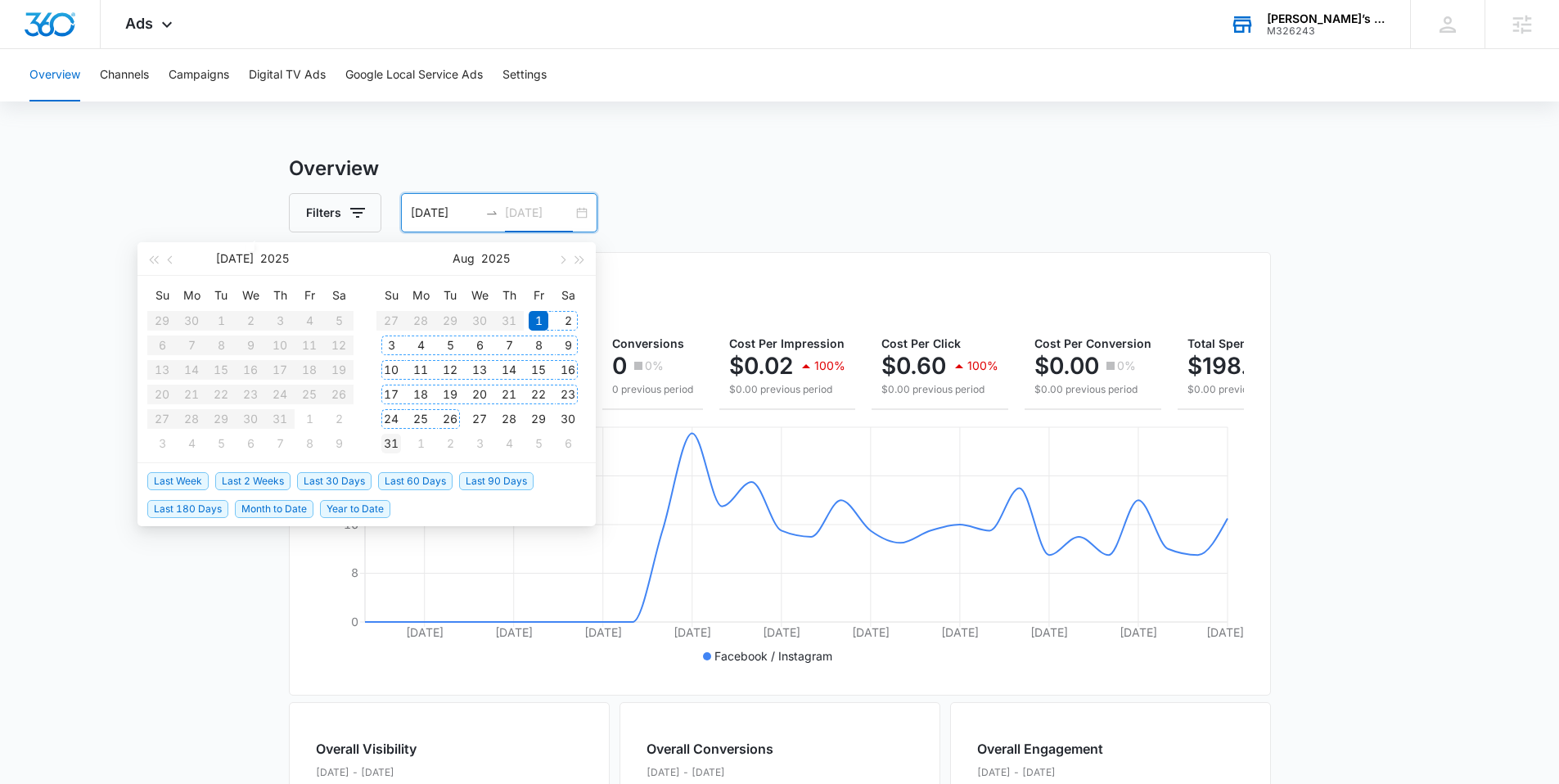
type input "08/31/2025"
click at [398, 450] on div "31" at bounding box center [391, 443] width 19 height 19
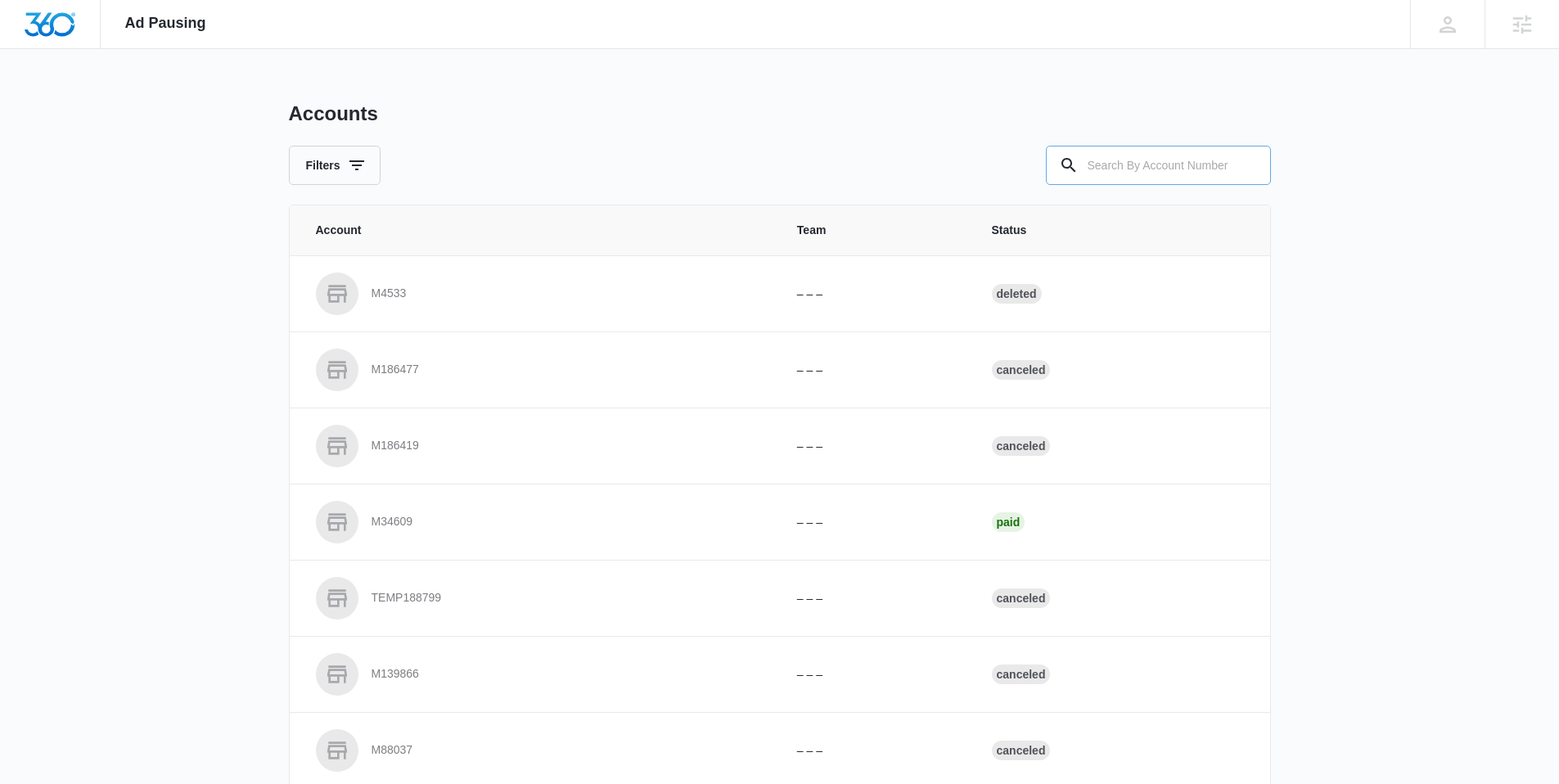
click at [1218, 175] on input "text" at bounding box center [1158, 165] width 225 height 40
paste input "M326243"
type input "M326243"
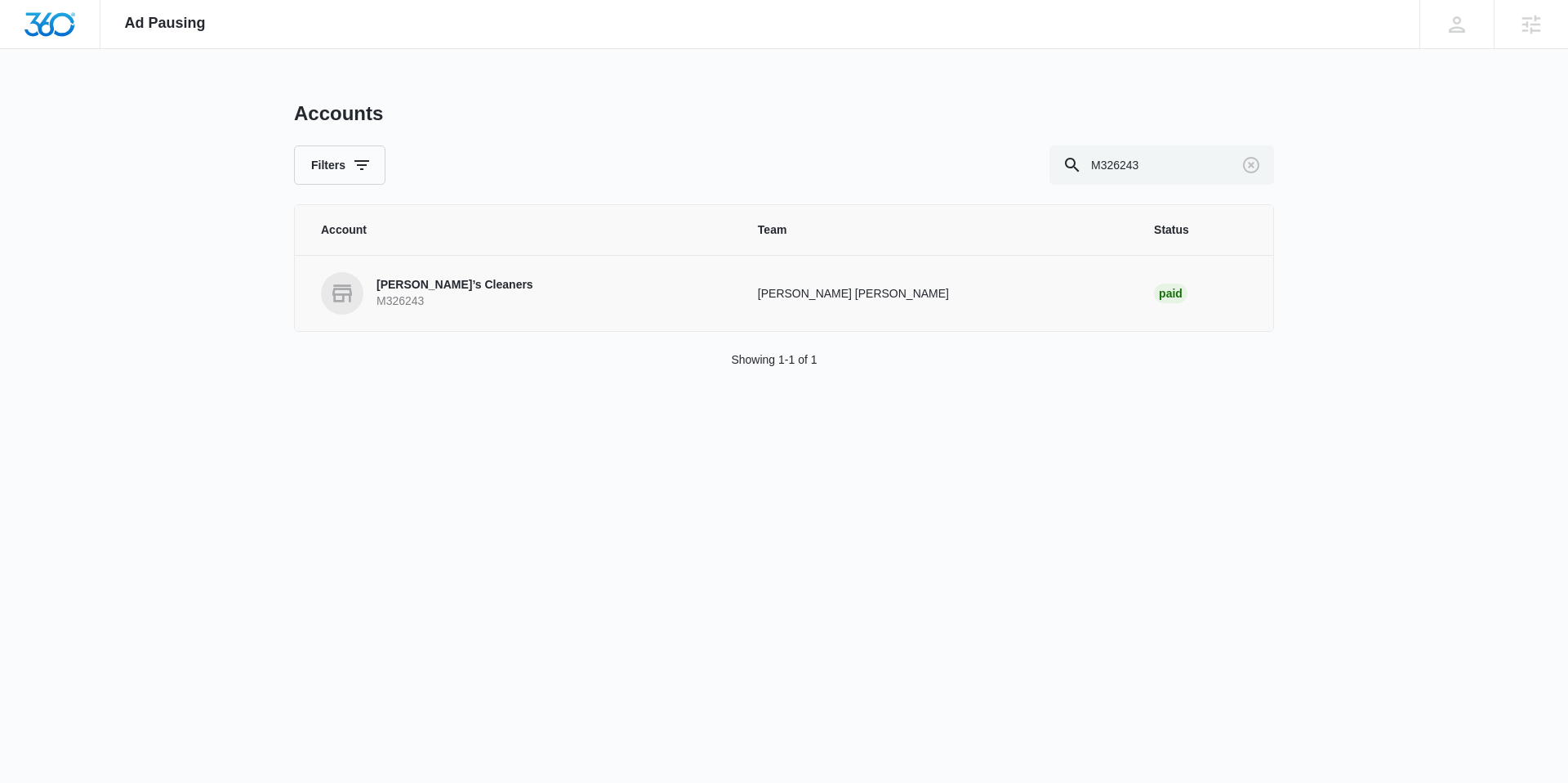
click at [444, 295] on p "M326243" at bounding box center [455, 302] width 157 height 17
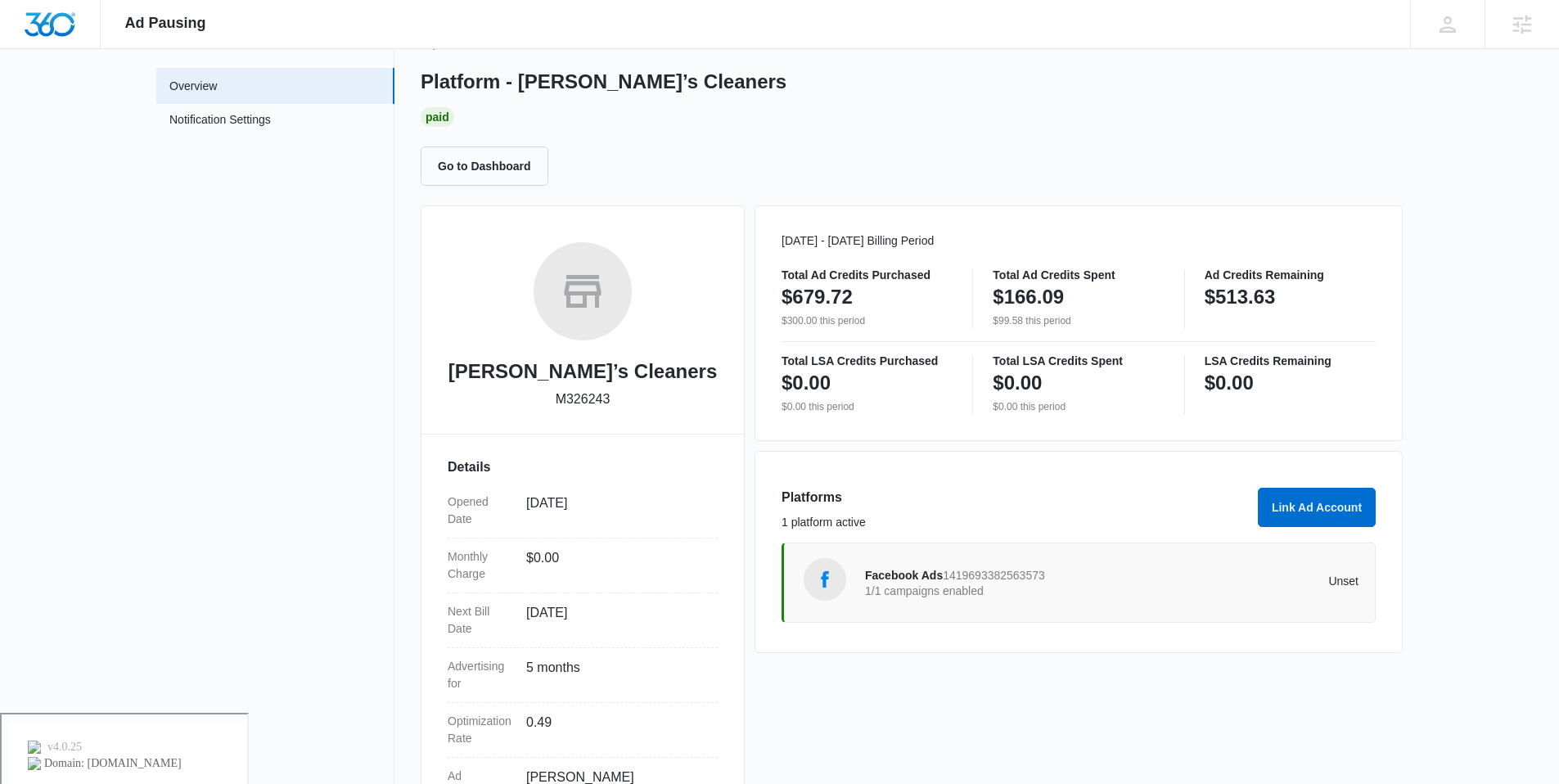
scroll to position [153, 0]
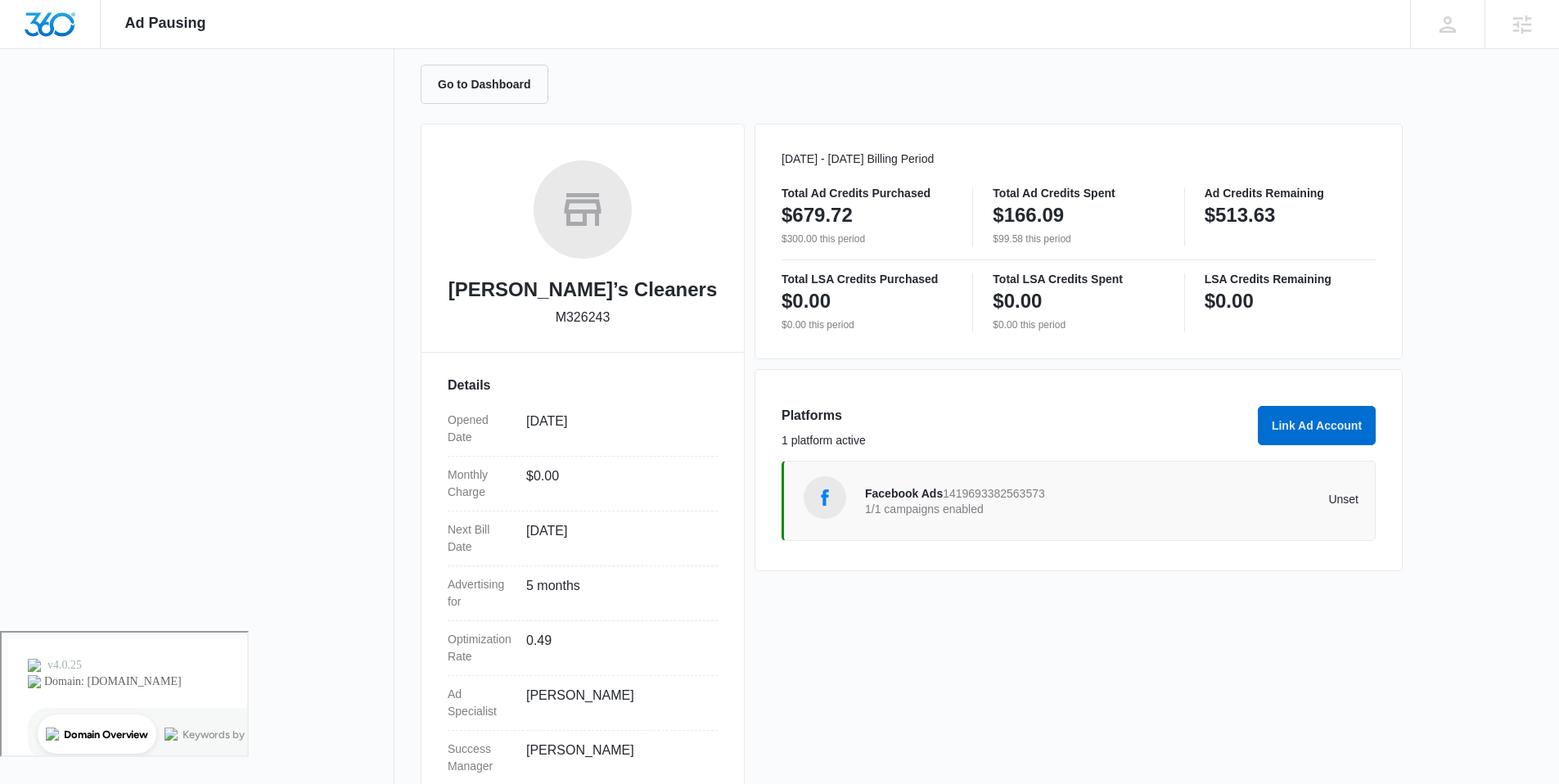
click at [907, 503] on p "1/1 campaigns enabled" at bounding box center [988, 508] width 247 height 11
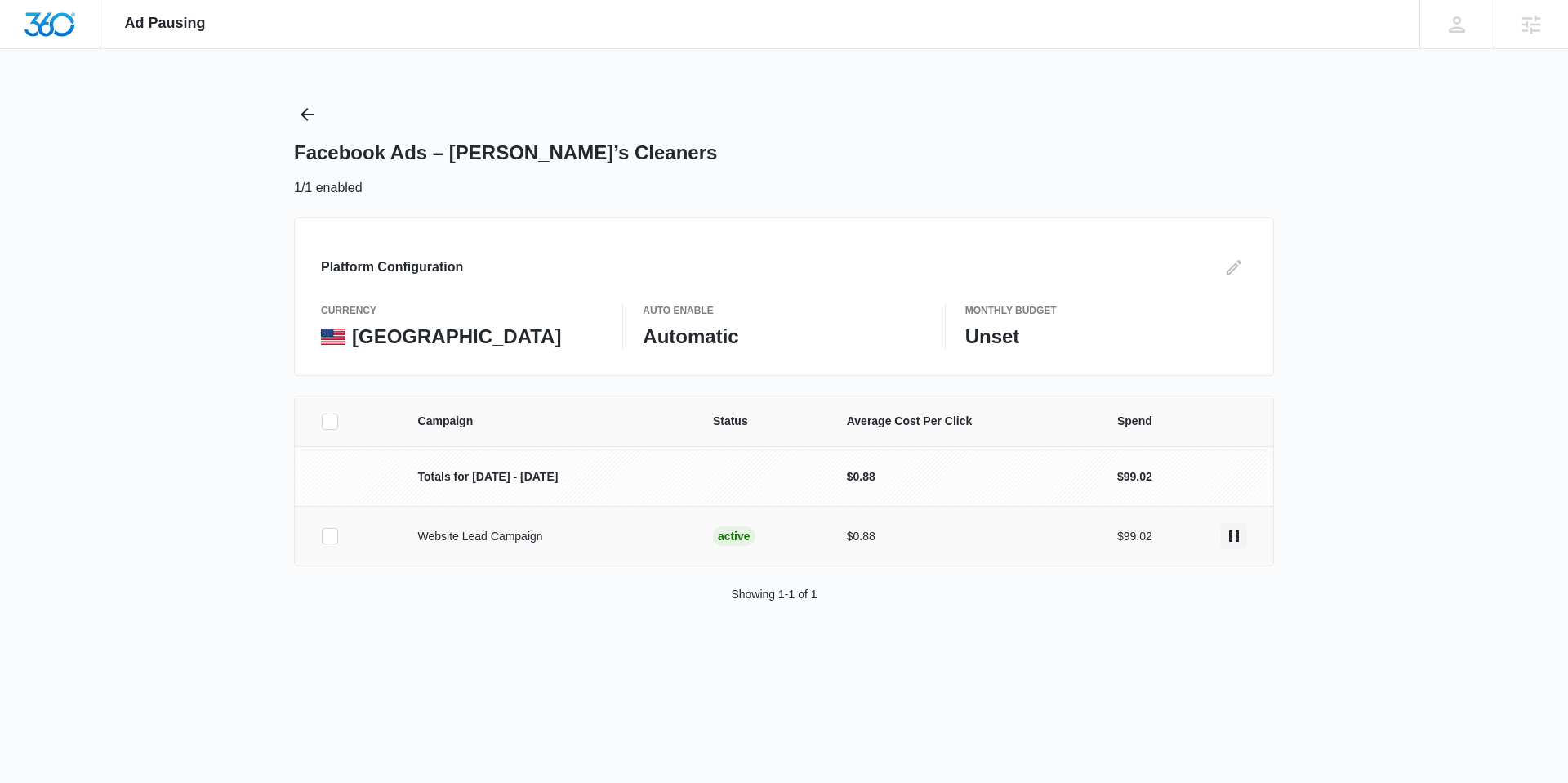
click at [1228, 537] on icon "actions.pause" at bounding box center [1234, 536] width 19 height 19
click at [305, 111] on icon "Back" at bounding box center [307, 114] width 19 height 19
